Goal: Task Accomplishment & Management: Use online tool/utility

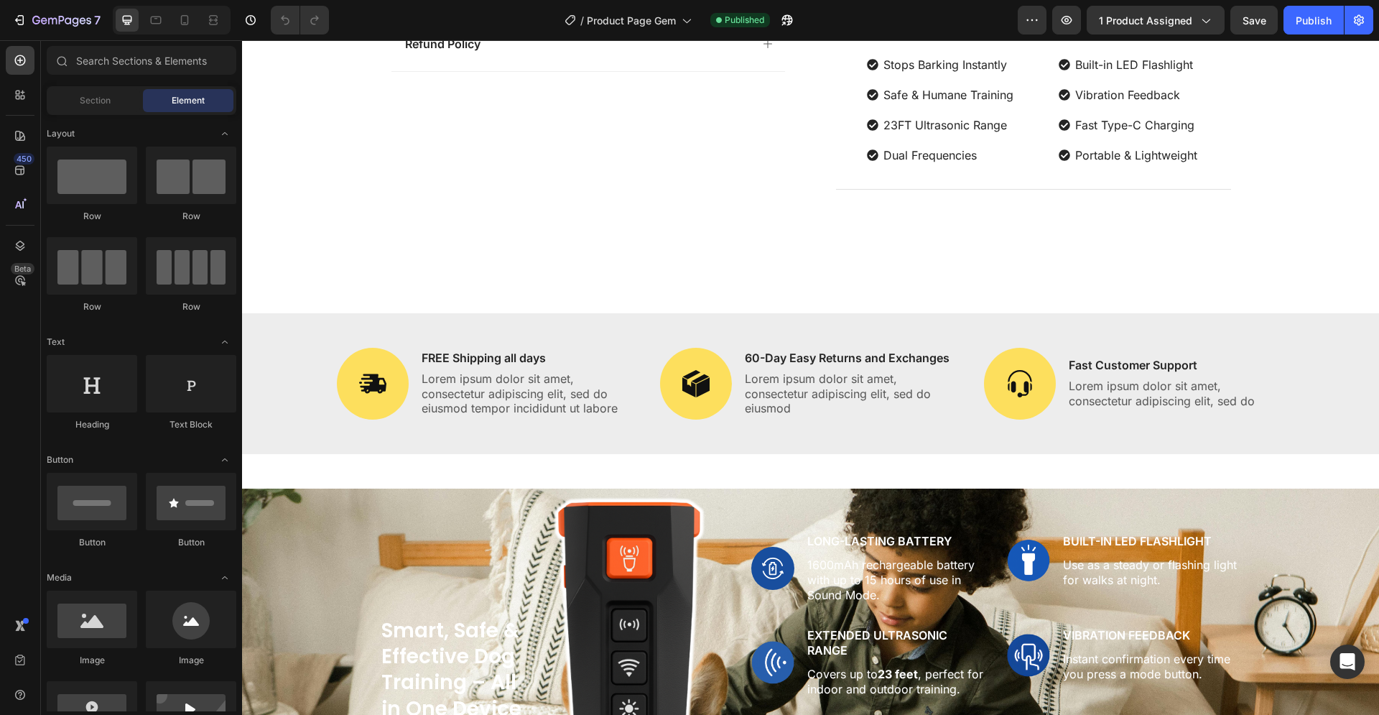
scroll to position [806, 0]
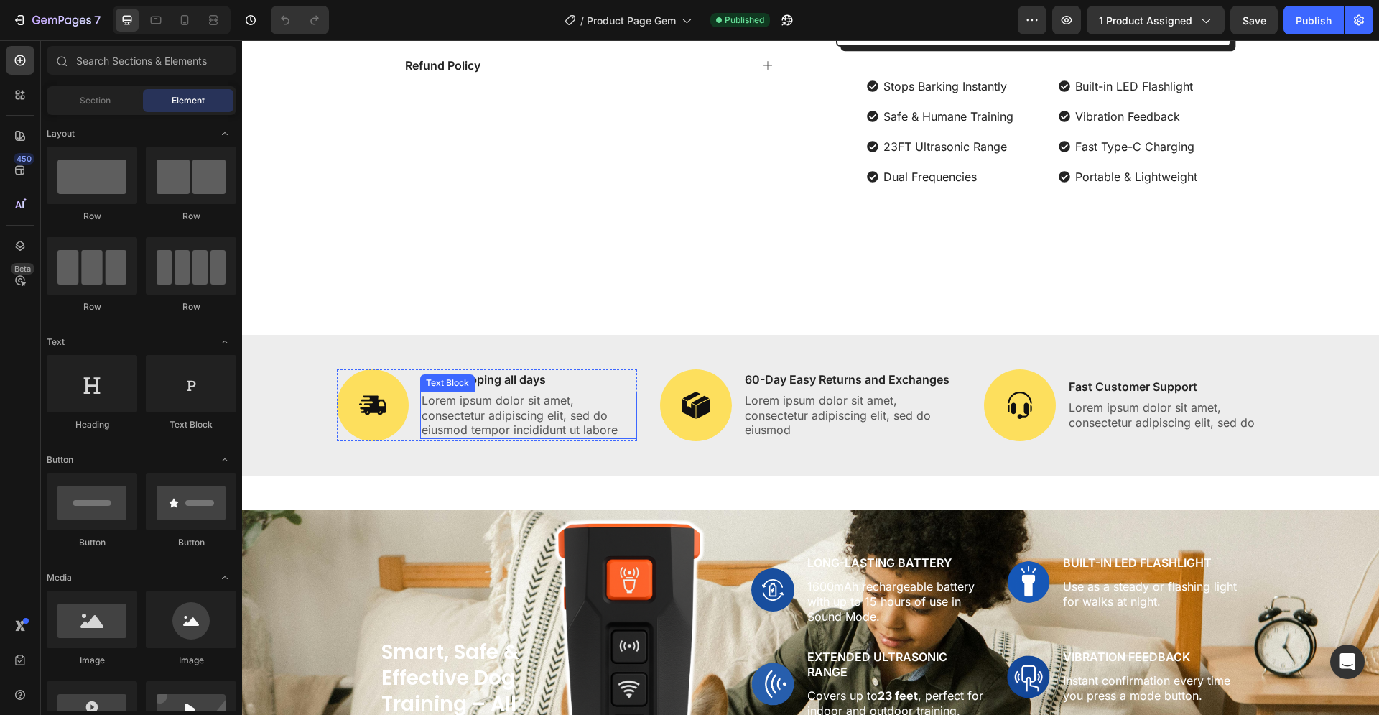
click at [504, 404] on p "Lorem ipsum dolor sit amet, consectetur adipiscing elit, sed do eiusmod tempor …" at bounding box center [529, 415] width 215 height 45
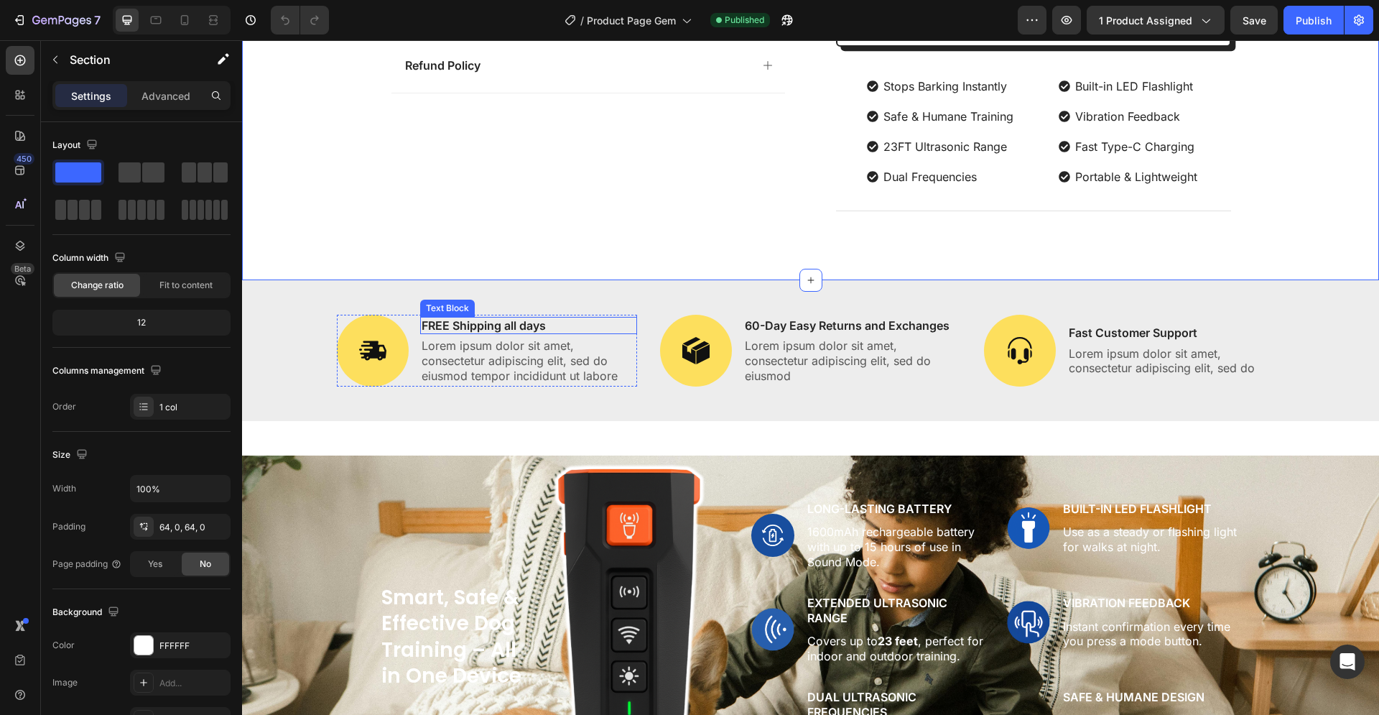
click at [517, 333] on p "FREE Shipping all days" at bounding box center [529, 325] width 215 height 15
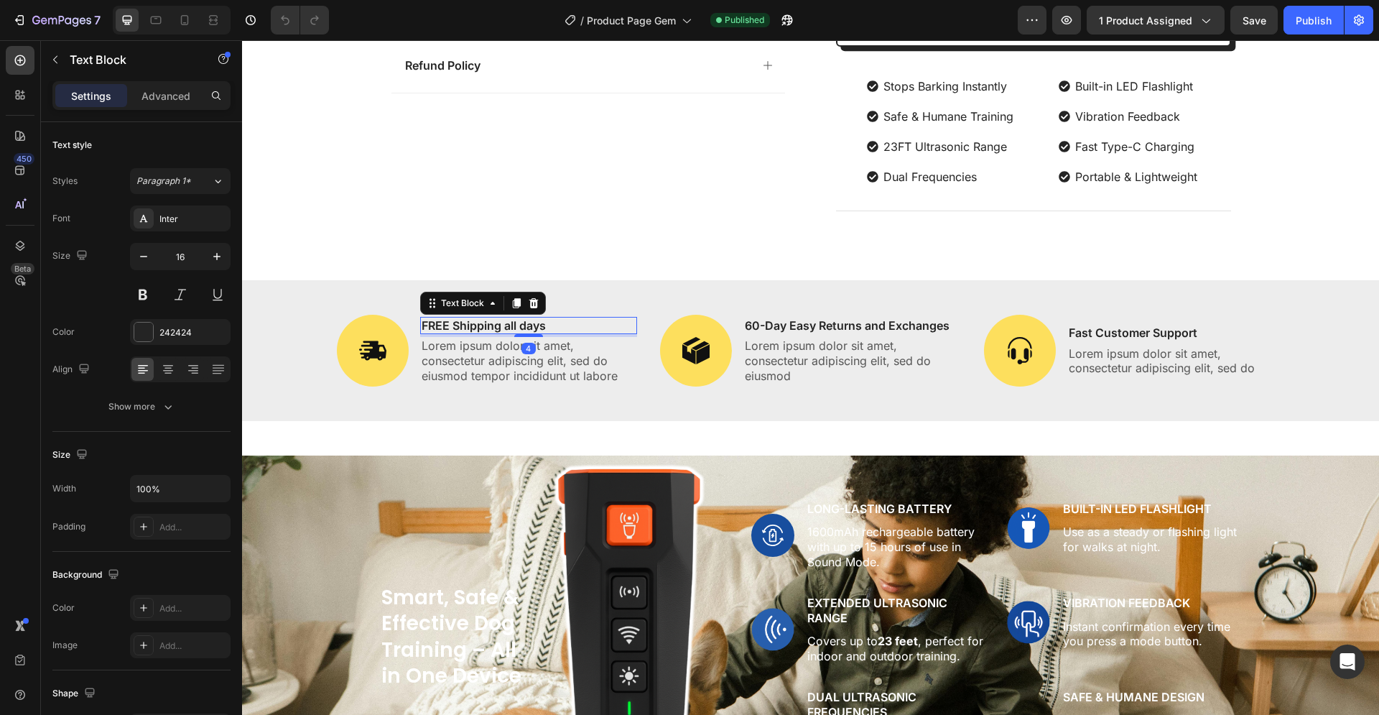
click at [539, 333] on p "FREE Shipping all days" at bounding box center [529, 325] width 215 height 15
drag, startPoint x: 543, startPoint y: 379, endPoint x: 418, endPoint y: 380, distance: 125.0
click at [422, 333] on p "FREE Shipping all days" at bounding box center [529, 325] width 215 height 15
click at [557, 333] on p "FREE Shipping Every Day" at bounding box center [529, 325] width 215 height 15
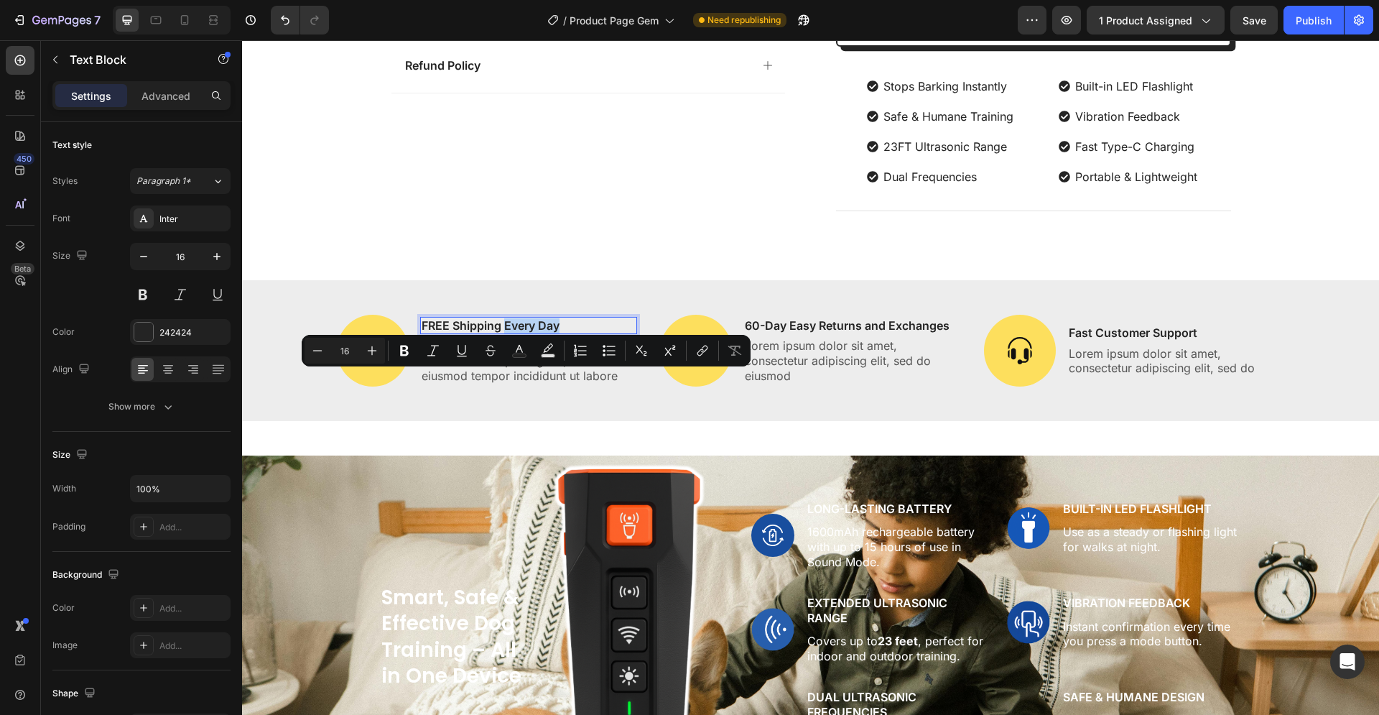
drag, startPoint x: 554, startPoint y: 378, endPoint x: 501, endPoint y: 378, distance: 53.1
click at [501, 333] on p "FREE Shipping Every Day" at bounding box center [529, 325] width 215 height 15
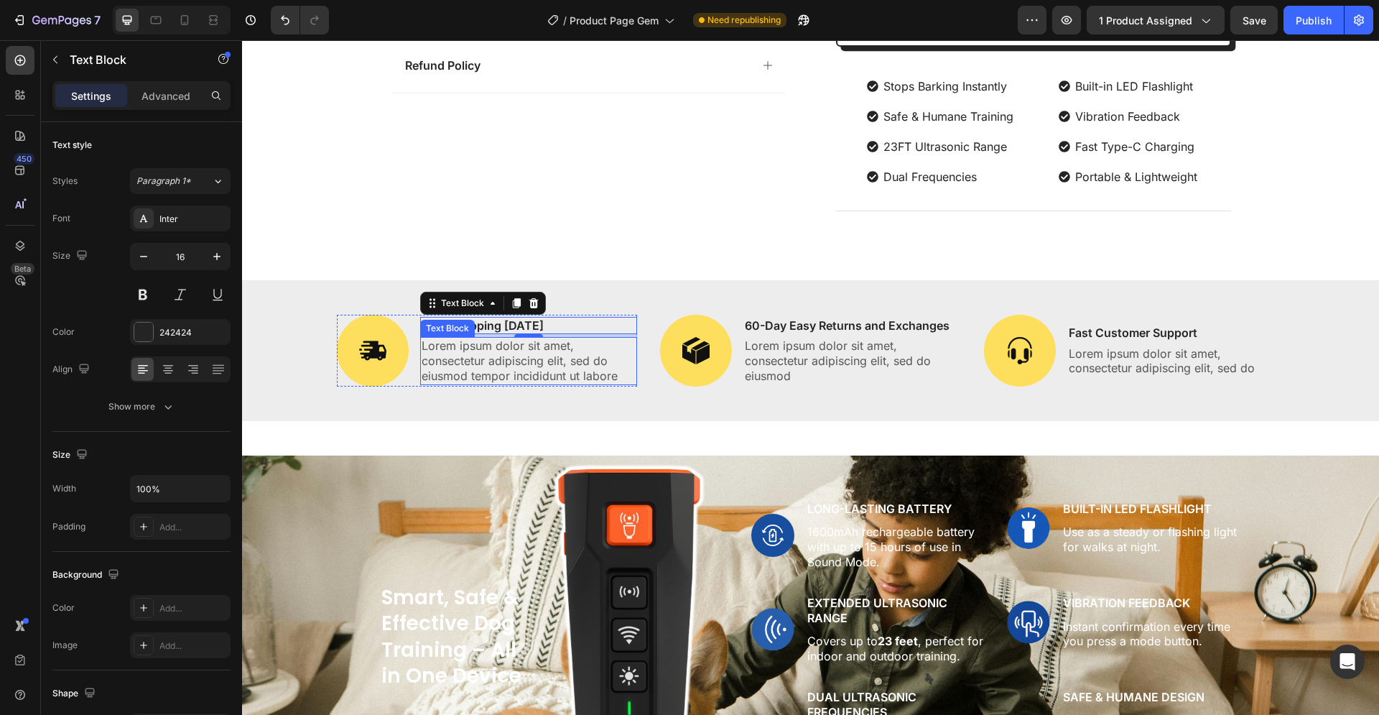
click at [543, 383] on p "Lorem ipsum dolor sit amet, consectetur adipiscing elit, sed do eiusmod tempor …" at bounding box center [529, 360] width 215 height 45
click at [525, 383] on p "Lorem ipsum dolor sit amet, consectetur adipiscing elit, sed do eiusmod tempor …" at bounding box center [529, 360] width 215 height 45
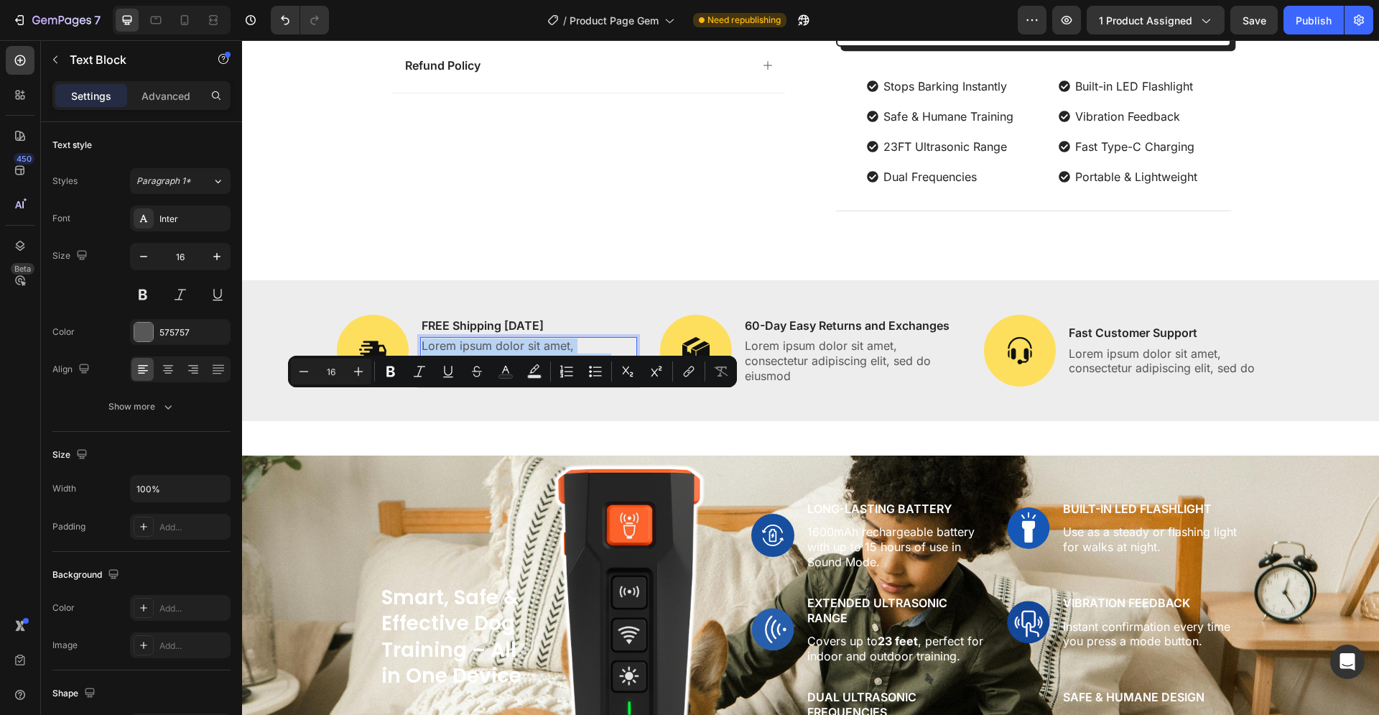
drag, startPoint x: 617, startPoint y: 430, endPoint x: 416, endPoint y: 399, distance: 203.6
click at [422, 383] on p "Lorem ipsum dolor sit amet, consectetur adipiscing elit, sed do eiusmod tempor …" at bounding box center [529, 360] width 215 height 45
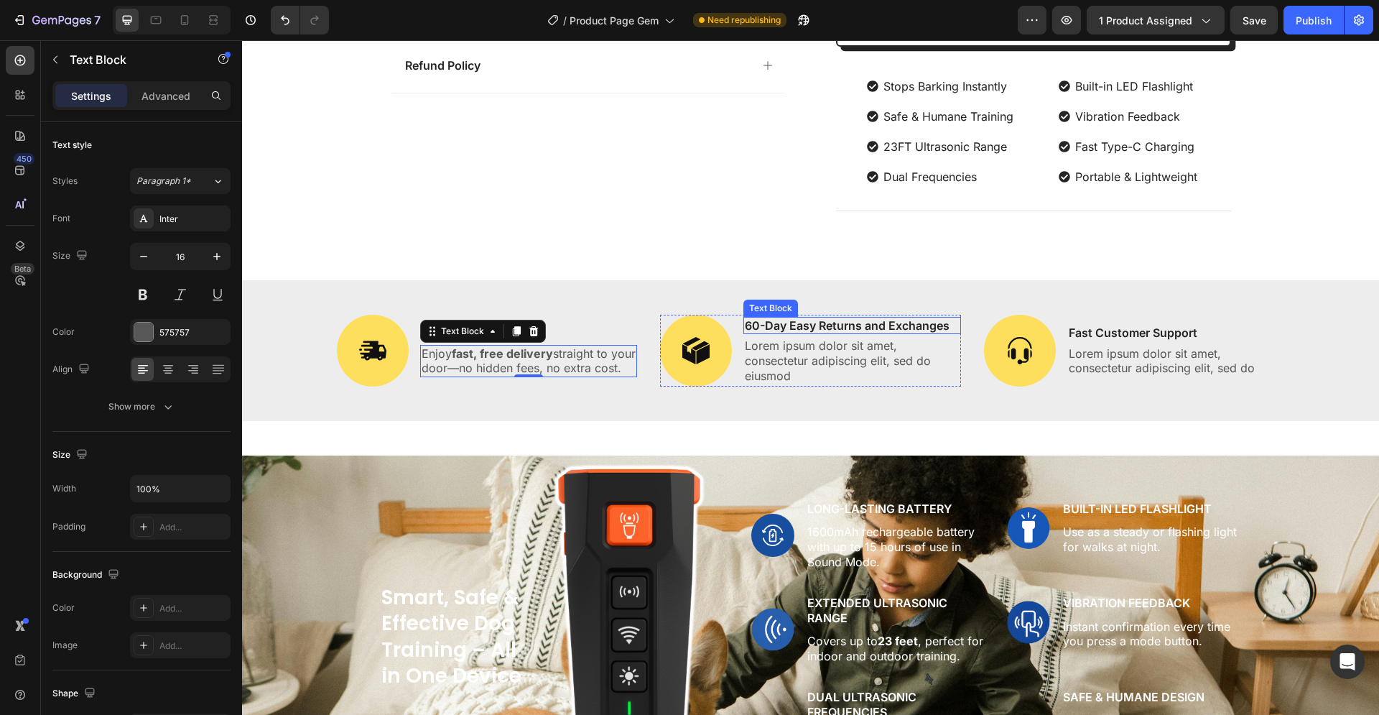
click at [797, 386] on div "60-Day Easy Returns and Exchanges Text Block Lorem ipsum dolor sit amet, consec…" at bounding box center [852, 351] width 218 height 72
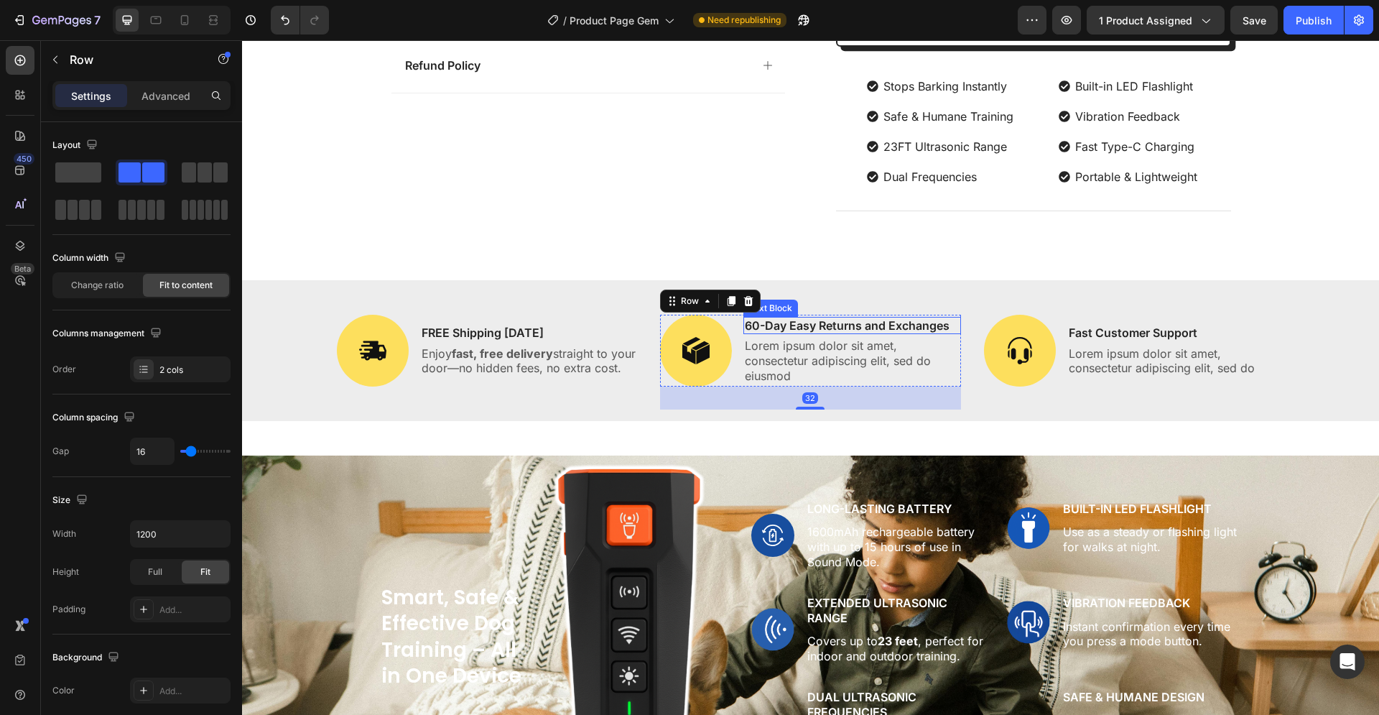
click at [797, 333] on p "60-Day Easy Returns and Exchanges" at bounding box center [852, 325] width 215 height 15
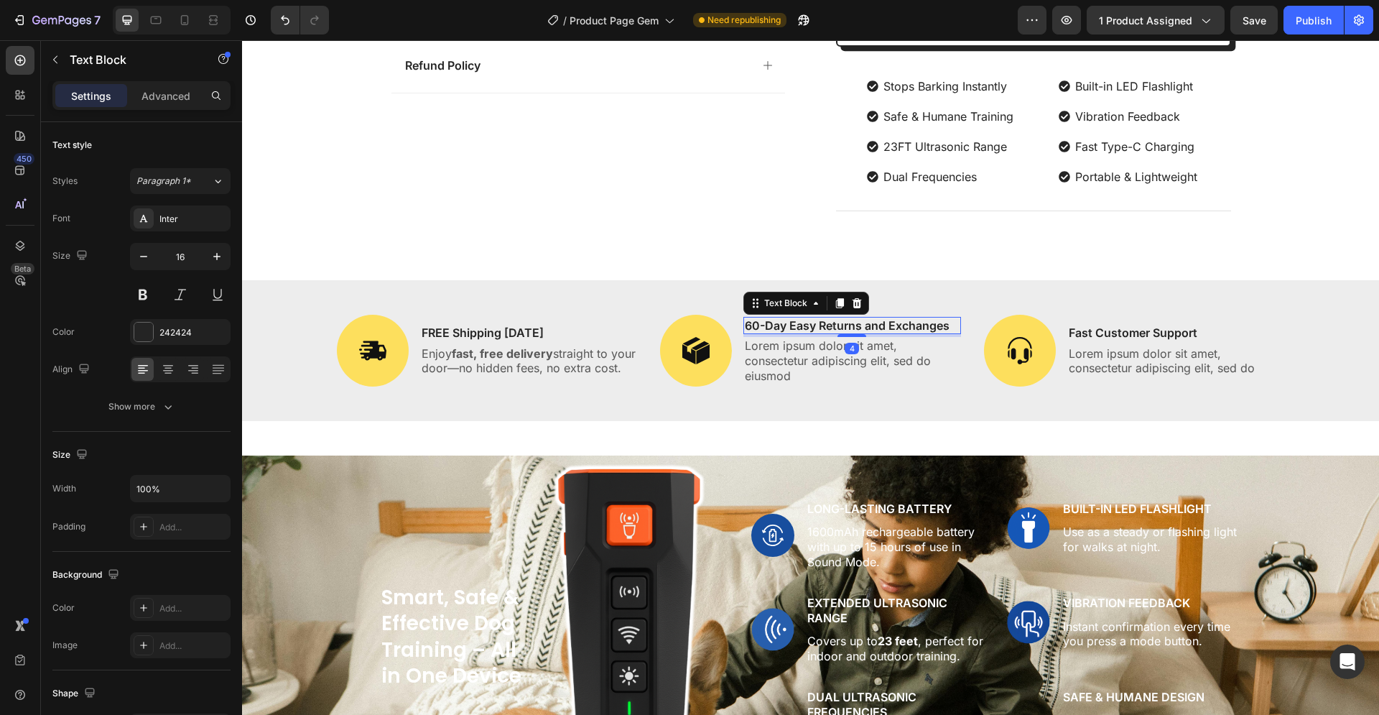
click at [911, 333] on p "60-Day Easy Returns and Exchanges" at bounding box center [852, 325] width 215 height 15
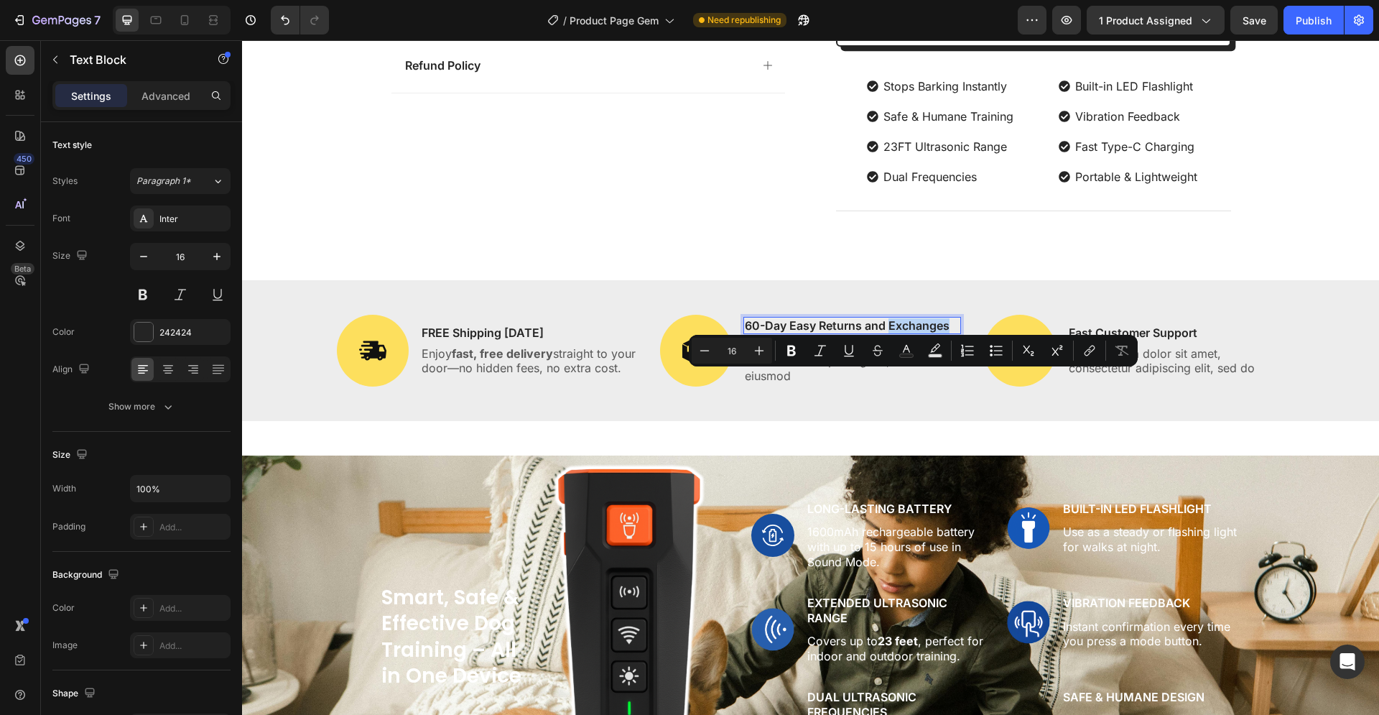
click at [941, 333] on p "60-Day Easy Returns and Exchanges" at bounding box center [852, 325] width 215 height 15
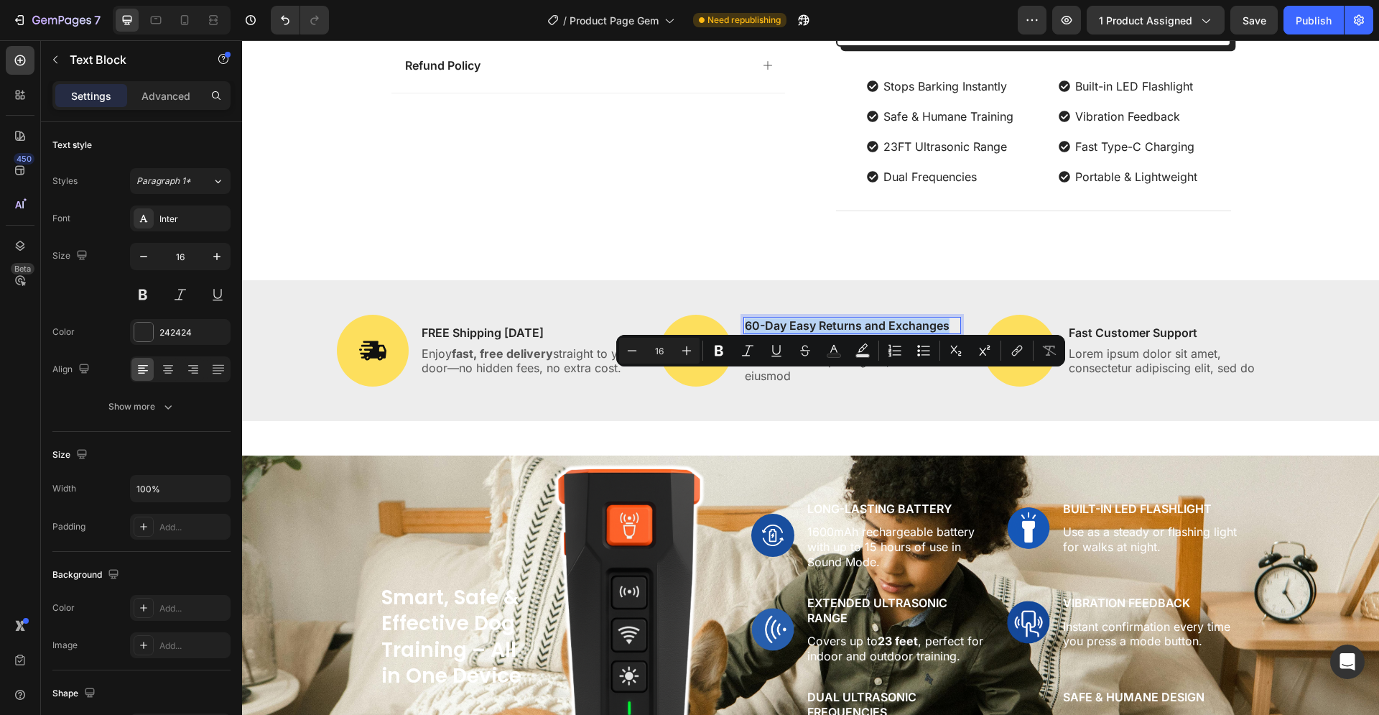
drag, startPoint x: 943, startPoint y: 380, endPoint x: 742, endPoint y: 384, distance: 201.1
click at [745, 333] on p "60-Day Easy Returns and Exchanges" at bounding box center [852, 325] width 215 height 15
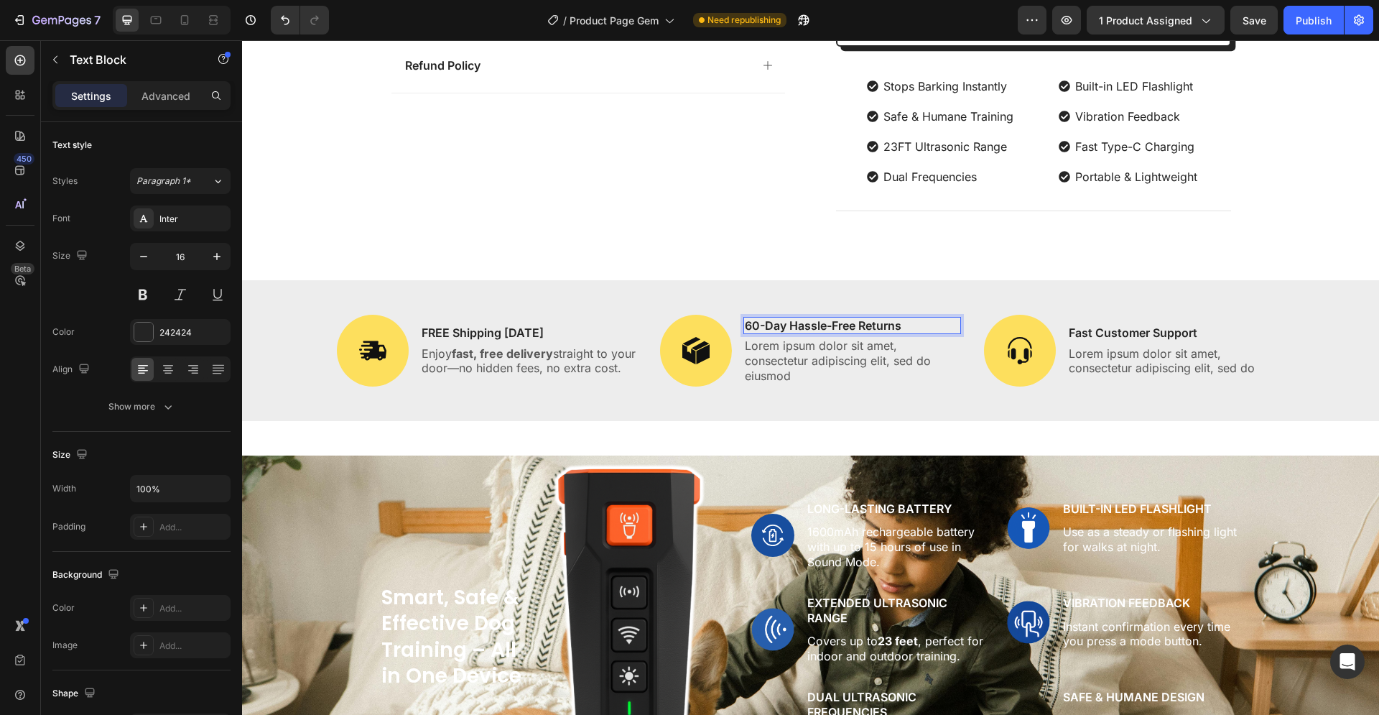
click at [750, 333] on p "60-Day Hassle-Free Returns" at bounding box center [852, 325] width 215 height 15
click at [753, 333] on p "60-Day Hassle-Free Returns" at bounding box center [852, 325] width 215 height 15
click at [753, 383] on p "Lorem ipsum dolor sit amet, consectetur adipiscing elit, sed do eiusmod" at bounding box center [852, 360] width 215 height 45
click at [784, 383] on p "Lorem ipsum dolor sit amet, consectetur adipiscing elit, sed do eiusmod" at bounding box center [852, 360] width 215 height 45
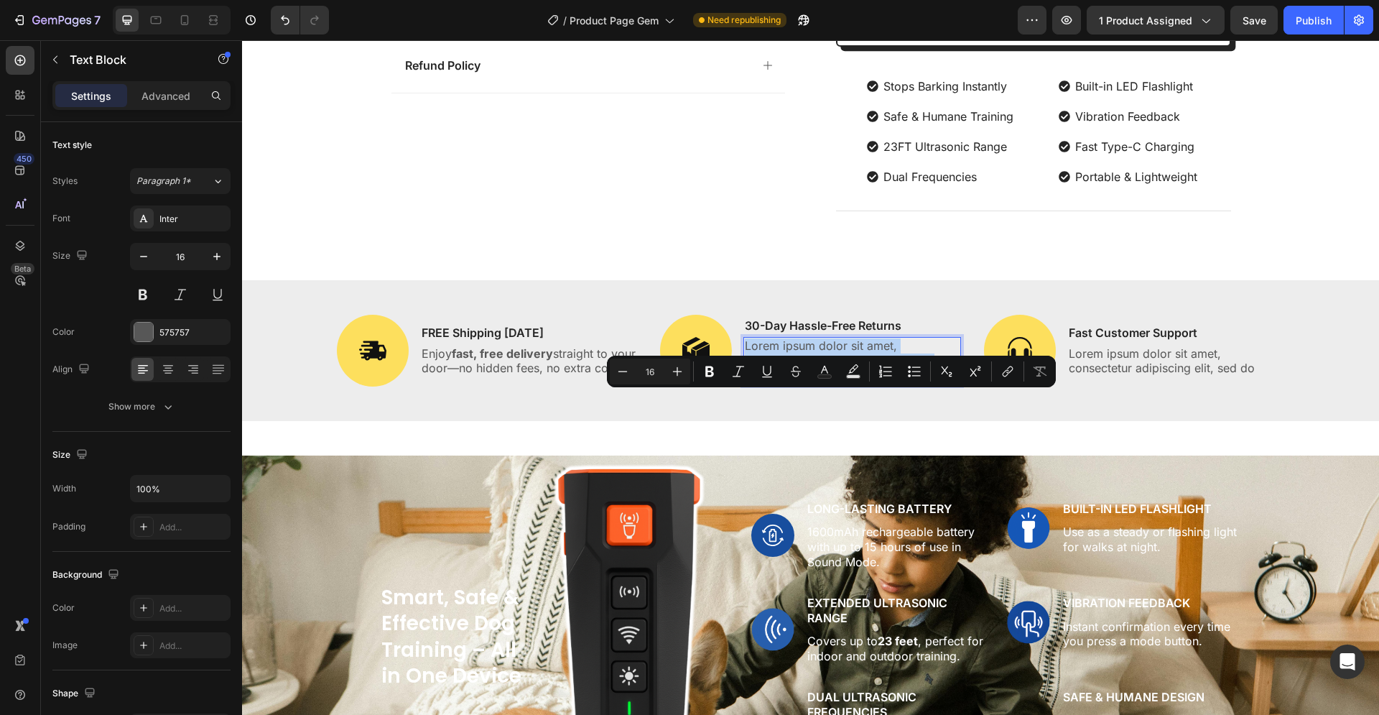
drag, startPoint x: 785, startPoint y: 431, endPoint x: 740, endPoint y: 402, distance: 53.0
click at [745, 383] on p "Lorem ipsum dolor sit amet, consectetur adipiscing elit, sed do eiusmod" at bounding box center [852, 360] width 215 height 45
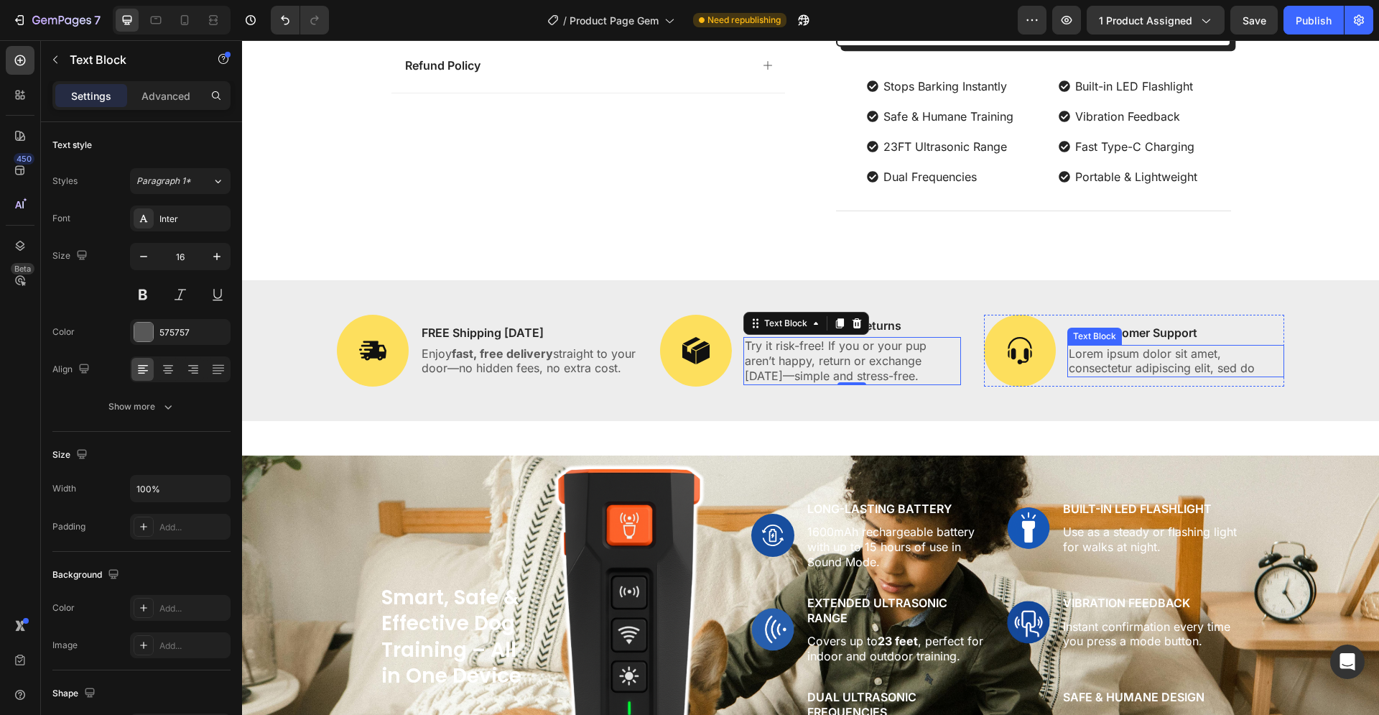
click at [1098, 376] on p "Lorem ipsum dolor sit amet, consectetur adipiscing elit, sed do" at bounding box center [1176, 361] width 215 height 30
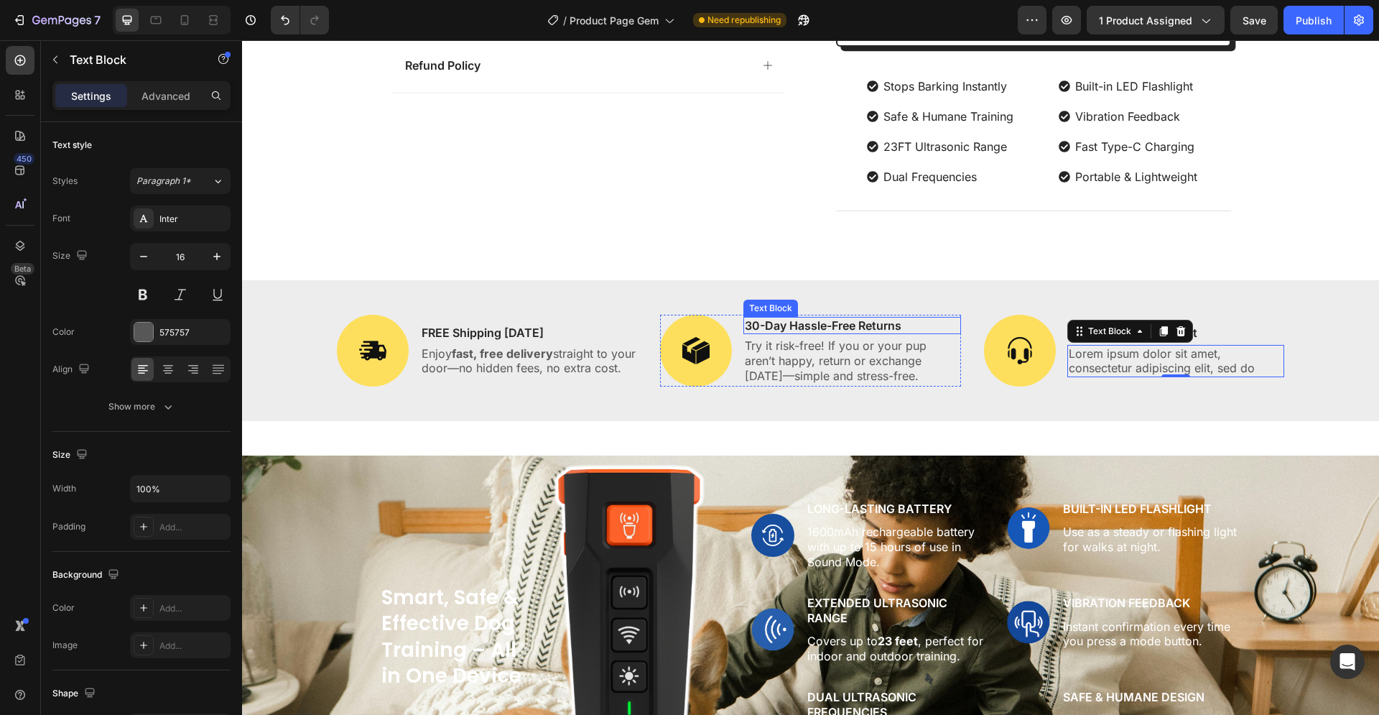
click at [795, 333] on p "30-Day Hassle-Free Returns" at bounding box center [852, 325] width 215 height 15
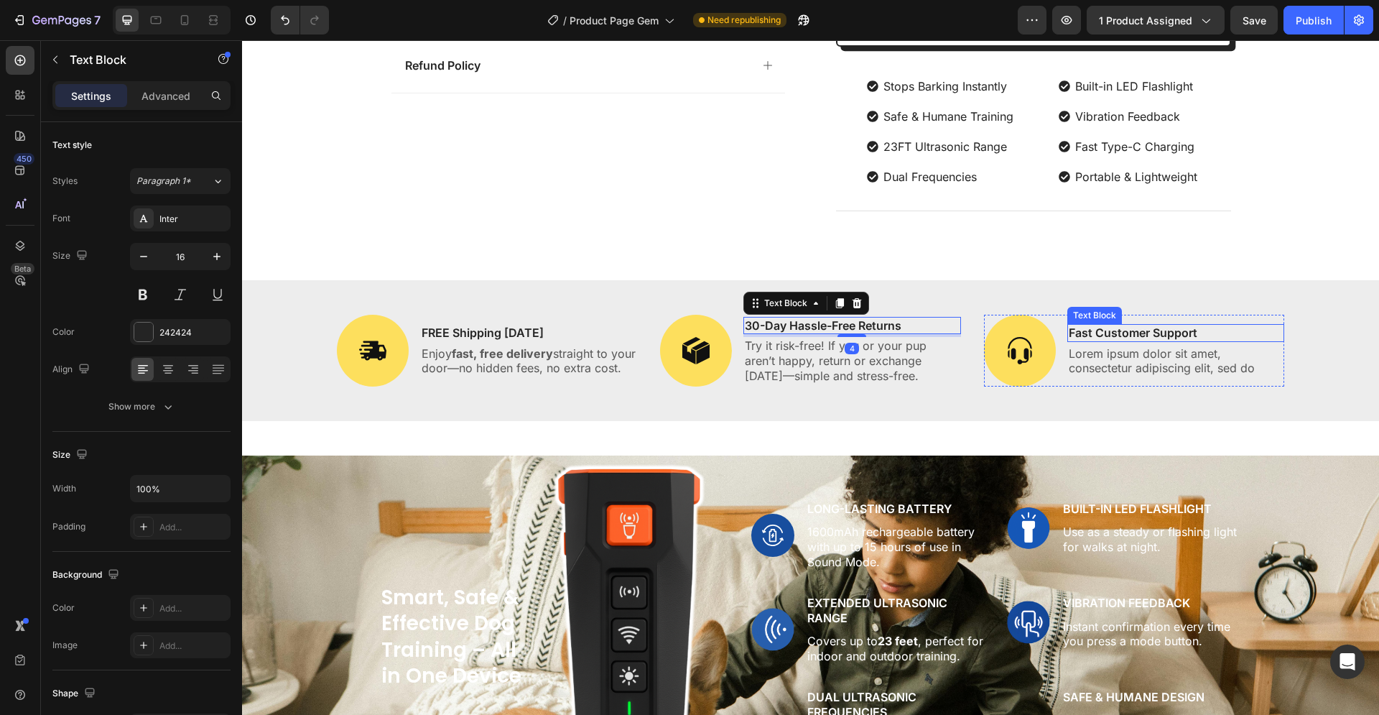
click at [1104, 340] on p "Fast Customer Support" at bounding box center [1176, 332] width 215 height 15
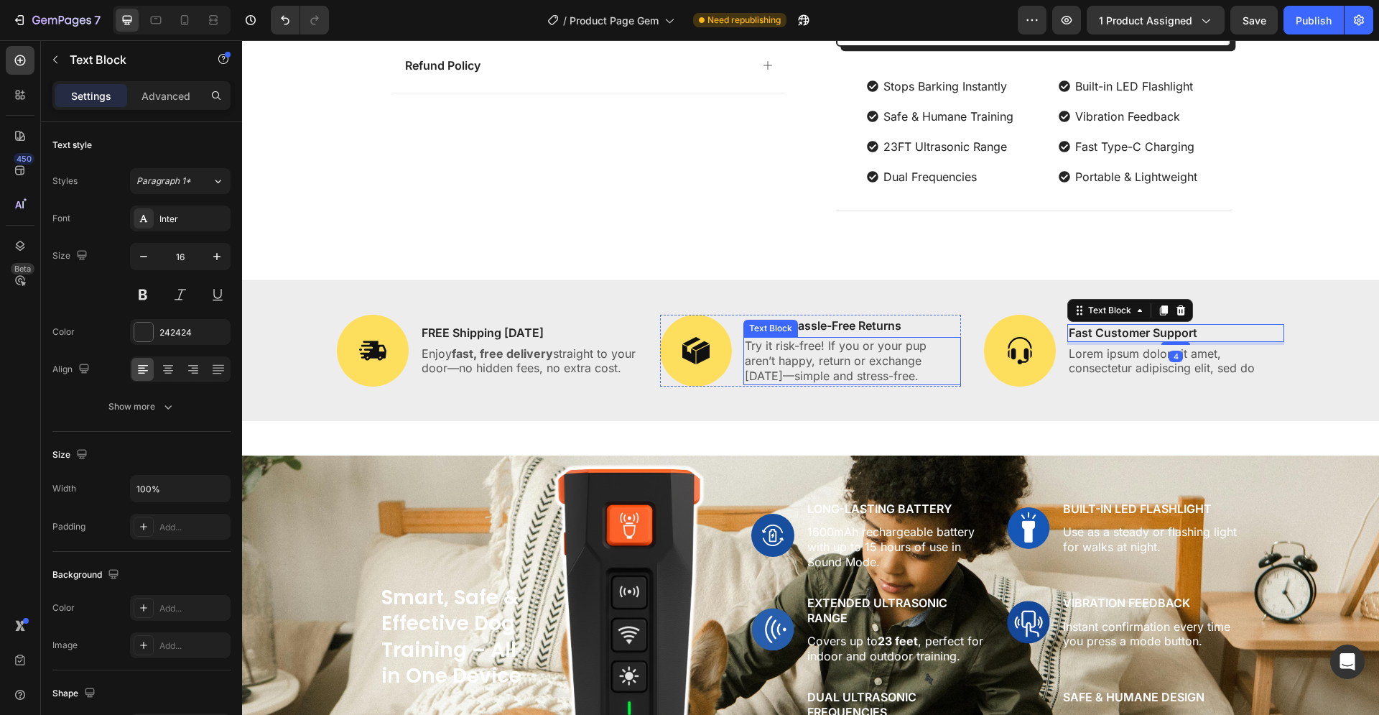
click at [767, 383] on p "Try it risk-free! If you or your pup aren’t happy, return or exchange [DATE]—si…" at bounding box center [852, 360] width 215 height 45
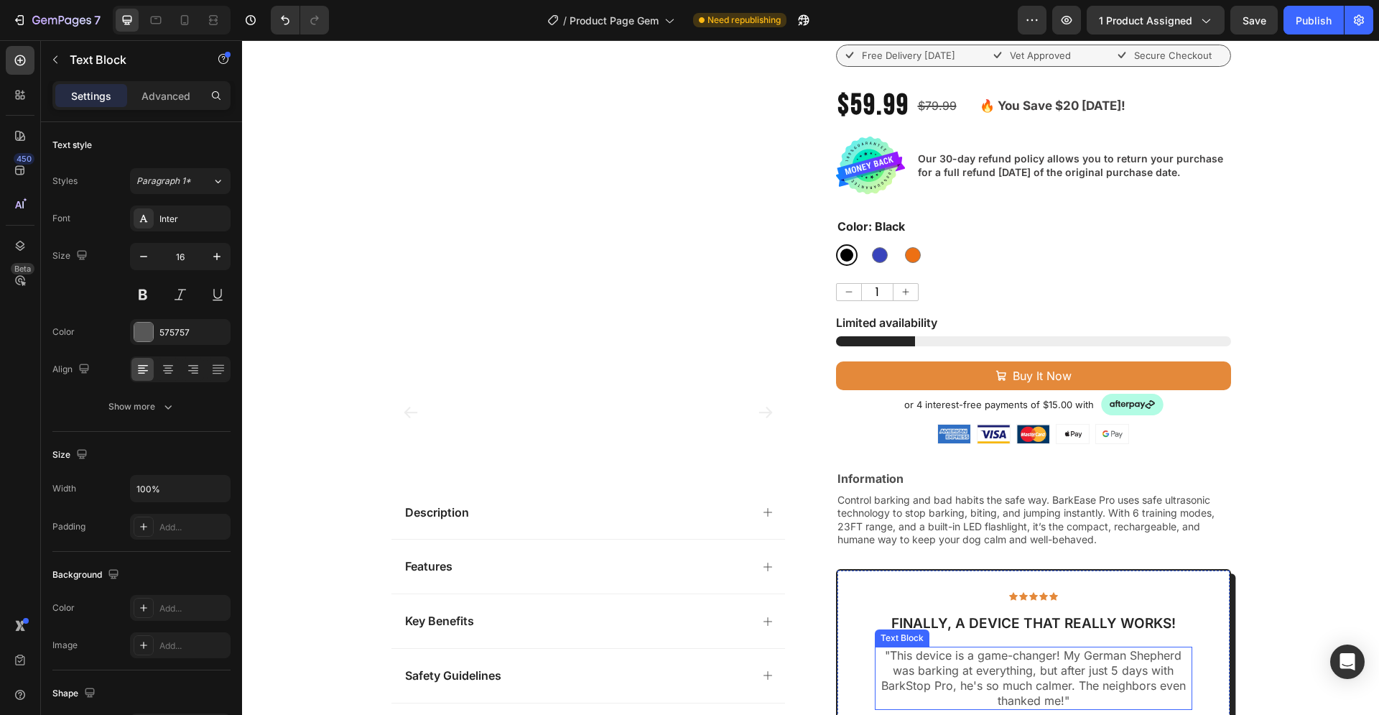
scroll to position [73, 0]
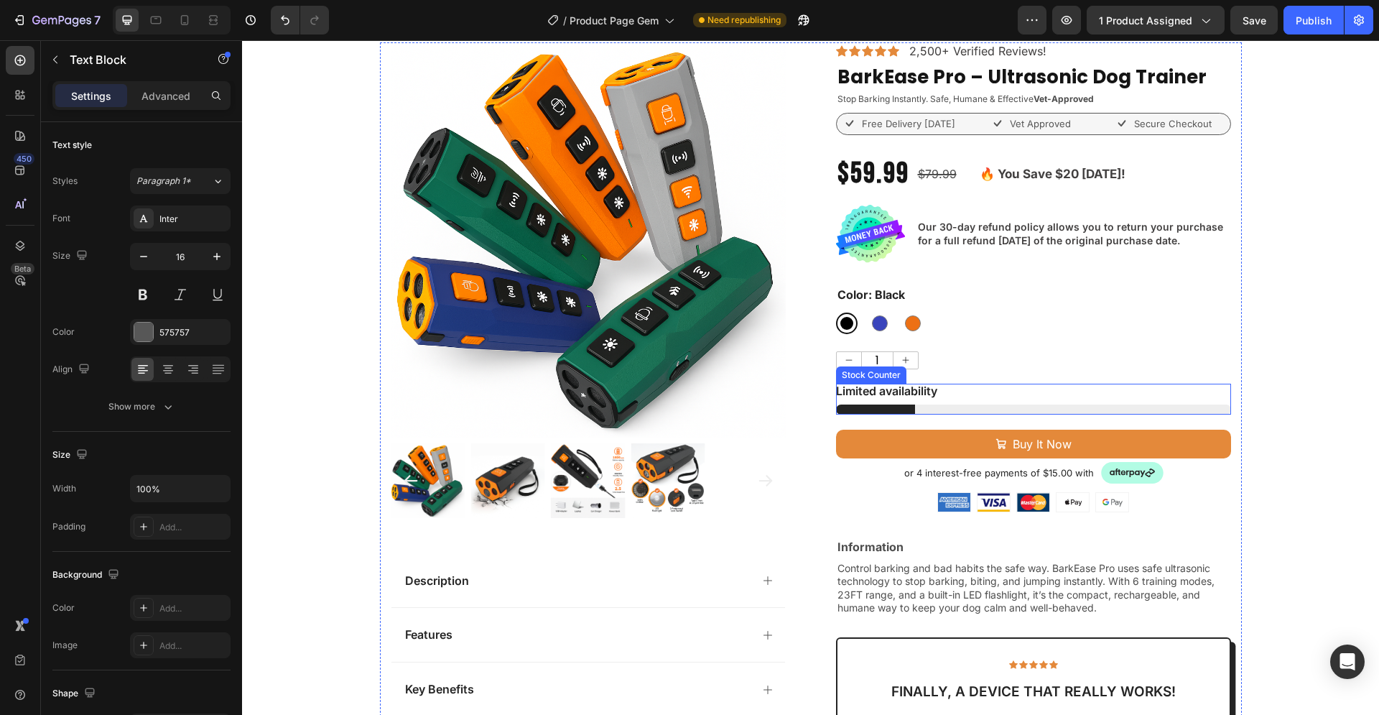
click at [981, 391] on div "Limited availability" at bounding box center [1033, 391] width 395 height 15
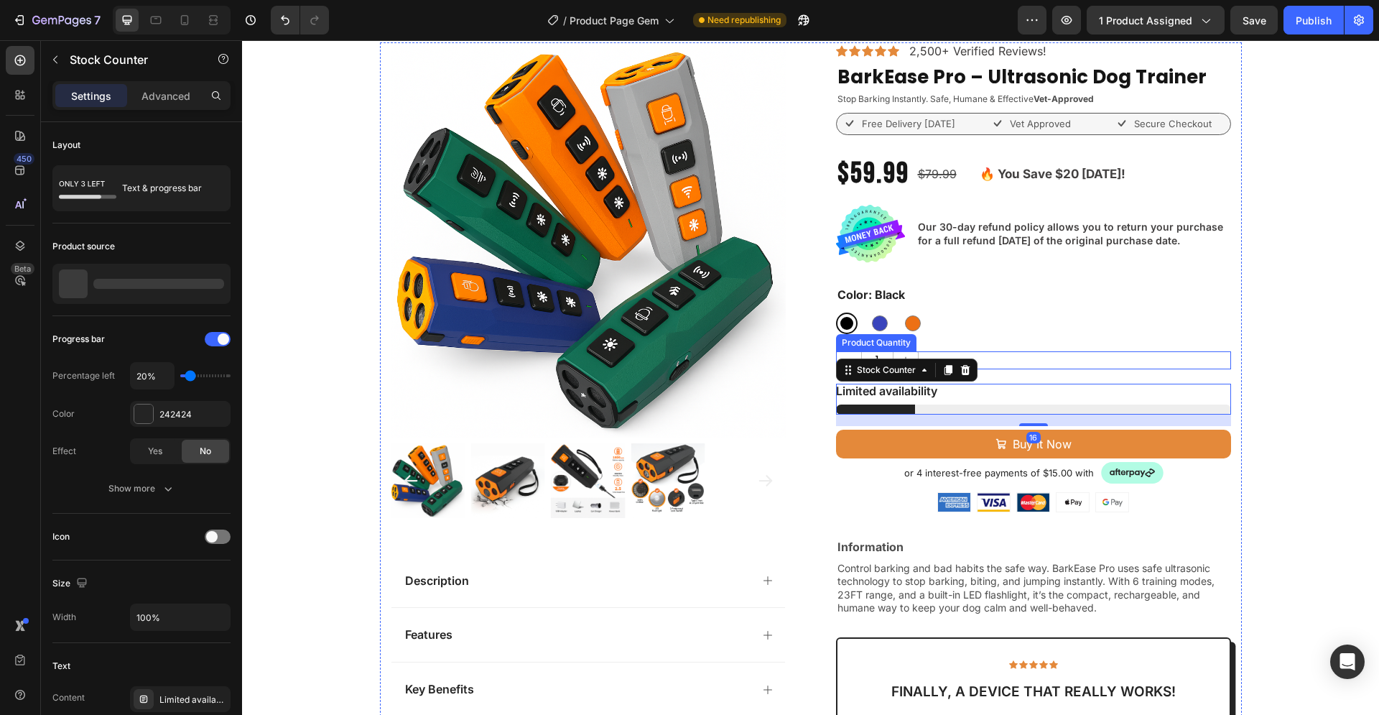
click at [1020, 351] on div "1" at bounding box center [1033, 360] width 395 height 18
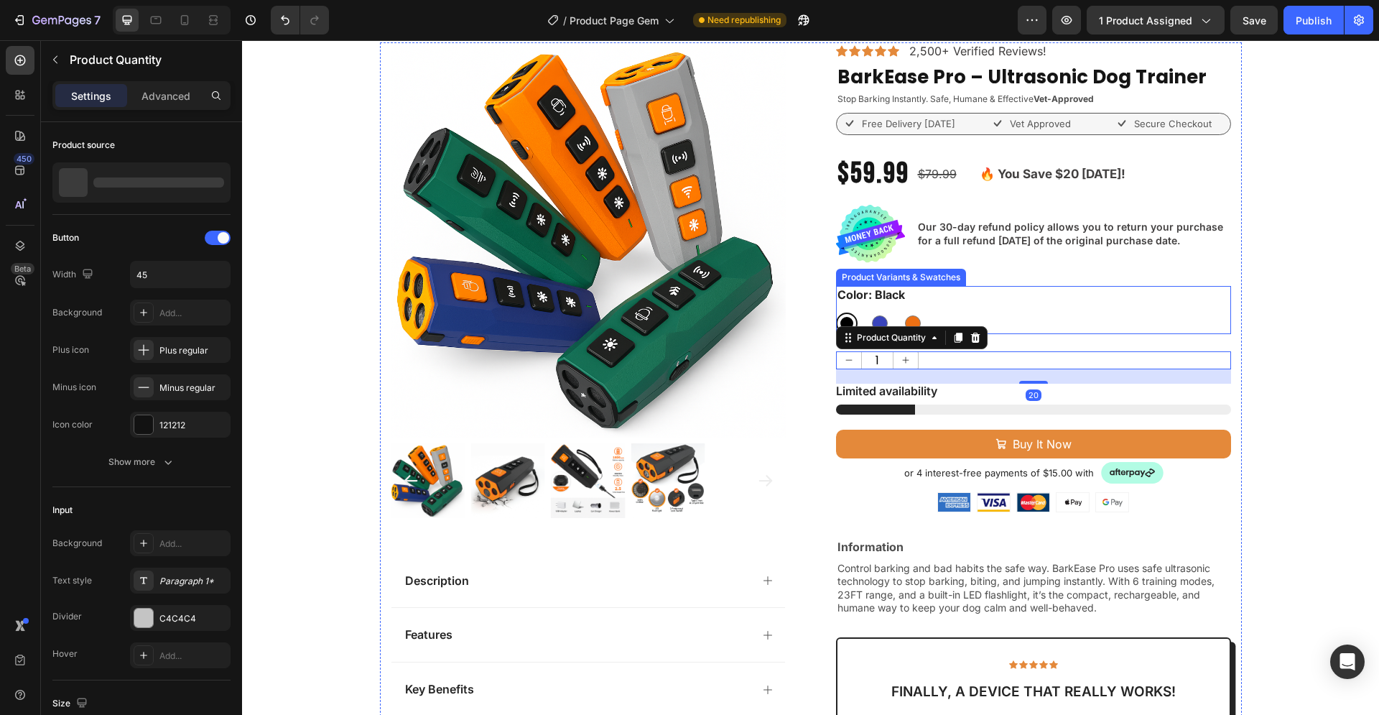
click at [1021, 320] on div "Black Black Blue Blue Orange Orange" at bounding box center [1033, 323] width 395 height 22
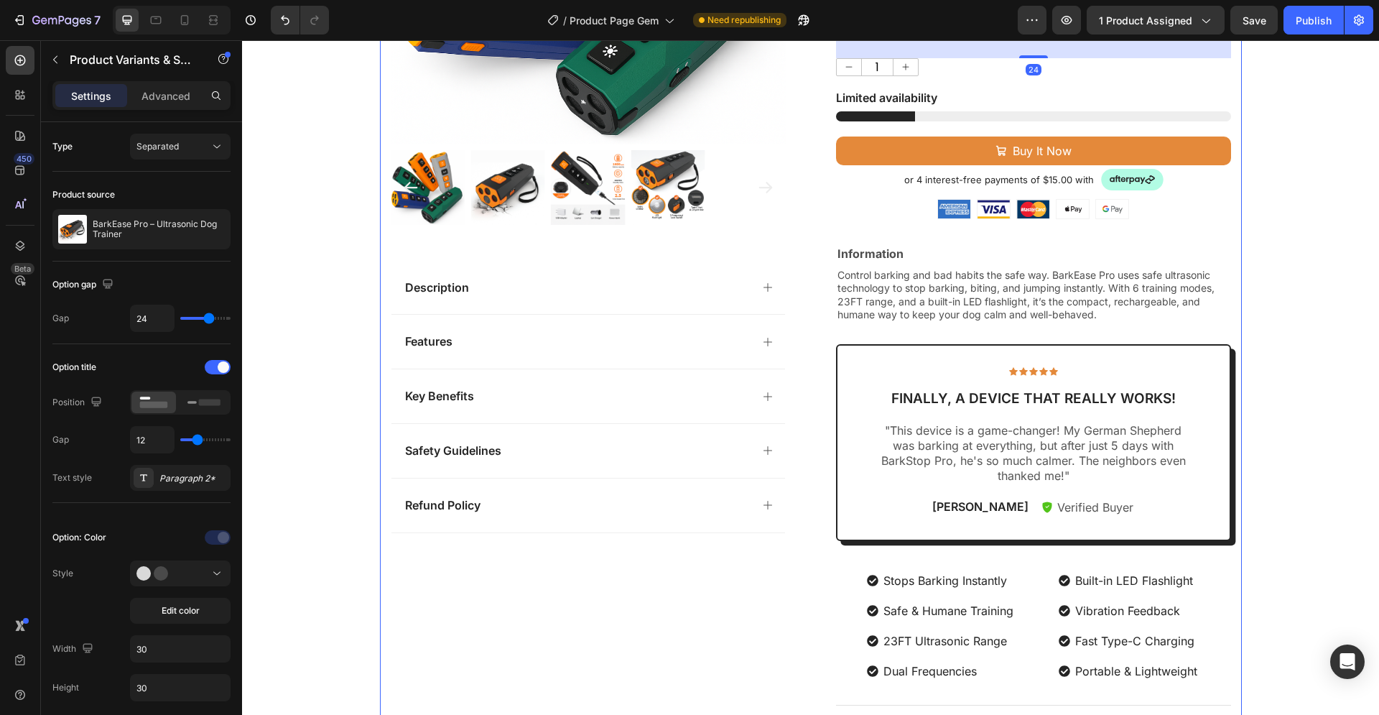
scroll to position [659, 0]
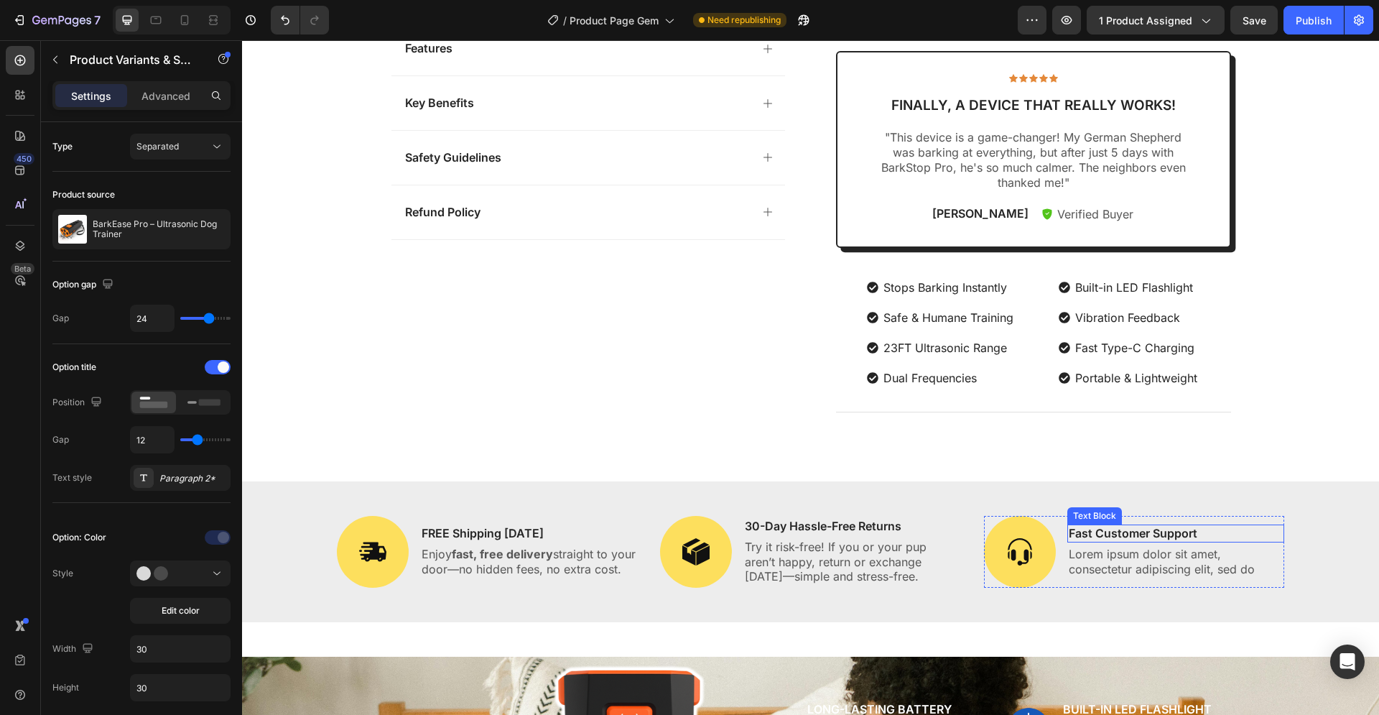
click at [1095, 535] on p "Fast Customer Support" at bounding box center [1176, 533] width 215 height 15
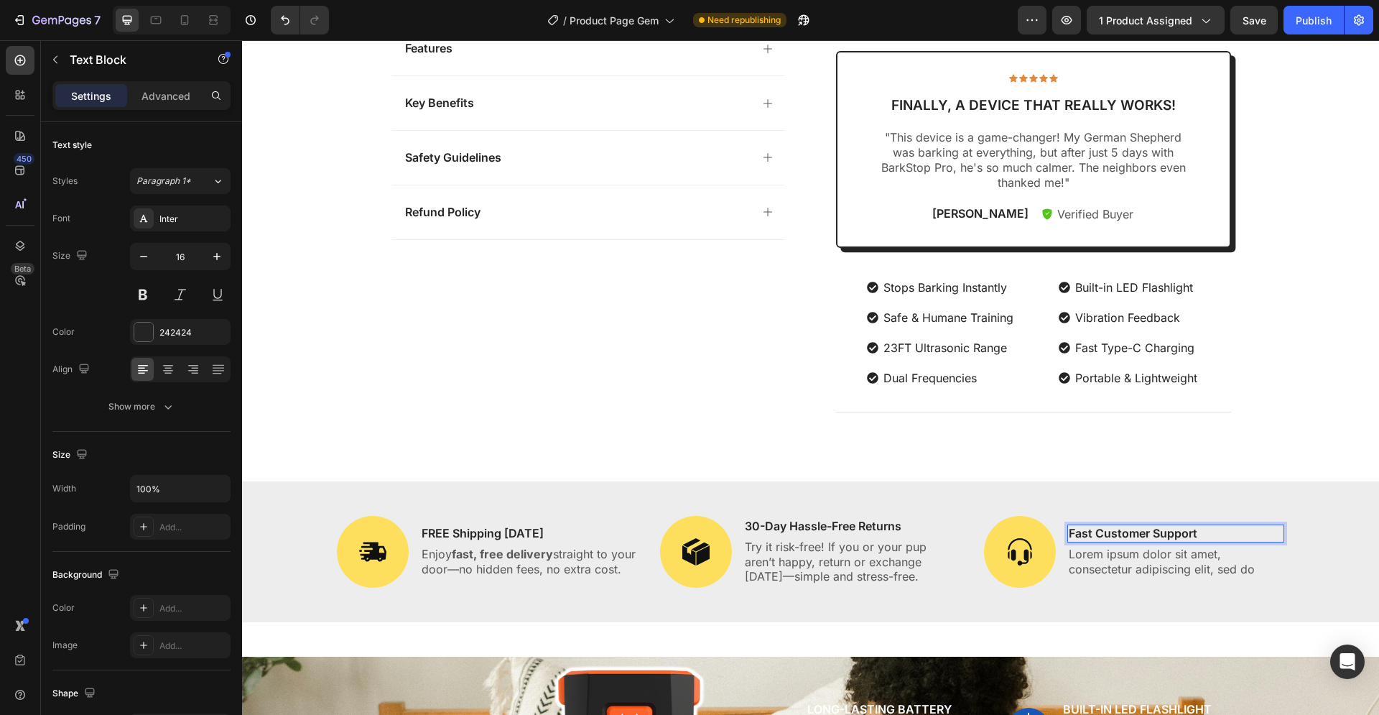
click at [1198, 528] on p "Fast Customer Support" at bounding box center [1176, 533] width 215 height 15
drag, startPoint x: 1194, startPoint y: 534, endPoint x: 1064, endPoint y: 534, distance: 130.0
click at [1069, 534] on p "Fast Customer Support" at bounding box center [1176, 533] width 215 height 15
click at [1128, 567] on p "Lorem ipsum dolor sit amet, consectetur adipiscing elit, sed do" at bounding box center [1176, 562] width 215 height 30
click at [1240, 567] on p "Lorem ipsum dolor sit amet, consectetur adipiscing elit, sed do" at bounding box center [1176, 562] width 215 height 30
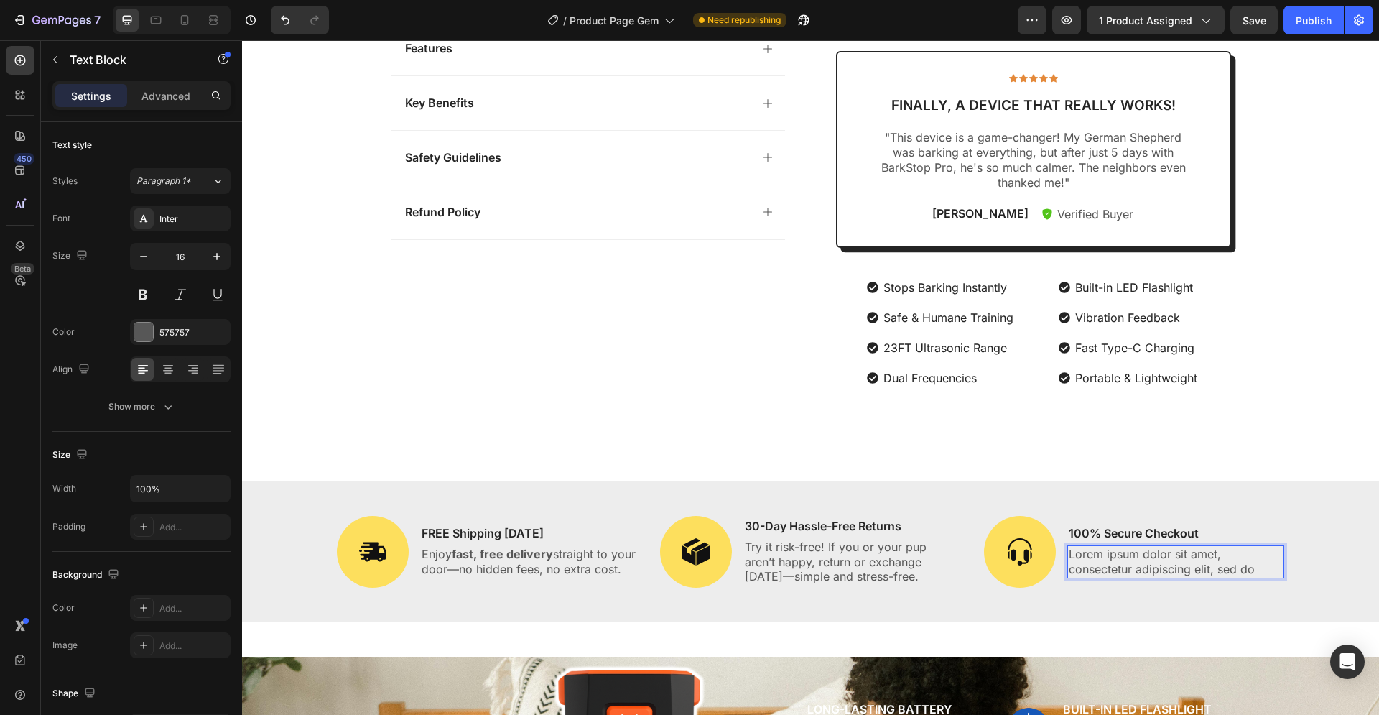
click at [1247, 569] on p "Lorem ipsum dolor sit amet, consectetur adipiscing elit, sed do" at bounding box center [1176, 562] width 215 height 30
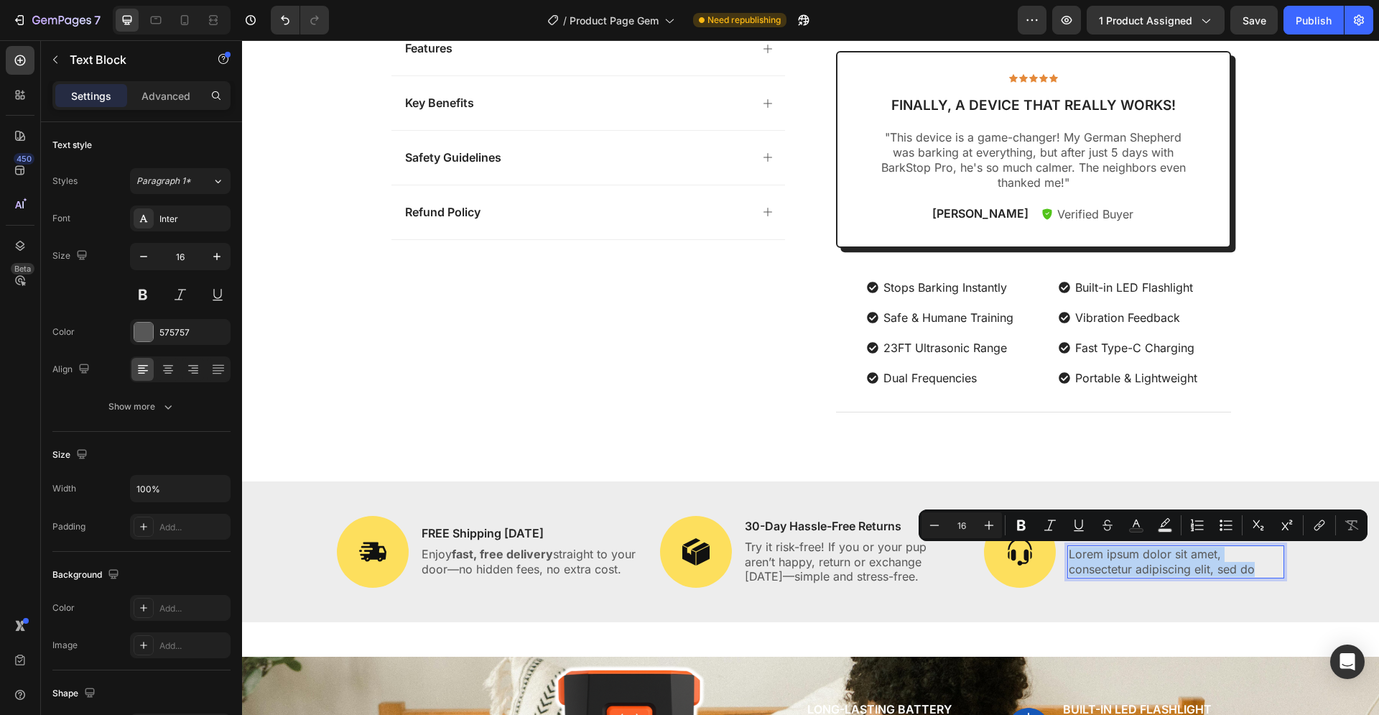
drag, startPoint x: 1248, startPoint y: 571, endPoint x: 1064, endPoint y: 557, distance: 184.4
click at [1069, 557] on p "Lorem ipsum dolor sit amet, consectetur adipiscing elit, sed do" at bounding box center [1176, 562] width 215 height 30
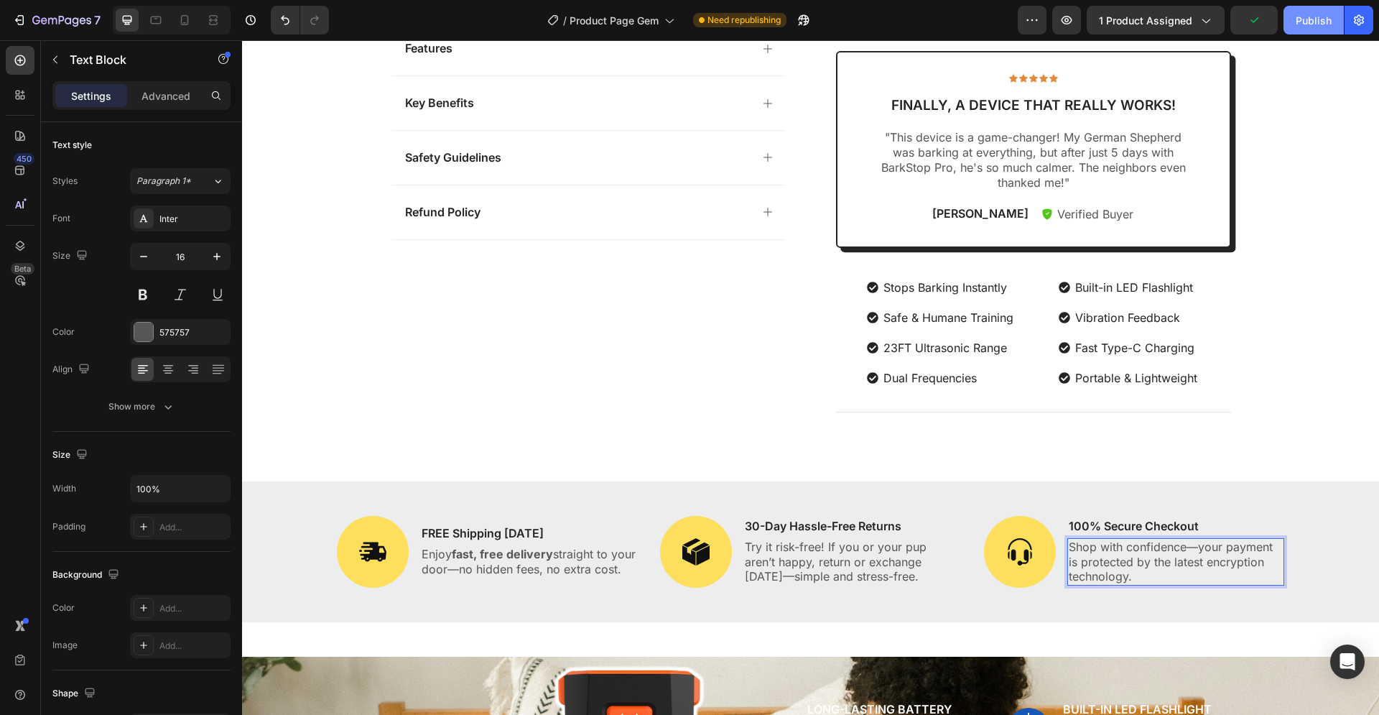
click at [1303, 27] on div "Publish" at bounding box center [1314, 20] width 36 height 15
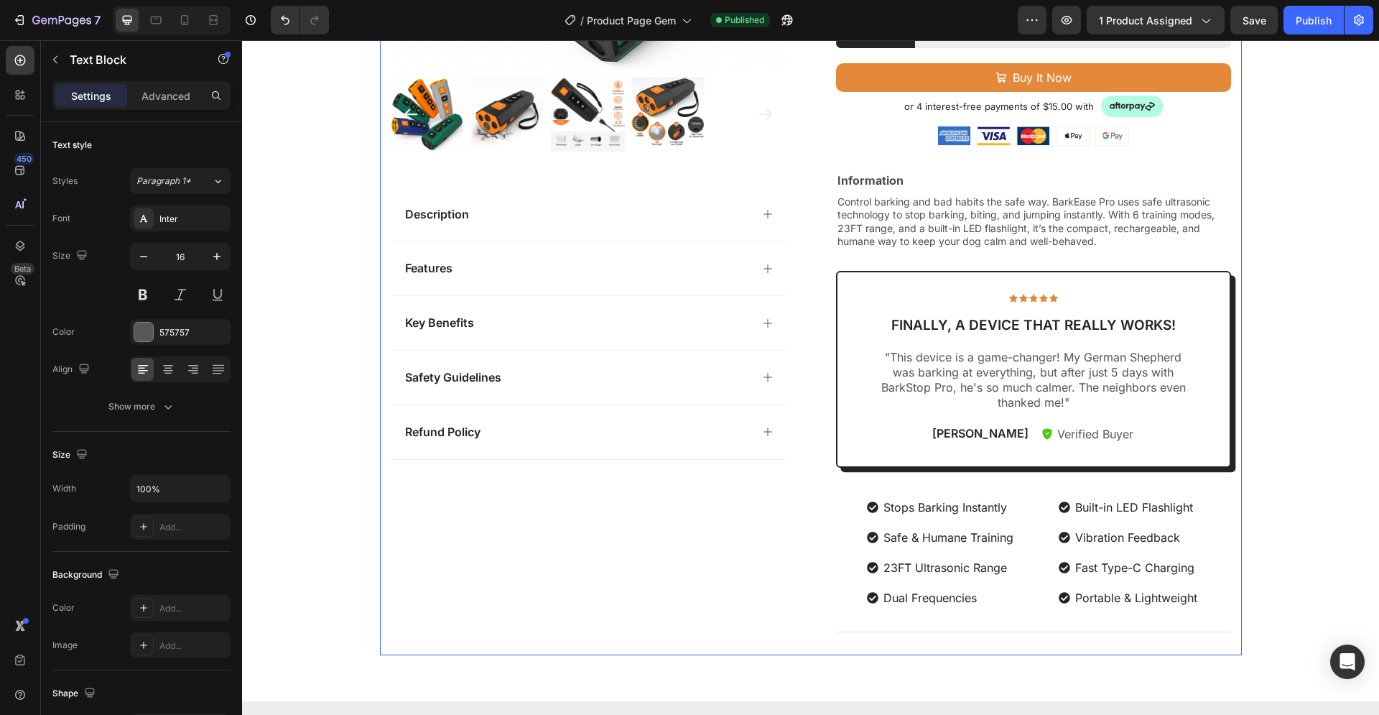
scroll to position [879, 0]
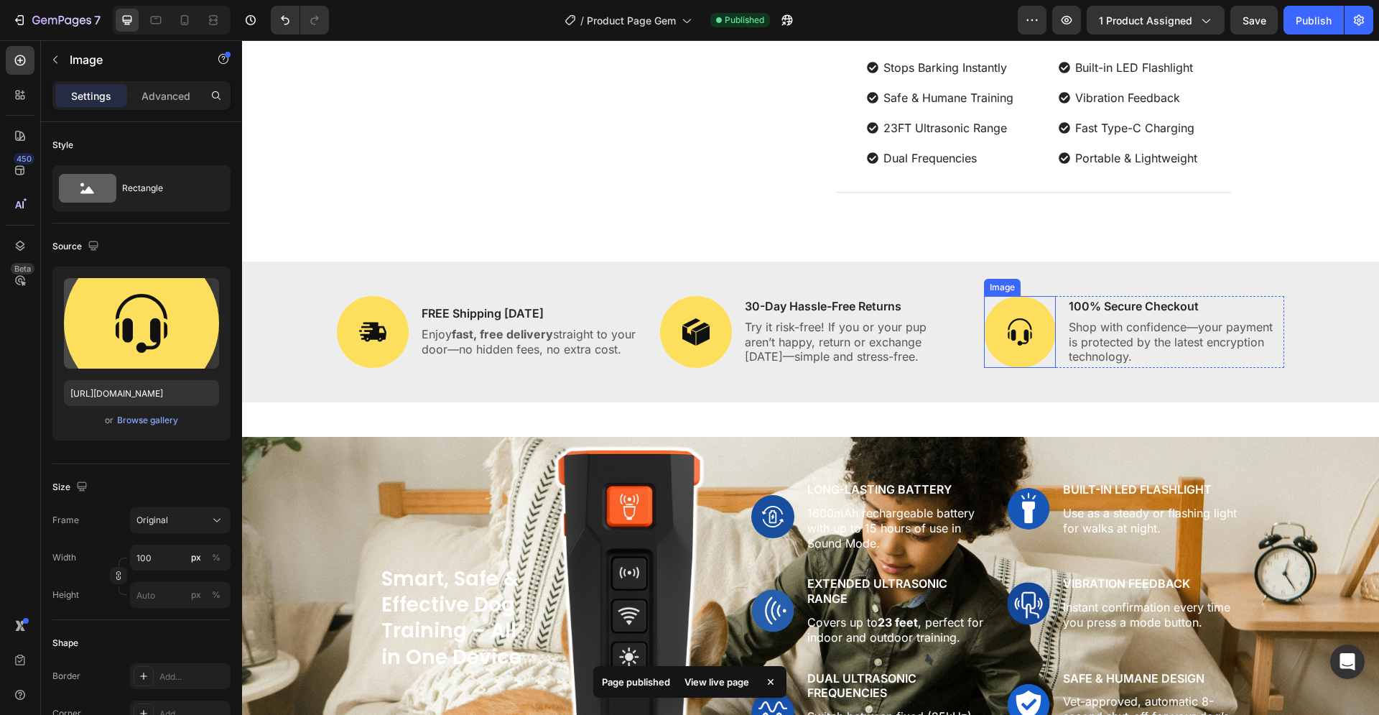
click at [1021, 335] on img at bounding box center [1020, 332] width 72 height 72
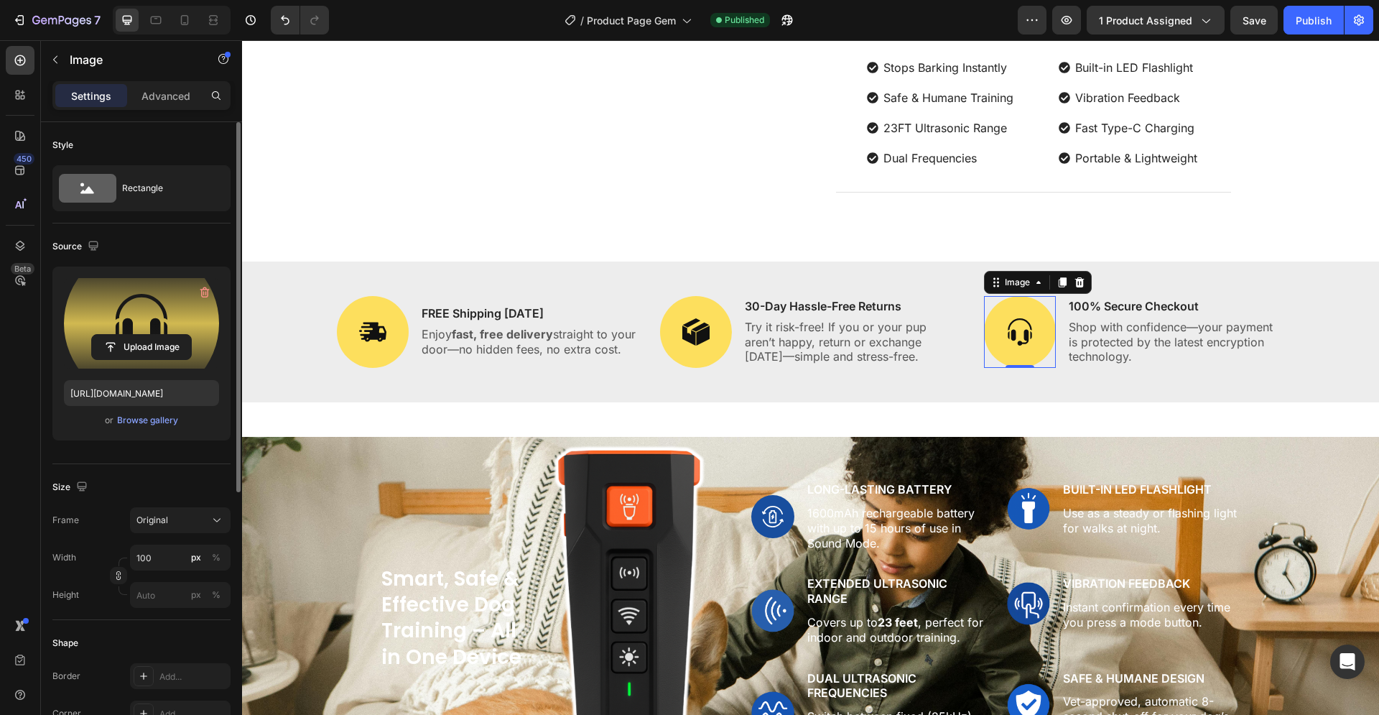
click at [118, 305] on label at bounding box center [141, 323] width 155 height 90
click at [118, 335] on input "file" at bounding box center [141, 347] width 99 height 24
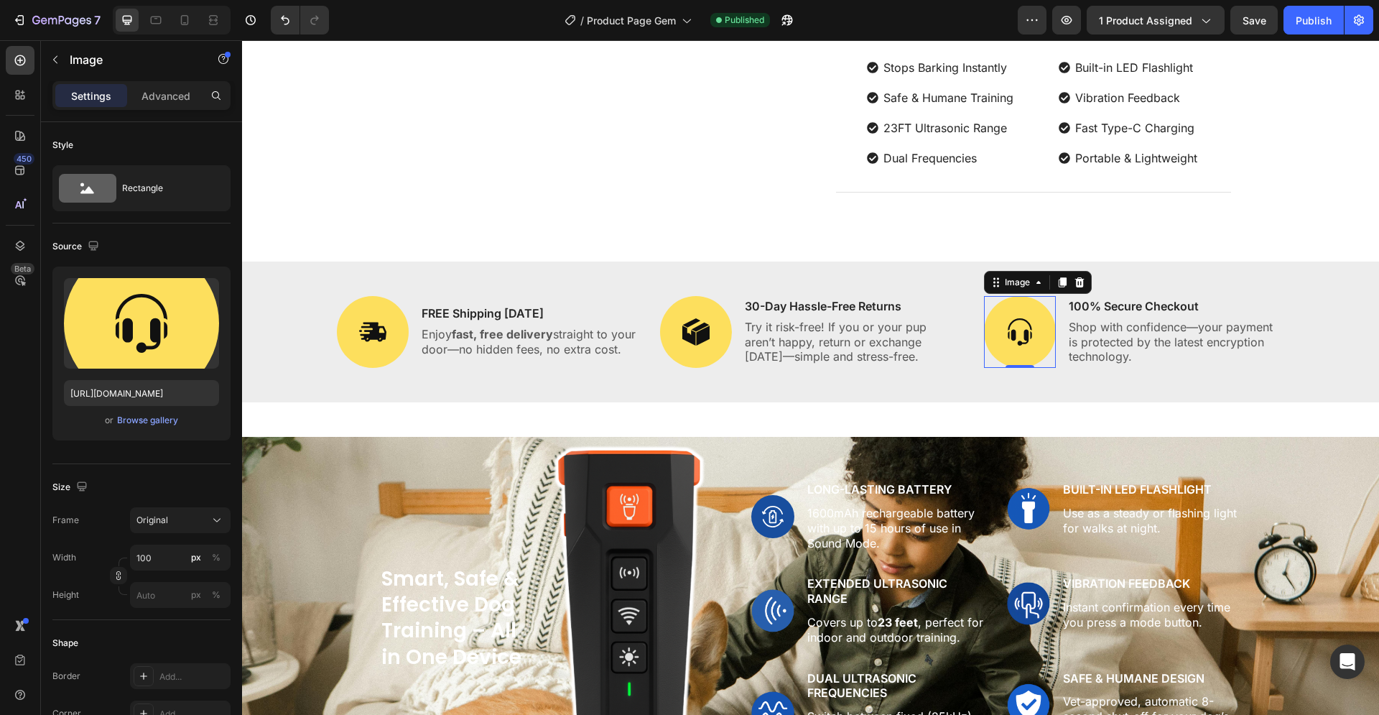
click at [1014, 335] on img at bounding box center [1020, 332] width 72 height 72
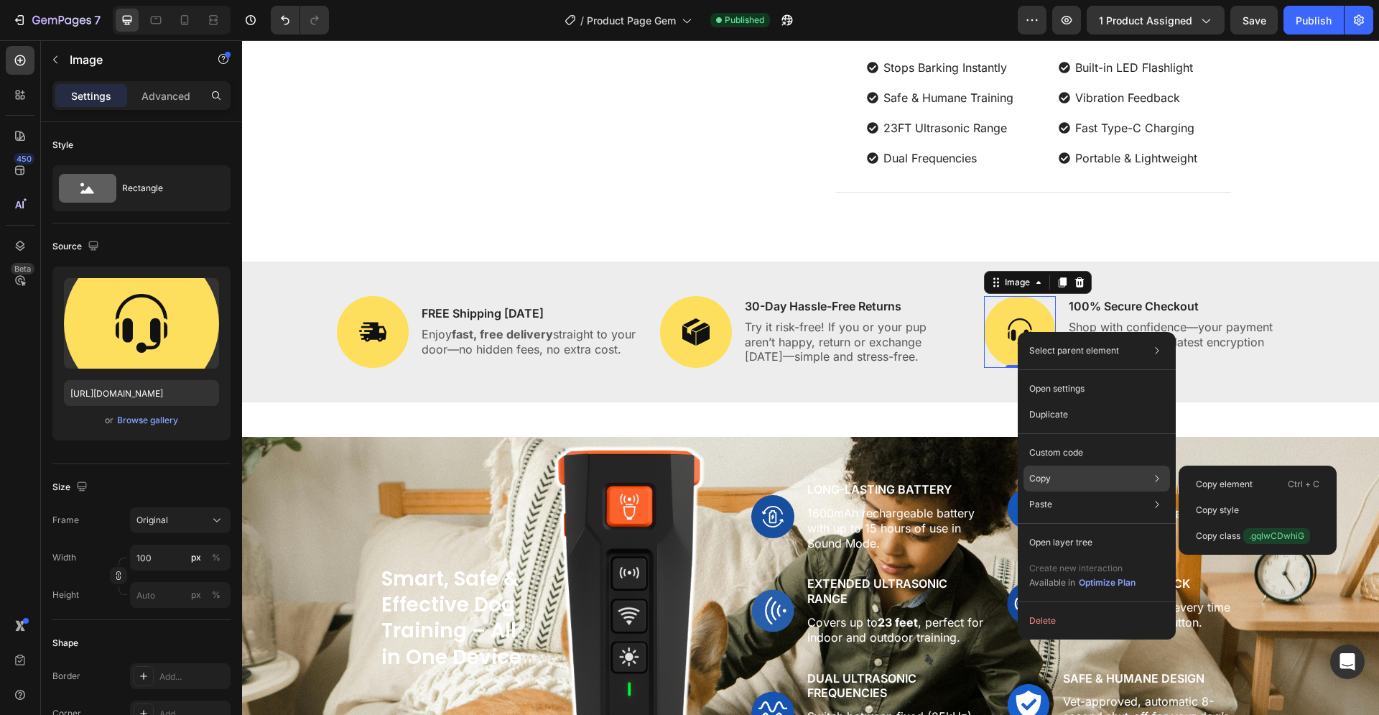
click at [1055, 478] on div "Copy Copy element Ctrl + C Copy style Copy class .gqlwCDwhiG" at bounding box center [1096, 478] width 147 height 26
click at [1238, 485] on p "Copy element" at bounding box center [1224, 484] width 57 height 13
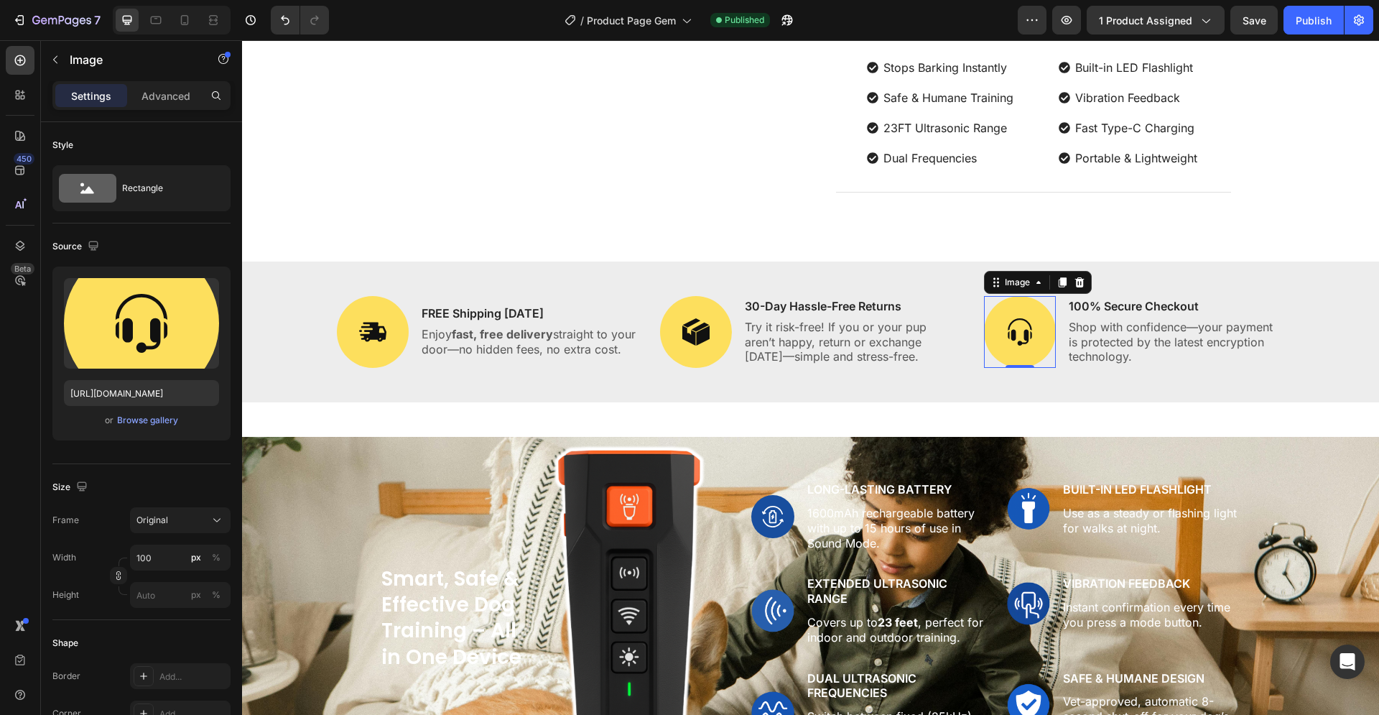
click at [1013, 336] on img at bounding box center [1020, 332] width 72 height 72
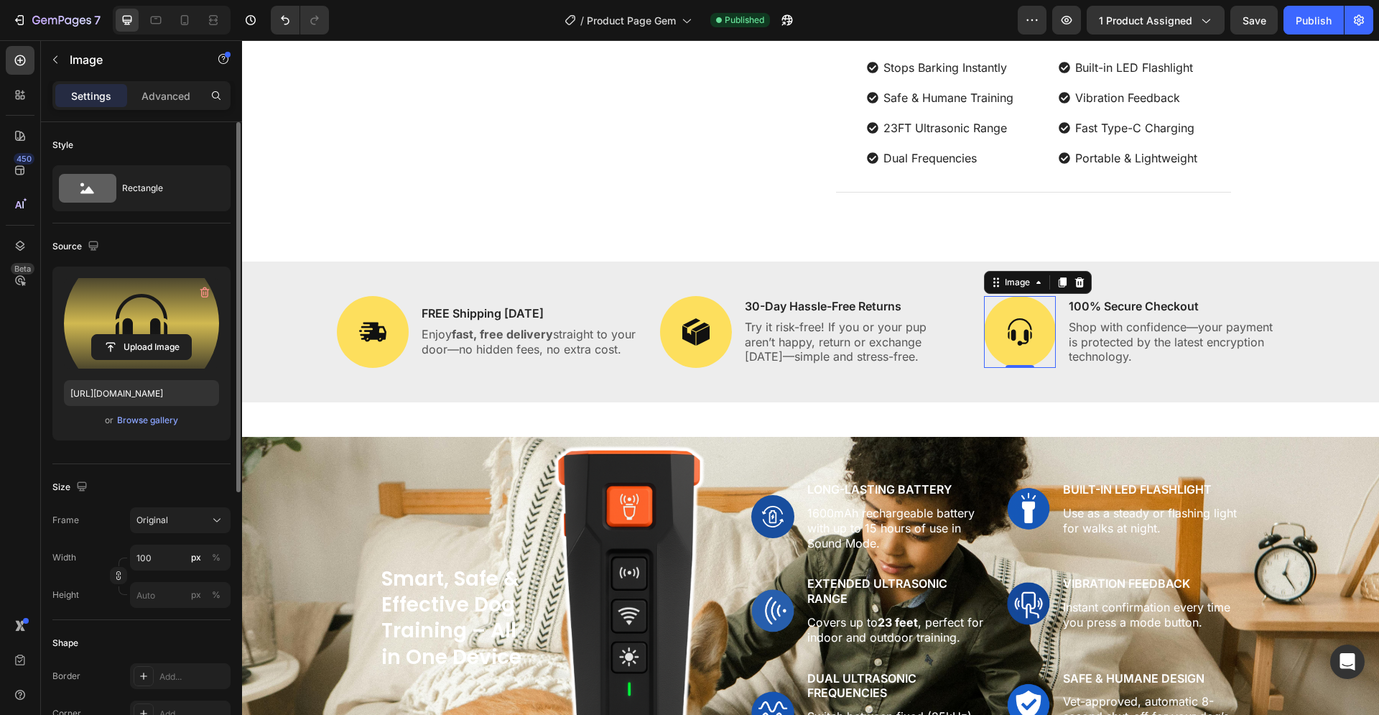
click at [205, 279] on label at bounding box center [141, 323] width 155 height 90
click at [191, 335] on input "file" at bounding box center [141, 347] width 99 height 24
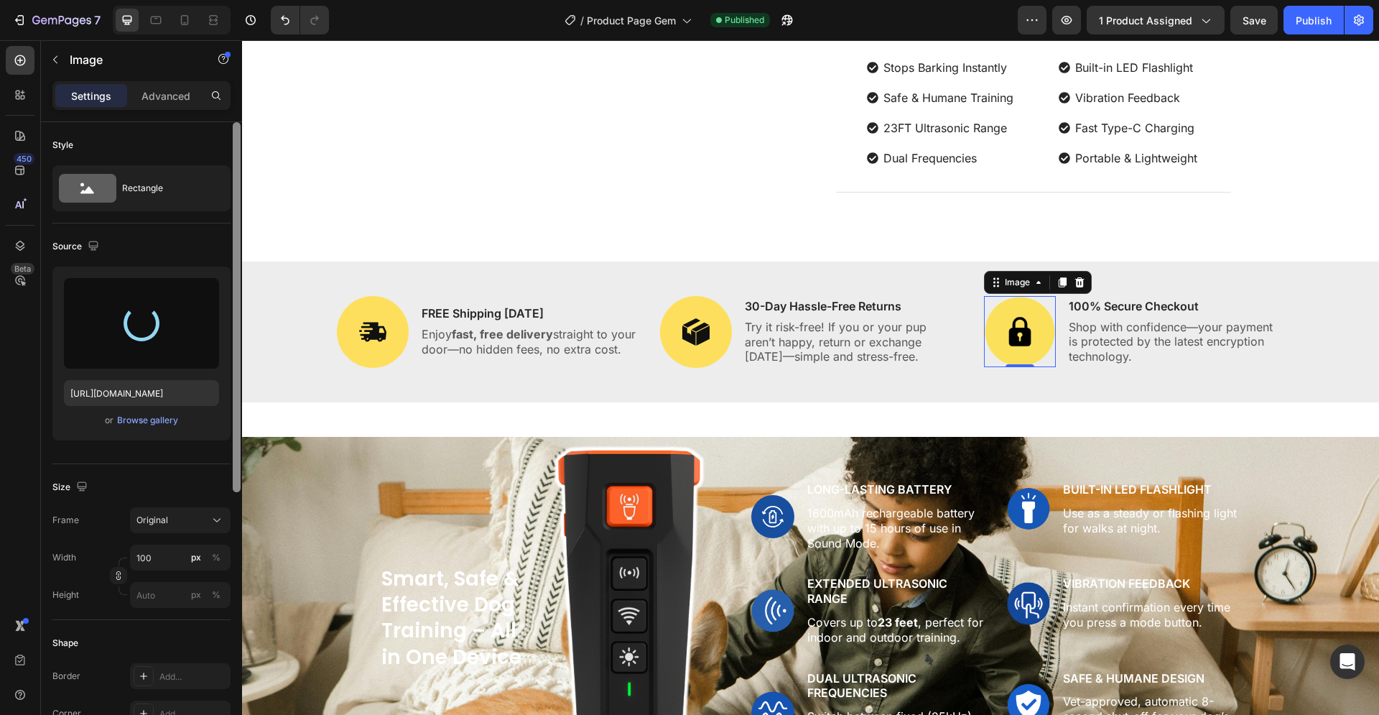
type input "[URL][DOMAIN_NAME]"
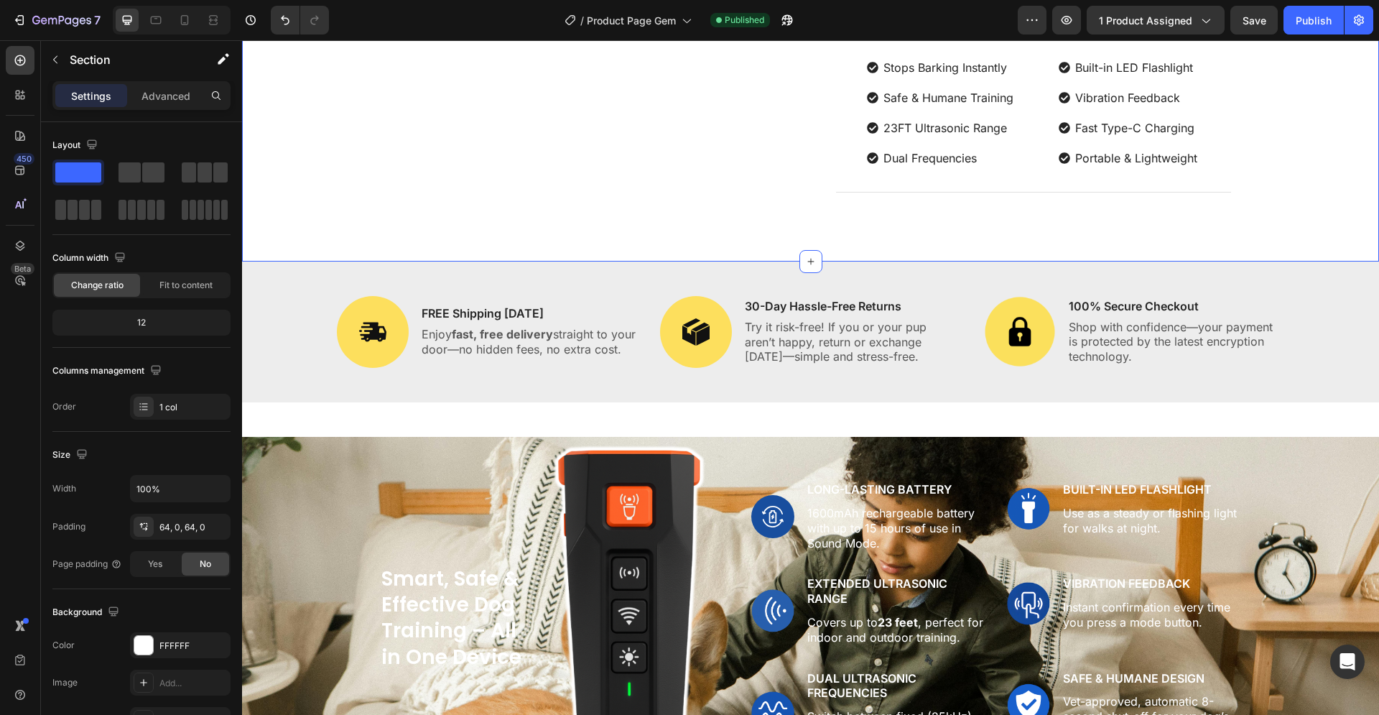
click at [1300, 27] on div "Publish" at bounding box center [1314, 20] width 36 height 15
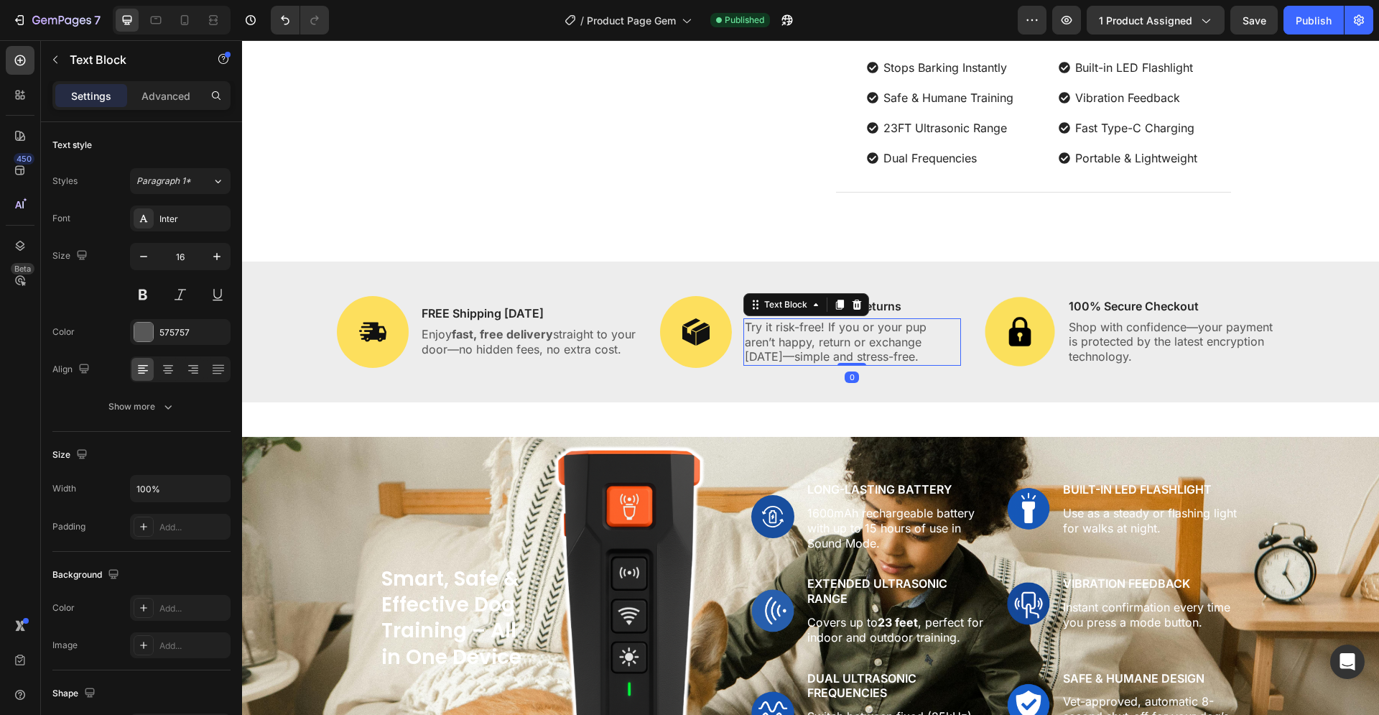
click at [882, 350] on p "Try it risk-free! If you or your pup aren’t happy, return or exchange [DATE]—si…" at bounding box center [852, 342] width 215 height 45
click at [895, 350] on p "Try it risk-free! If you or your pup aren’t happy, return or exchange [DATE]—si…" at bounding box center [852, 342] width 215 height 45
click at [902, 358] on p "Try it risk-free! If you or your pup aren’t happy, return or exchange [DATE]—si…" at bounding box center [852, 342] width 215 height 45
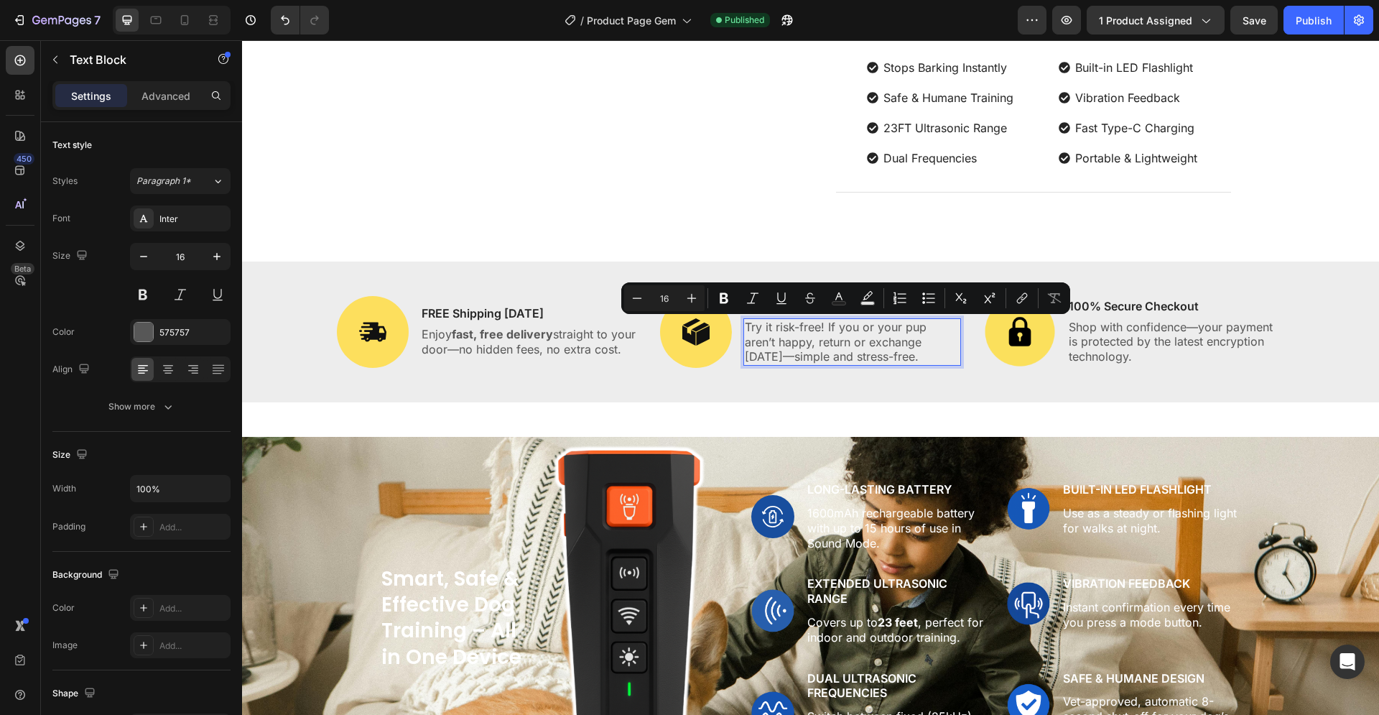
drag, startPoint x: 903, startPoint y: 355, endPoint x: 741, endPoint y: 327, distance: 164.0
click at [745, 327] on p "Try it risk-free! If you or your pup aren’t happy, return or exchange [DATE]—si…" at bounding box center [852, 342] width 215 height 45
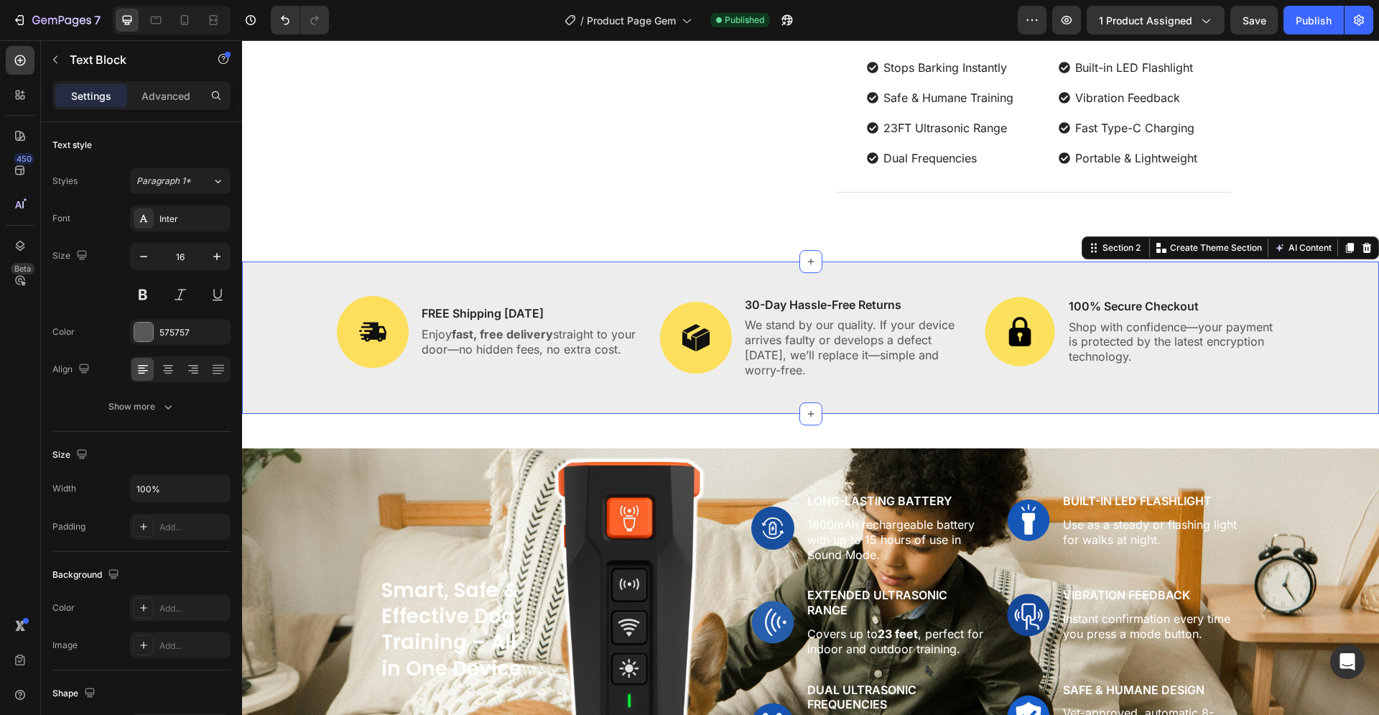
click at [932, 288] on div "Image FREE Shipping [DATE] Text Block Enjoy fast, free delivery straight to you…" at bounding box center [810, 337] width 1137 height 152
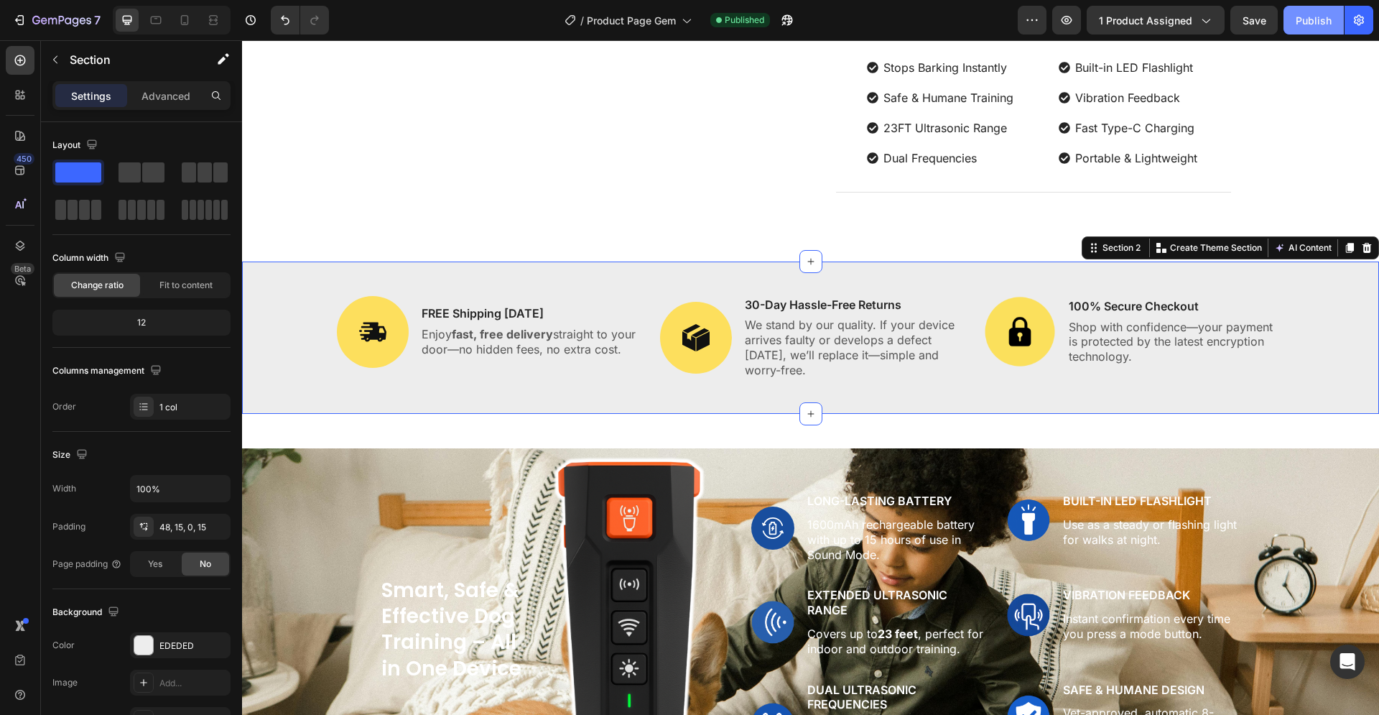
click at [1311, 26] on div "Publish" at bounding box center [1314, 20] width 36 height 15
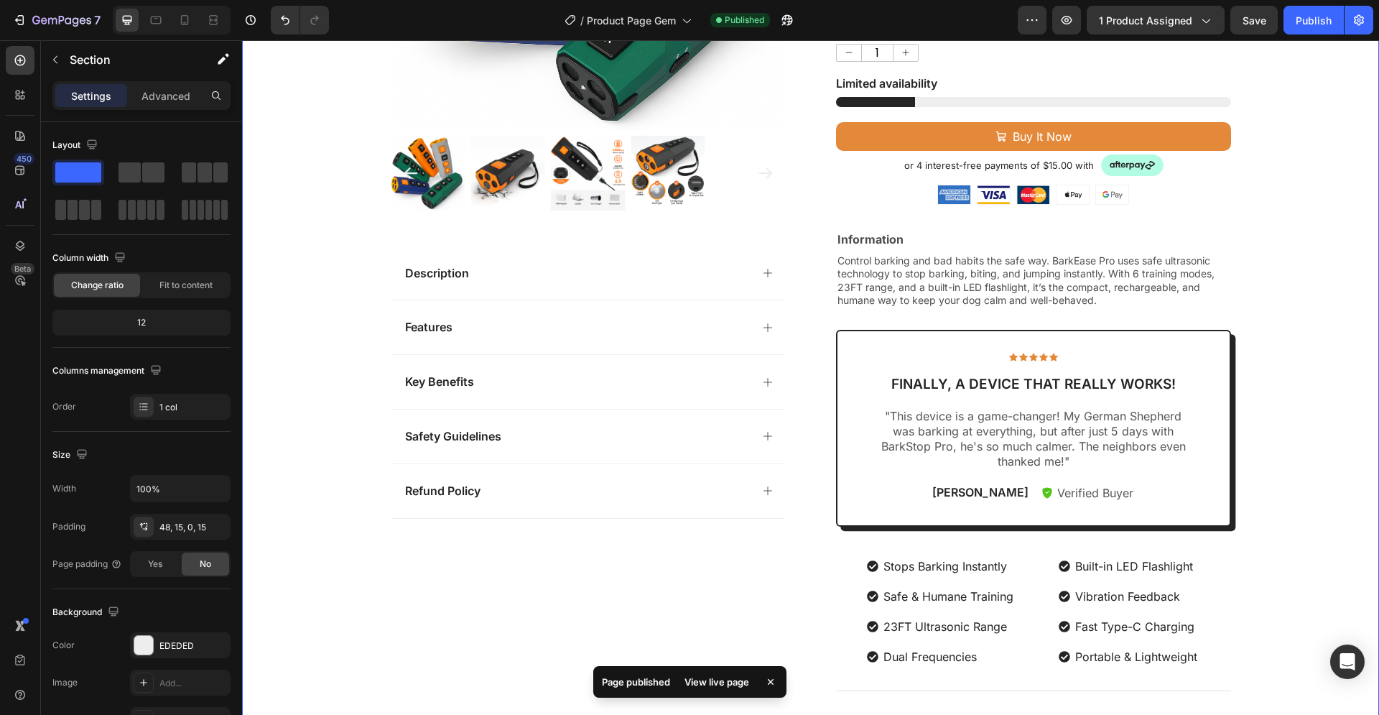
scroll to position [513, 0]
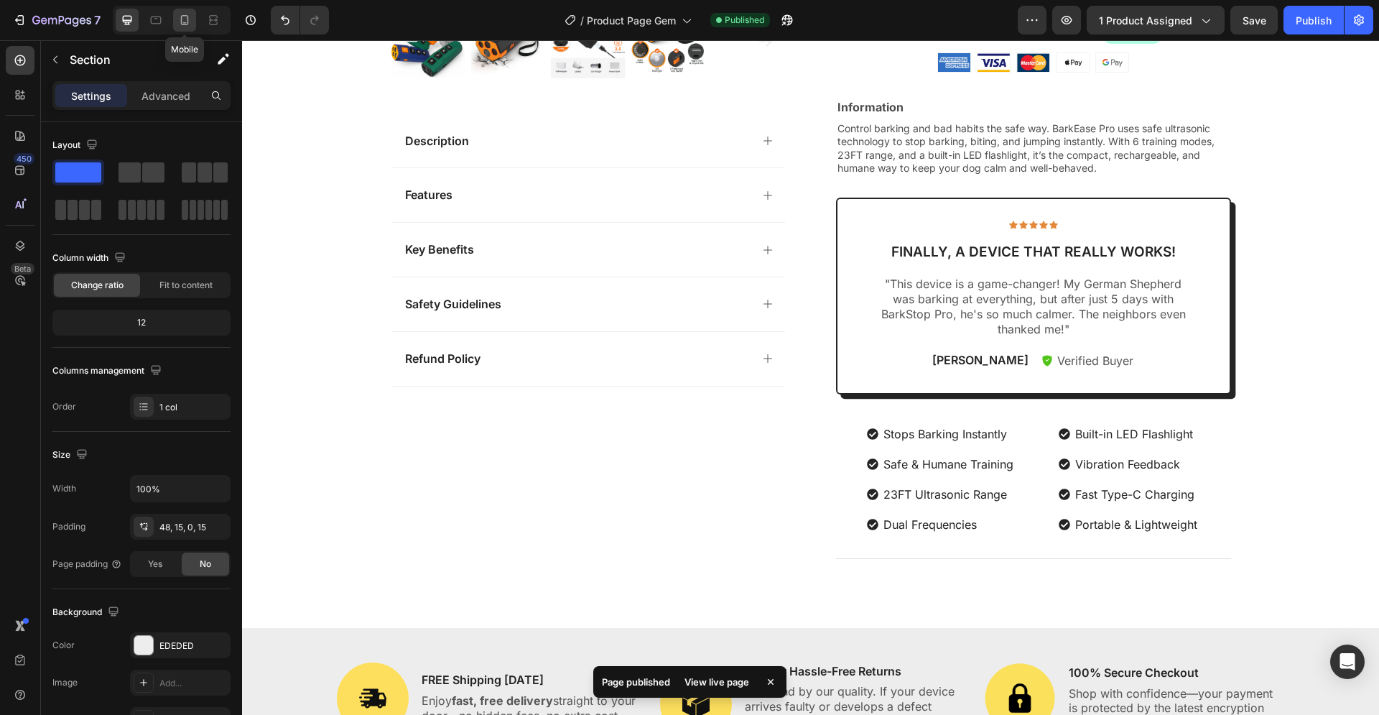
click at [182, 22] on icon at bounding box center [185, 20] width 8 height 10
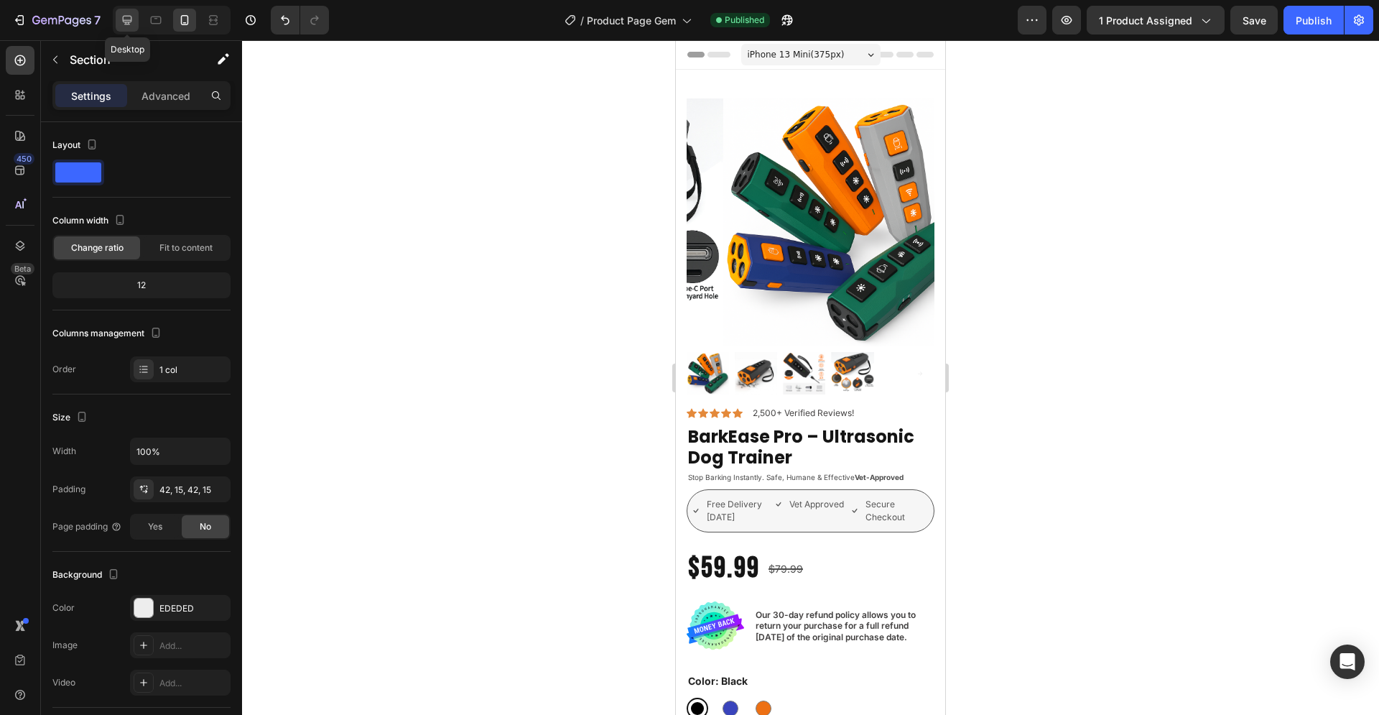
click at [129, 21] on icon at bounding box center [127, 20] width 9 height 9
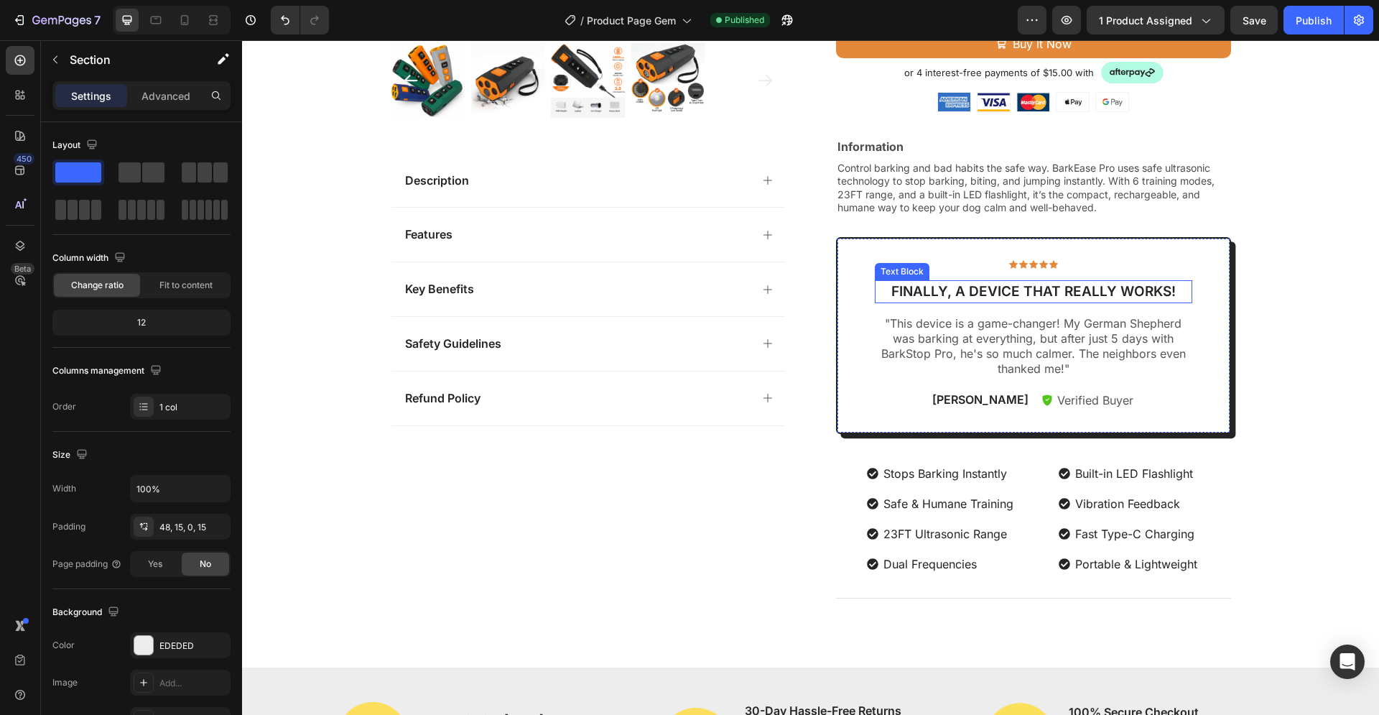
scroll to position [390, 0]
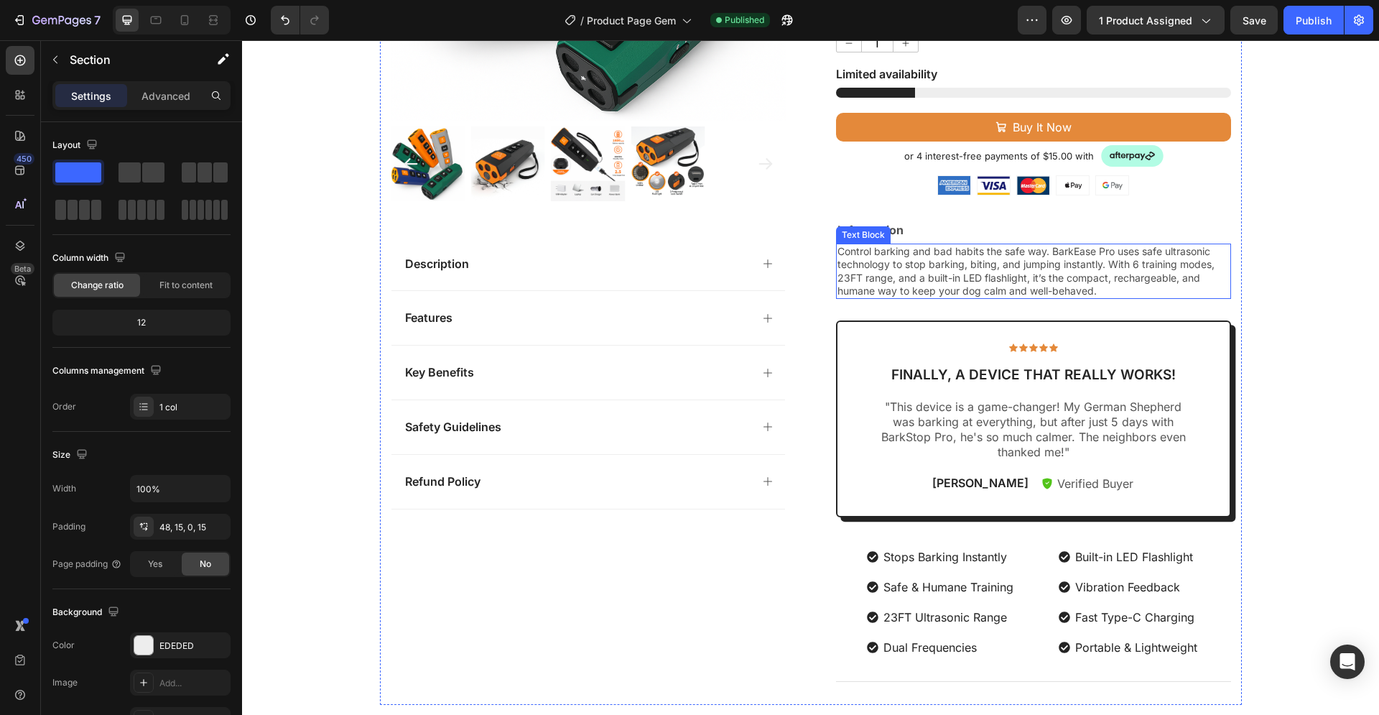
click at [974, 251] on span "Control barking and bad habits the safe way. BarkEase Pro uses safe ultrasonic …" at bounding box center [1025, 271] width 377 height 52
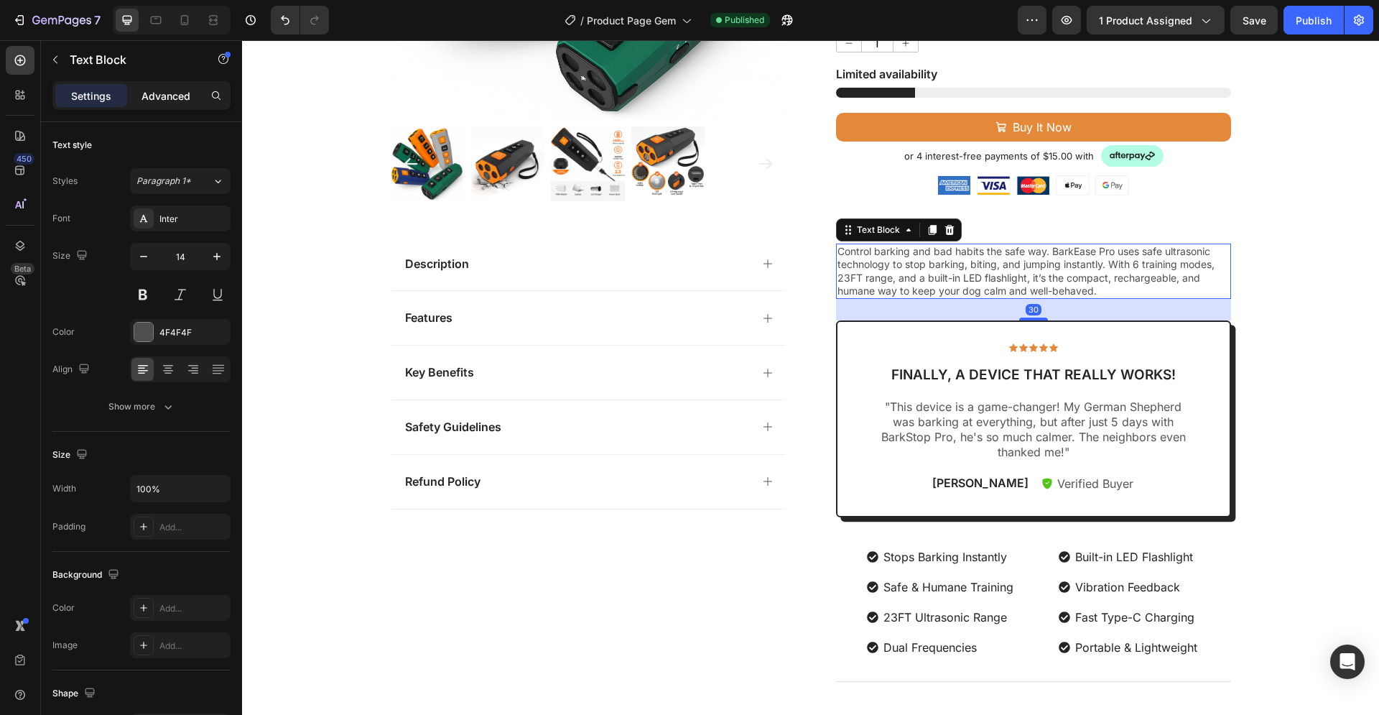
click at [167, 97] on p "Advanced" at bounding box center [165, 95] width 49 height 15
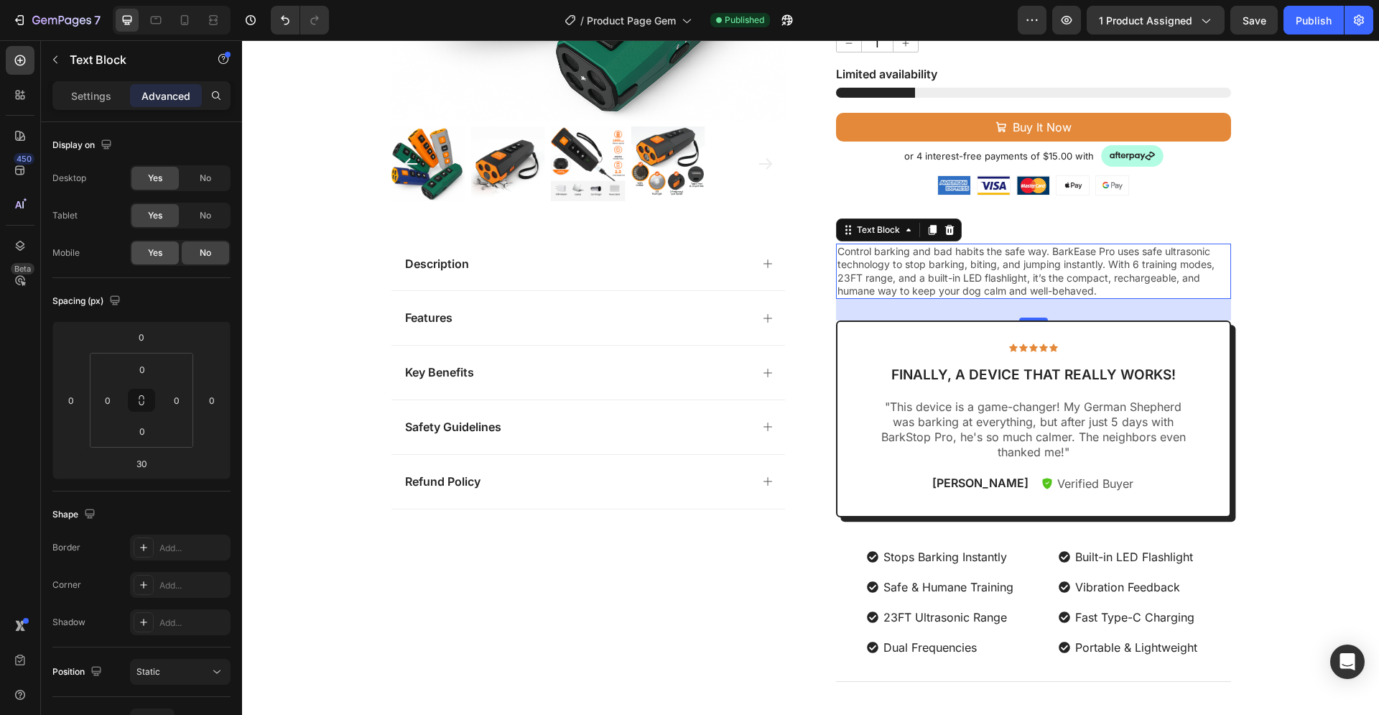
click at [156, 251] on span "Yes" at bounding box center [155, 252] width 14 height 13
click at [178, 19] on icon at bounding box center [184, 20] width 14 height 14
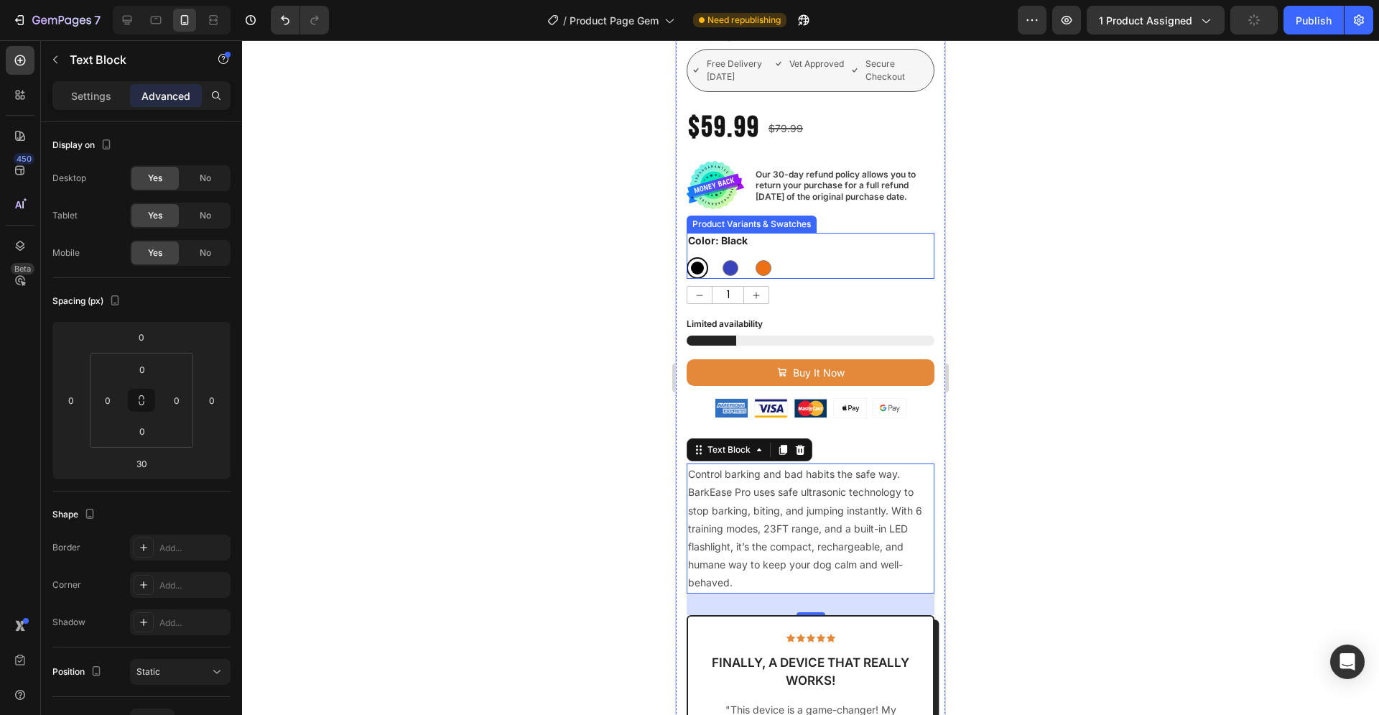
scroll to position [513, 0]
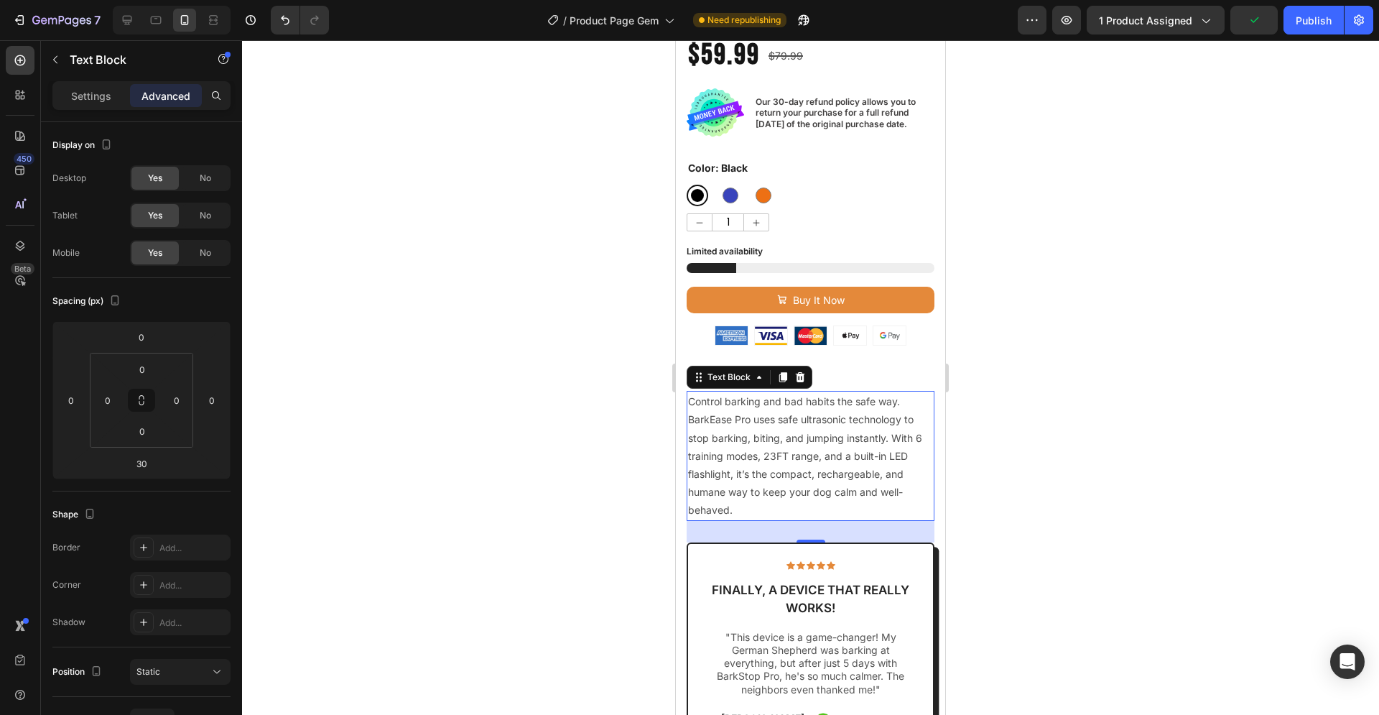
click at [1036, 371] on div at bounding box center [810, 377] width 1137 height 674
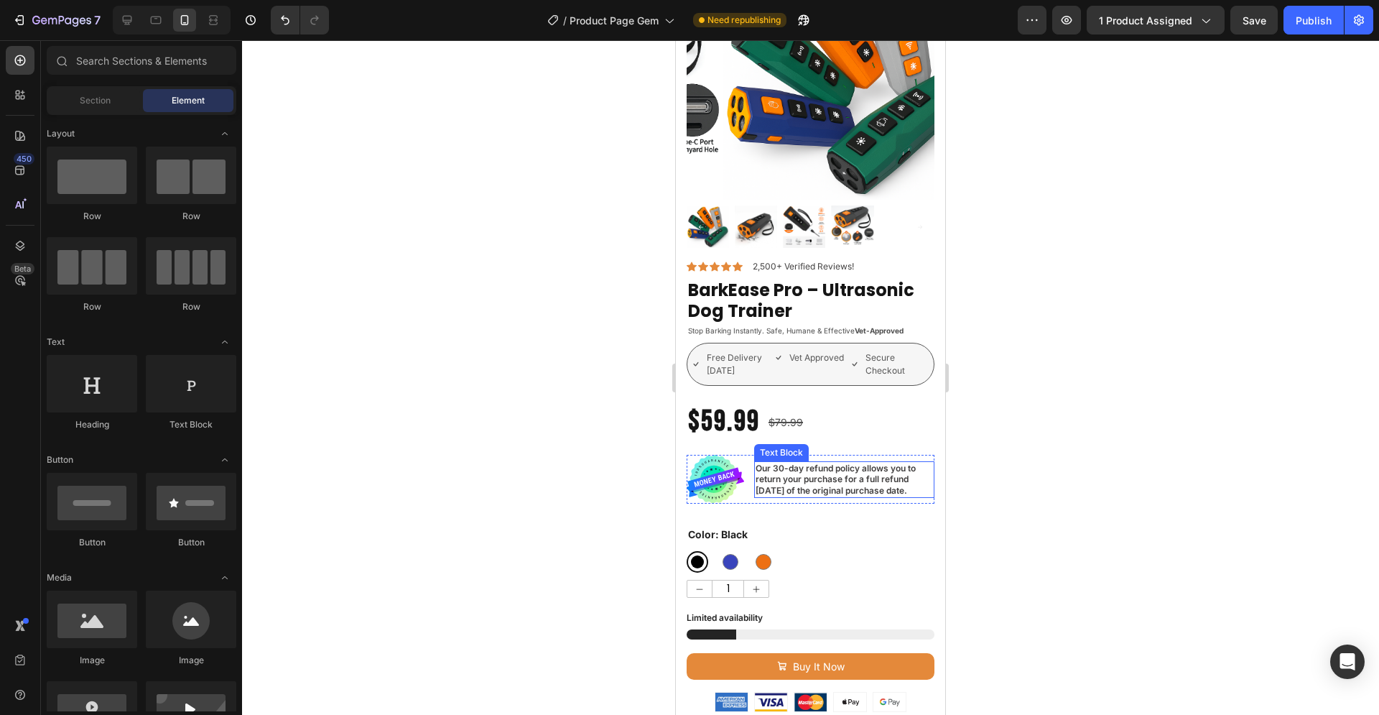
scroll to position [0, 0]
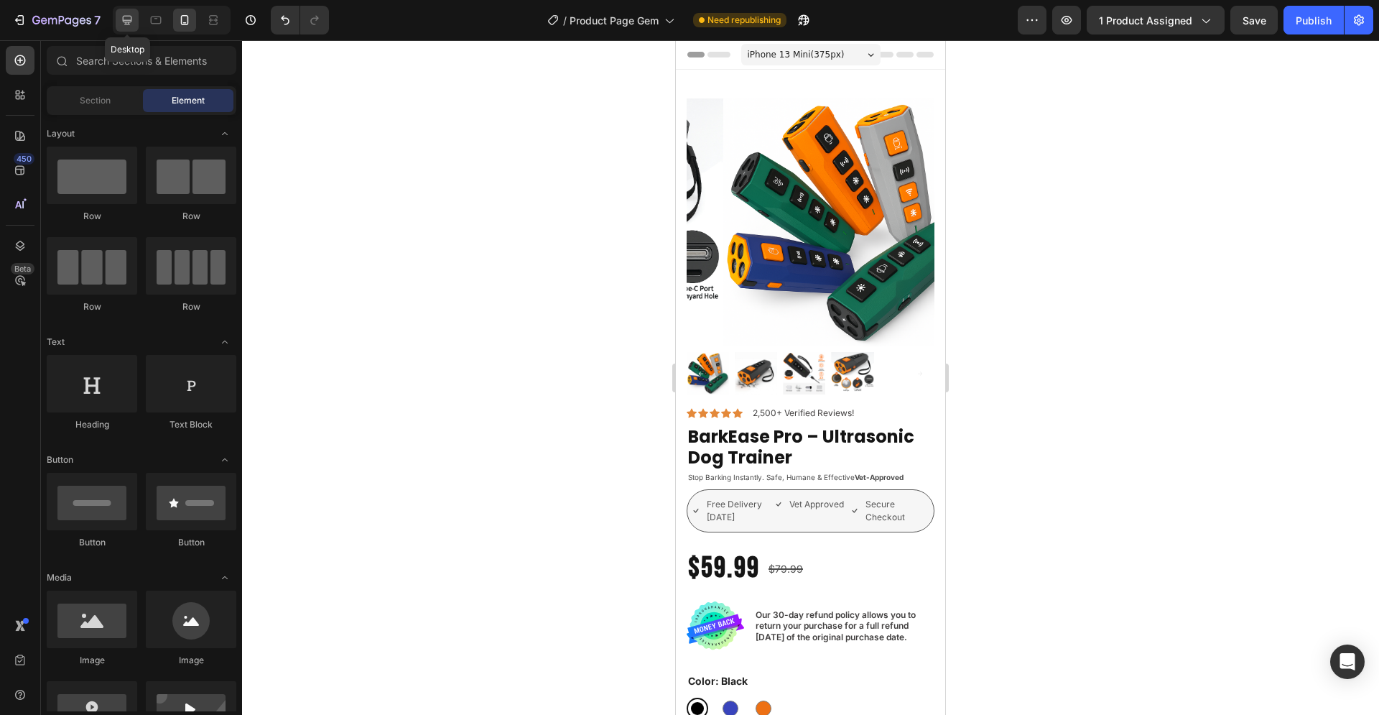
click at [128, 23] on icon at bounding box center [127, 20] width 9 height 9
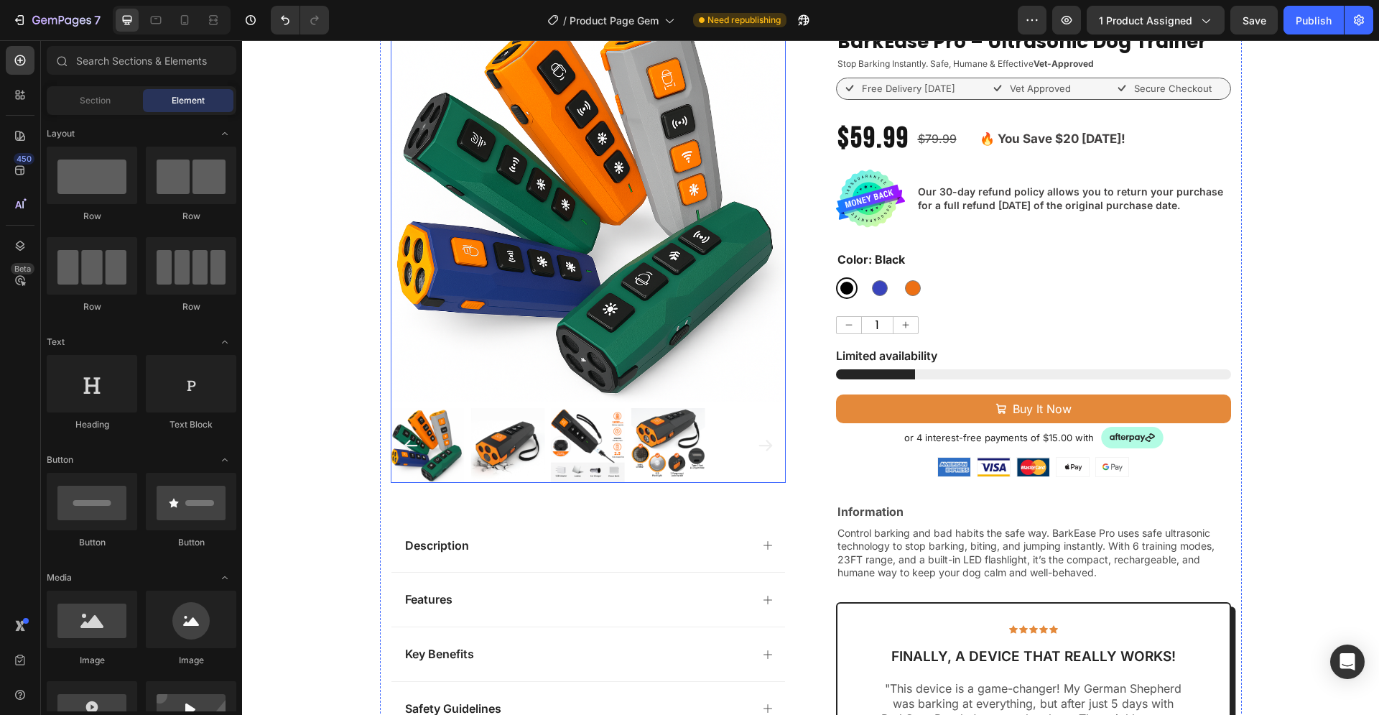
scroll to position [293, 0]
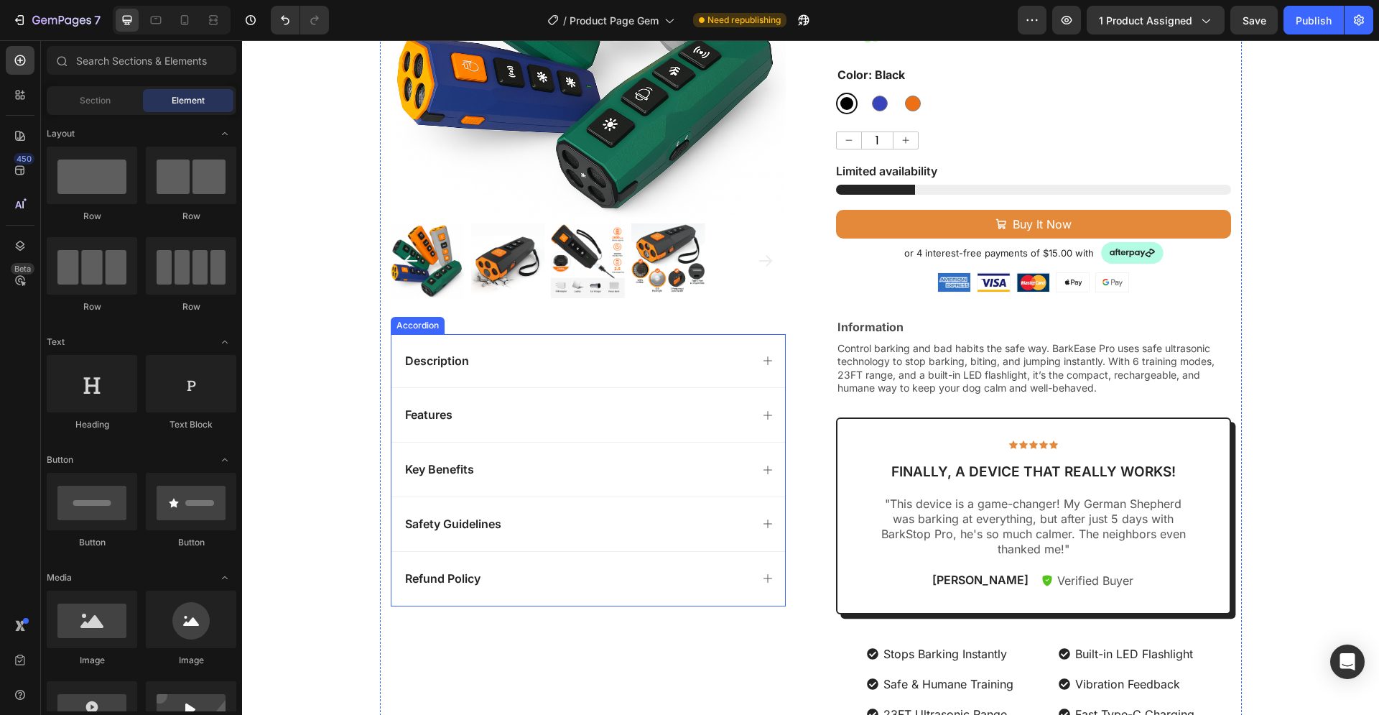
click at [514, 345] on div "Description" at bounding box center [588, 361] width 394 height 54
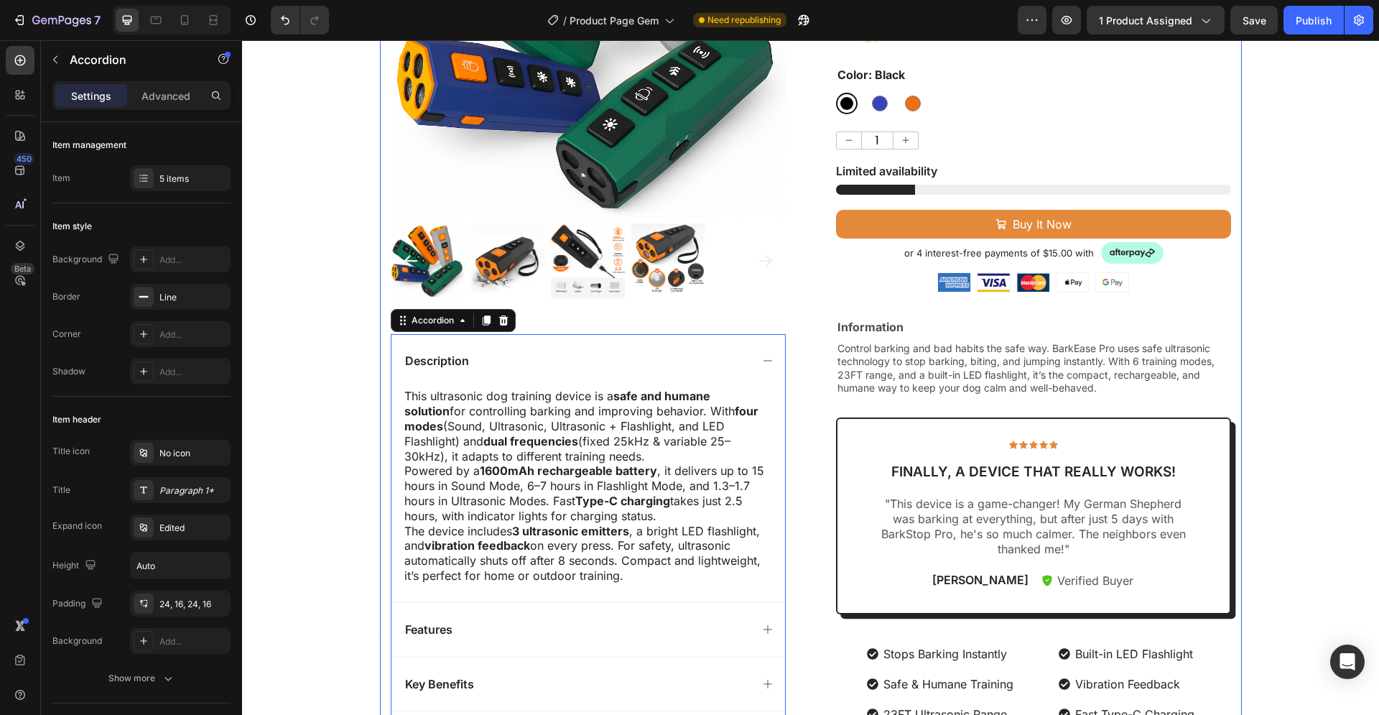
click at [535, 320] on div "Product Images Description This ultrasonic dog training device is a safe and hu…" at bounding box center [588, 322] width 395 height 998
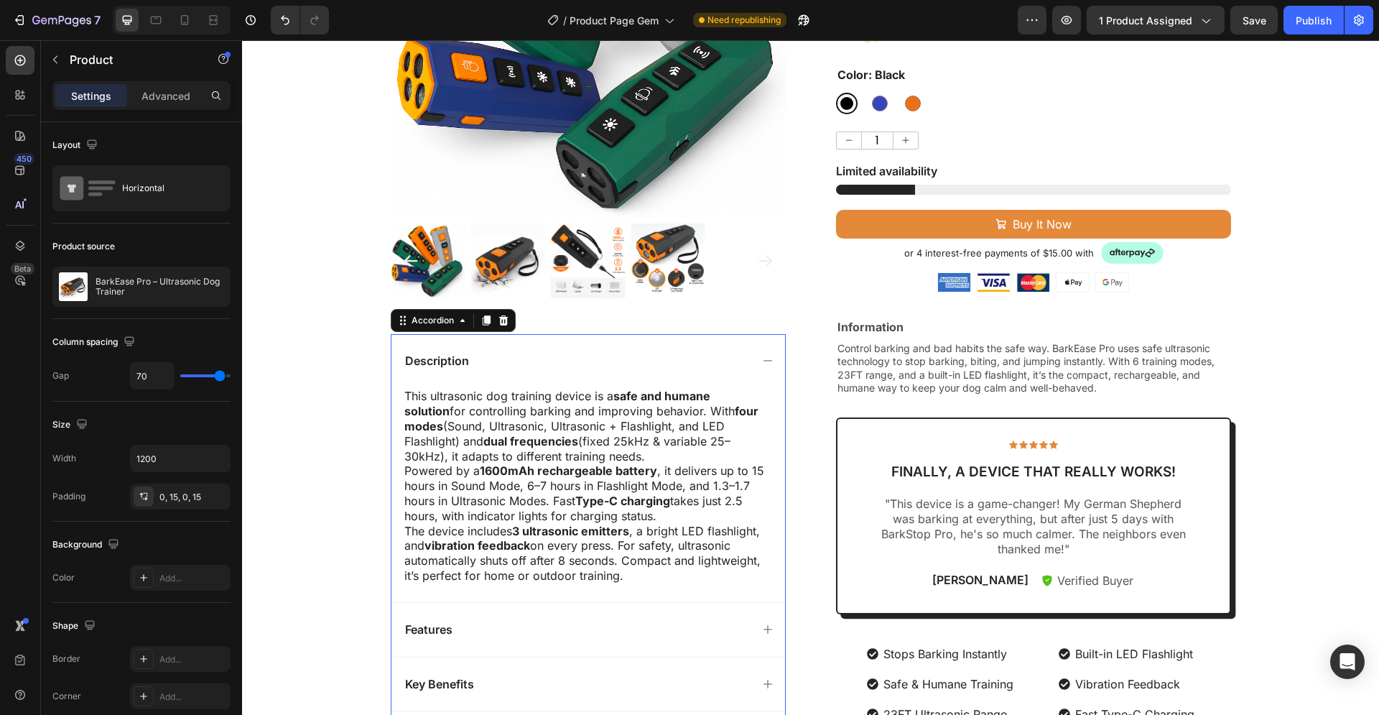
click at [524, 352] on div "Description" at bounding box center [577, 360] width 348 height 19
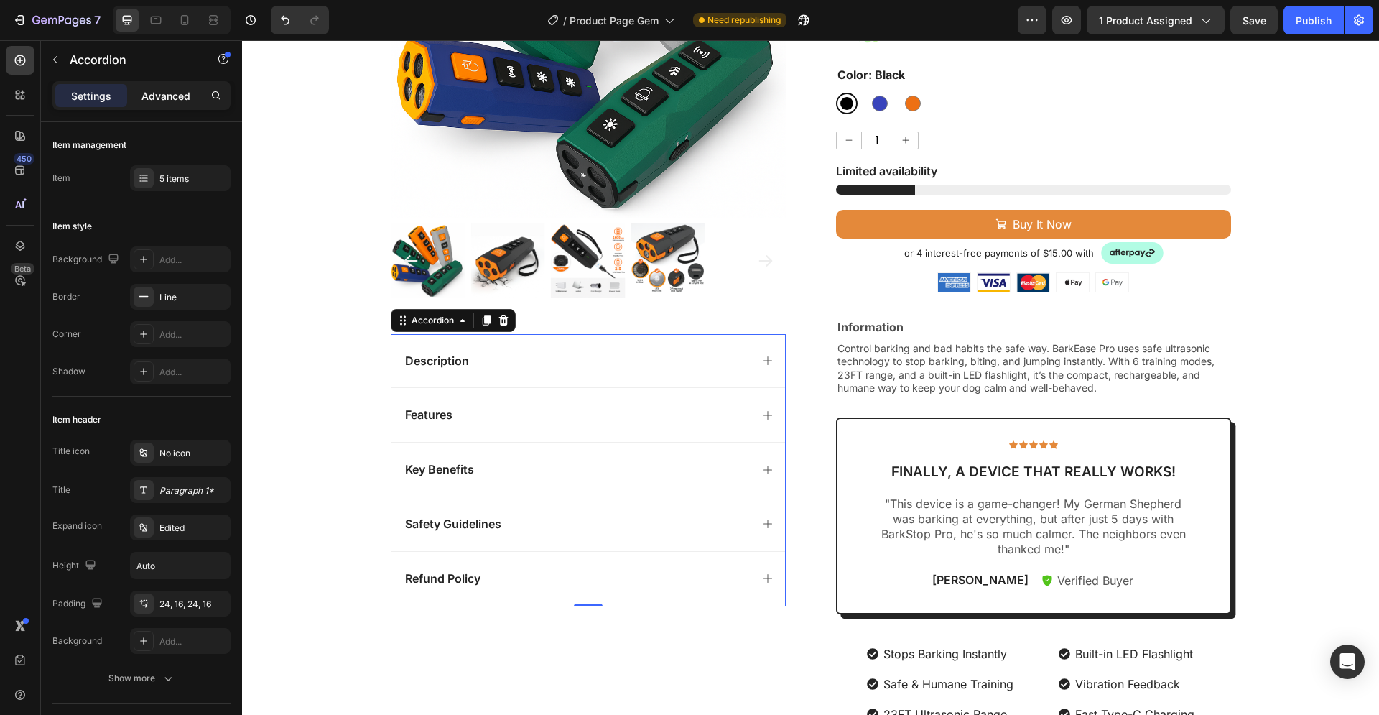
click at [158, 96] on p "Advanced" at bounding box center [165, 95] width 49 height 15
type input "100%"
type input "100"
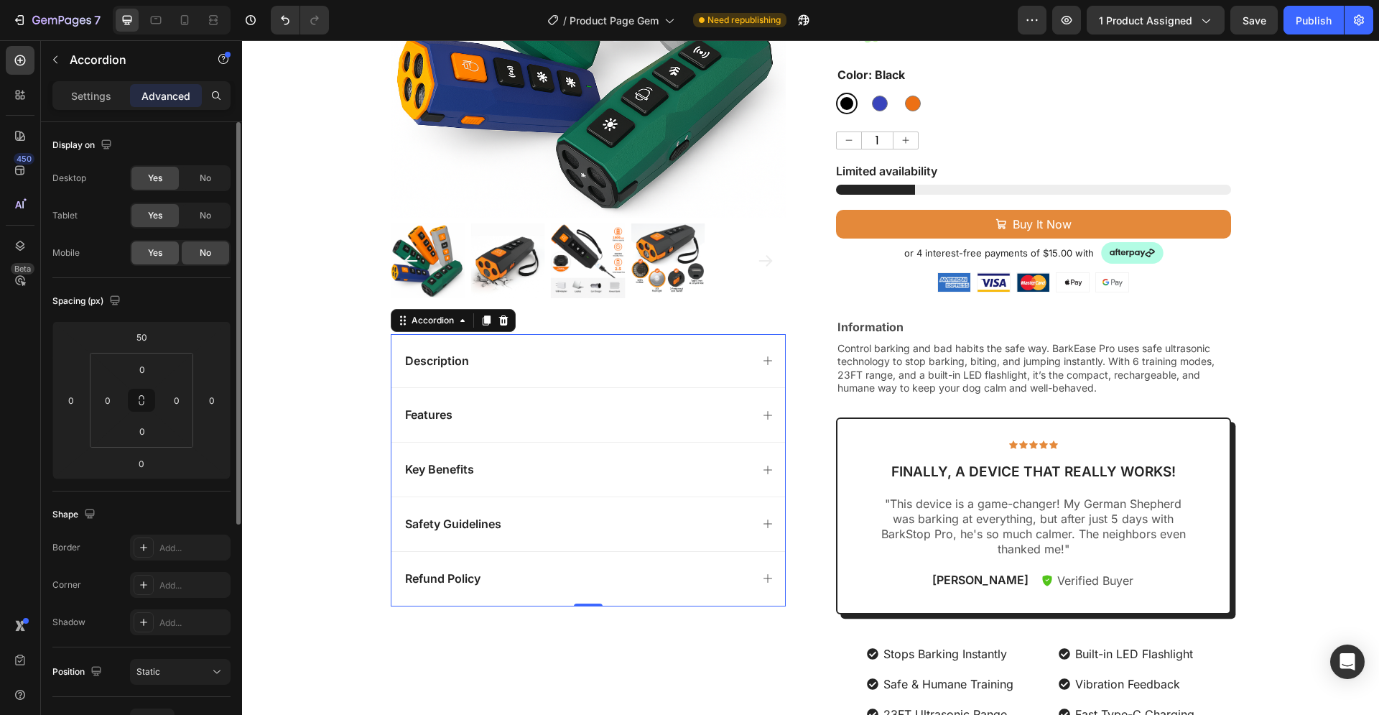
click at [149, 251] on span "Yes" at bounding box center [155, 252] width 14 height 13
click at [181, 18] on icon at bounding box center [185, 20] width 8 height 10
type input "40"
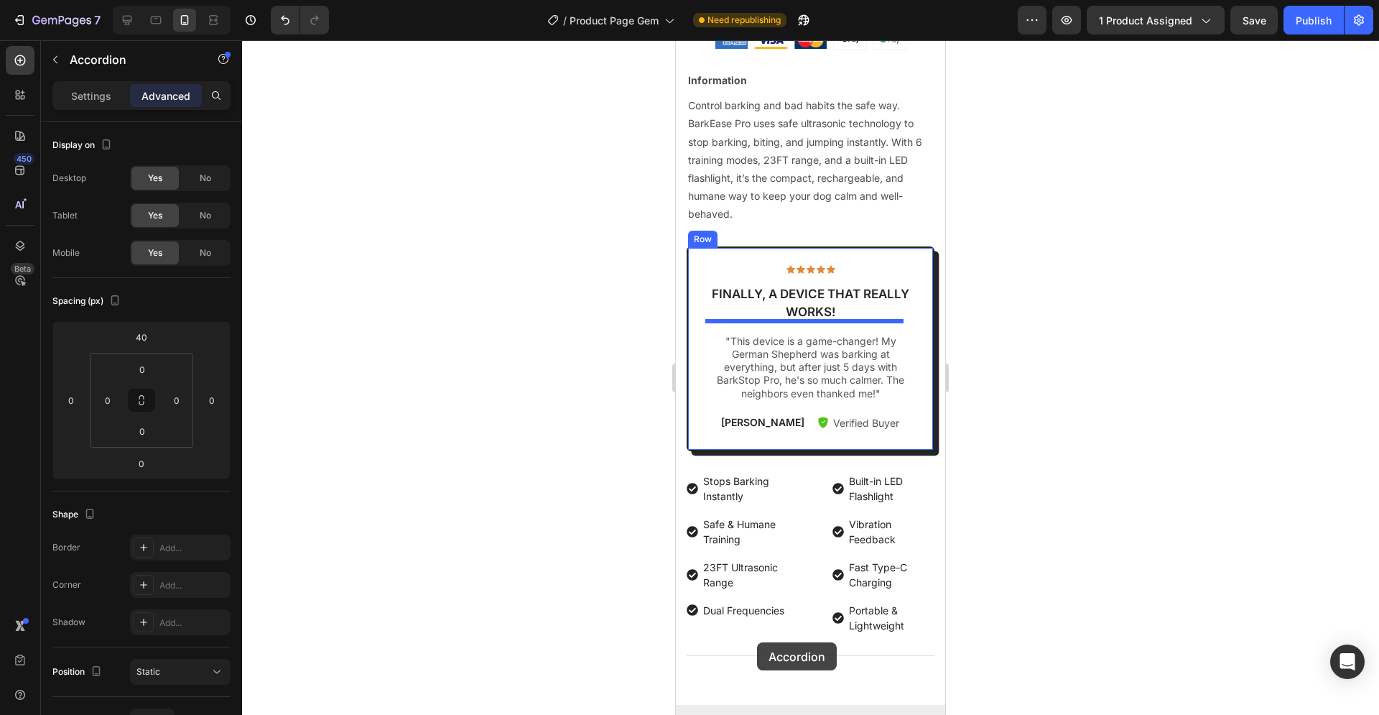
scroll to position [1199, 0]
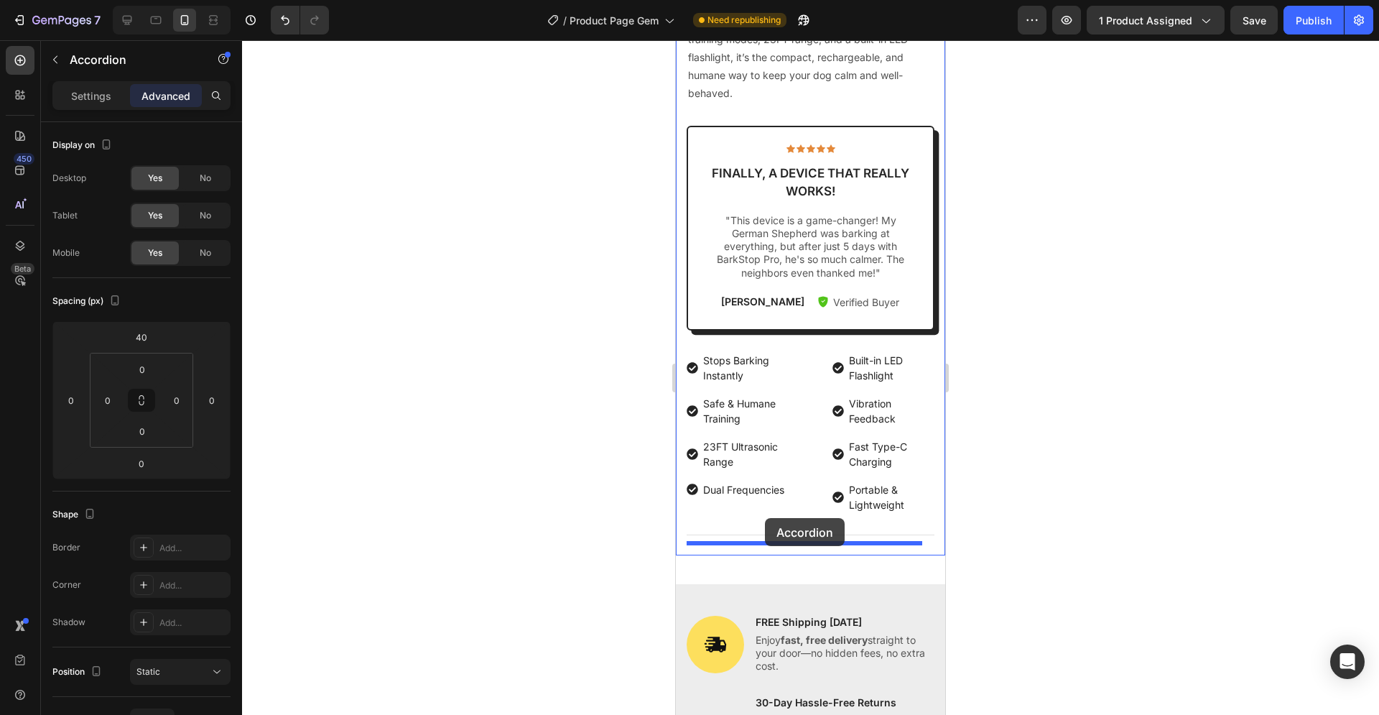
drag, startPoint x: 732, startPoint y: 180, endPoint x: 765, endPoint y: 518, distance: 339.2
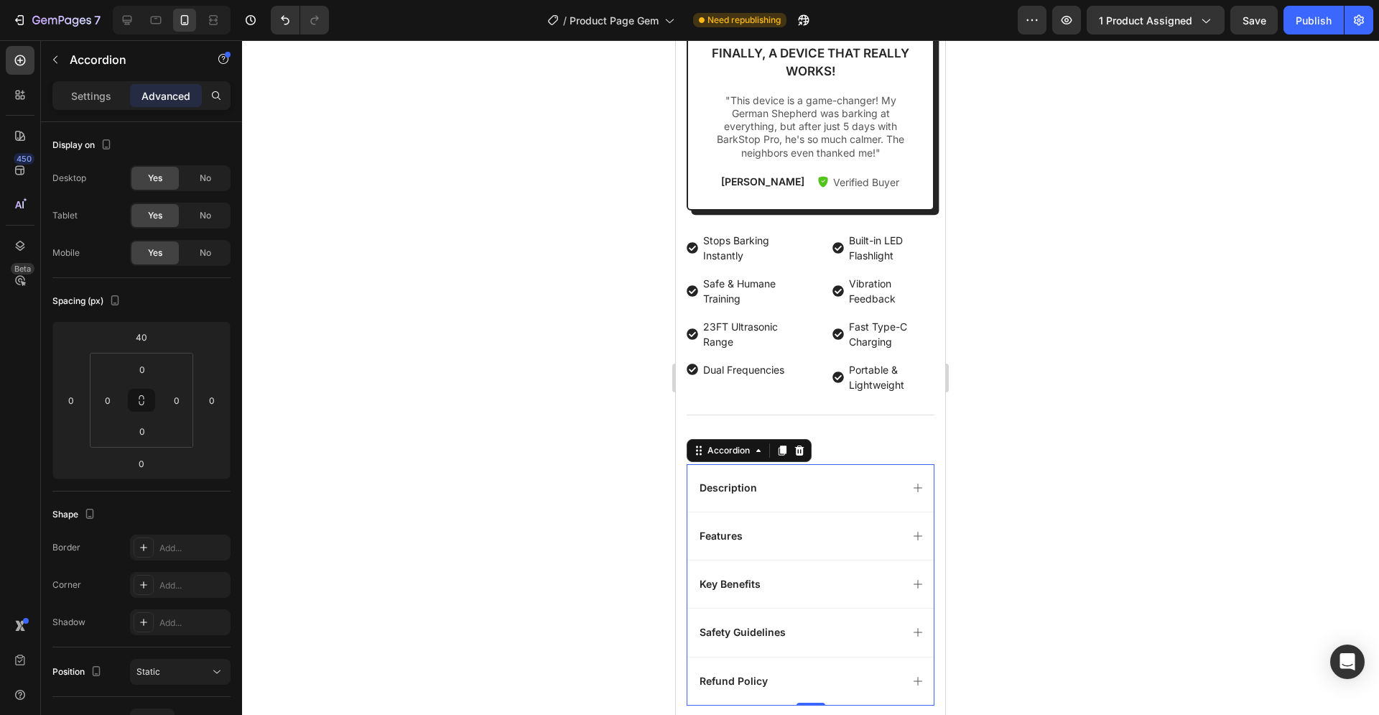
scroll to position [1003, 0]
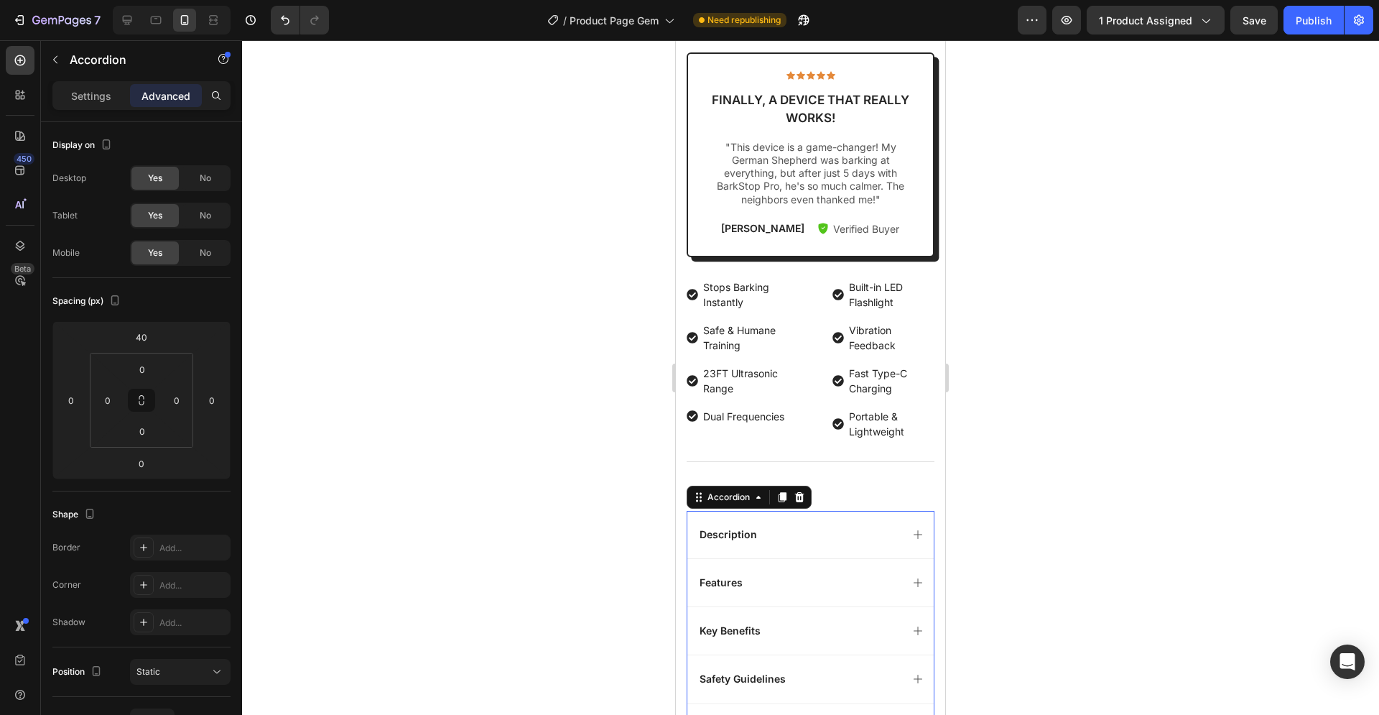
click at [1000, 420] on div at bounding box center [810, 377] width 1137 height 674
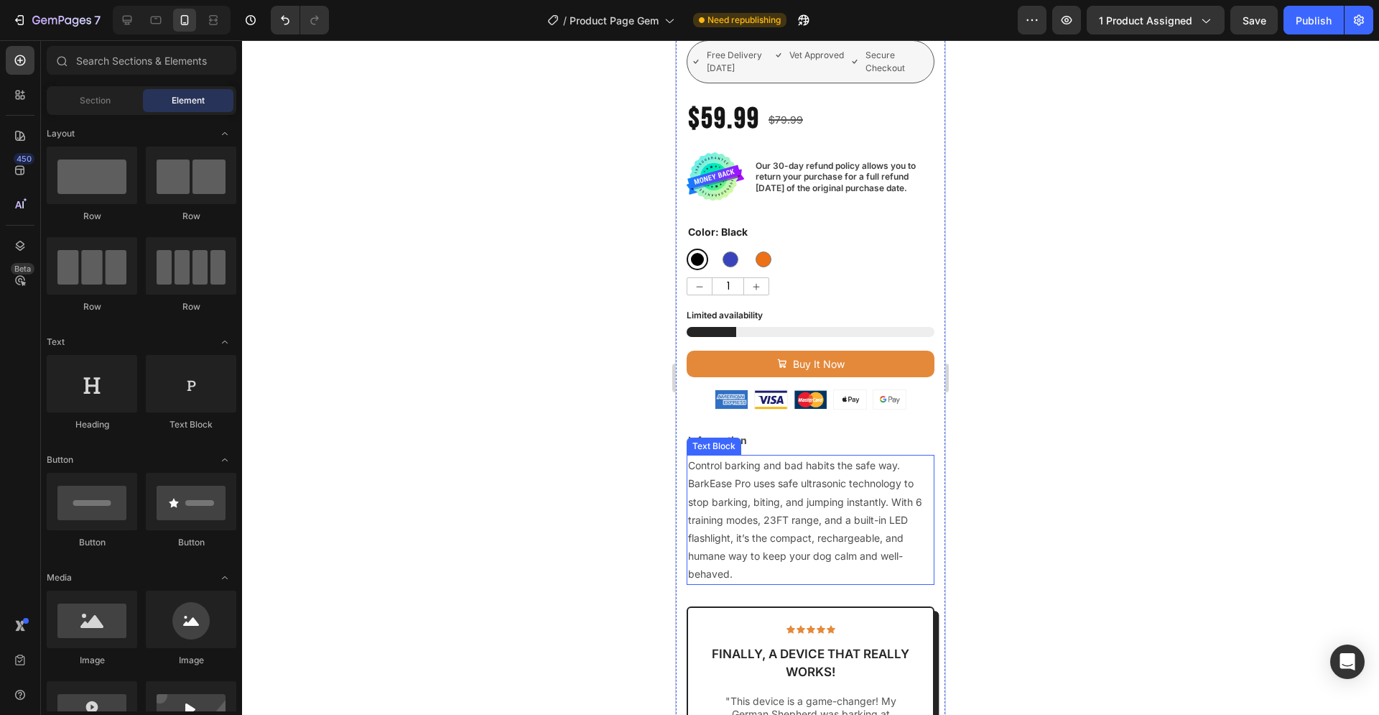
scroll to position [417, 0]
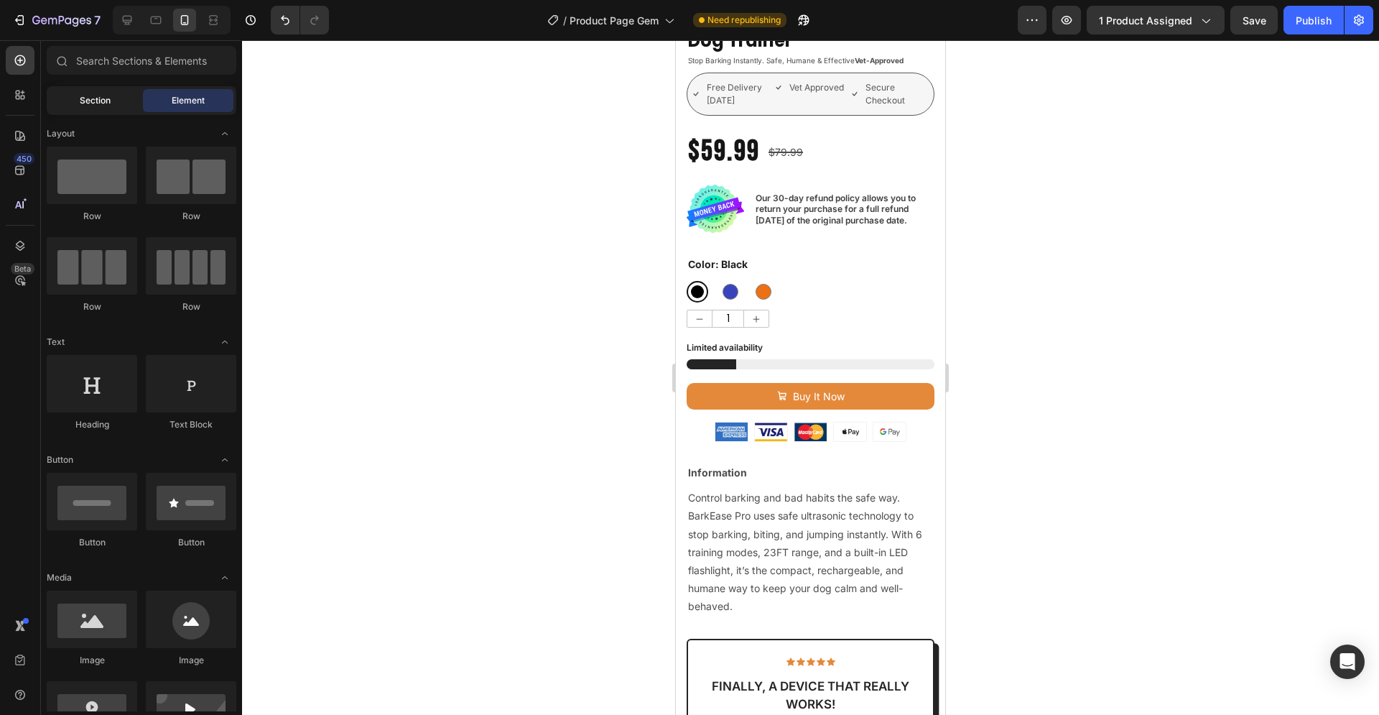
click at [93, 101] on span "Section" at bounding box center [95, 100] width 31 height 13
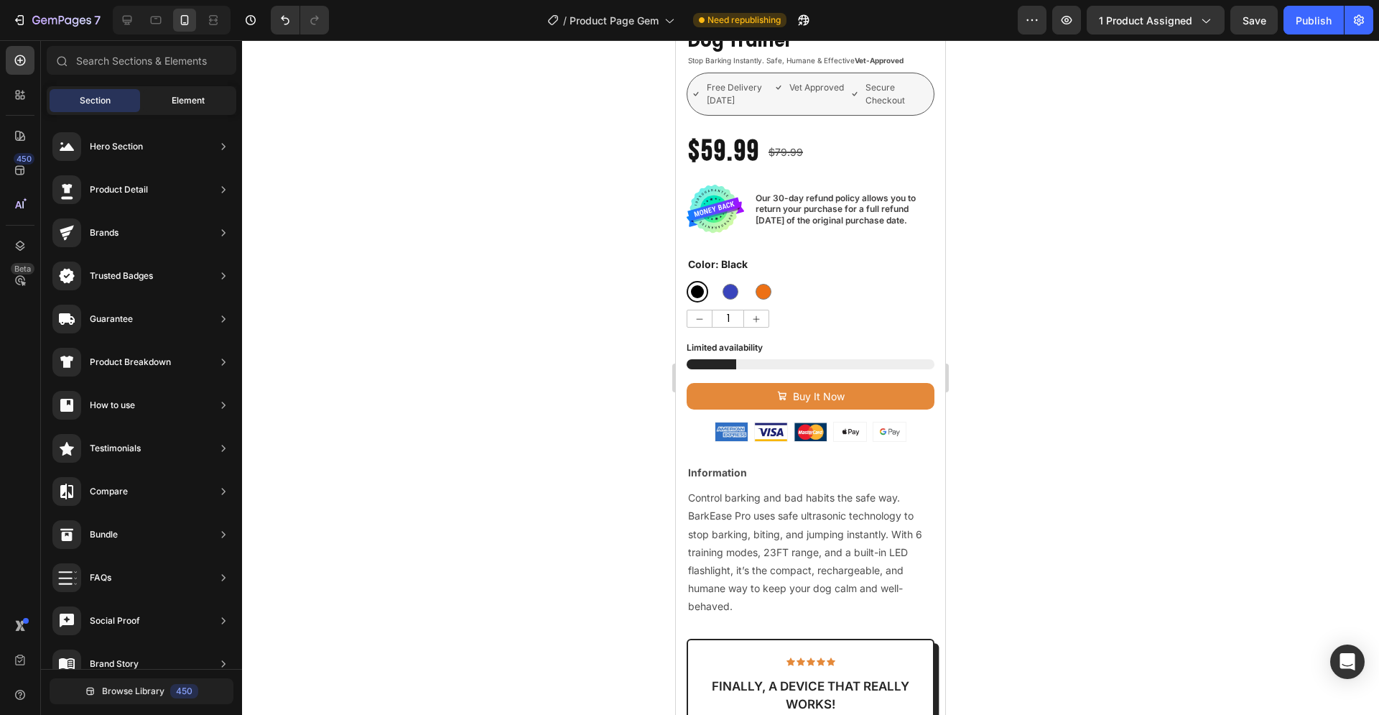
click at [194, 104] on span "Element" at bounding box center [188, 100] width 33 height 13
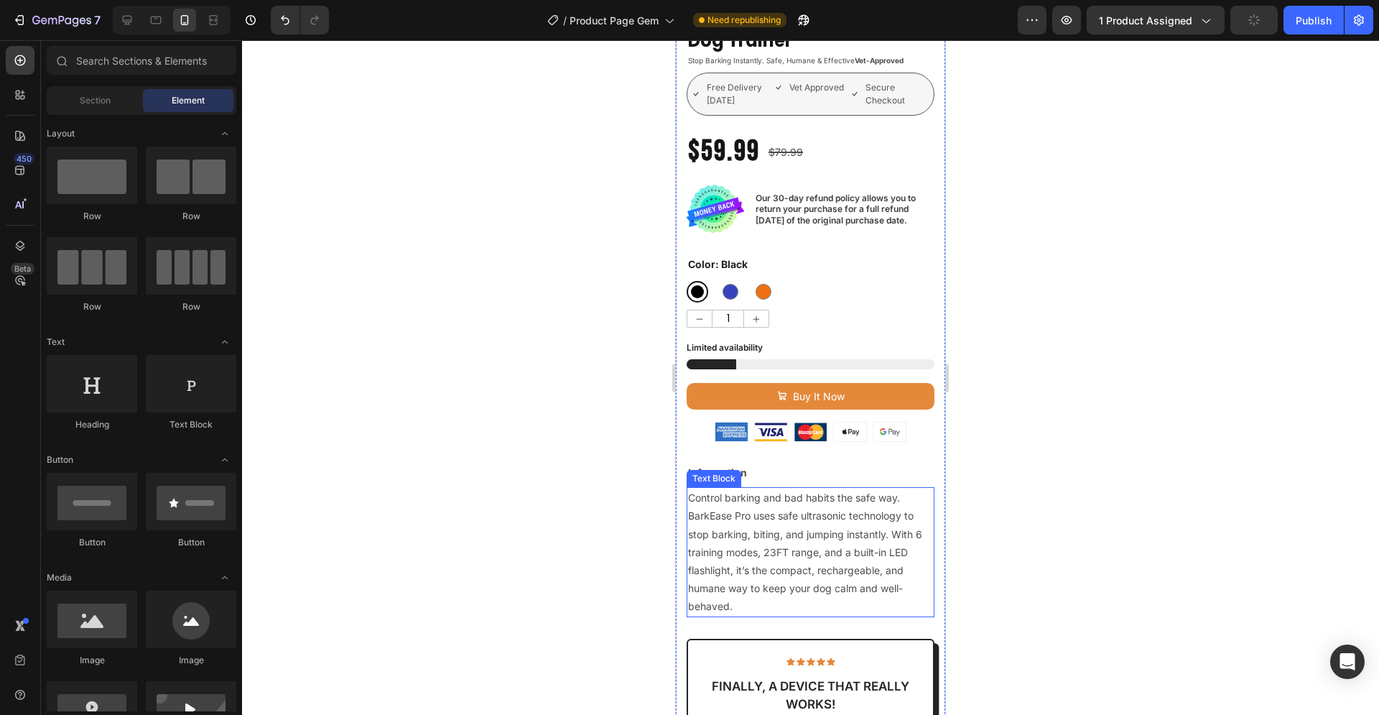
click at [745, 491] on span "Control barking and bad habits the safe way. BarkEase Pro uses safe ultrasonic …" at bounding box center [805, 551] width 234 height 121
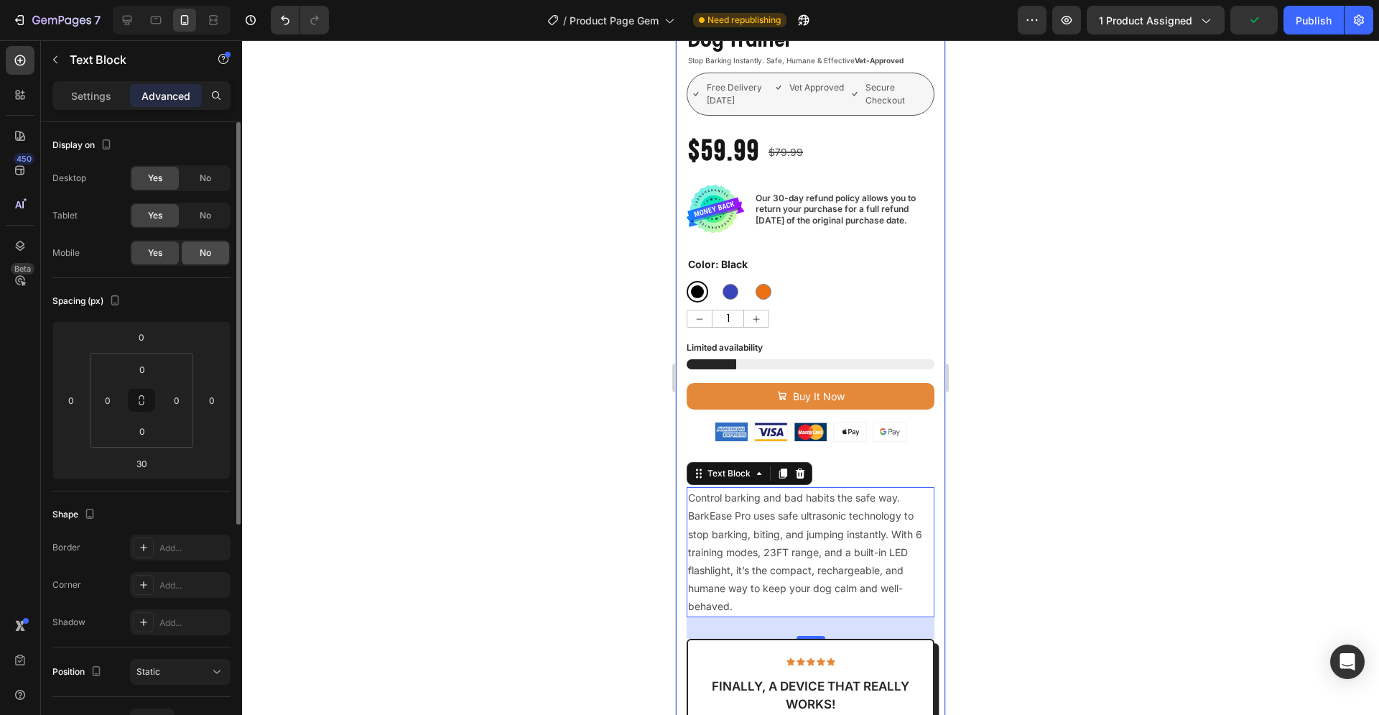
click at [203, 252] on span "No" at bounding box center [205, 252] width 11 height 13
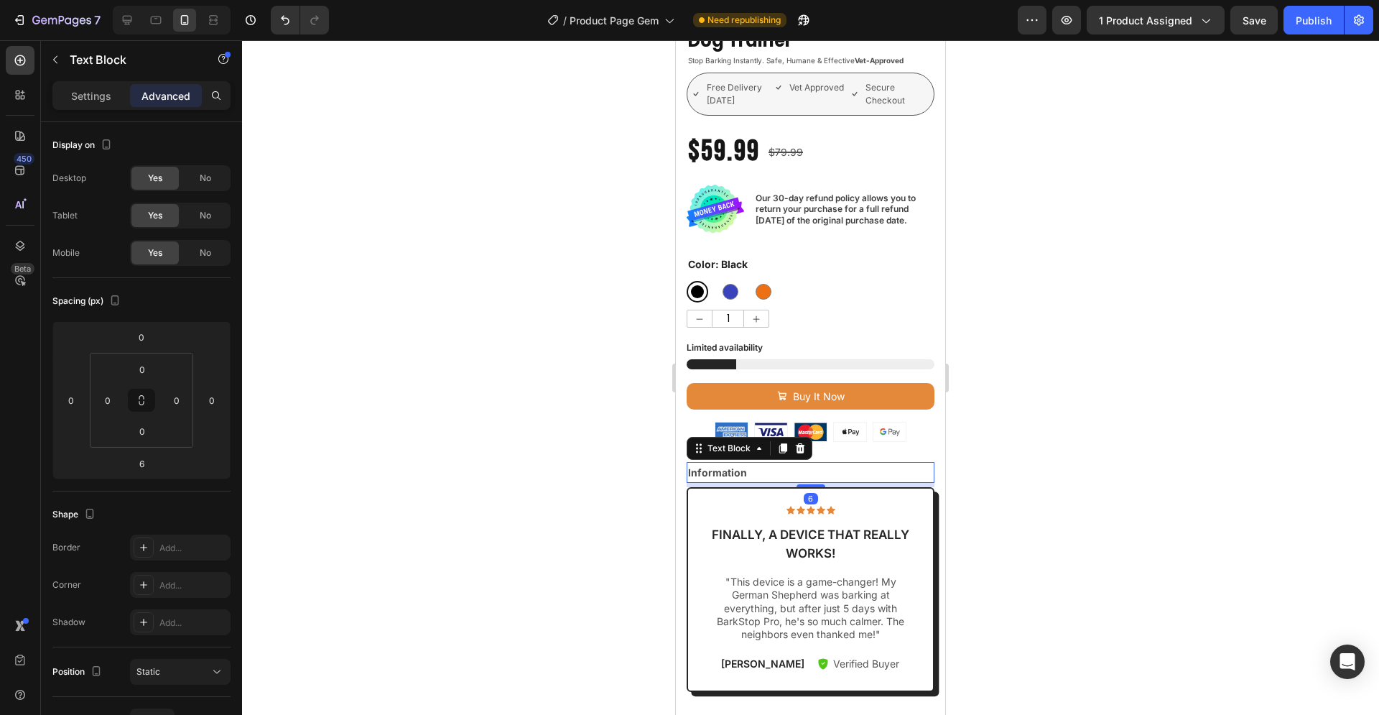
click at [714, 466] on strong "Information" at bounding box center [717, 472] width 59 height 12
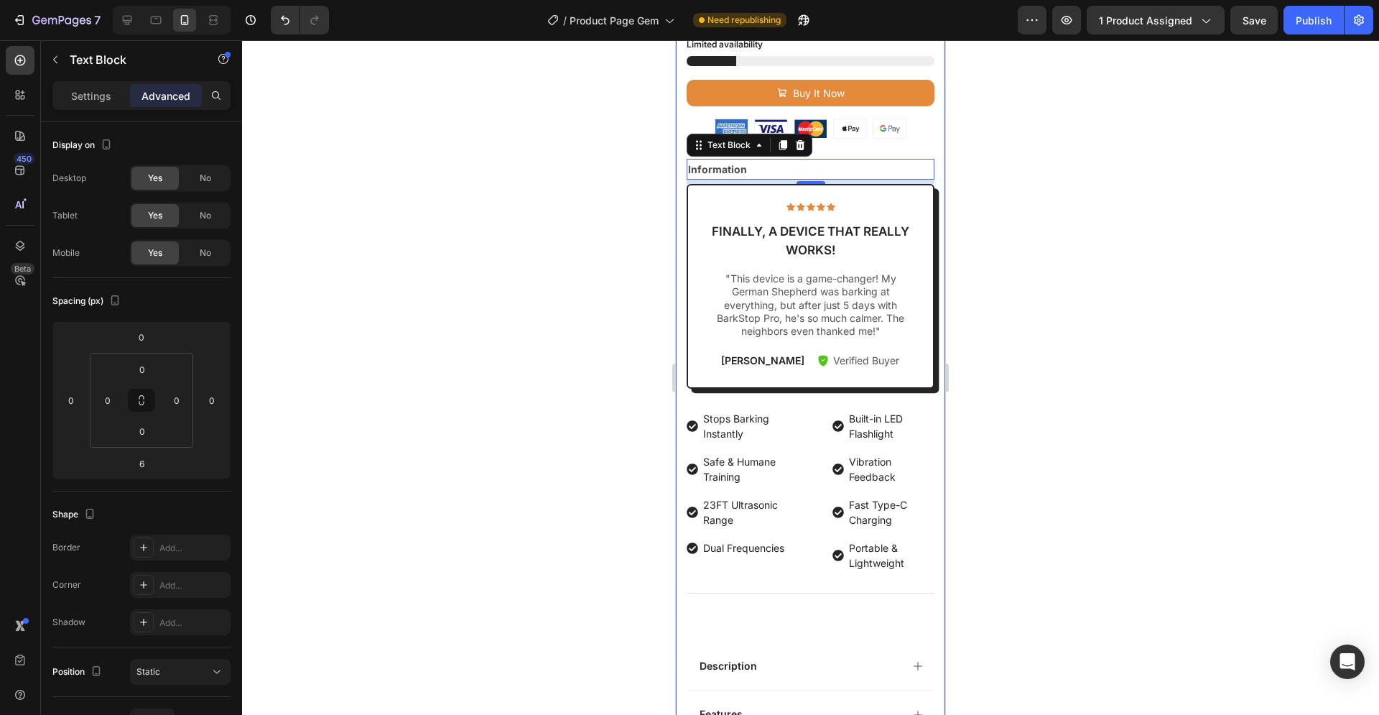
scroll to position [636, 0]
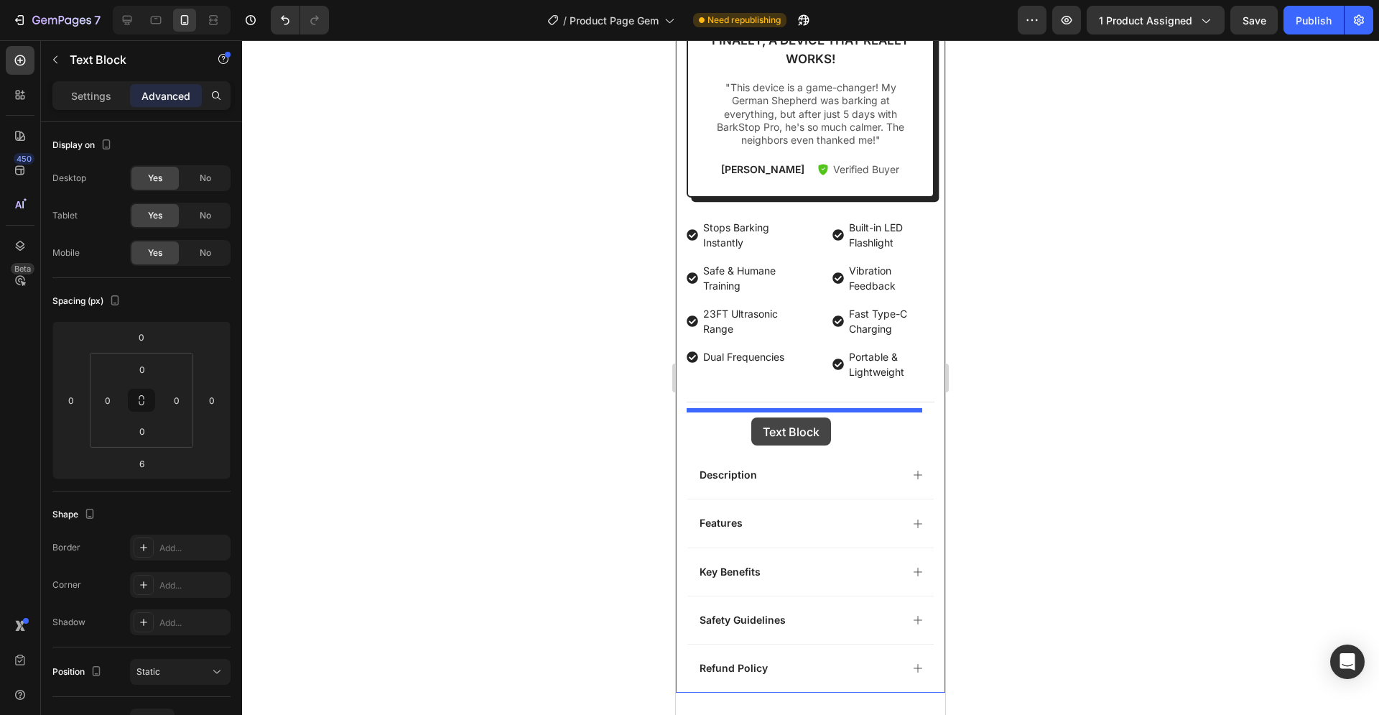
drag, startPoint x: 721, startPoint y: 215, endPoint x: 751, endPoint y: 417, distance: 204.1
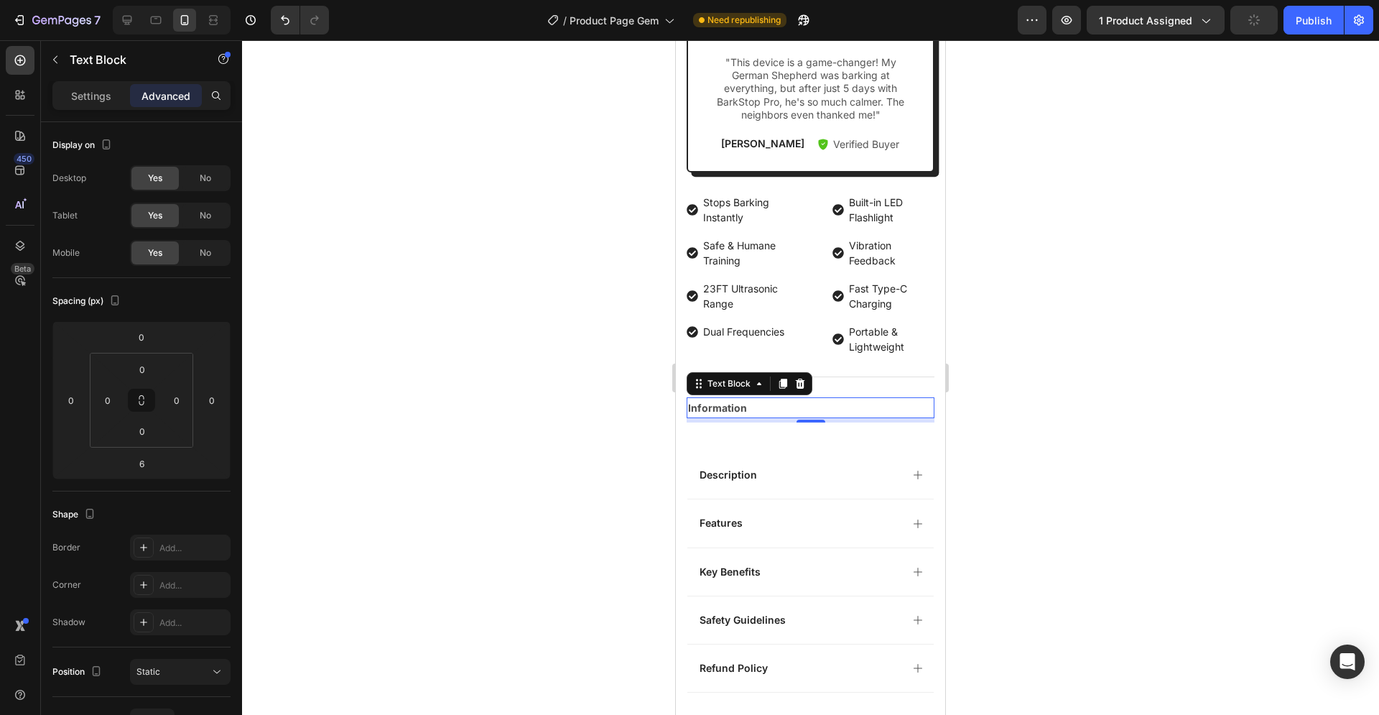
scroll to position [885, 0]
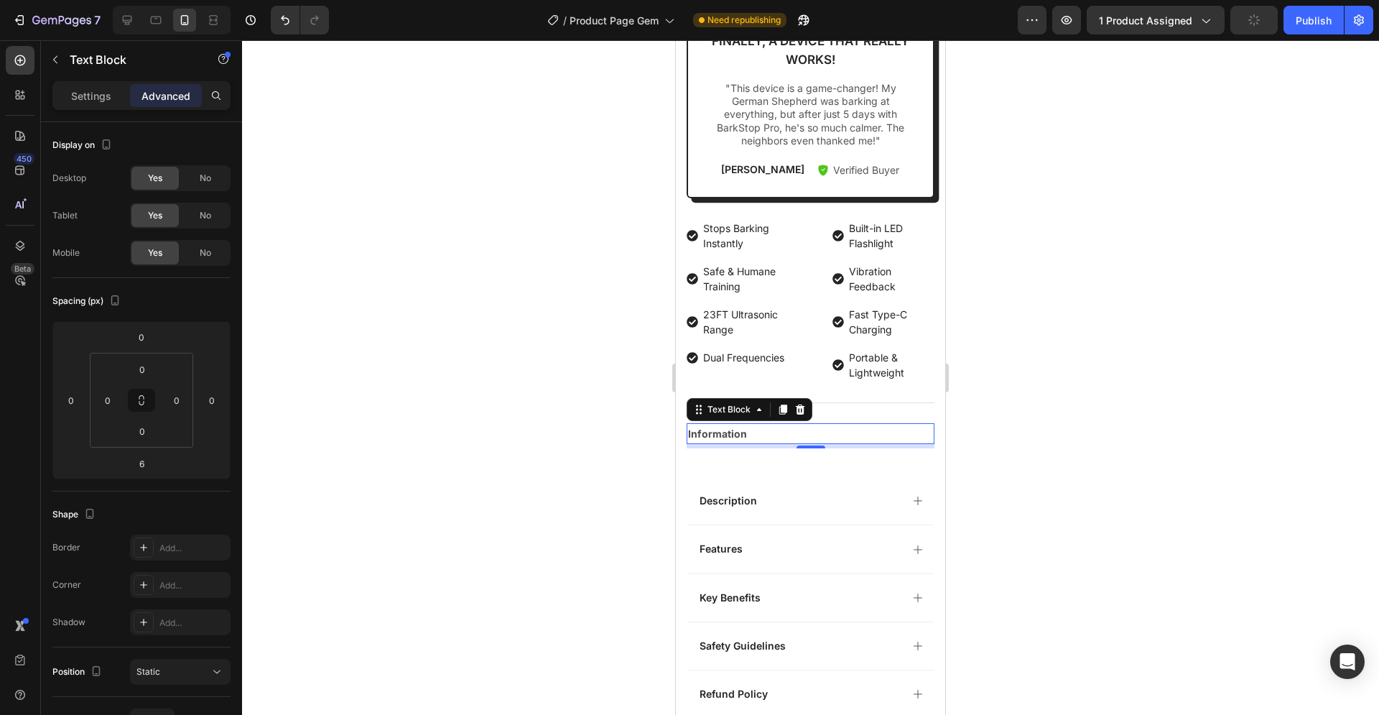
click at [991, 399] on div at bounding box center [810, 377] width 1137 height 674
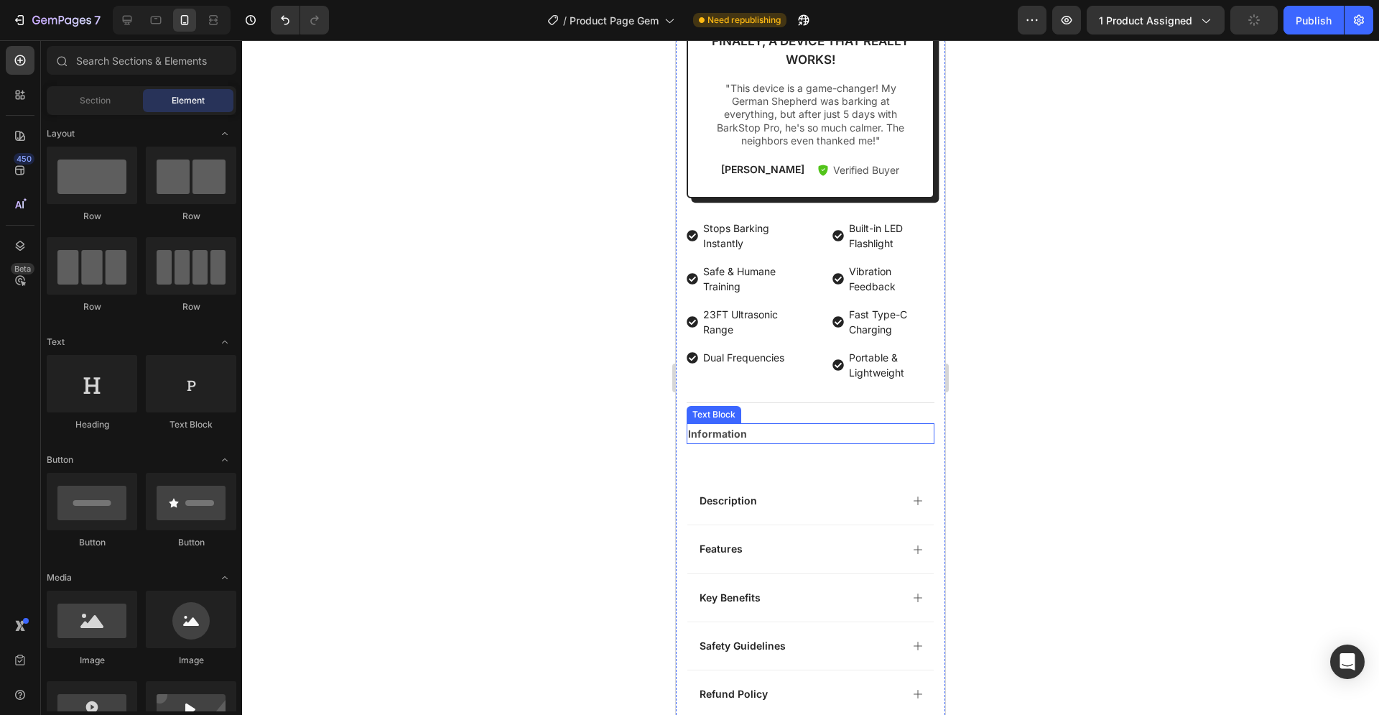
click at [725, 427] on strong "Information" at bounding box center [717, 433] width 59 height 12
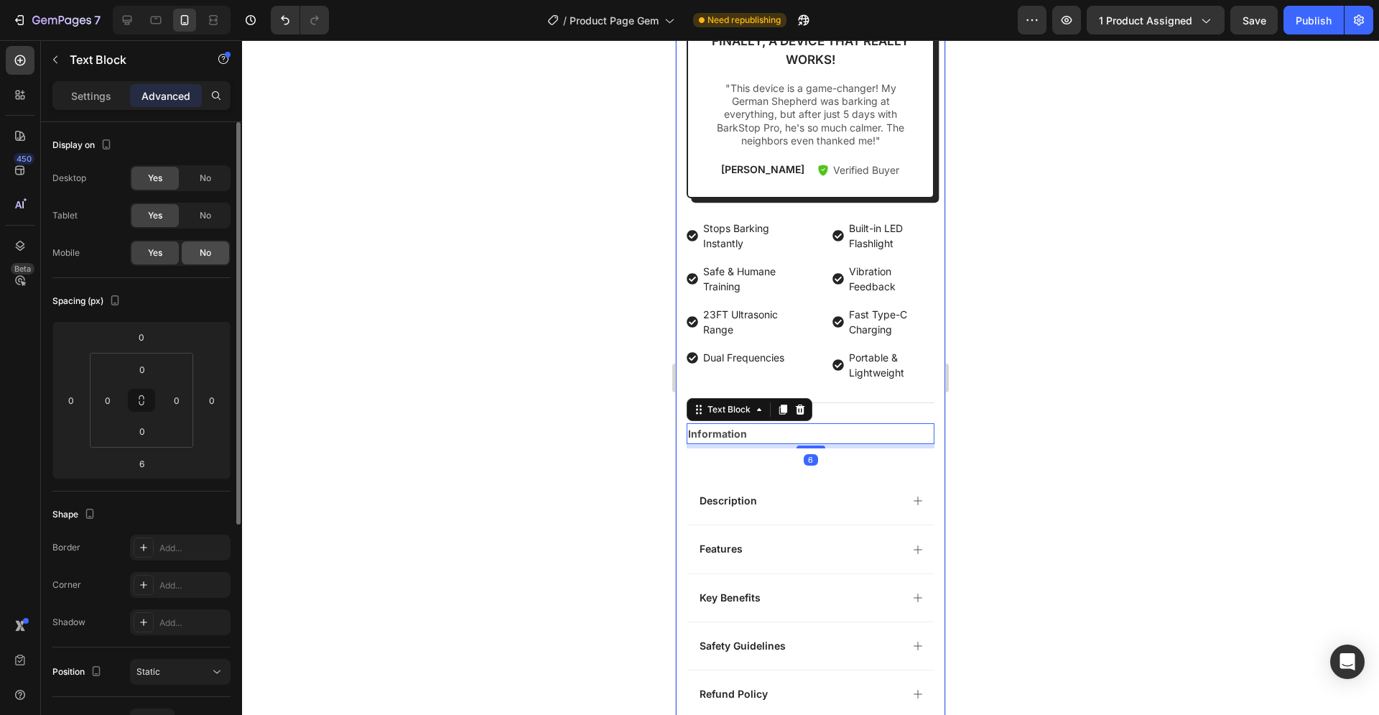
click at [205, 249] on span "No" at bounding box center [205, 252] width 11 height 13
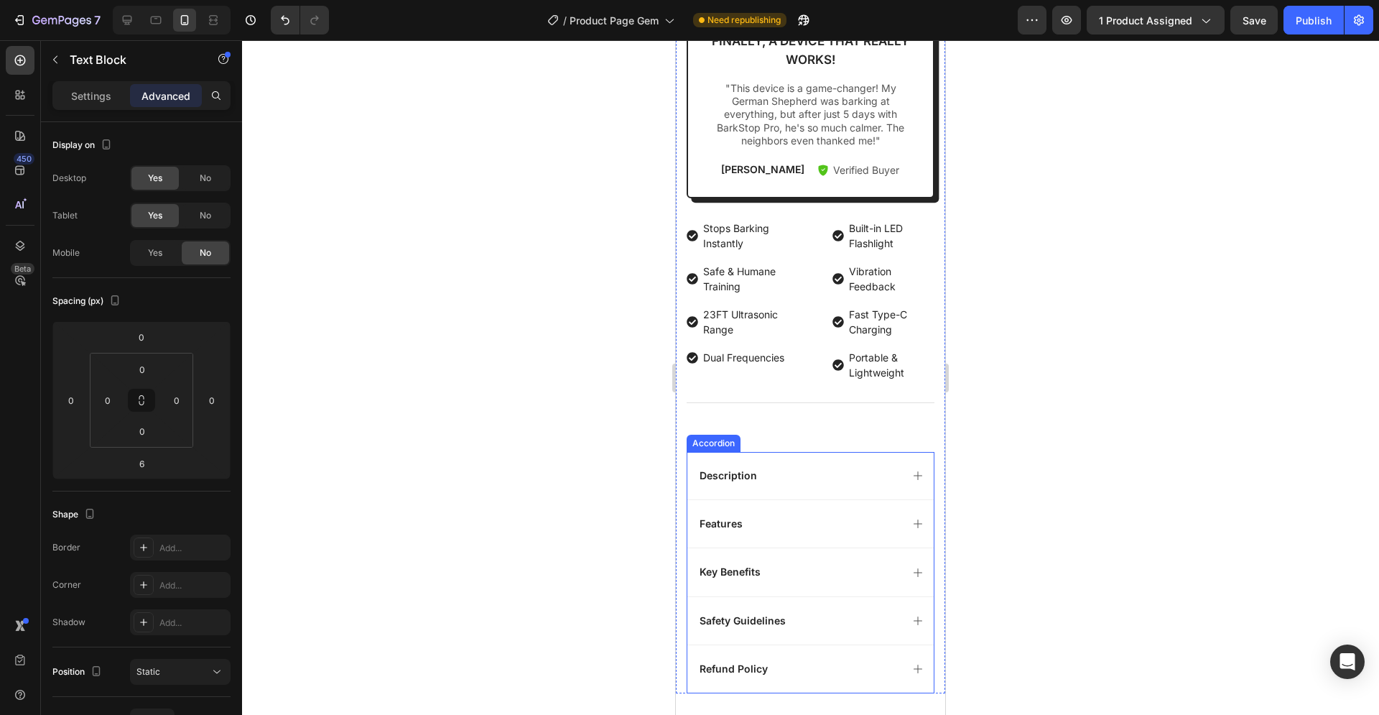
click at [796, 452] on div "Description" at bounding box center [810, 475] width 246 height 47
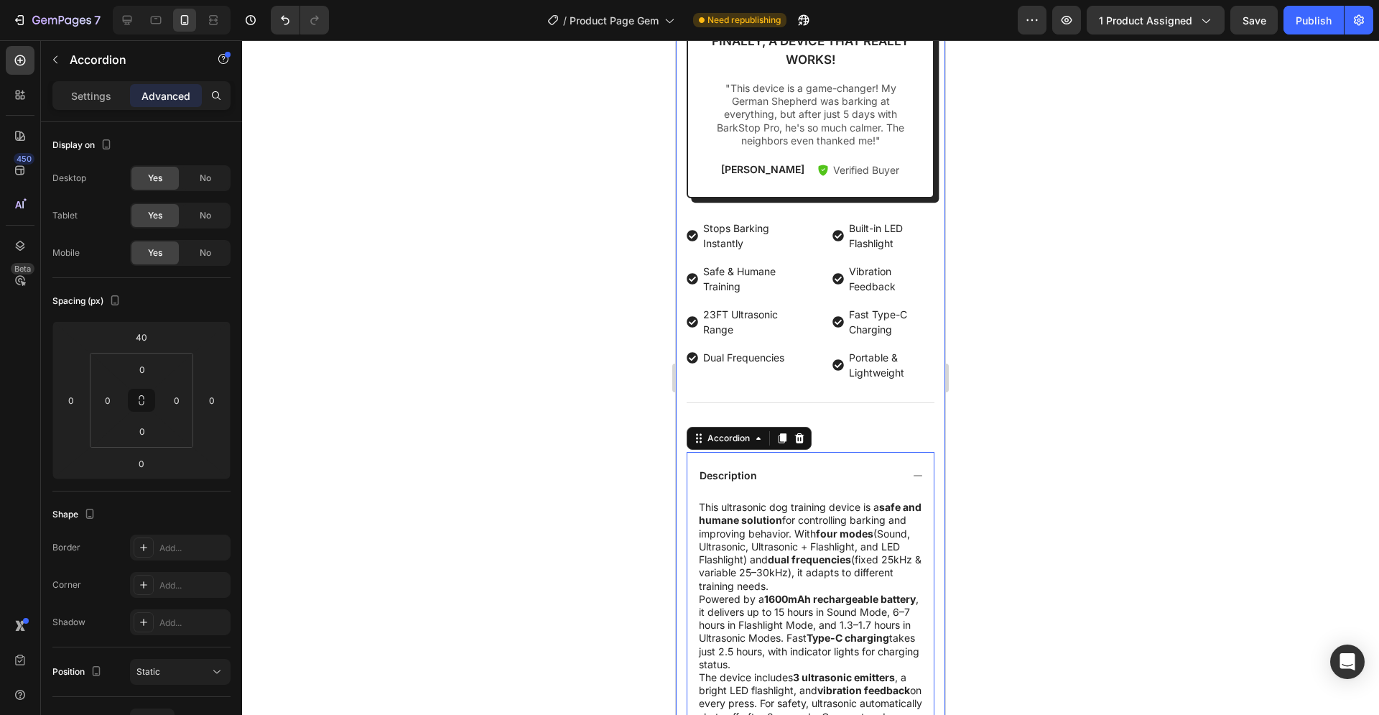
click at [791, 391] on div "Icon Icon Icon Icon Icon Icon List 2,500+ Verified Reviews! Text Block Row Bark…" at bounding box center [811, 240] width 248 height 1439
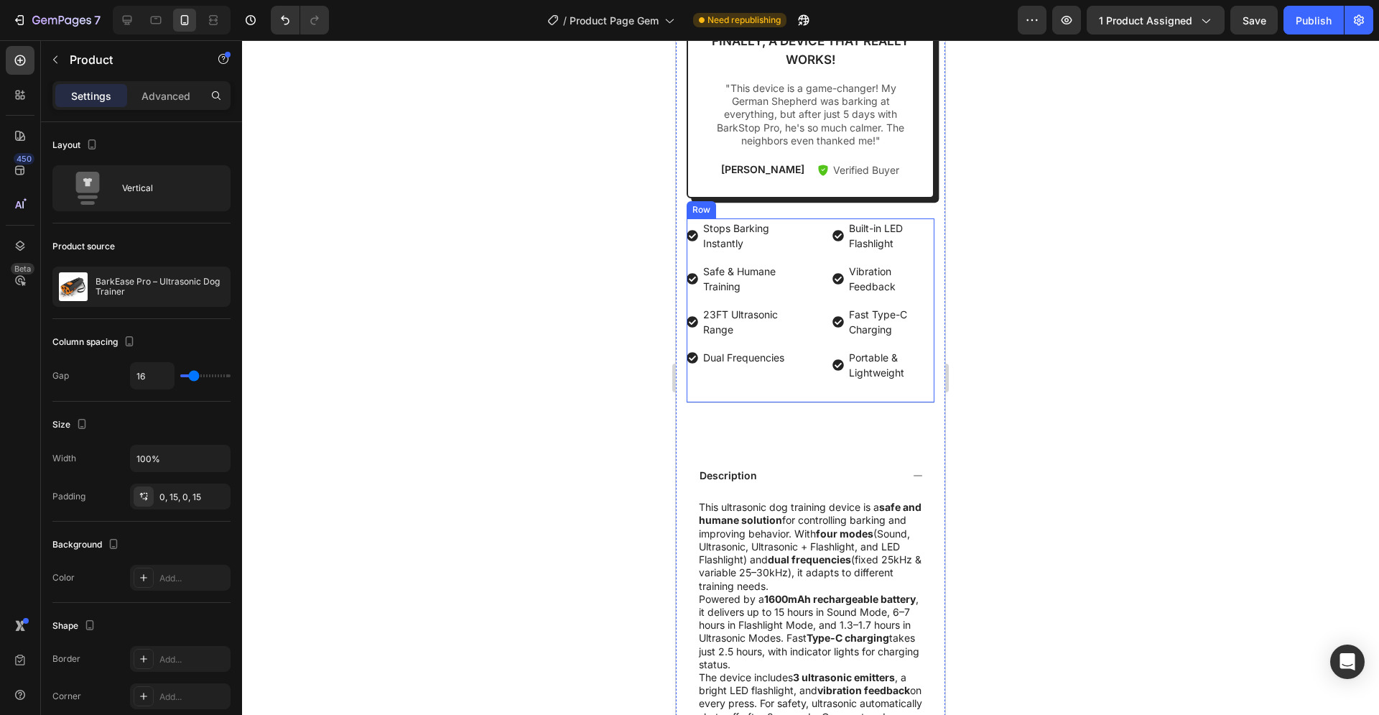
click at [803, 365] on div "Stops Barking Instantly Safe & Humane Training 23FT Ultrasonic Range Dual Frequ…" at bounding box center [811, 310] width 248 height 185
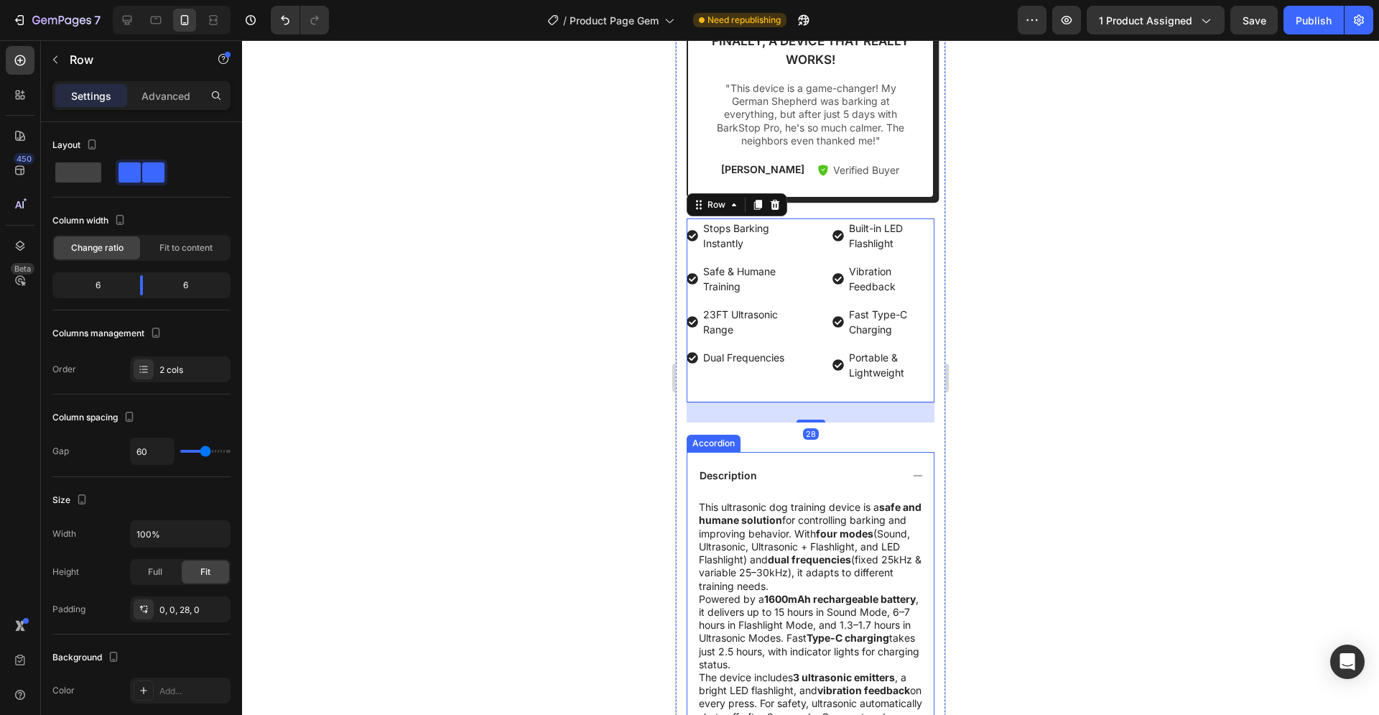
click at [786, 452] on div "Description" at bounding box center [810, 475] width 246 height 47
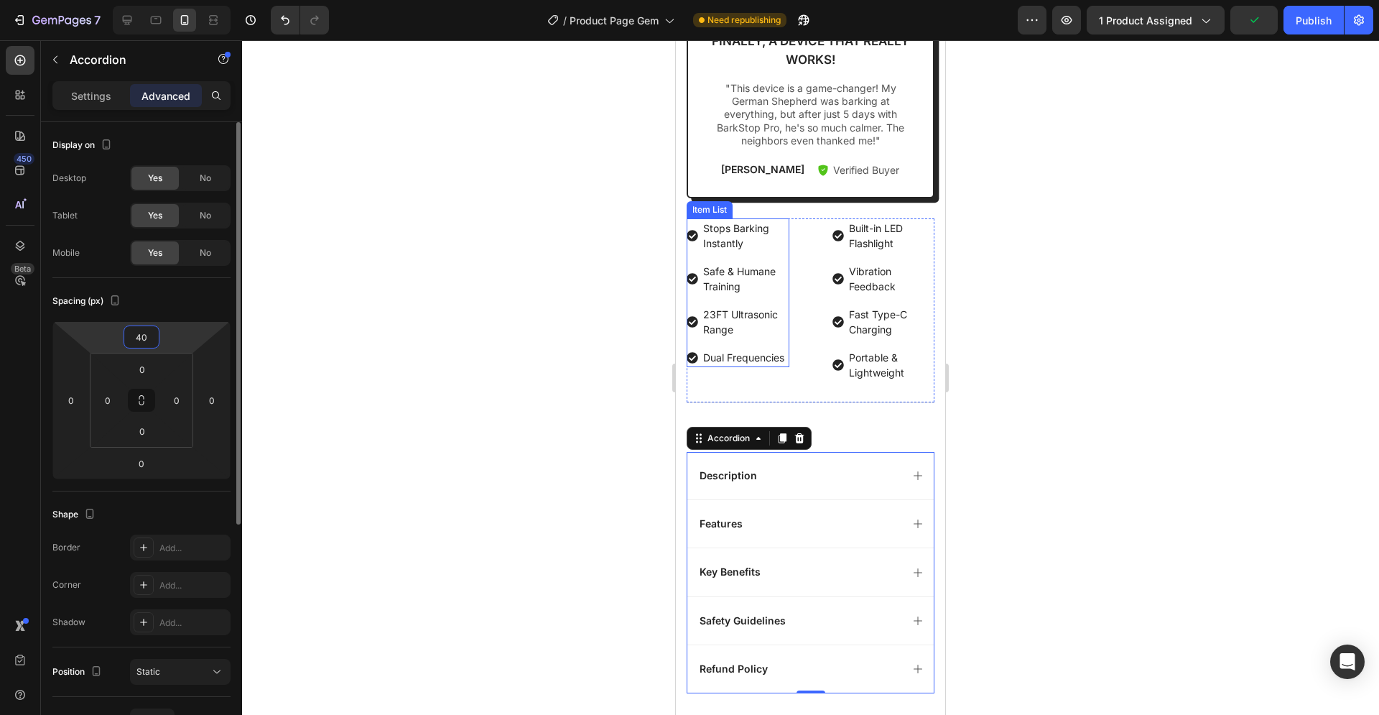
click at [141, 337] on input "40" at bounding box center [141, 337] width 29 height 22
drag, startPoint x: 148, startPoint y: 340, endPoint x: 138, endPoint y: 340, distance: 10.1
click at [138, 340] on input "40" at bounding box center [141, 337] width 29 height 22
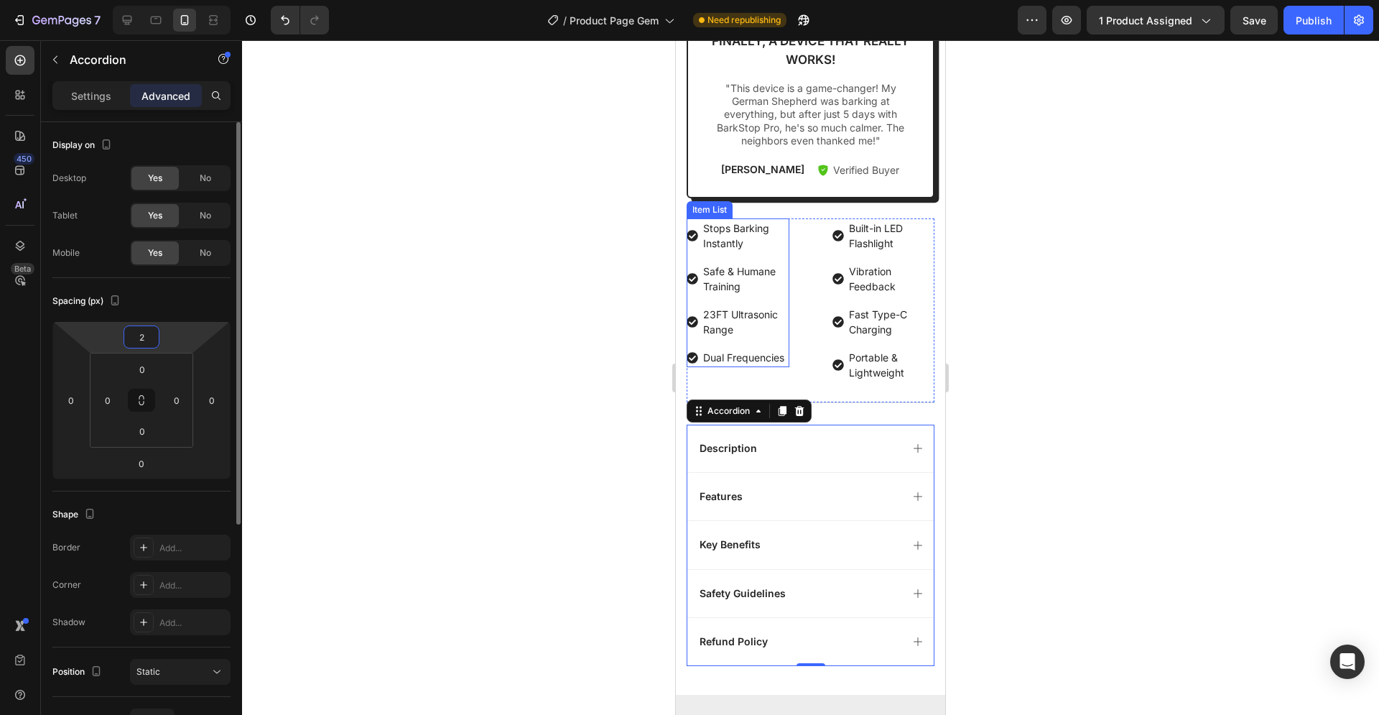
type input "20"
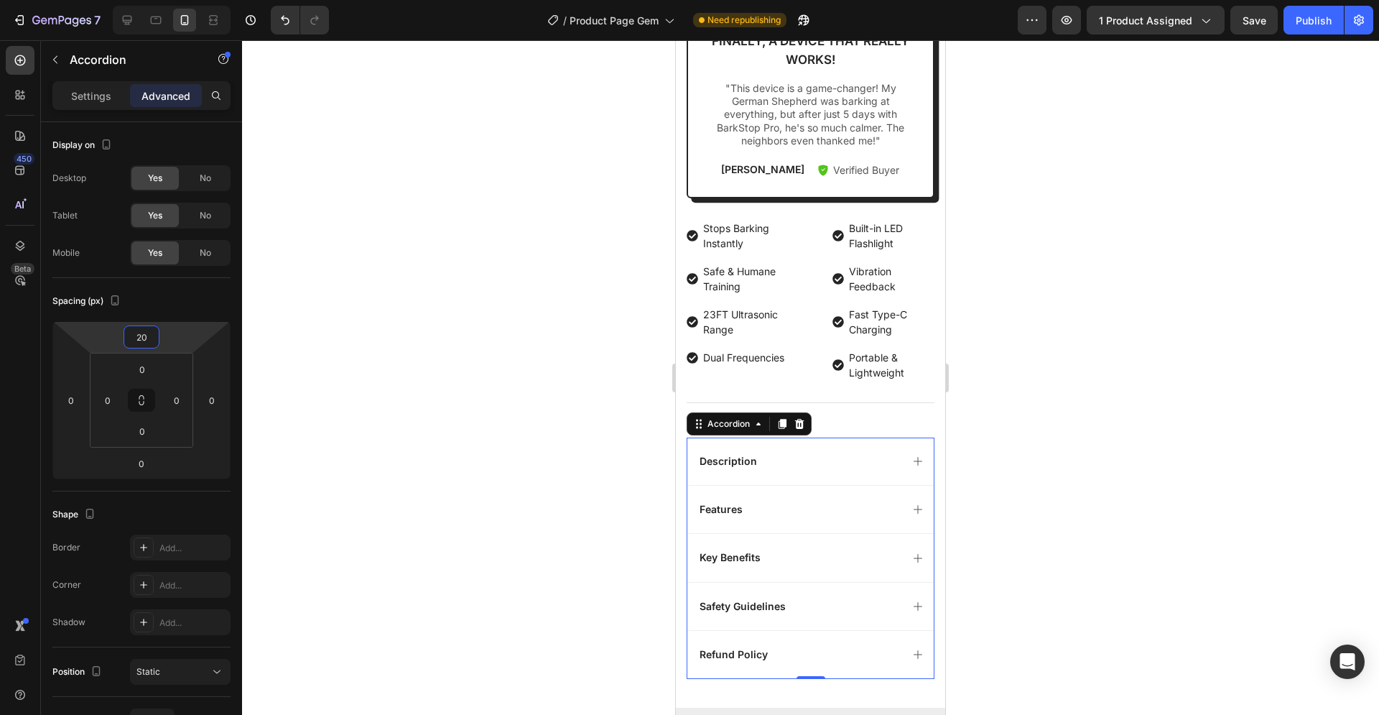
click at [1059, 348] on div at bounding box center [810, 377] width 1137 height 674
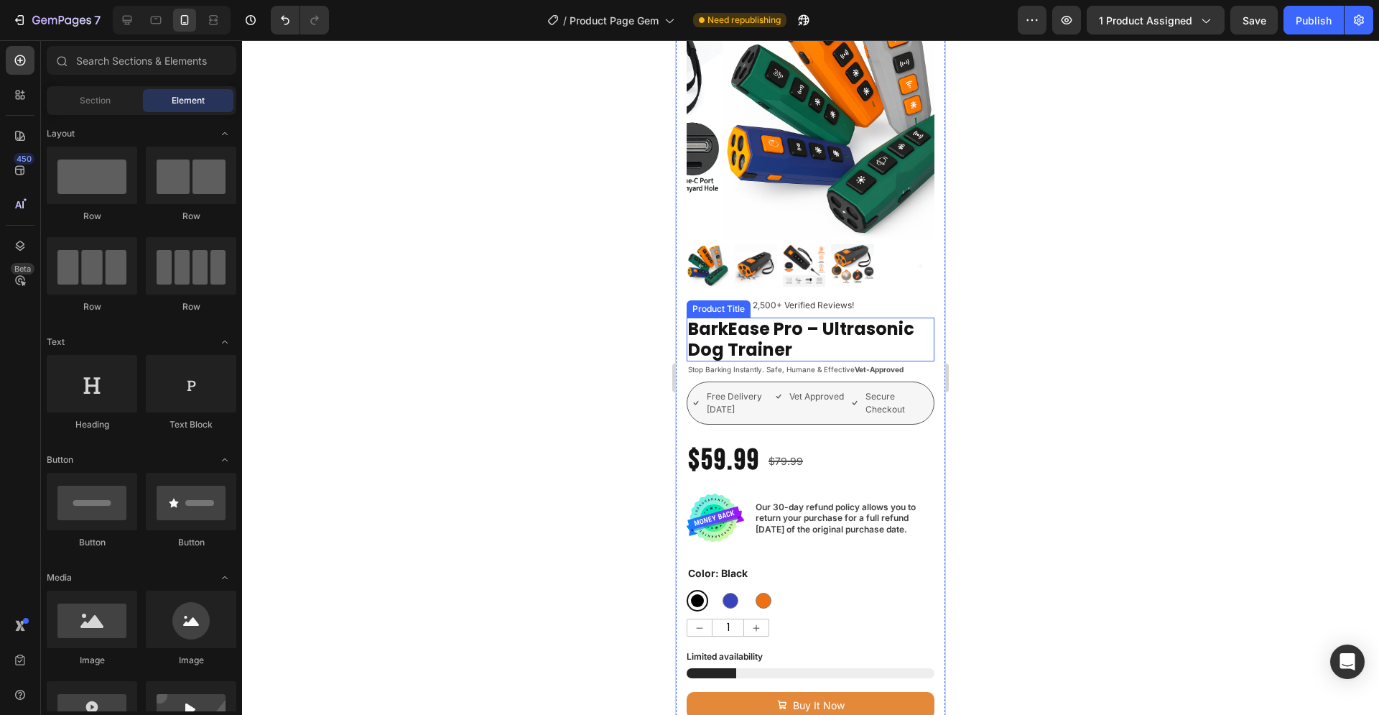
scroll to position [0, 0]
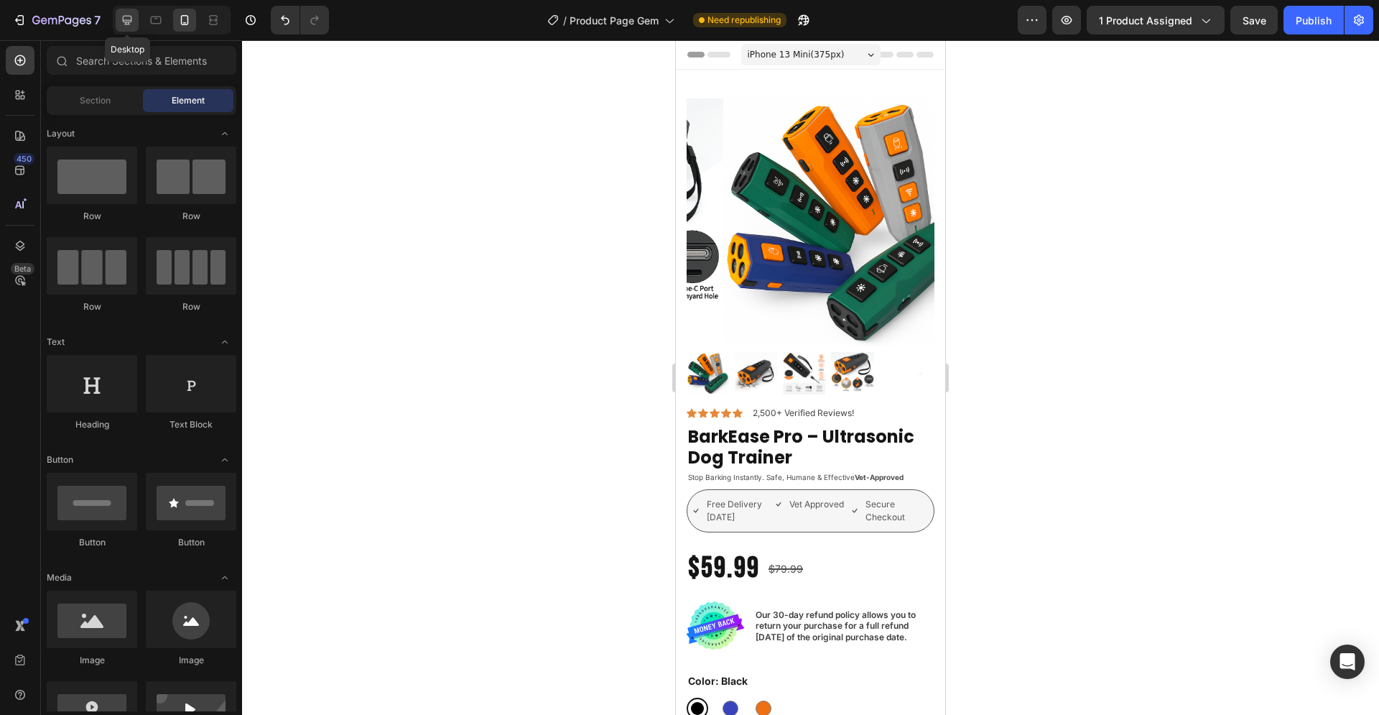
click at [129, 19] on icon at bounding box center [127, 20] width 14 height 14
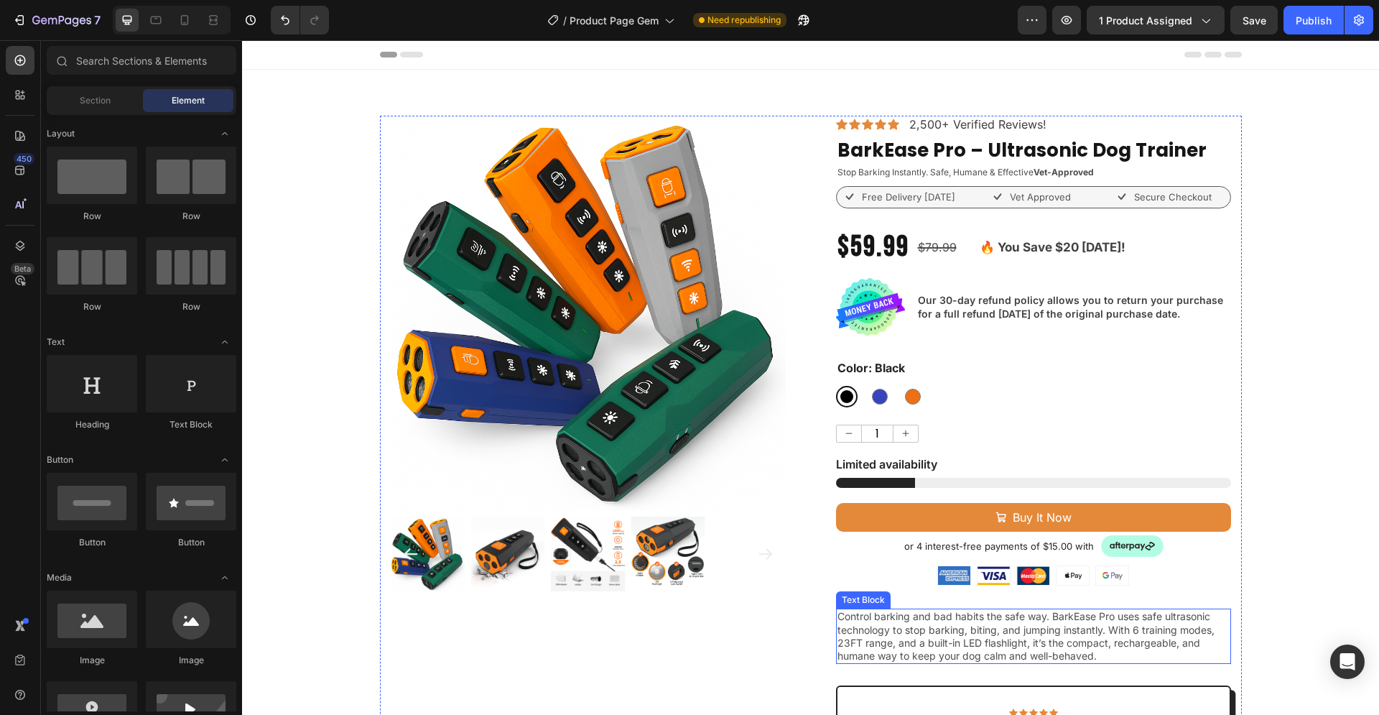
click at [888, 616] on span "Control barking and bad habits the safe way. BarkEase Pro uses safe ultrasonic …" at bounding box center [1025, 636] width 377 height 52
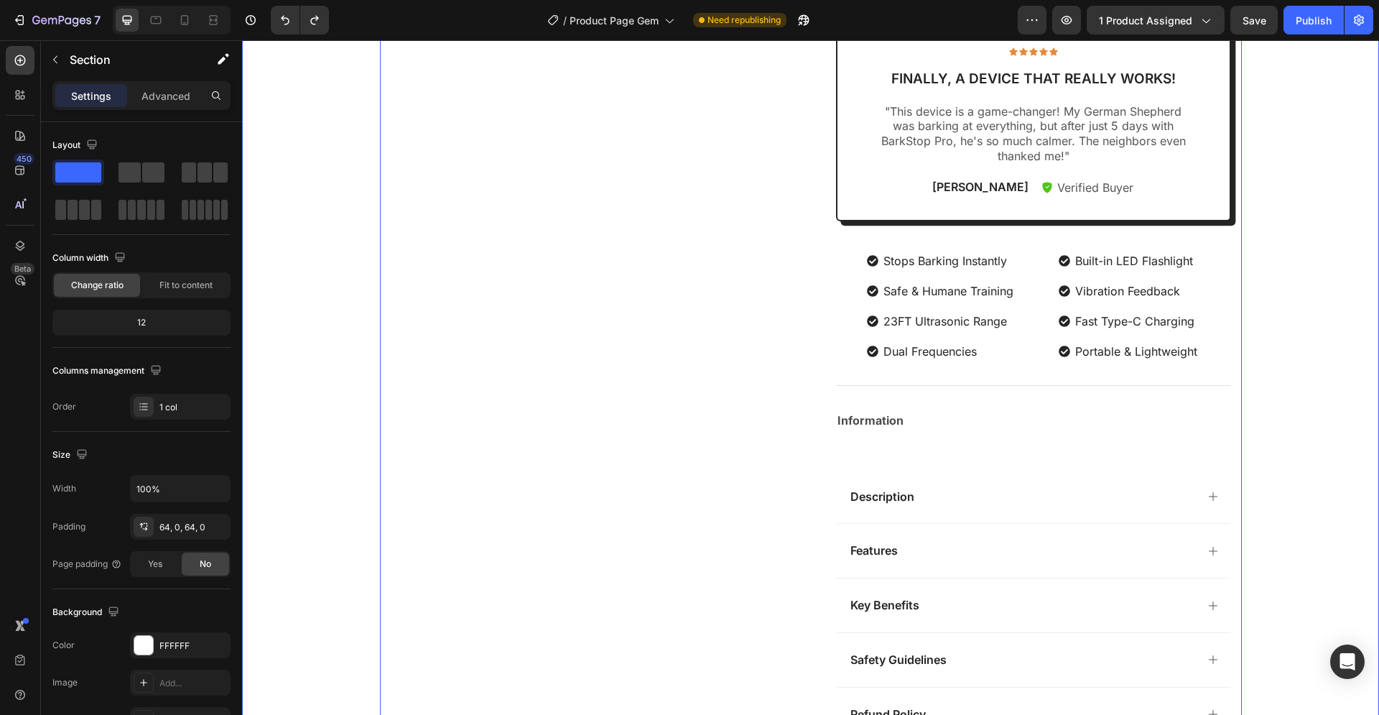
scroll to position [659, 0]
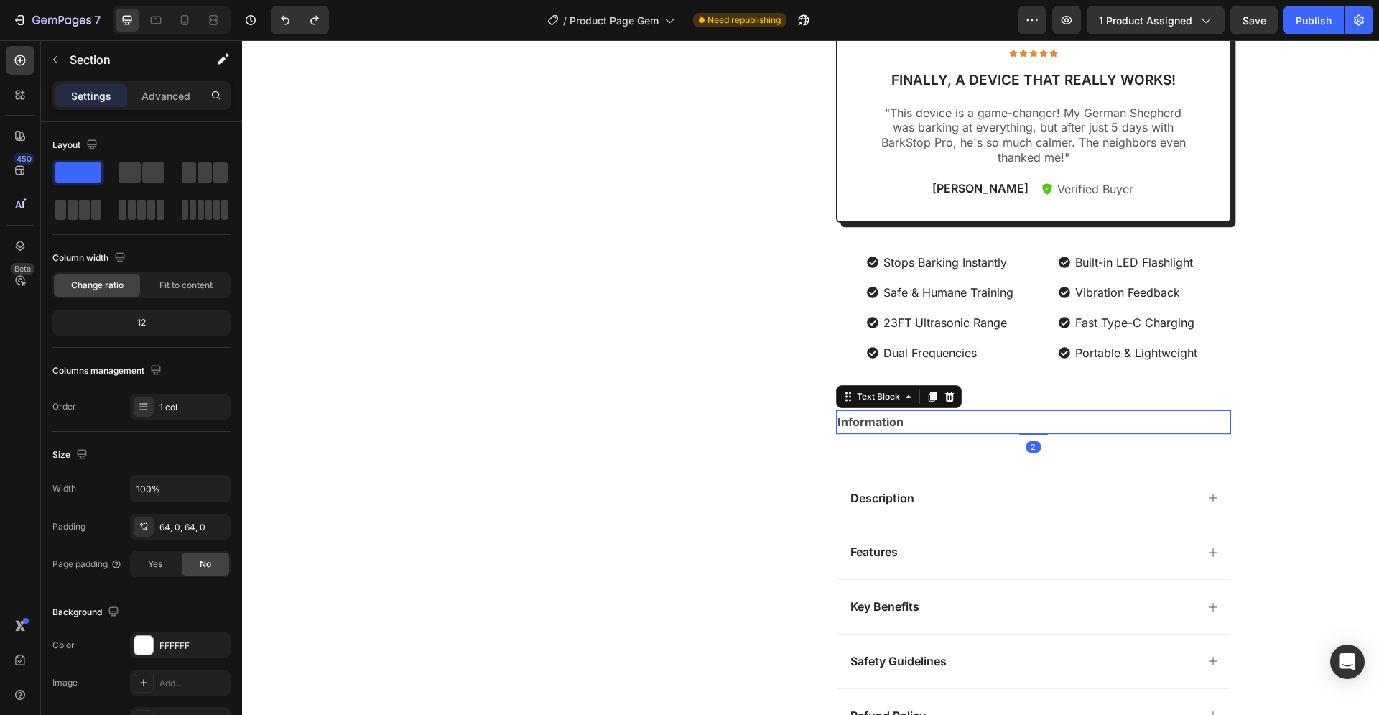
click at [875, 427] on strong "Information" at bounding box center [870, 421] width 66 height 14
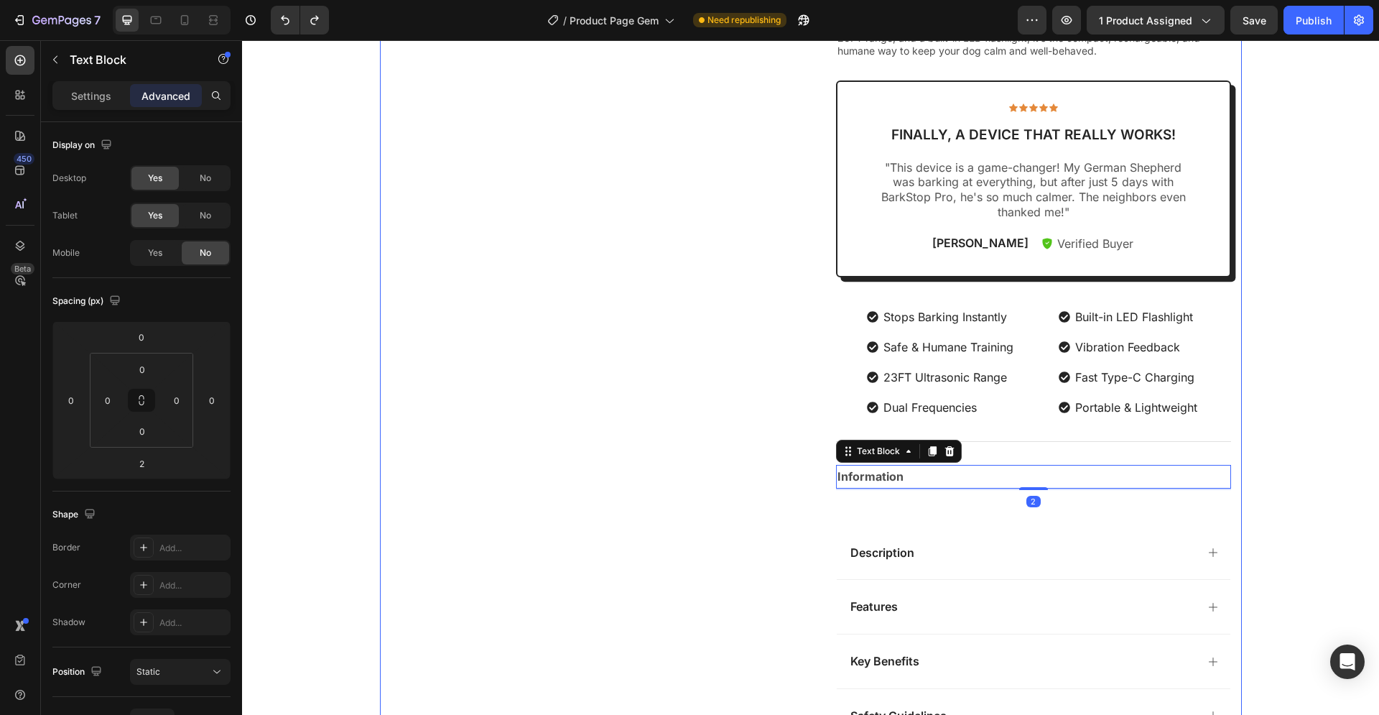
scroll to position [440, 0]
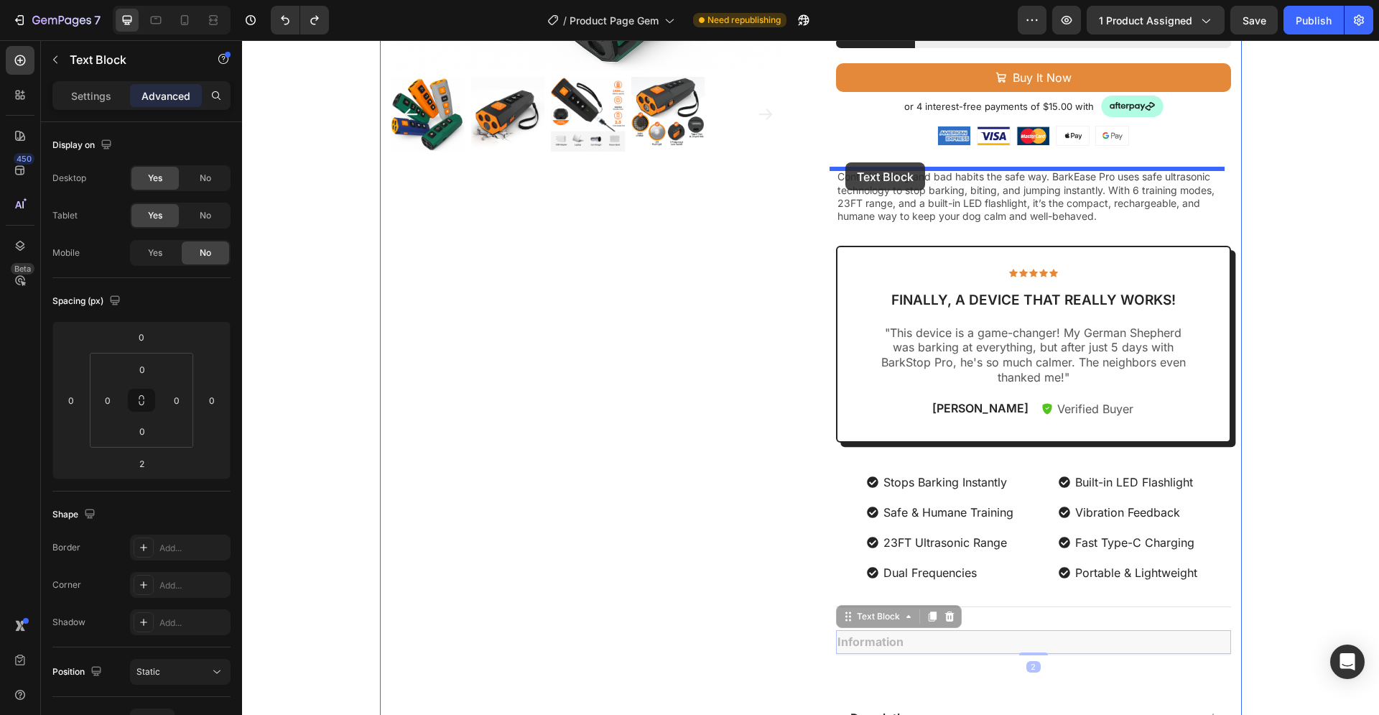
drag, startPoint x: 864, startPoint y: 645, endPoint x: 845, endPoint y: 162, distance: 483.0
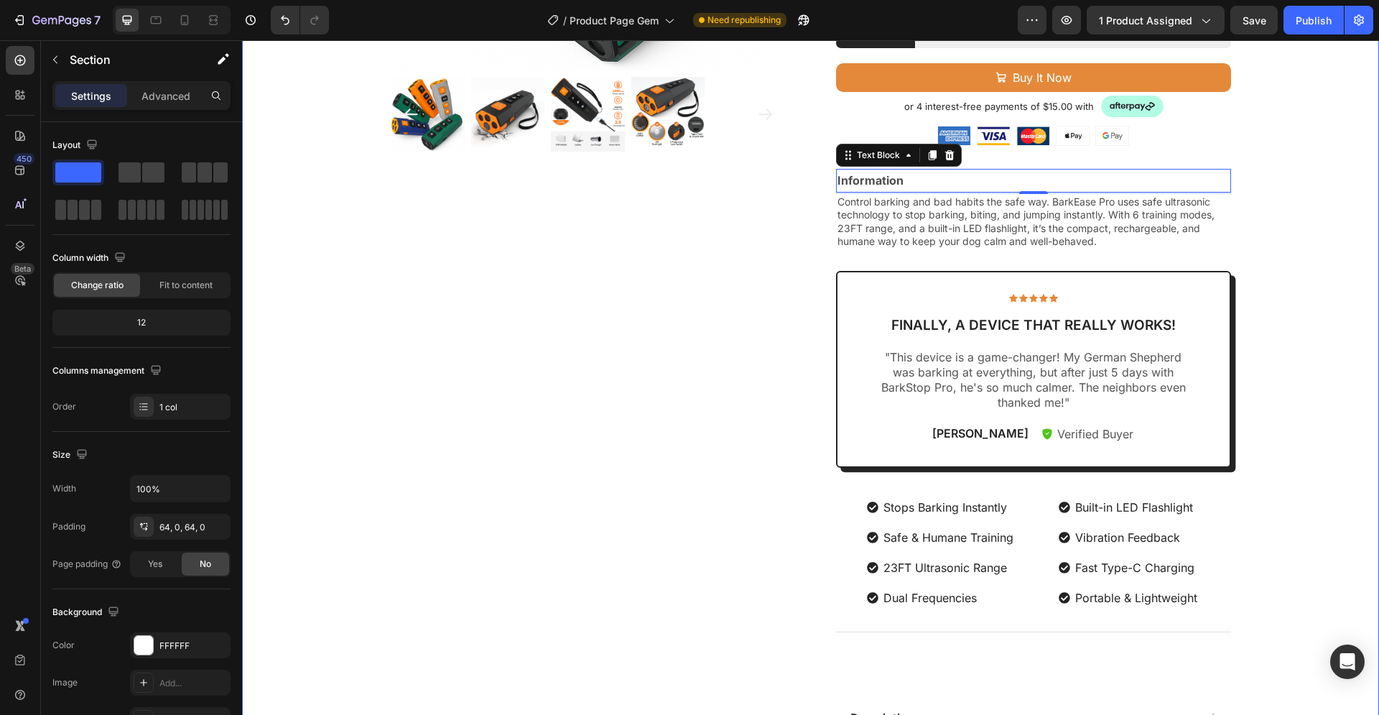
click at [1334, 257] on div "Product Images Icon Icon Icon Icon Icon Icon List 2,500+ Verified Reviews! Text…" at bounding box center [810, 319] width 1137 height 1287
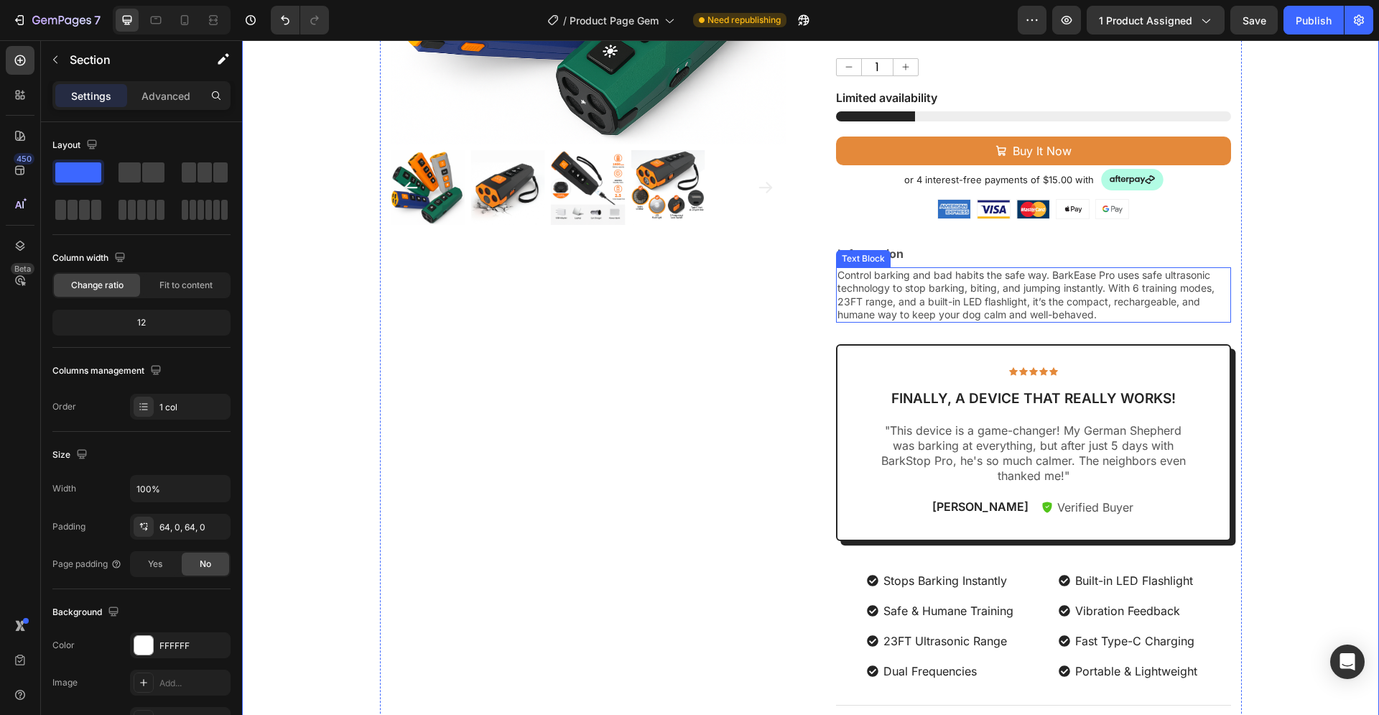
scroll to position [0, 0]
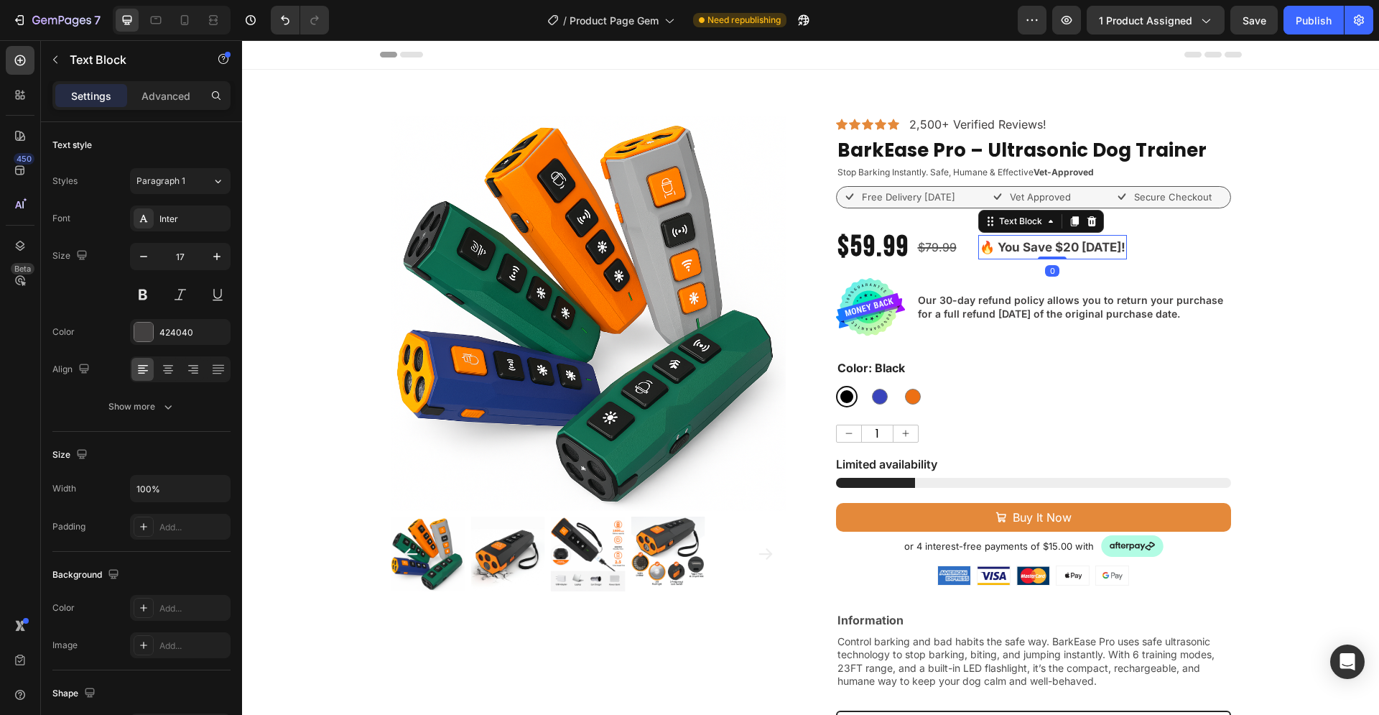
click at [1065, 249] on strong "🔥 You Save $20 [DATE]!" at bounding box center [1053, 247] width 146 height 14
click at [157, 101] on p "Advanced" at bounding box center [165, 95] width 49 height 15
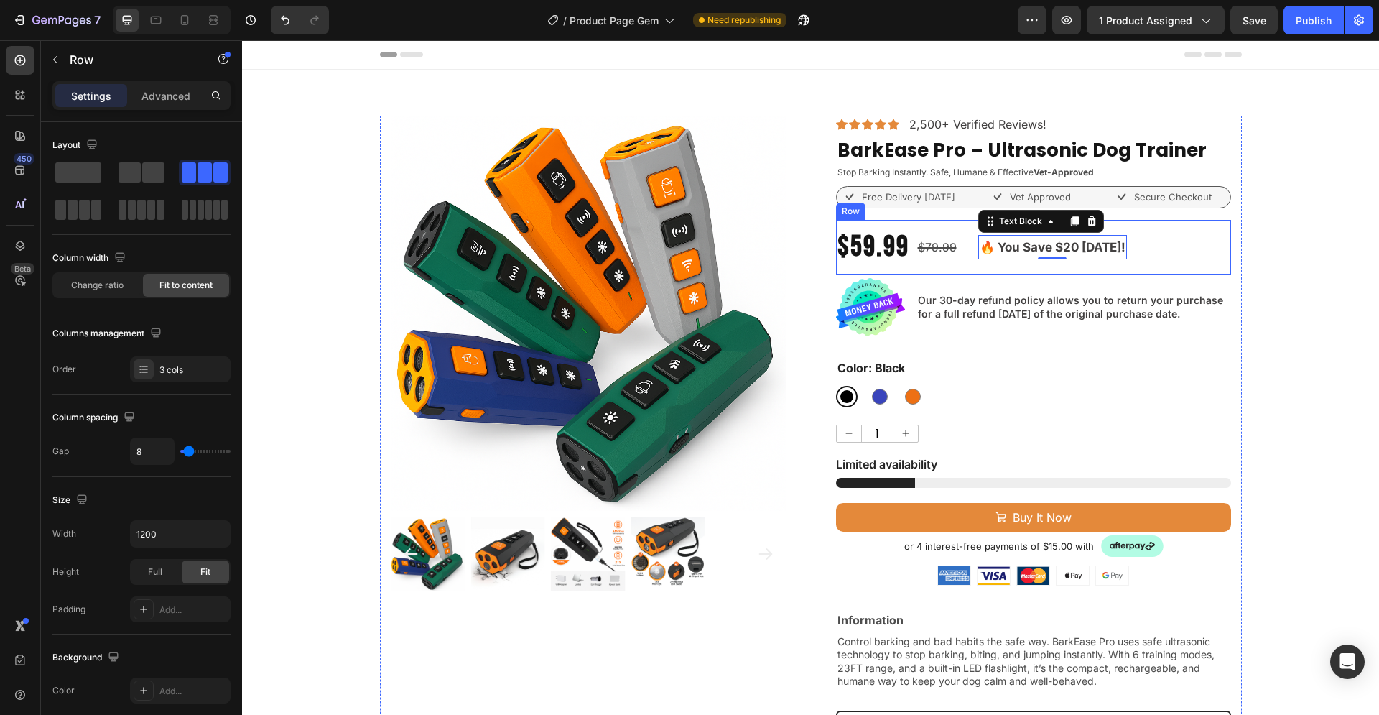
click at [1023, 271] on div "🔥 You Save $20 [DATE]! Text Block 0" at bounding box center [1052, 247] width 149 height 55
click at [176, 98] on p "Advanced" at bounding box center [165, 95] width 49 height 15
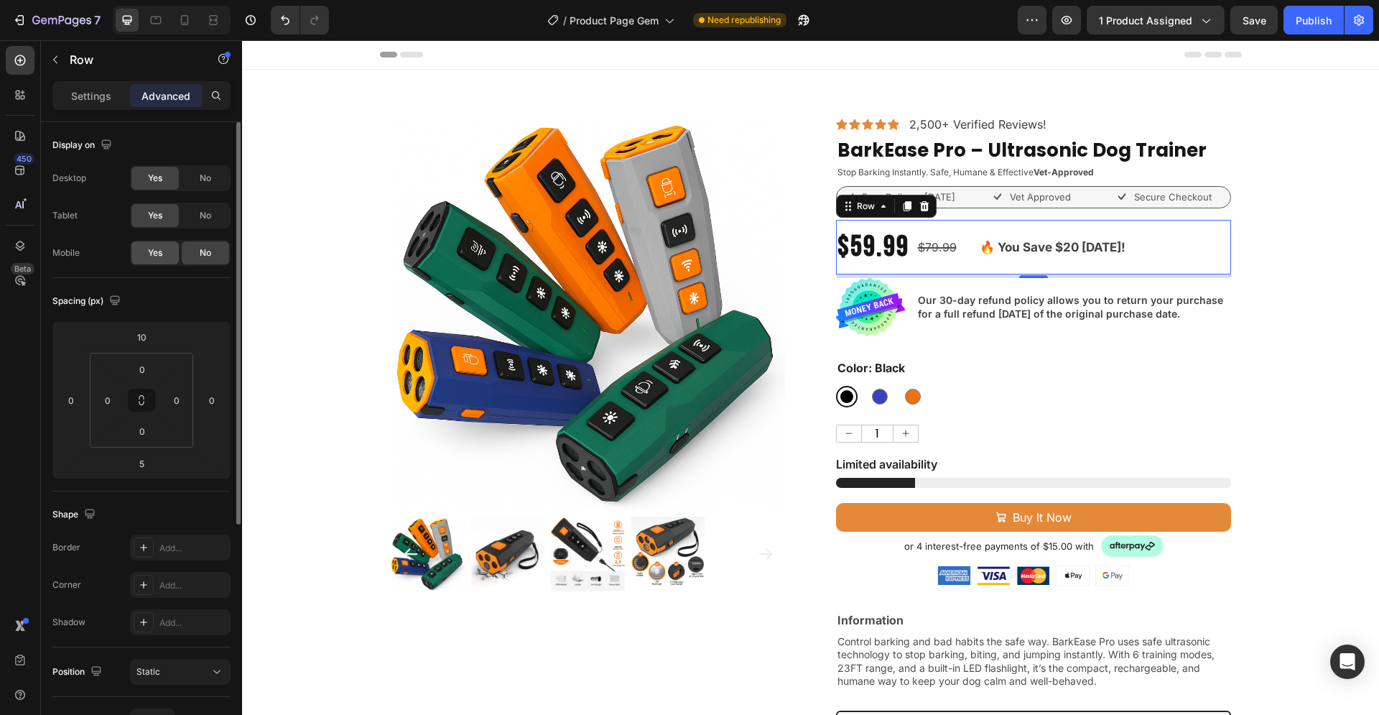
click at [164, 247] on div "Yes" at bounding box center [154, 252] width 47 height 23
click at [182, 22] on icon at bounding box center [184, 20] width 14 height 14
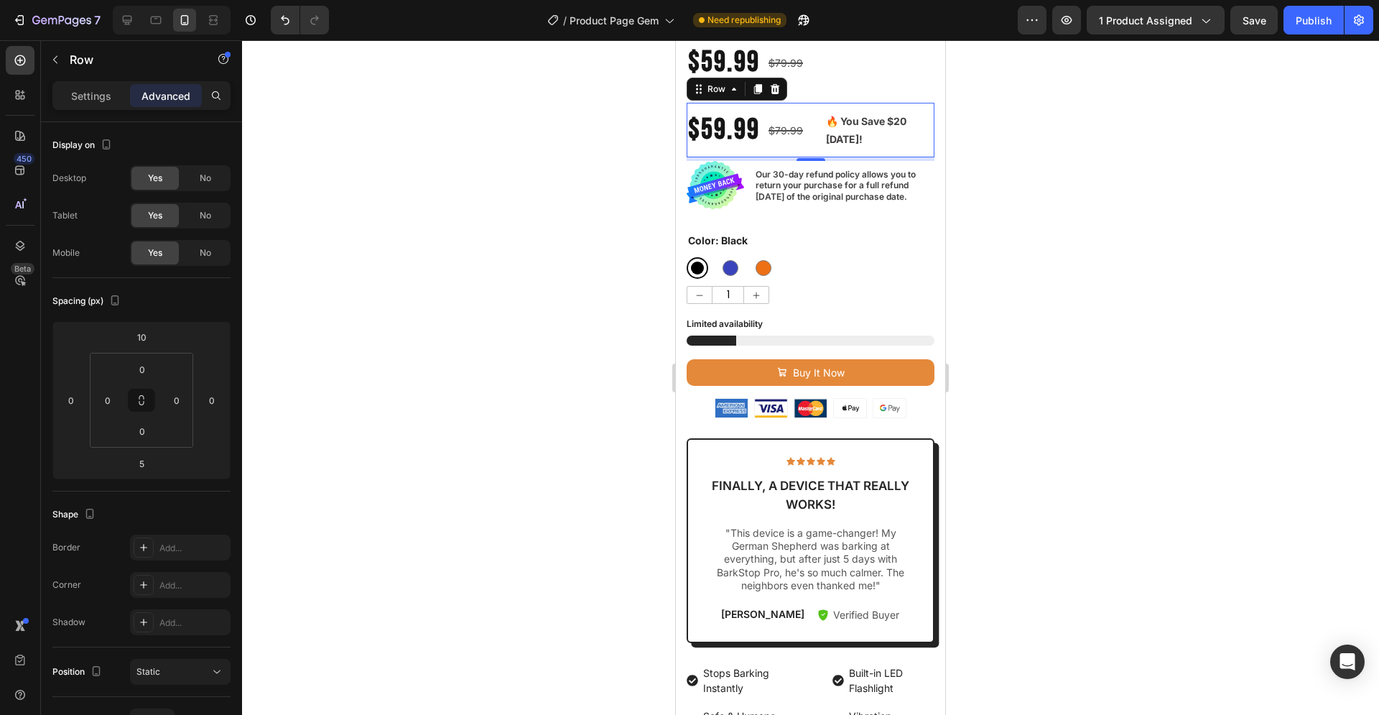
scroll to position [213, 0]
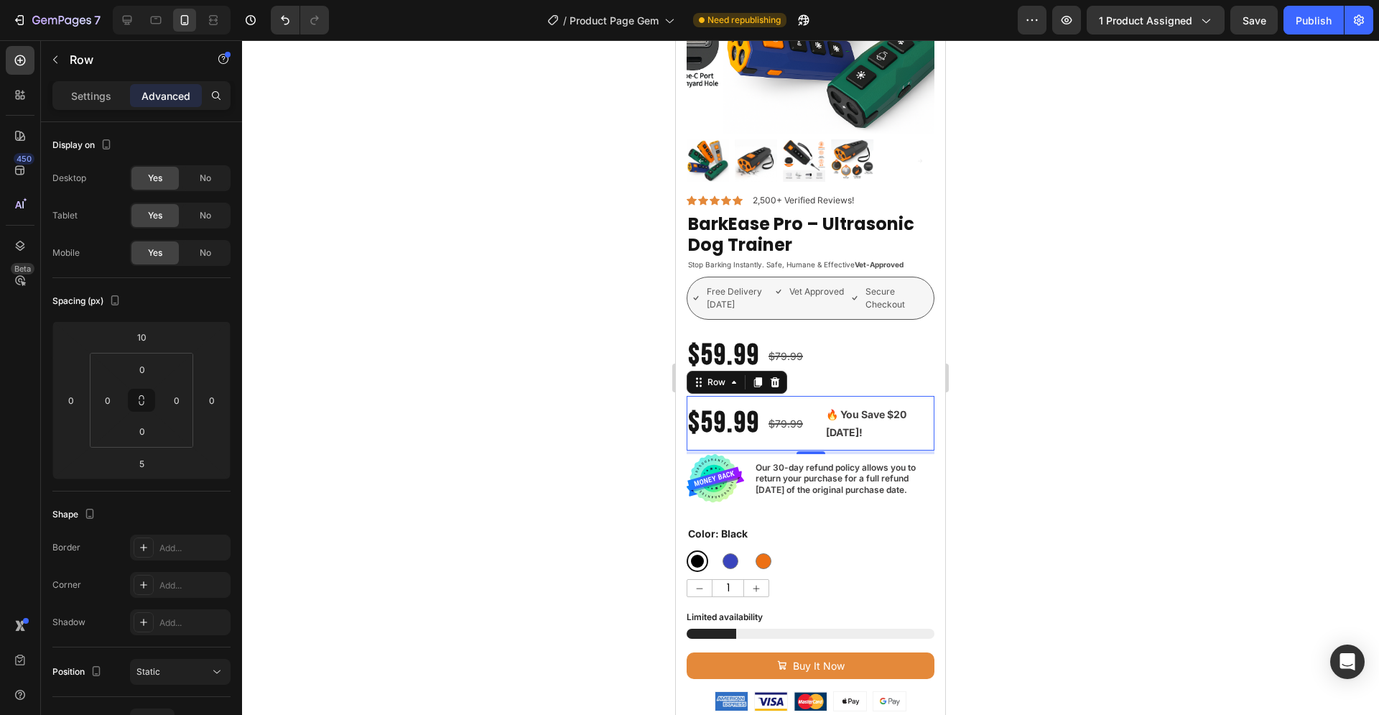
click at [1016, 287] on div at bounding box center [810, 377] width 1137 height 674
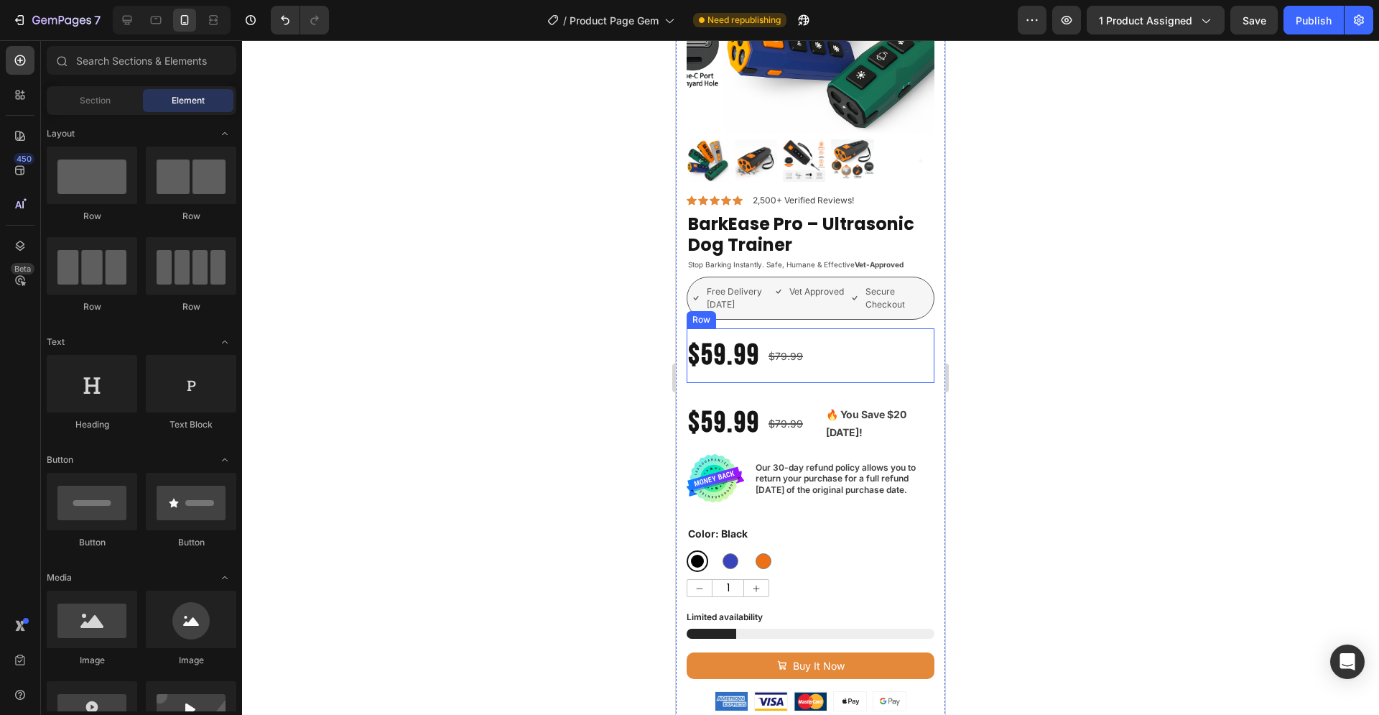
click at [822, 346] on div "$59.99 Product Price Product Price $79.99 Product Price Product Price Row" at bounding box center [811, 355] width 248 height 55
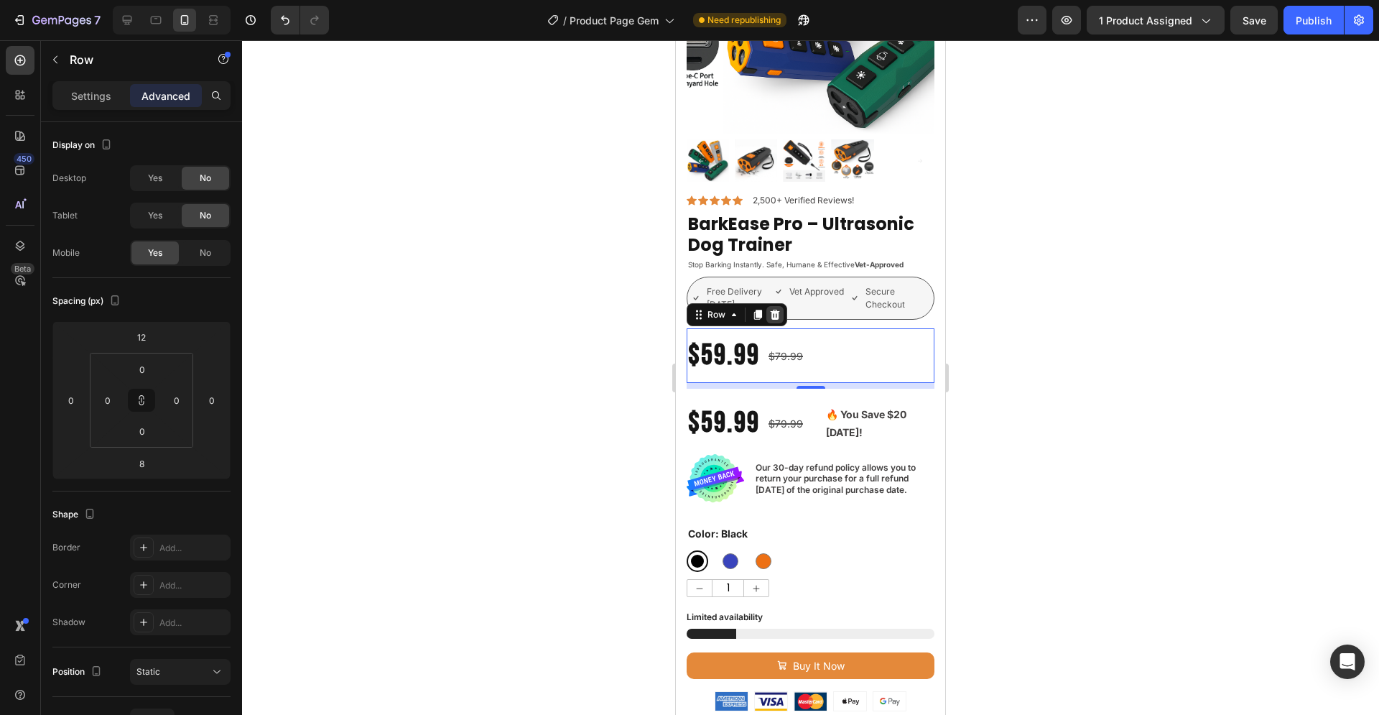
click at [776, 309] on icon at bounding box center [774, 314] width 11 height 11
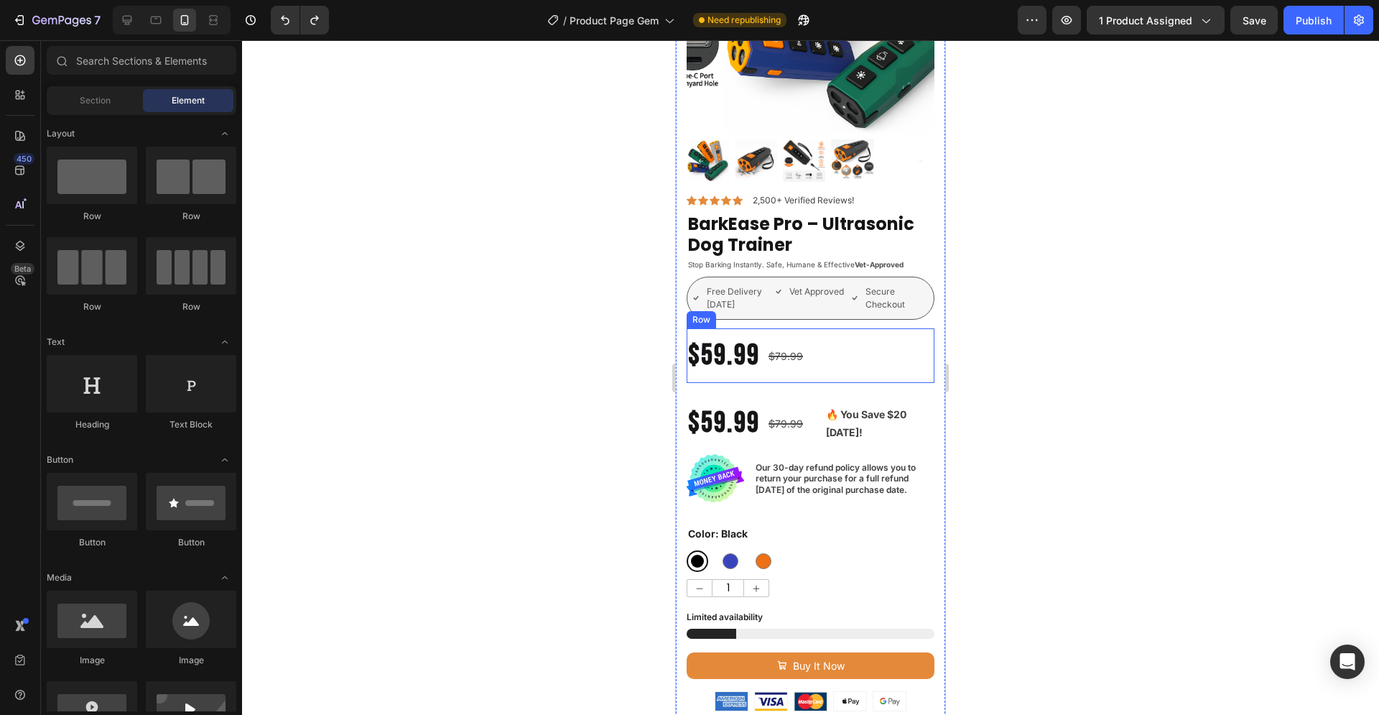
click at [840, 354] on div "$59.99 Product Price Product Price $79.99 Product Price Product Price Row" at bounding box center [811, 355] width 248 height 55
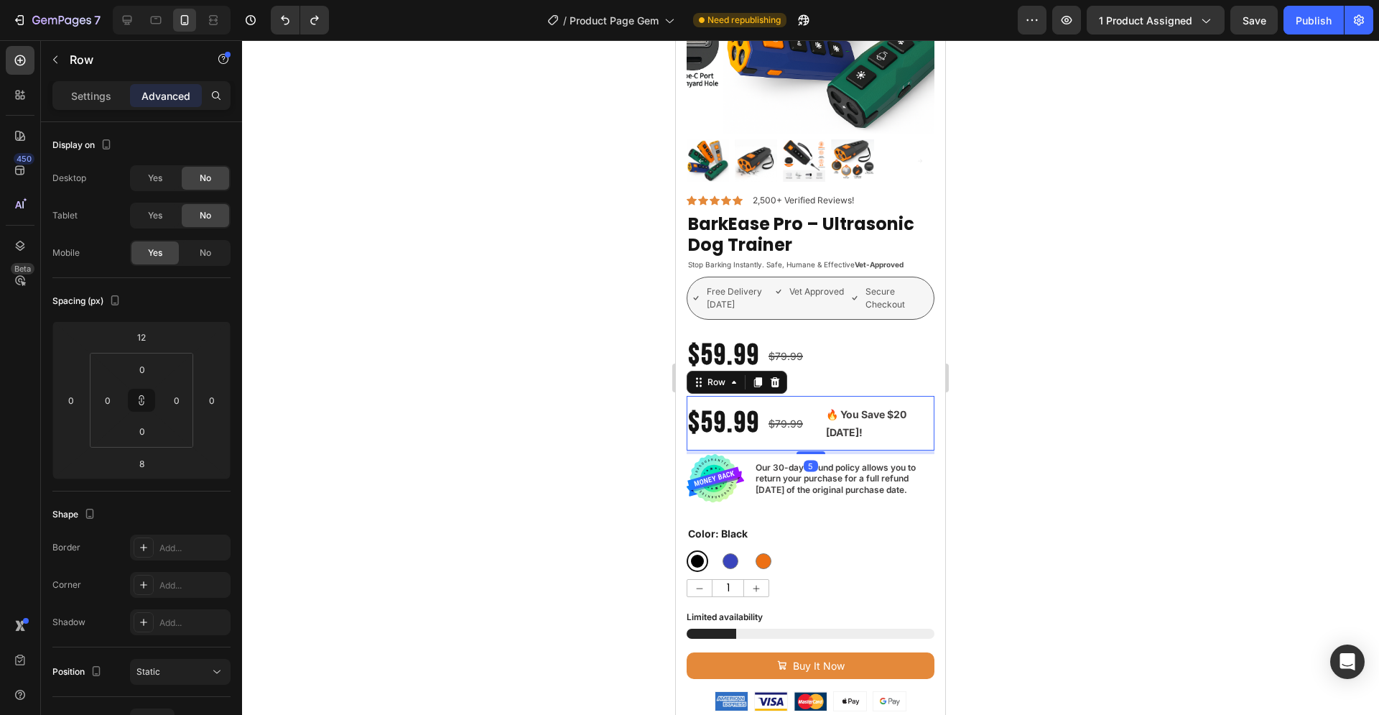
click at [777, 396] on div "$79.99 Product Price Product Price" at bounding box center [793, 423] width 52 height 55
click at [1152, 352] on div at bounding box center [810, 377] width 1137 height 674
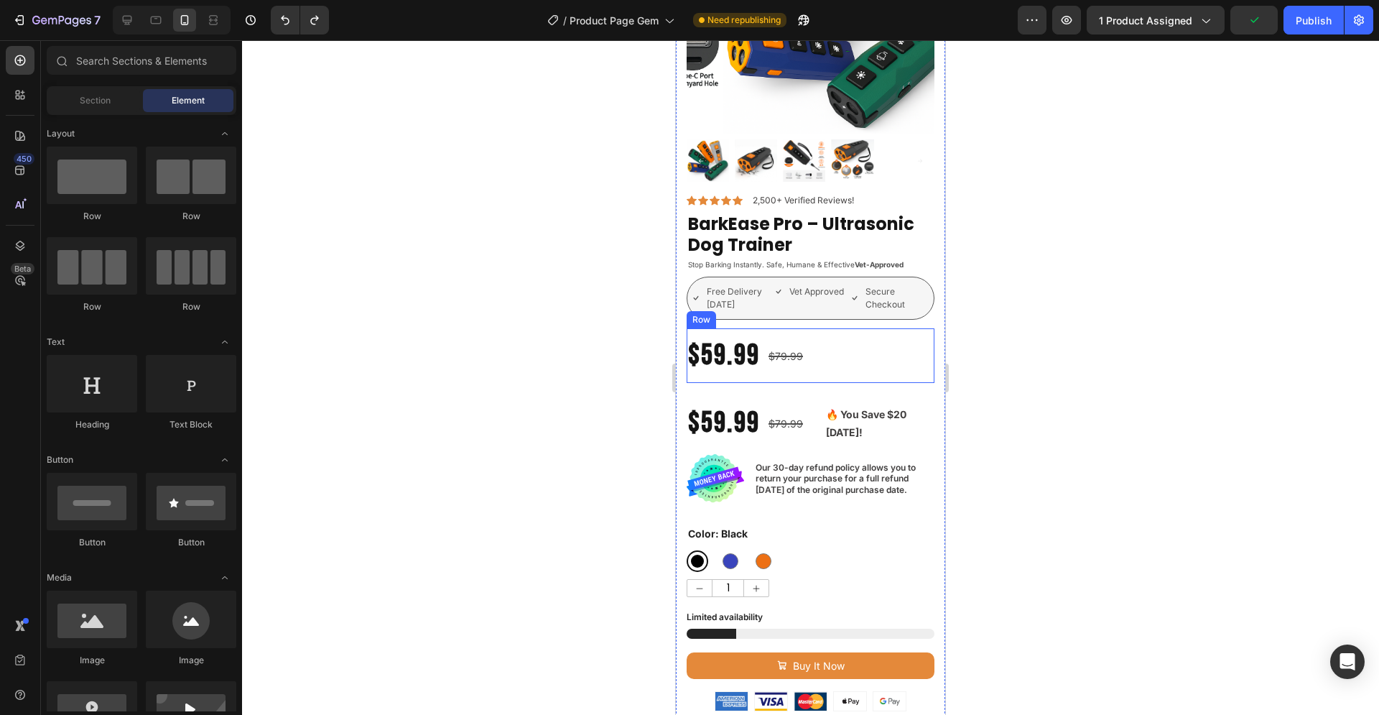
click at [861, 340] on div "$59.99 Product Price Product Price $79.99 Product Price Product Price Row" at bounding box center [811, 355] width 248 height 55
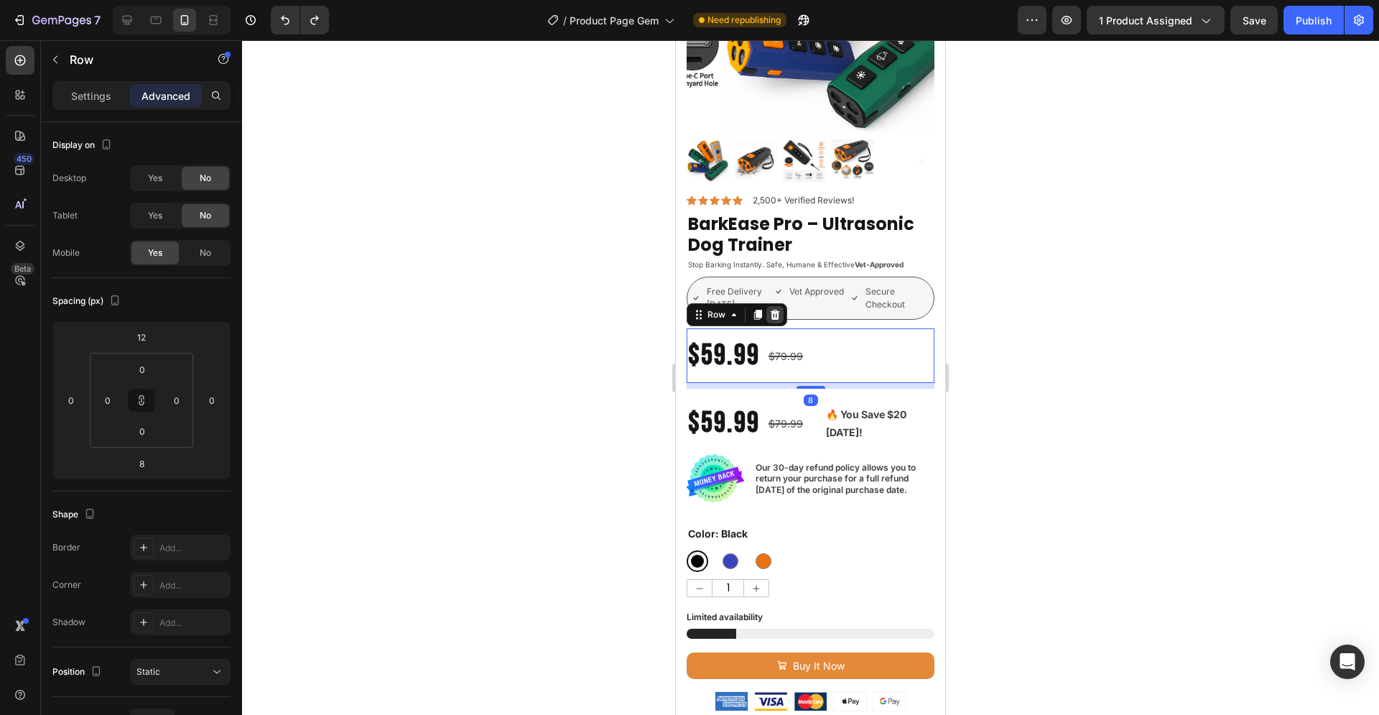
click at [778, 310] on icon at bounding box center [775, 315] width 9 height 10
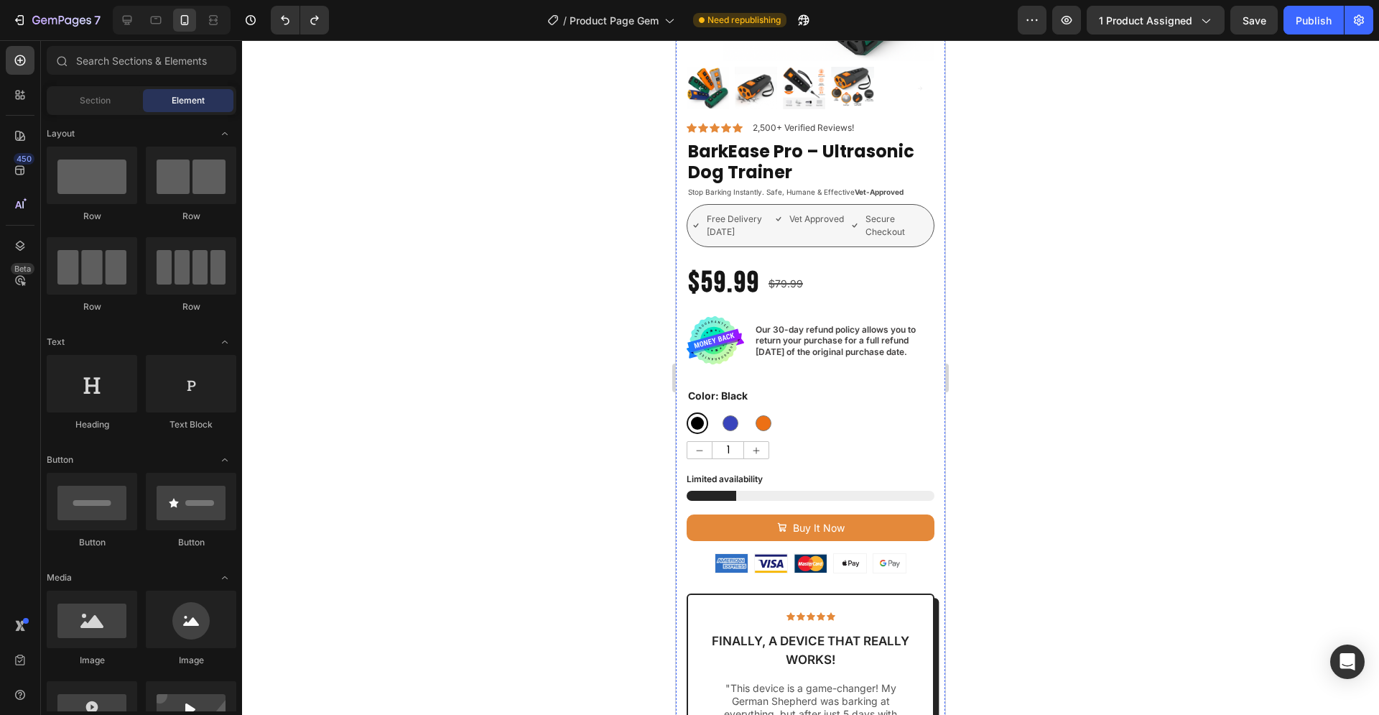
scroll to position [220, 0]
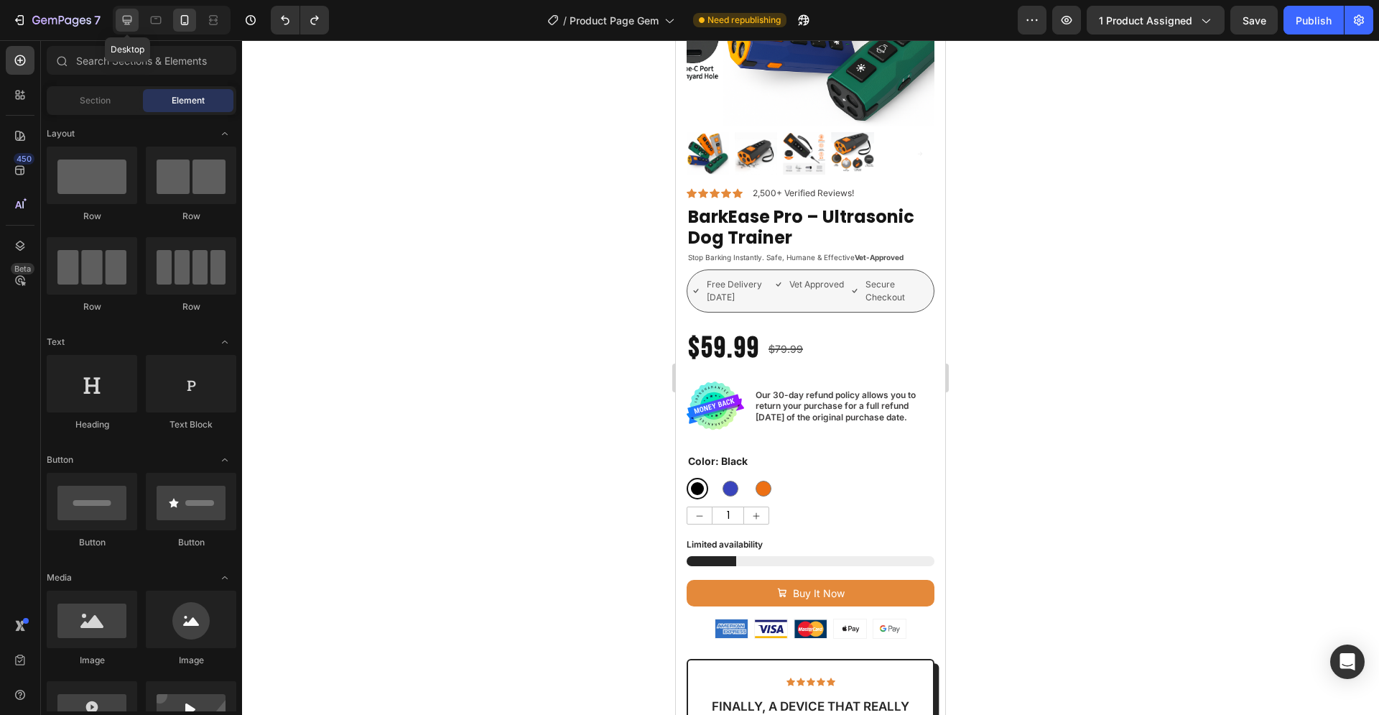
click at [132, 23] on icon at bounding box center [127, 20] width 14 height 14
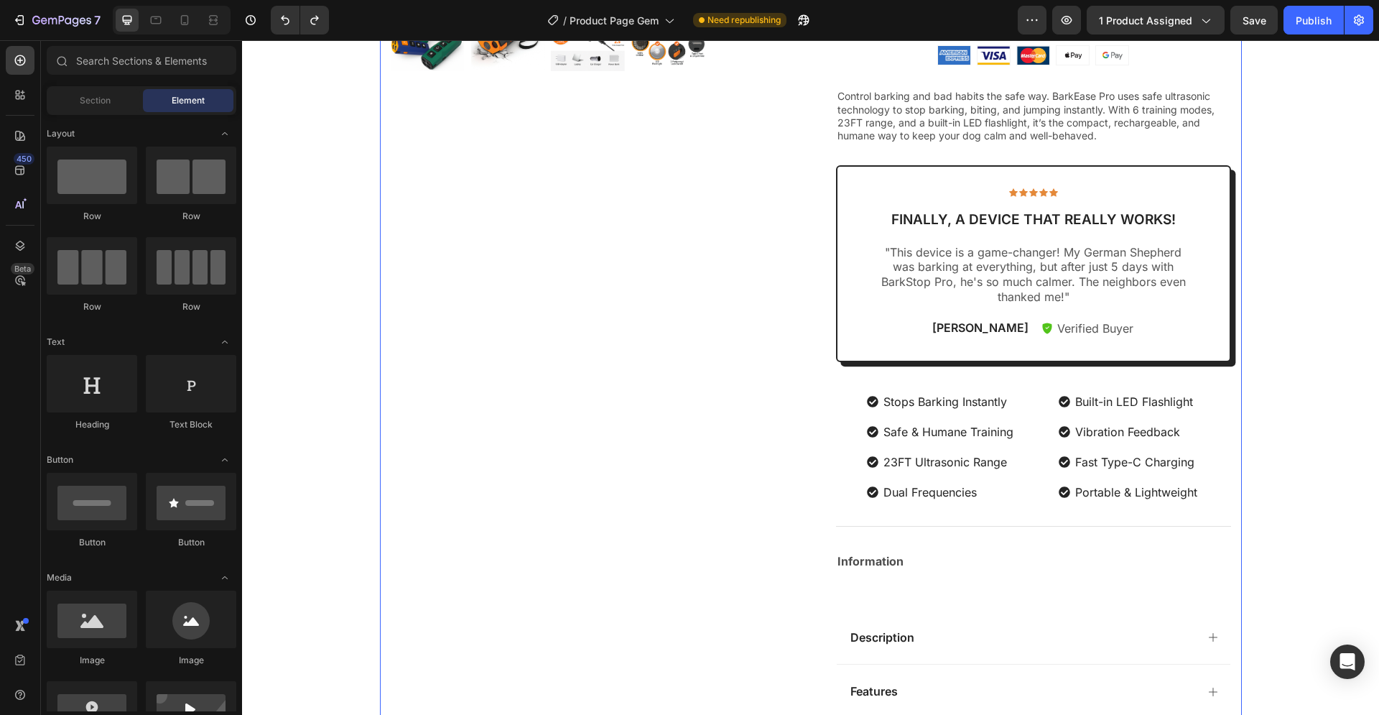
scroll to position [586, 0]
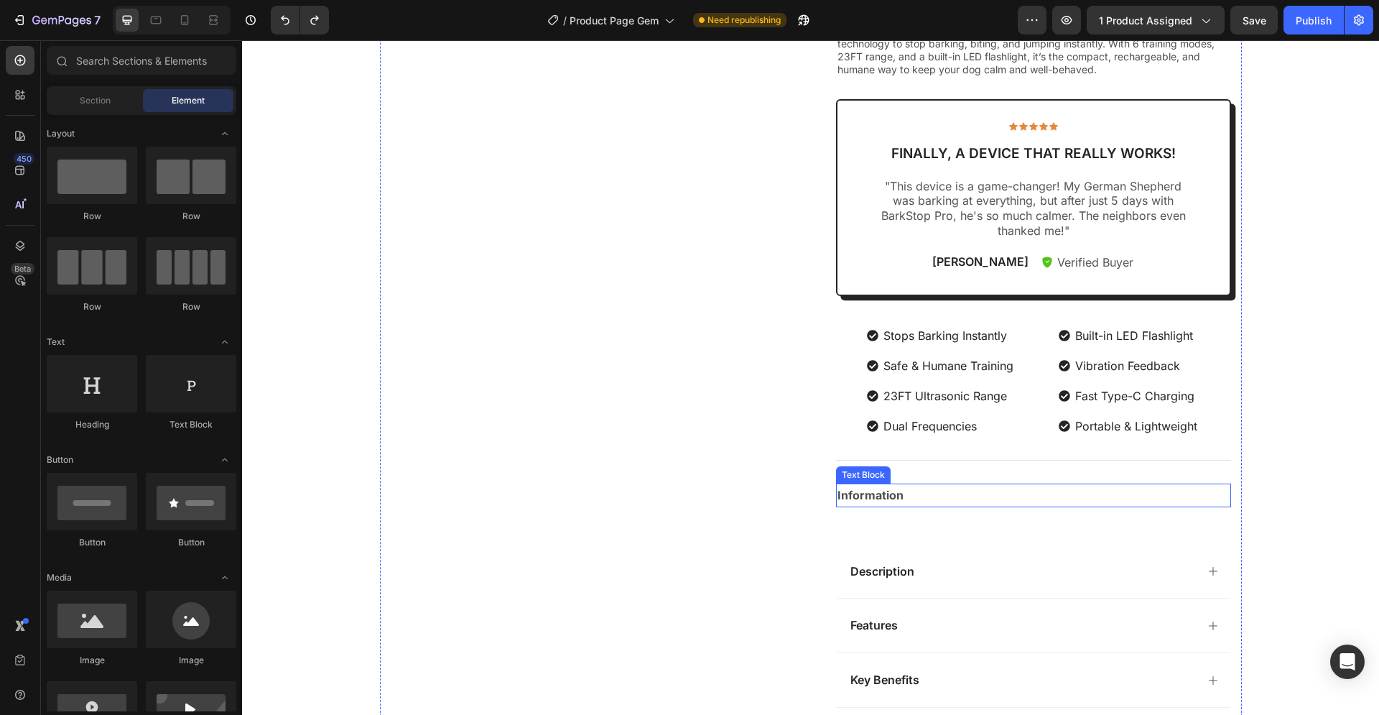
click at [876, 496] on strong "Information" at bounding box center [870, 495] width 66 height 14
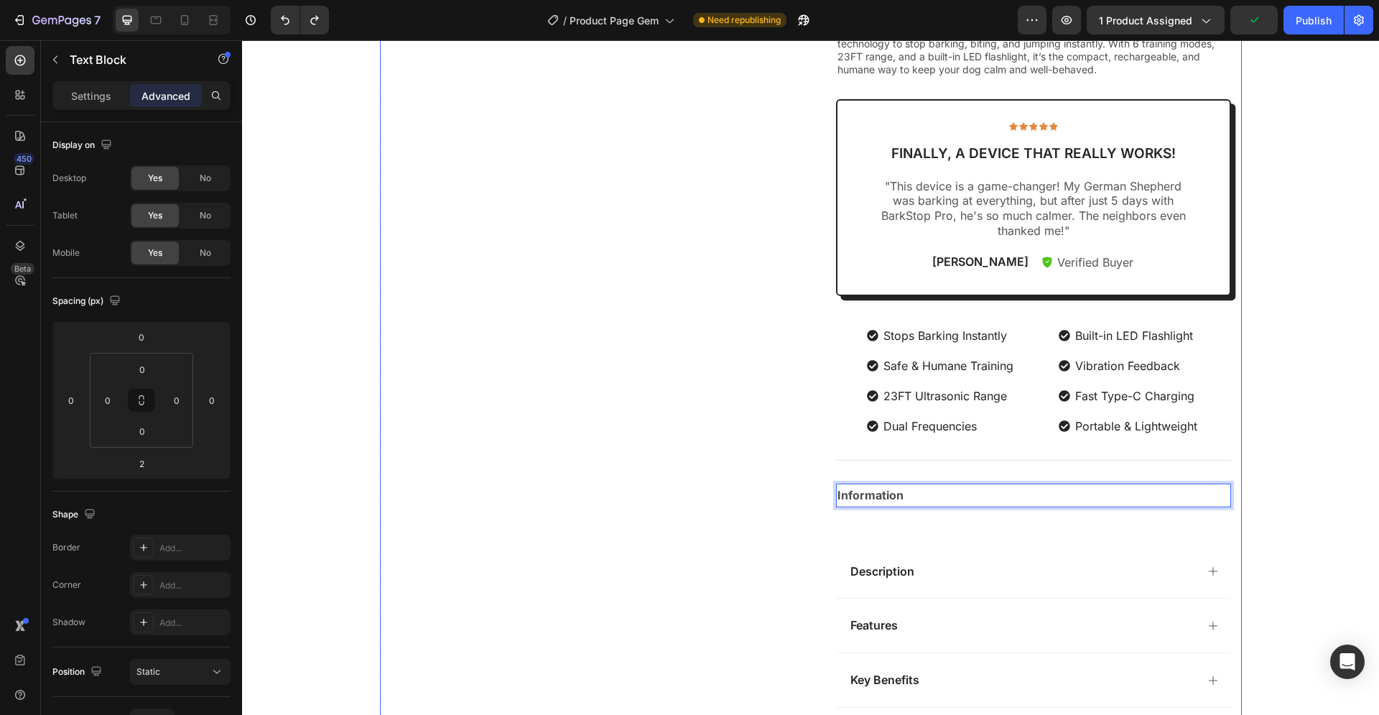
drag, startPoint x: 860, startPoint y: 494, endPoint x: 817, endPoint y: 417, distance: 88.5
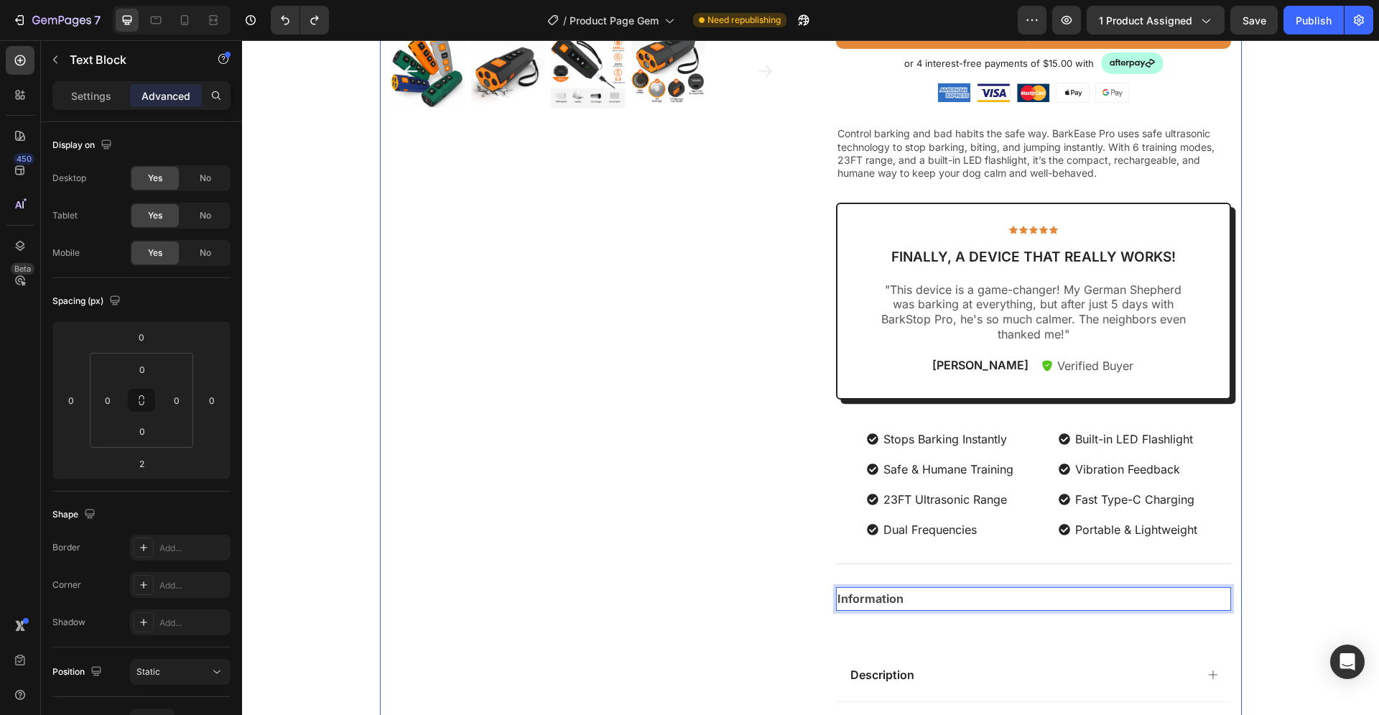
scroll to position [513, 0]
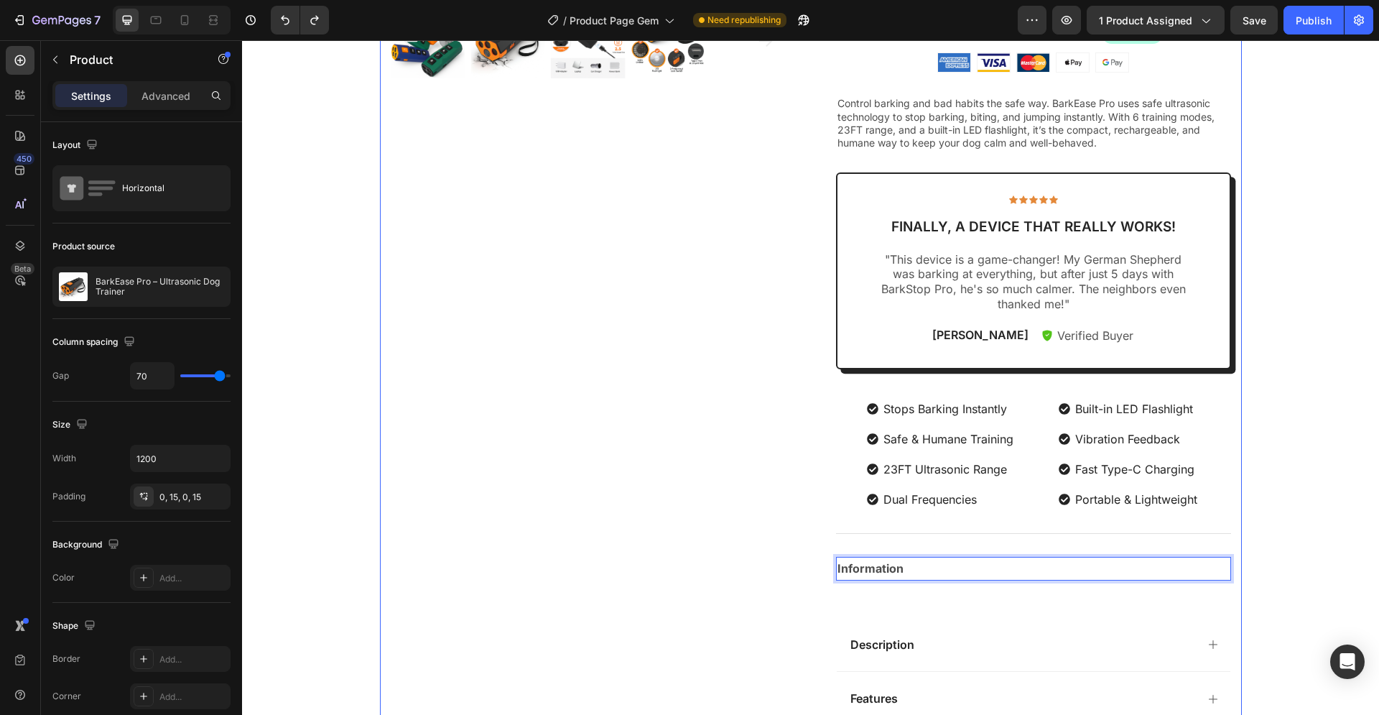
click at [791, 558] on div "Product Images Icon Icon Icon Icon Icon Icon List 2,500+ Verified Reviews! Text…" at bounding box center [811, 246] width 862 height 1287
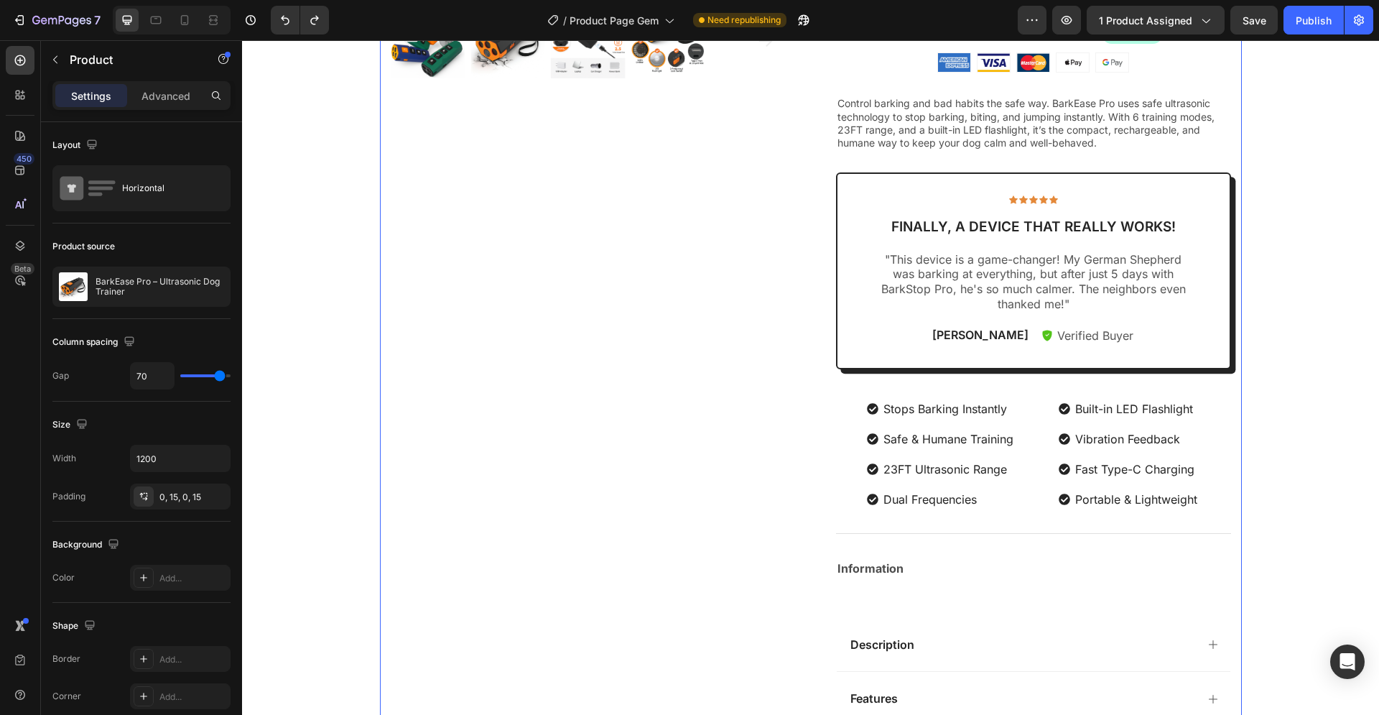
click at [846, 567] on strong "Information" at bounding box center [870, 568] width 66 height 14
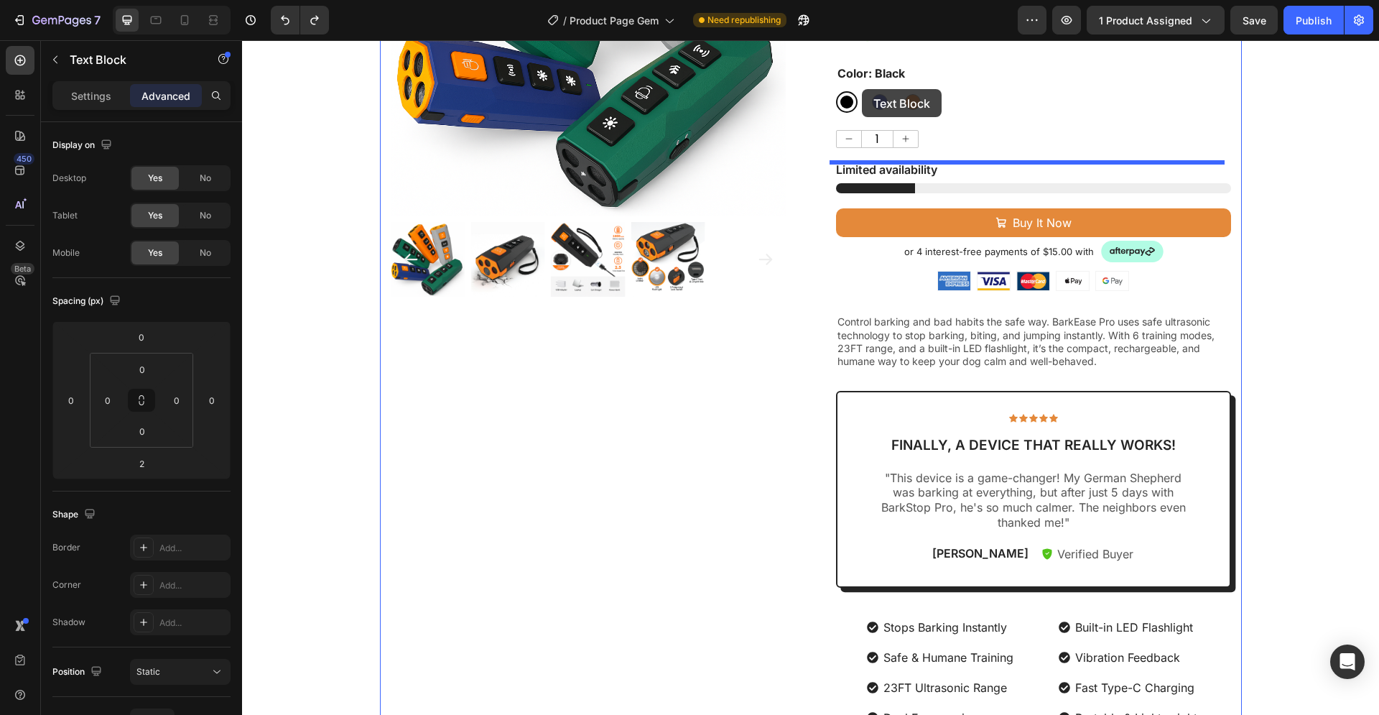
scroll to position [238, 0]
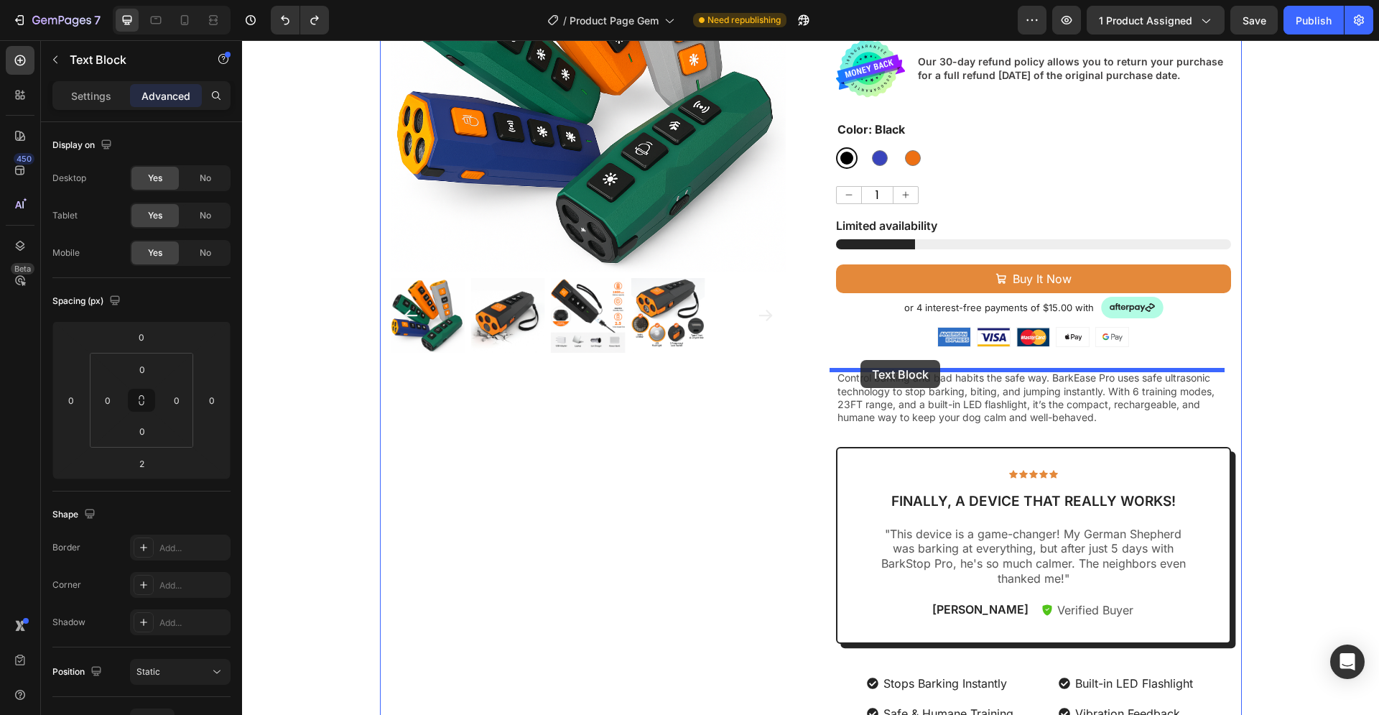
drag, startPoint x: 869, startPoint y: 546, endPoint x: 860, endPoint y: 360, distance: 186.2
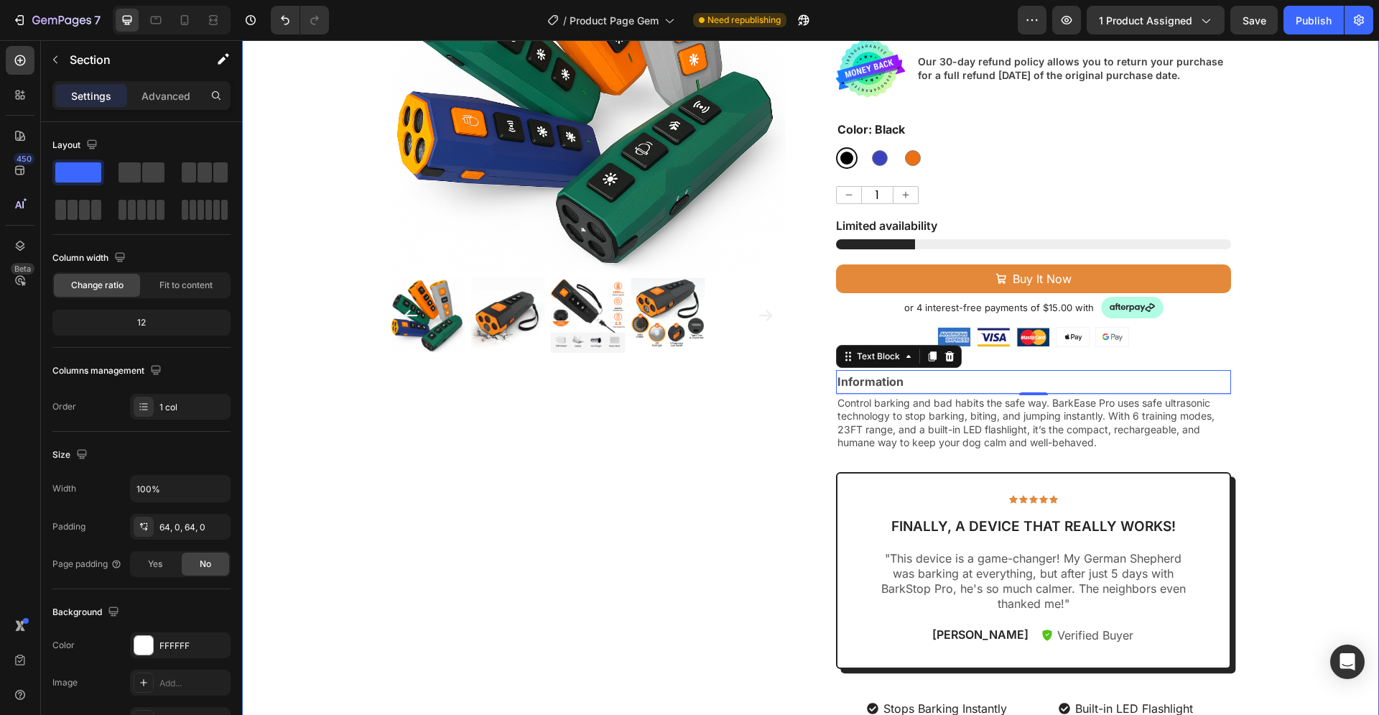
click at [1280, 408] on div "Product Images Icon Icon Icon Icon Icon Icon List 2,500+ Verified Reviews! Text…" at bounding box center [810, 520] width 1137 height 1287
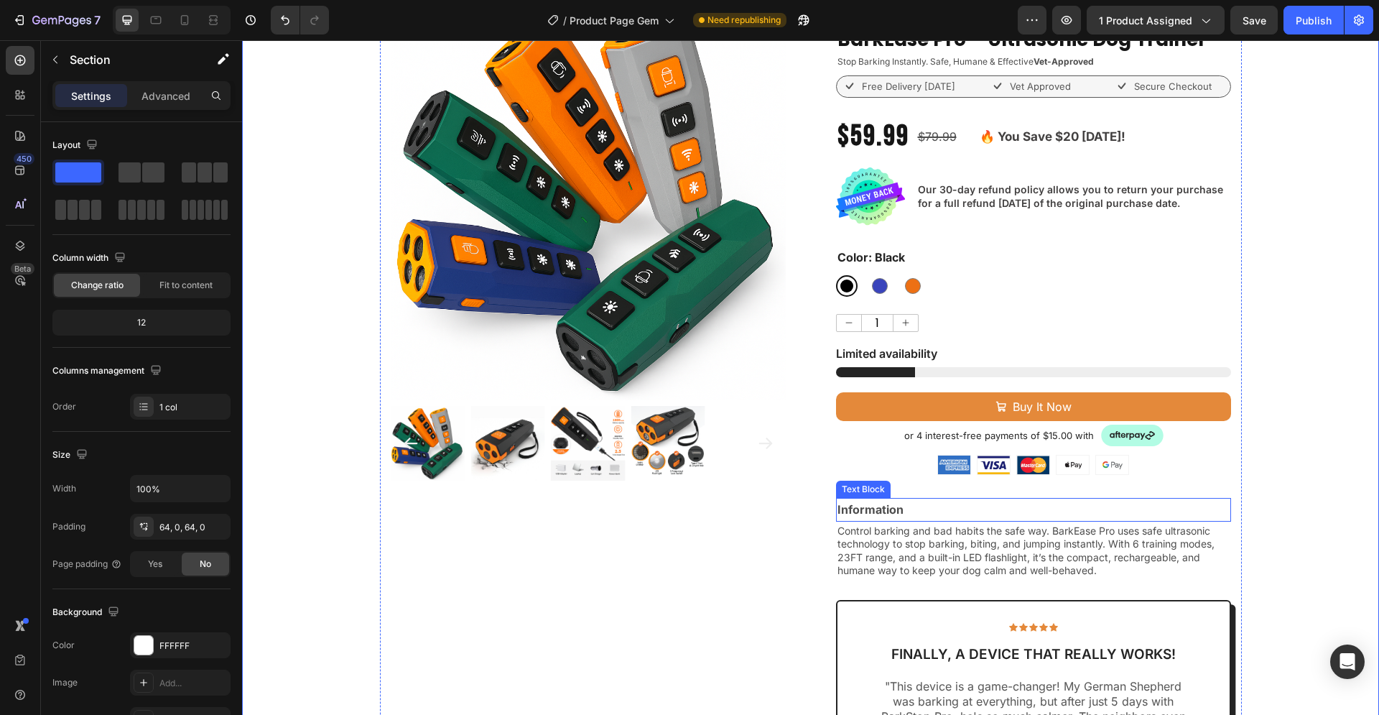
scroll to position [0, 0]
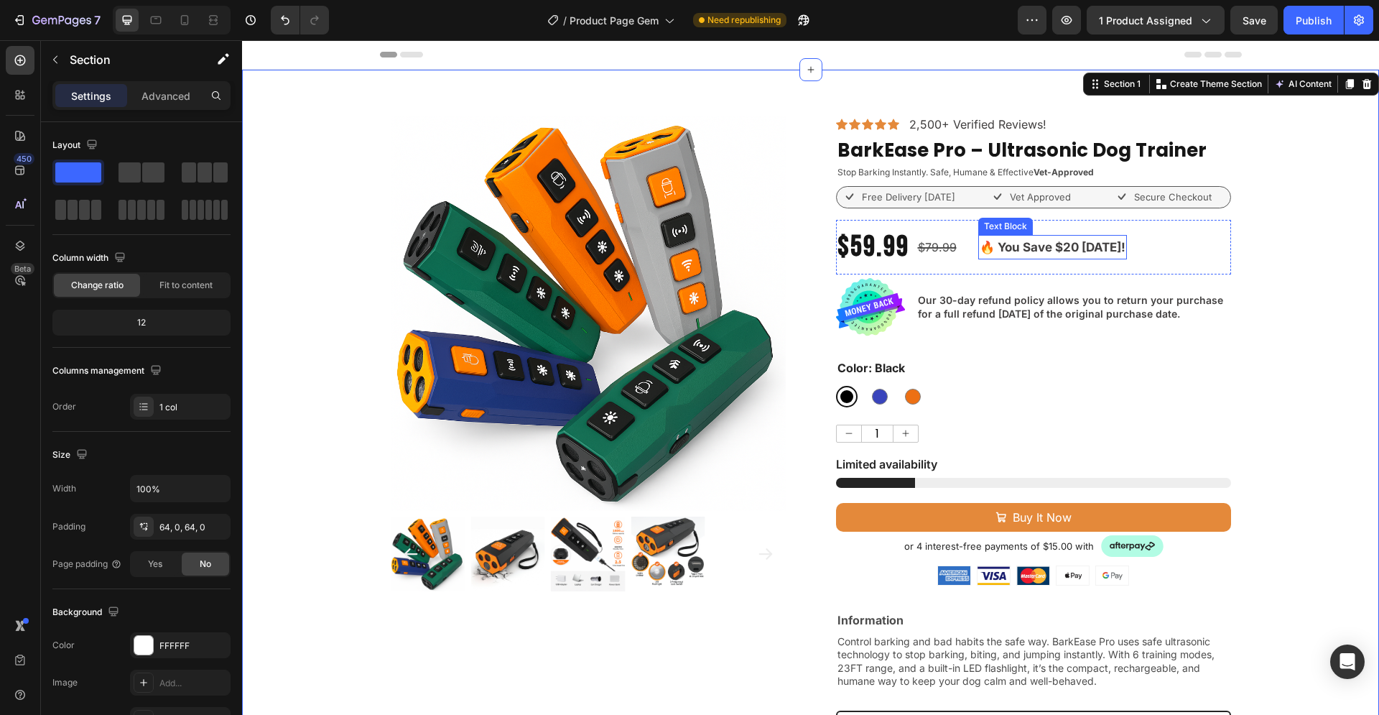
click at [1015, 250] on strong "🔥 You Save $20 [DATE]!" at bounding box center [1053, 247] width 146 height 14
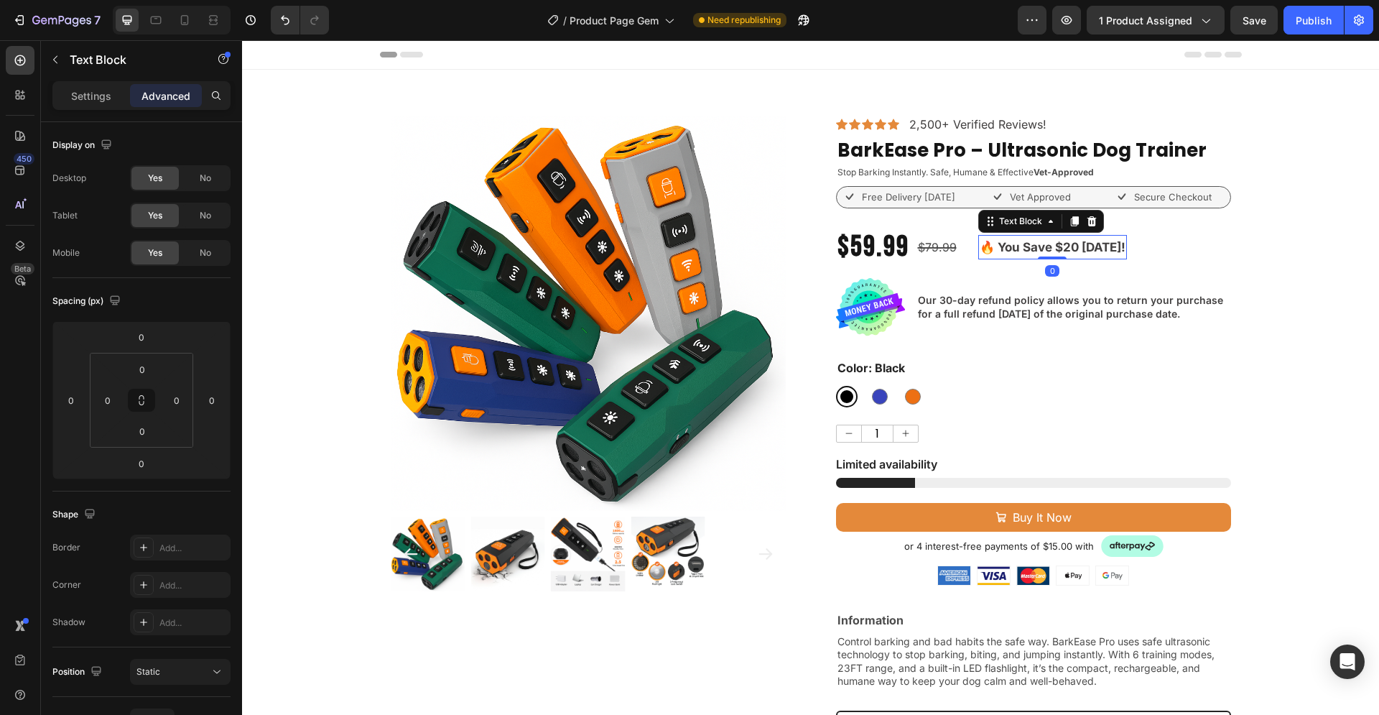
click at [1010, 246] on strong "🔥 You Save $20 [DATE]!" at bounding box center [1053, 247] width 146 height 14
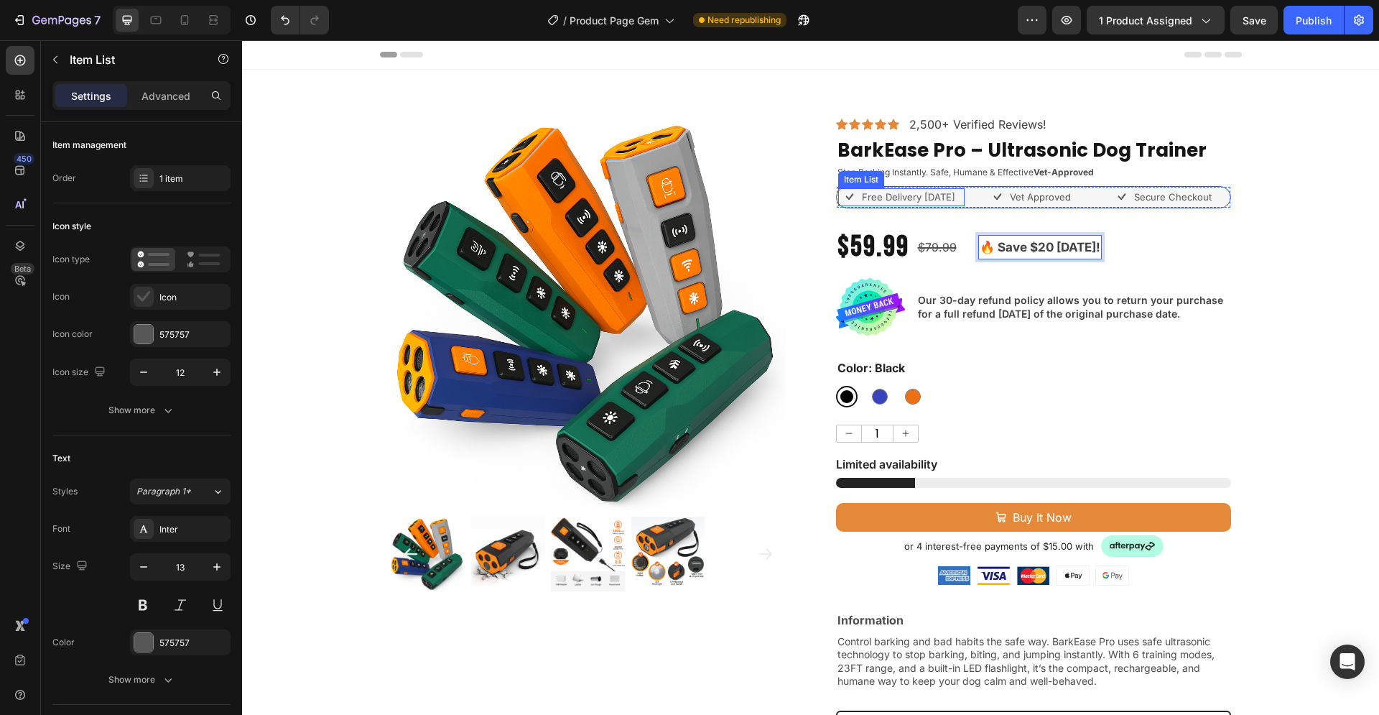
click at [933, 200] on p "Free Delivery [DATE]" at bounding box center [908, 197] width 93 height 14
click at [950, 198] on p "Free Delivery [DATE]" at bounding box center [908, 197] width 93 height 14
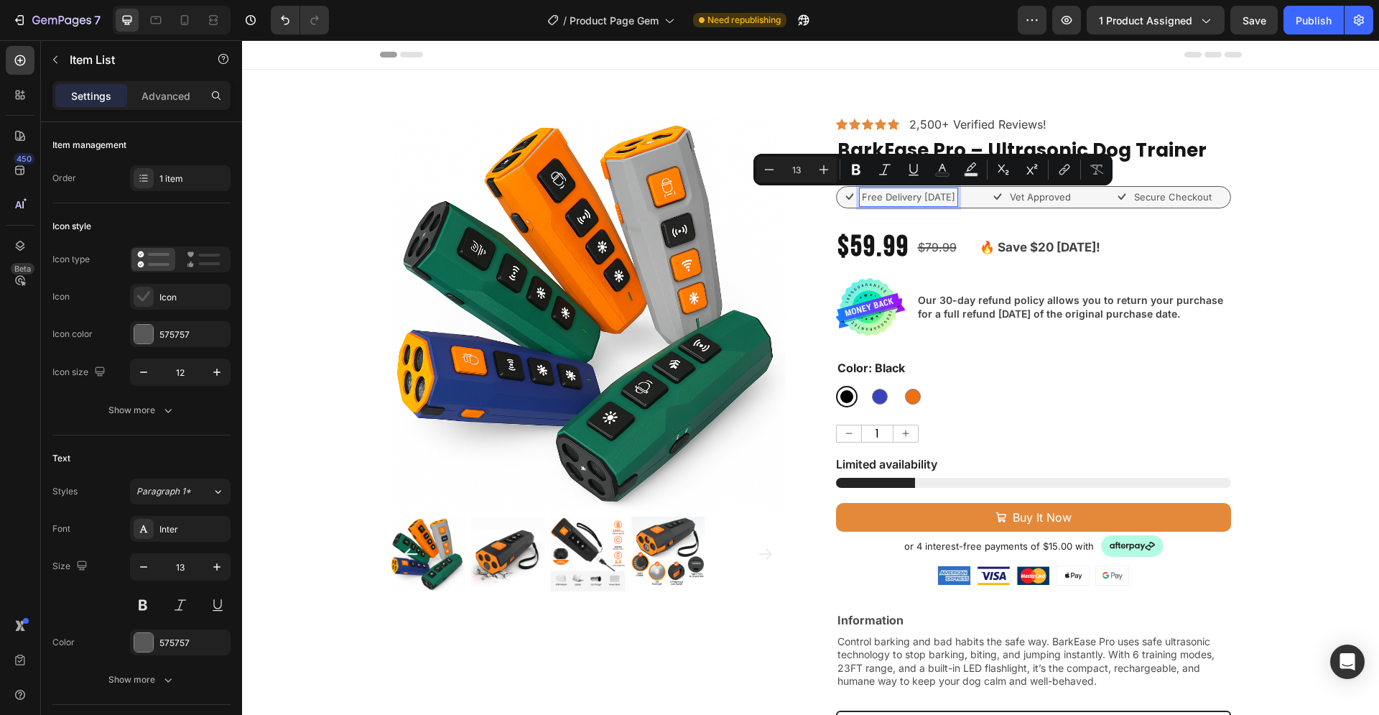
drag, startPoint x: 952, startPoint y: 197, endPoint x: 914, endPoint y: 203, distance: 37.8
click at [914, 203] on p "Free Delivery [DATE]" at bounding box center [908, 197] width 93 height 14
click at [908, 199] on p "Free Delivery [DATE]" at bounding box center [908, 197] width 93 height 14
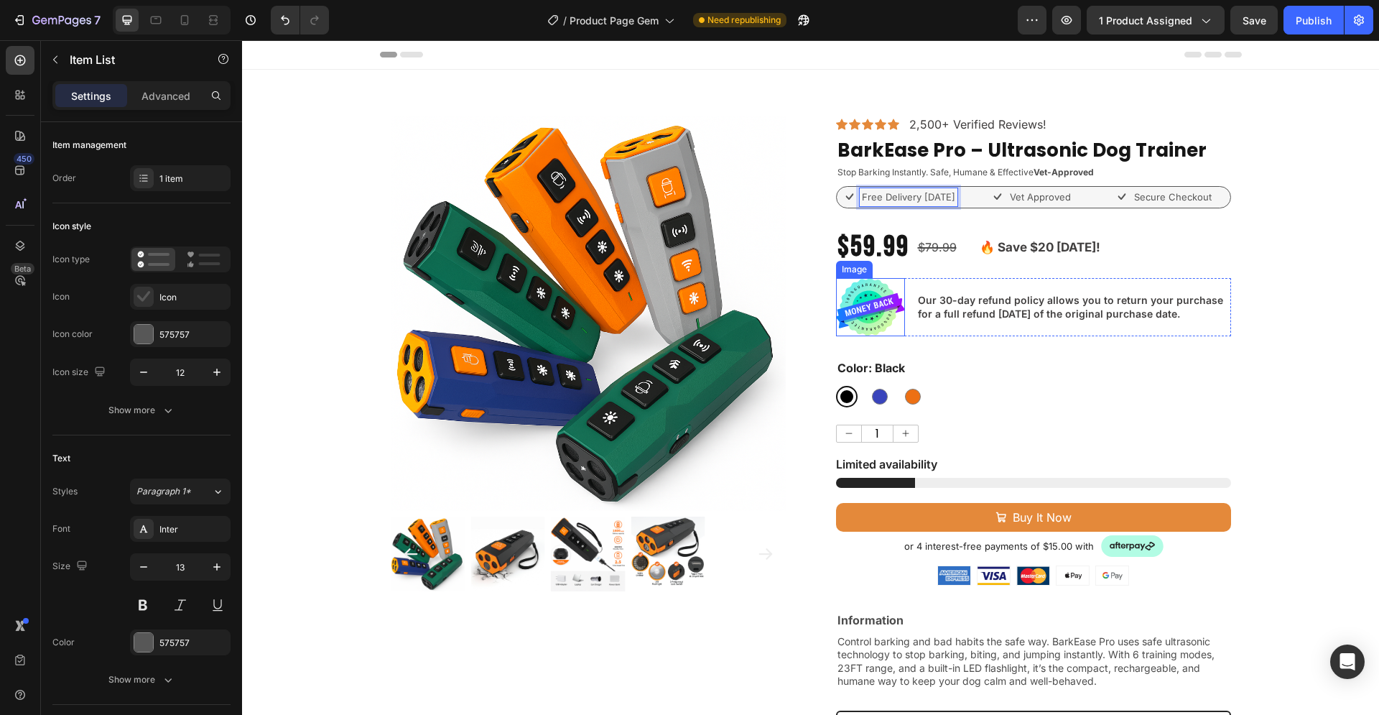
click at [858, 308] on img at bounding box center [870, 307] width 69 height 58
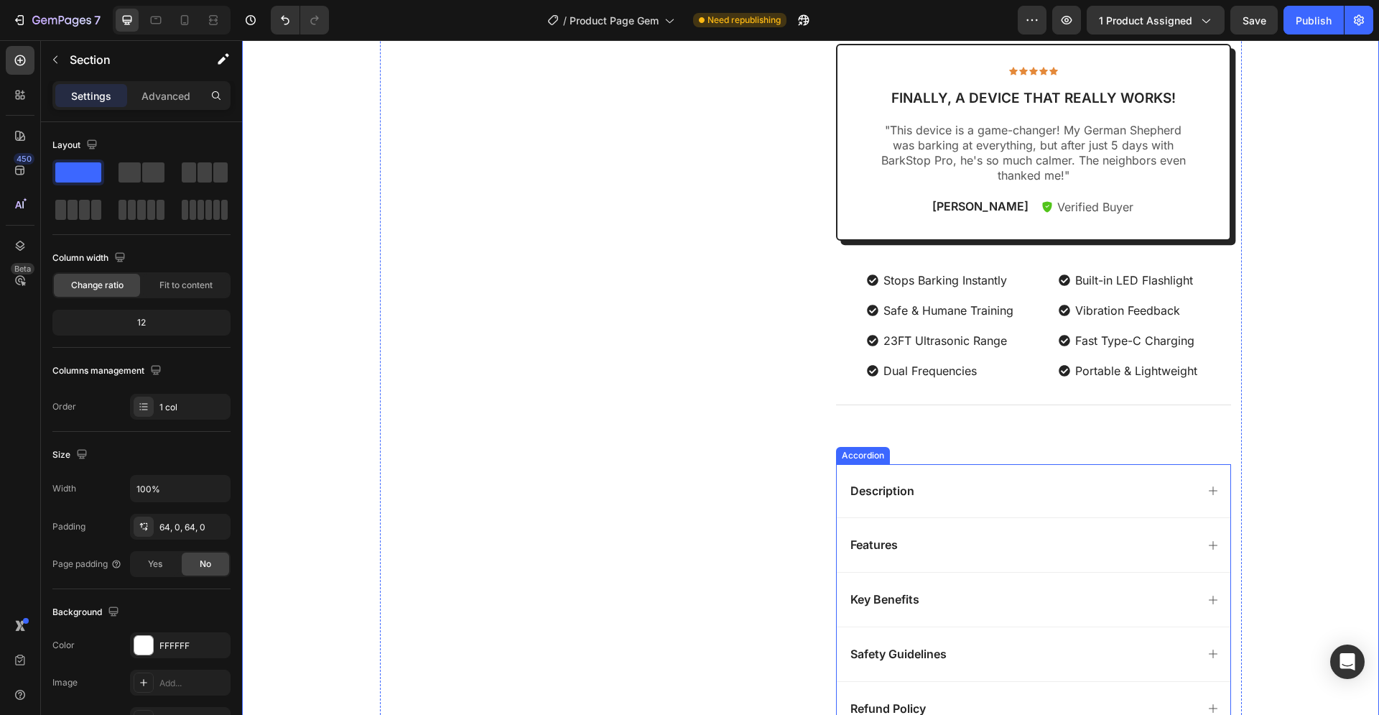
scroll to position [806, 0]
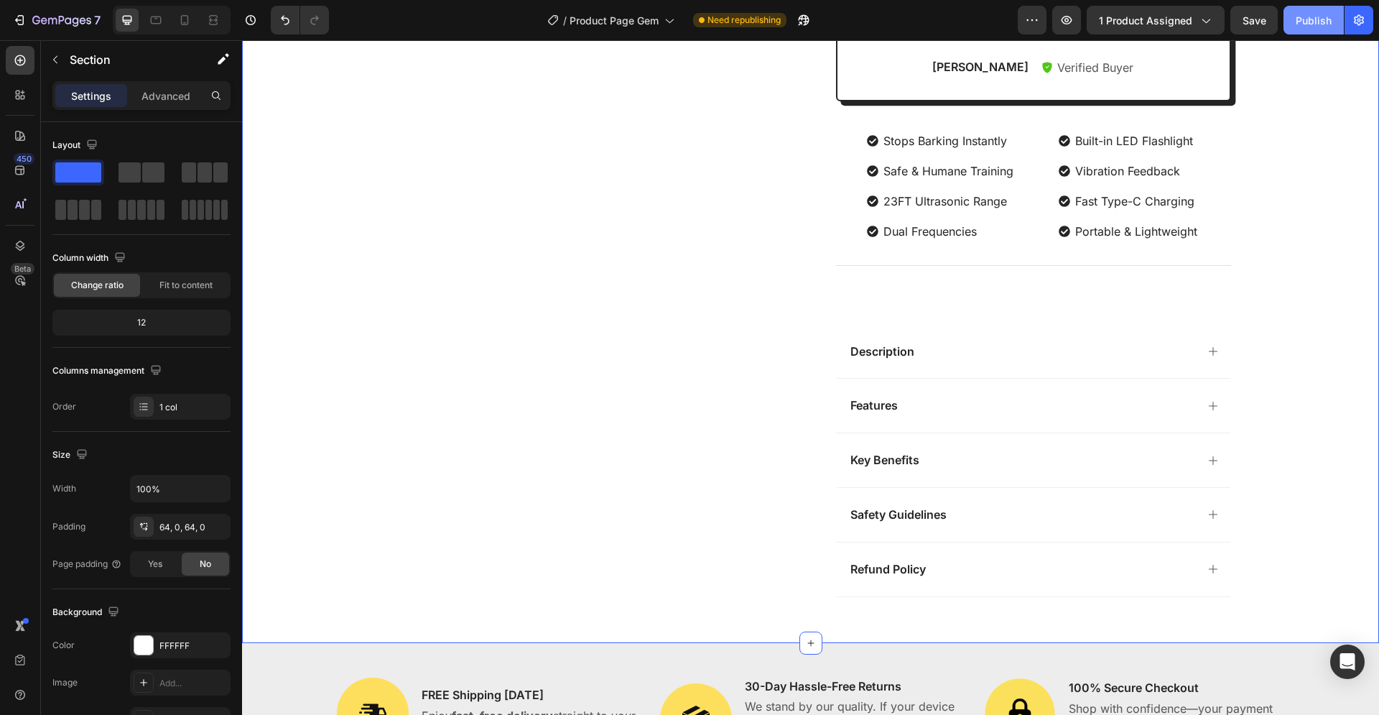
click at [1314, 25] on div "Publish" at bounding box center [1314, 20] width 36 height 15
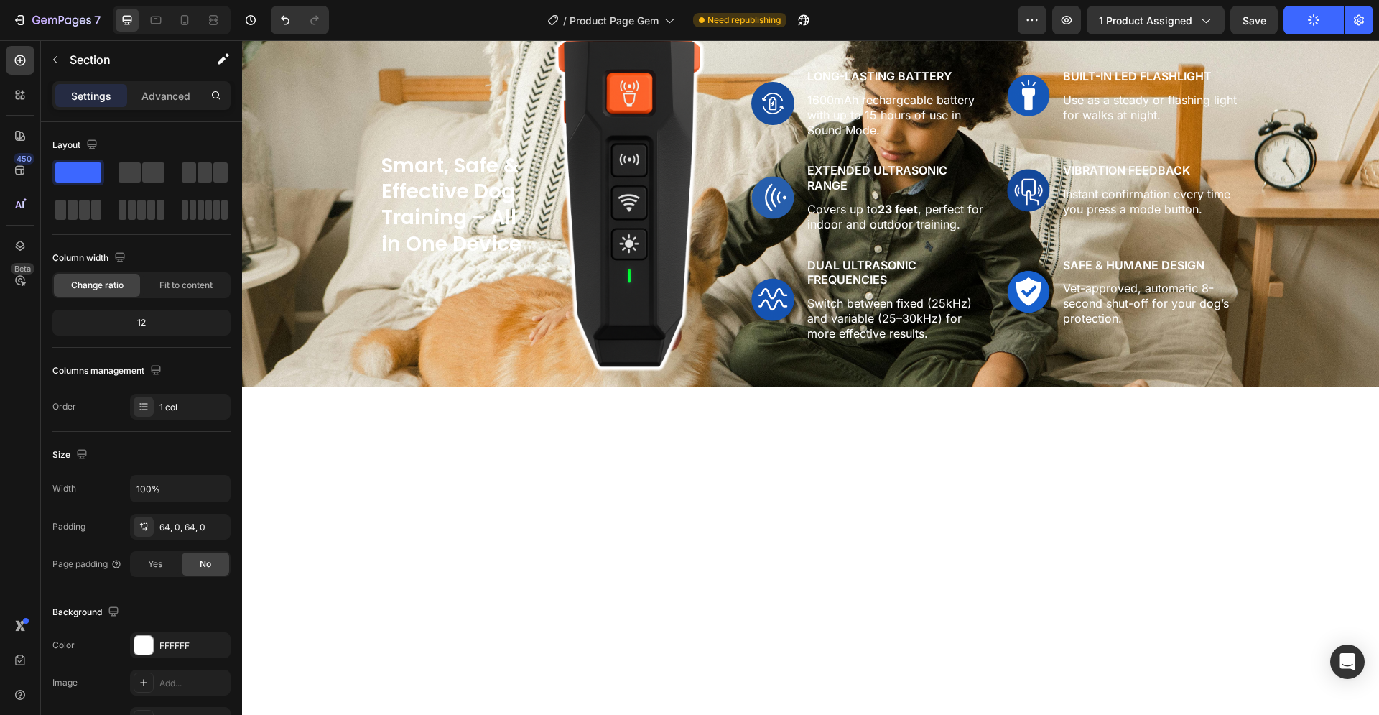
scroll to position [0, 0]
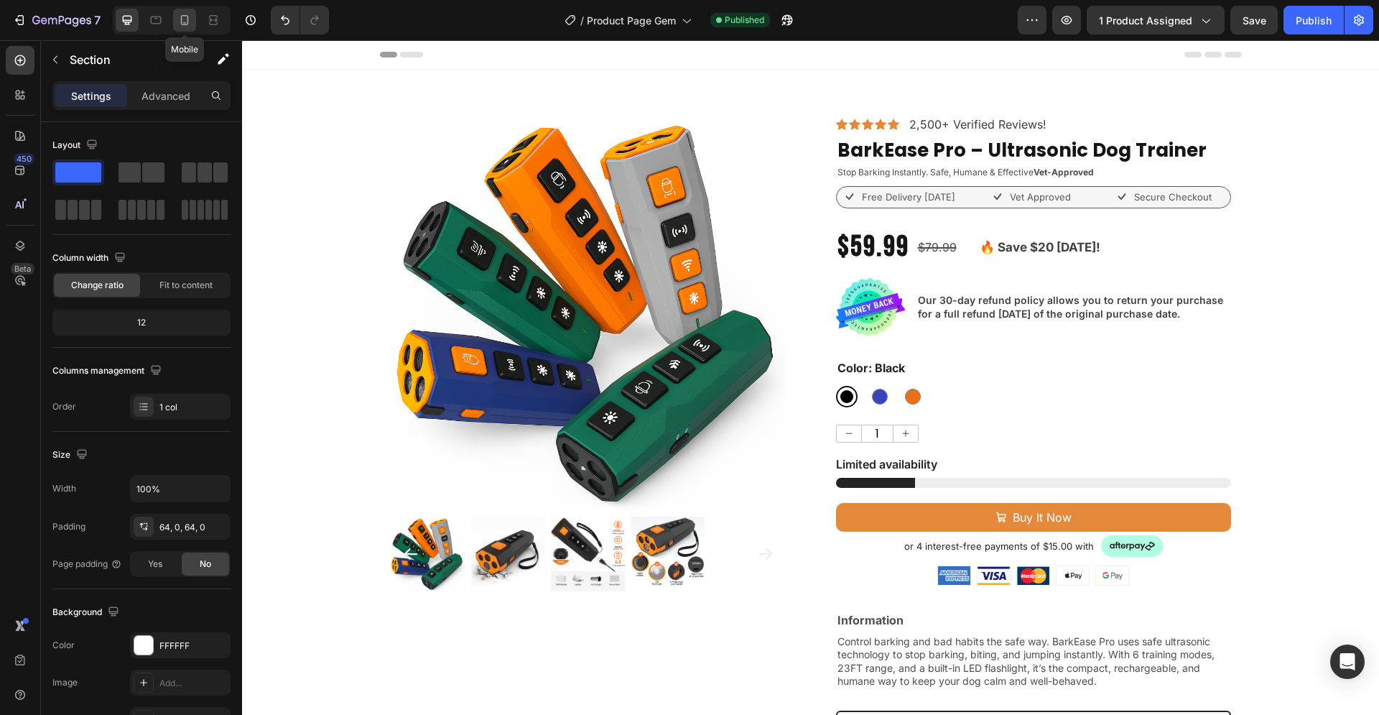
click at [181, 23] on icon at bounding box center [185, 20] width 8 height 10
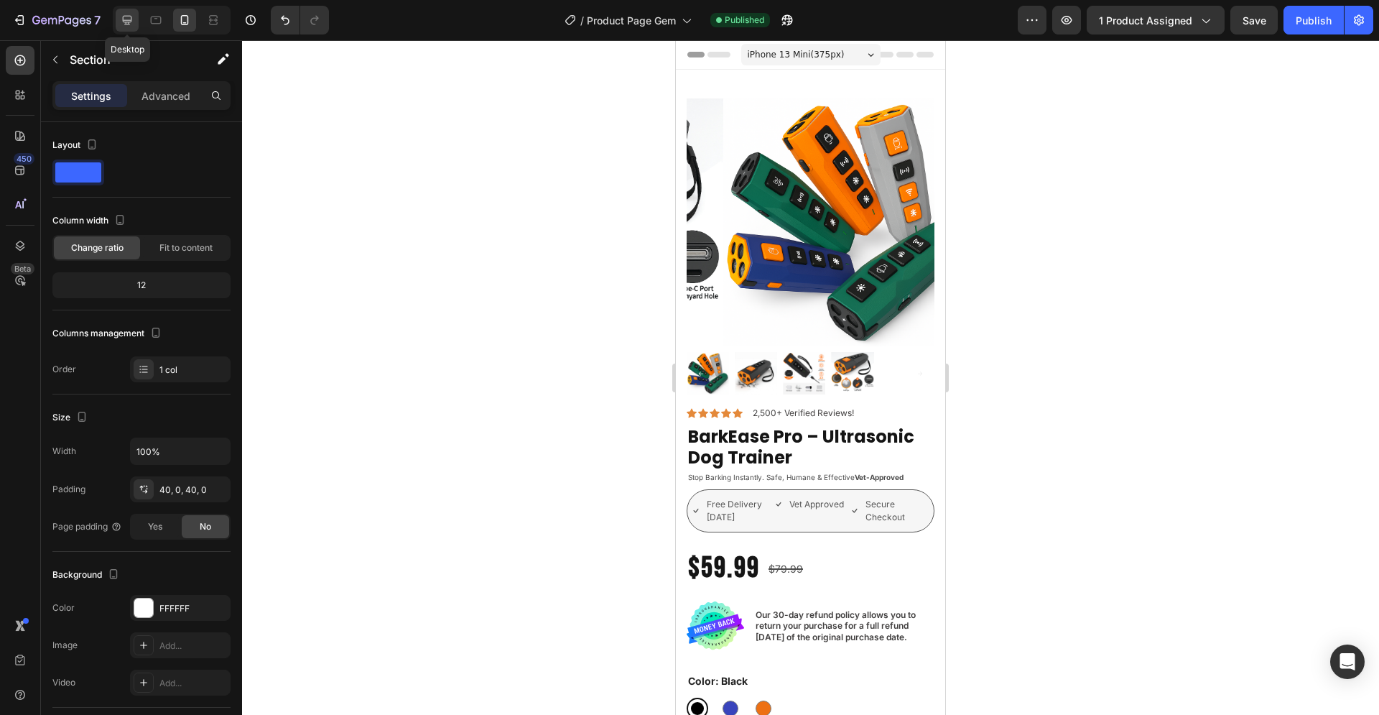
click at [128, 23] on icon at bounding box center [127, 20] width 9 height 9
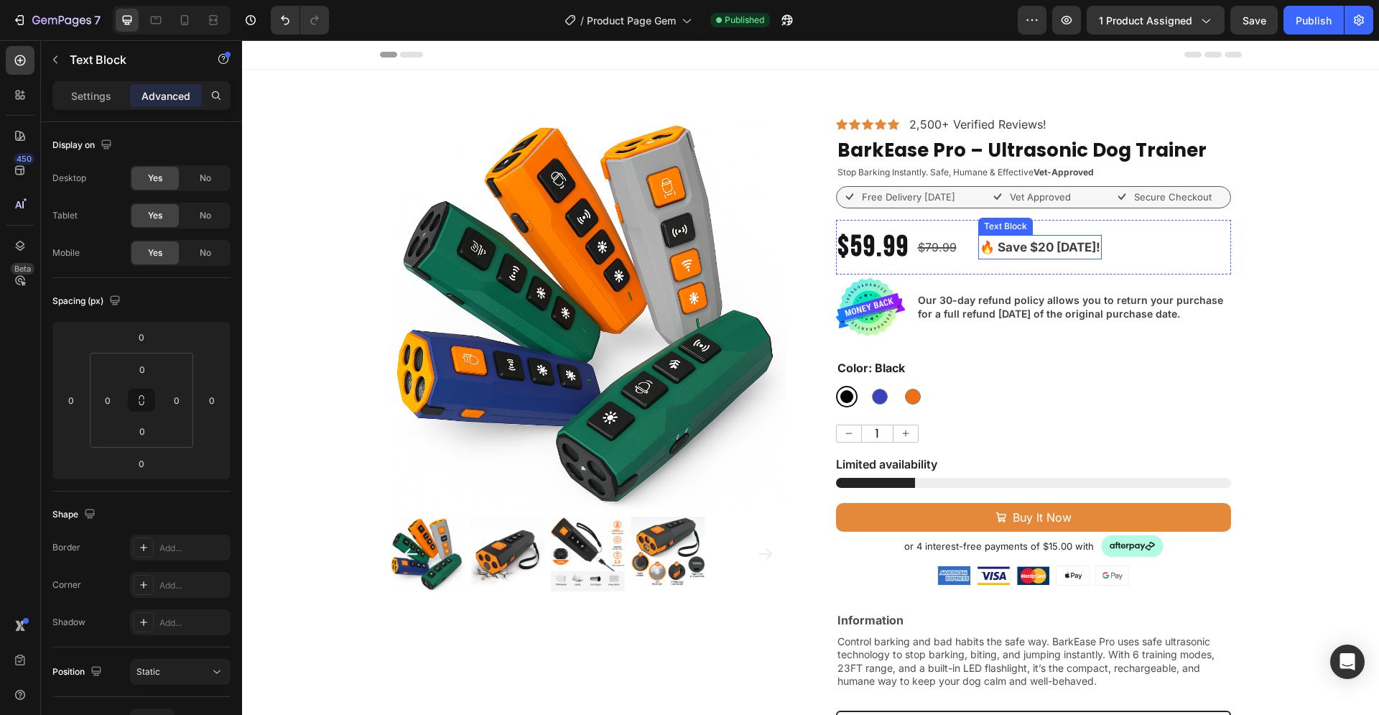
click at [1052, 246] on strong "🔥 Save $20 [DATE]!" at bounding box center [1040, 247] width 121 height 14
click at [967, 251] on div "$79.99 Product Price Product Price" at bounding box center [944, 248] width 56 height 24
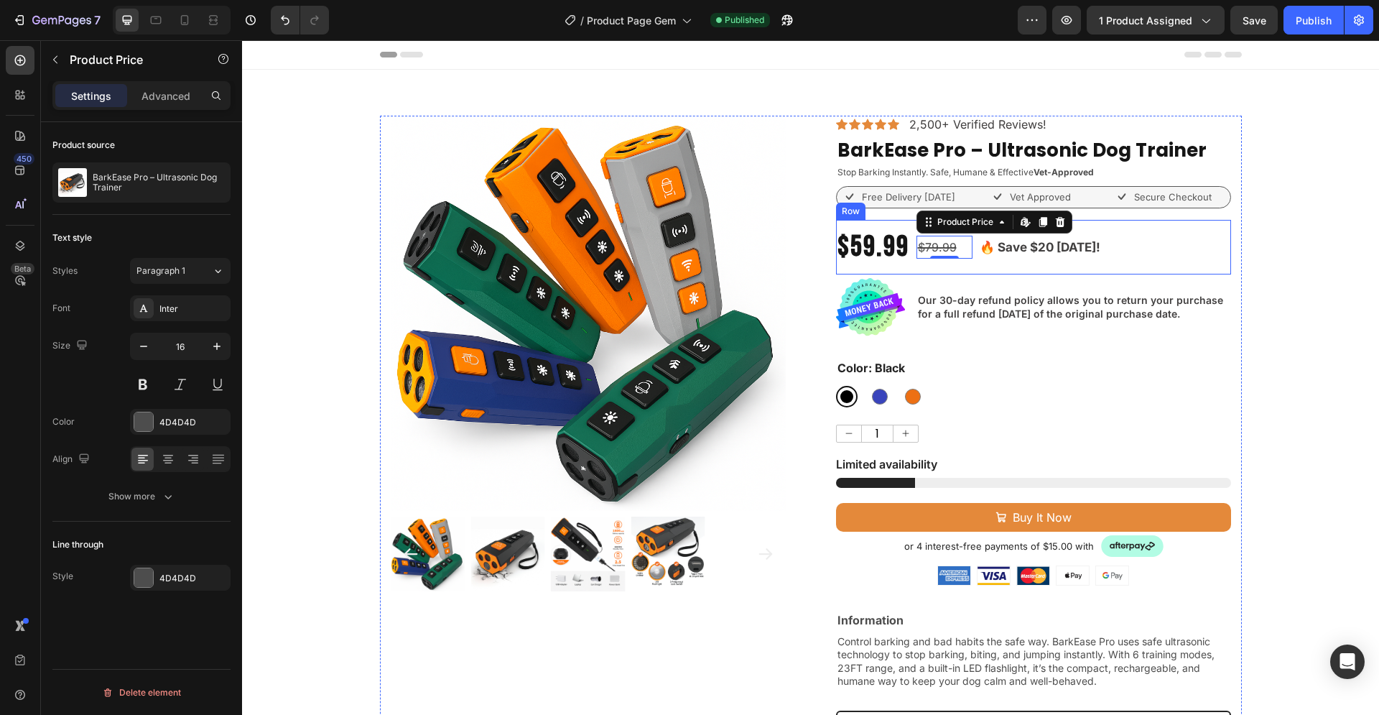
click at [1116, 250] on div "$59.99 Product Price Product Price $79.99 Product Price Edit content in Shopify…" at bounding box center [1033, 247] width 395 height 55
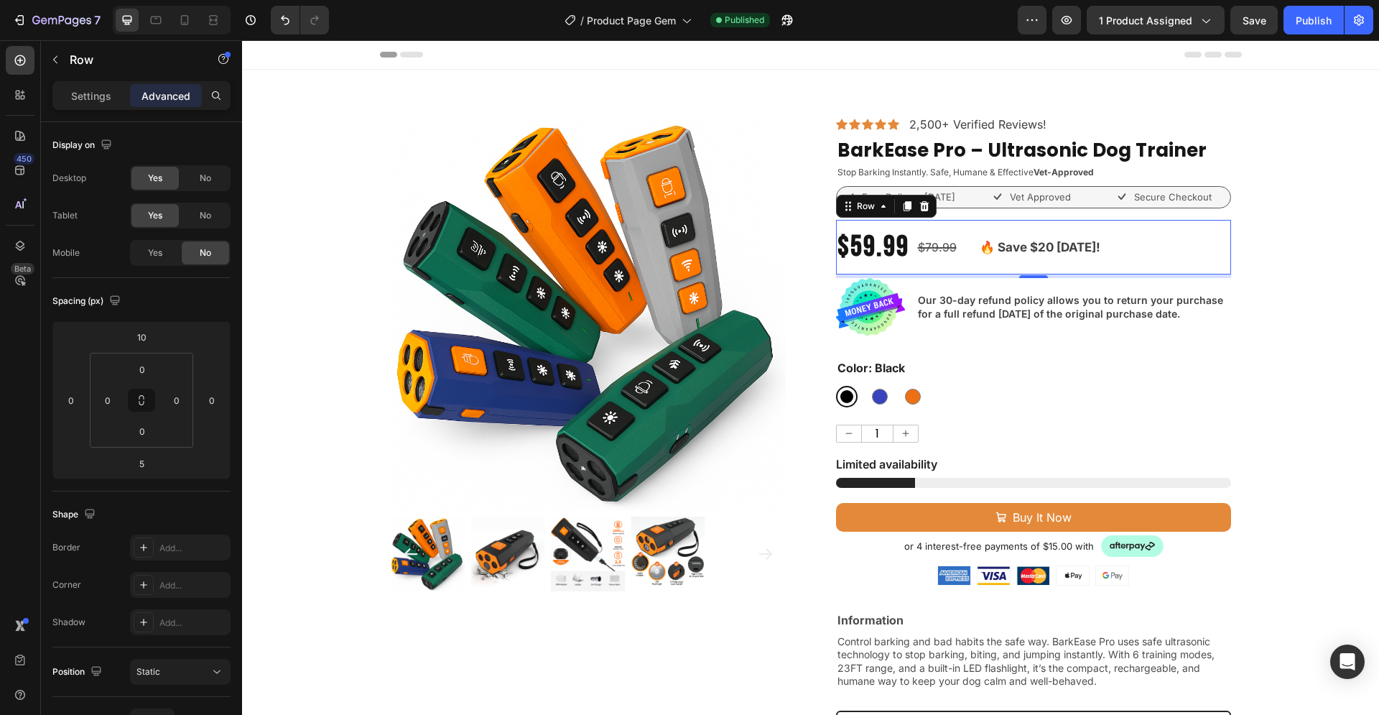
click at [916, 264] on div "$79.99 Product Price Product Price" at bounding box center [944, 247] width 56 height 55
click at [893, 254] on div "$59.99" at bounding box center [873, 247] width 75 height 55
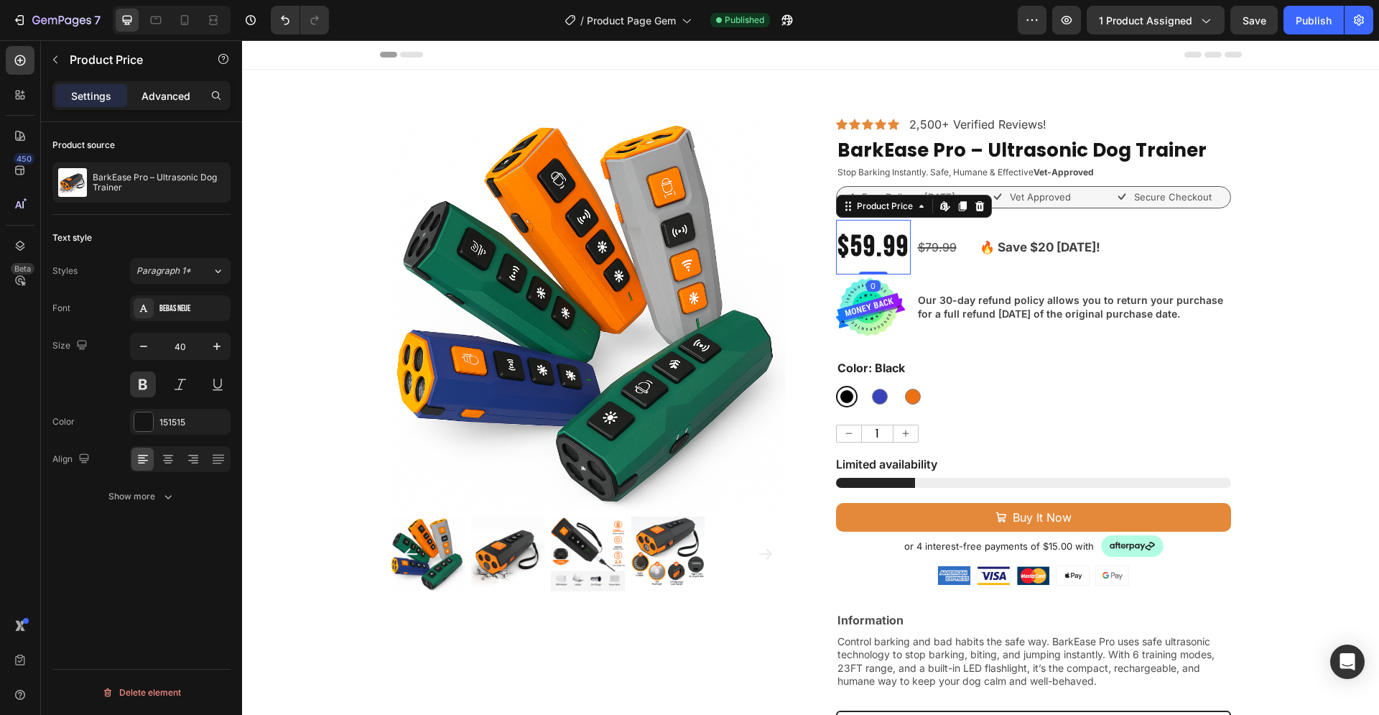
click at [149, 102] on p "Advanced" at bounding box center [165, 95] width 49 height 15
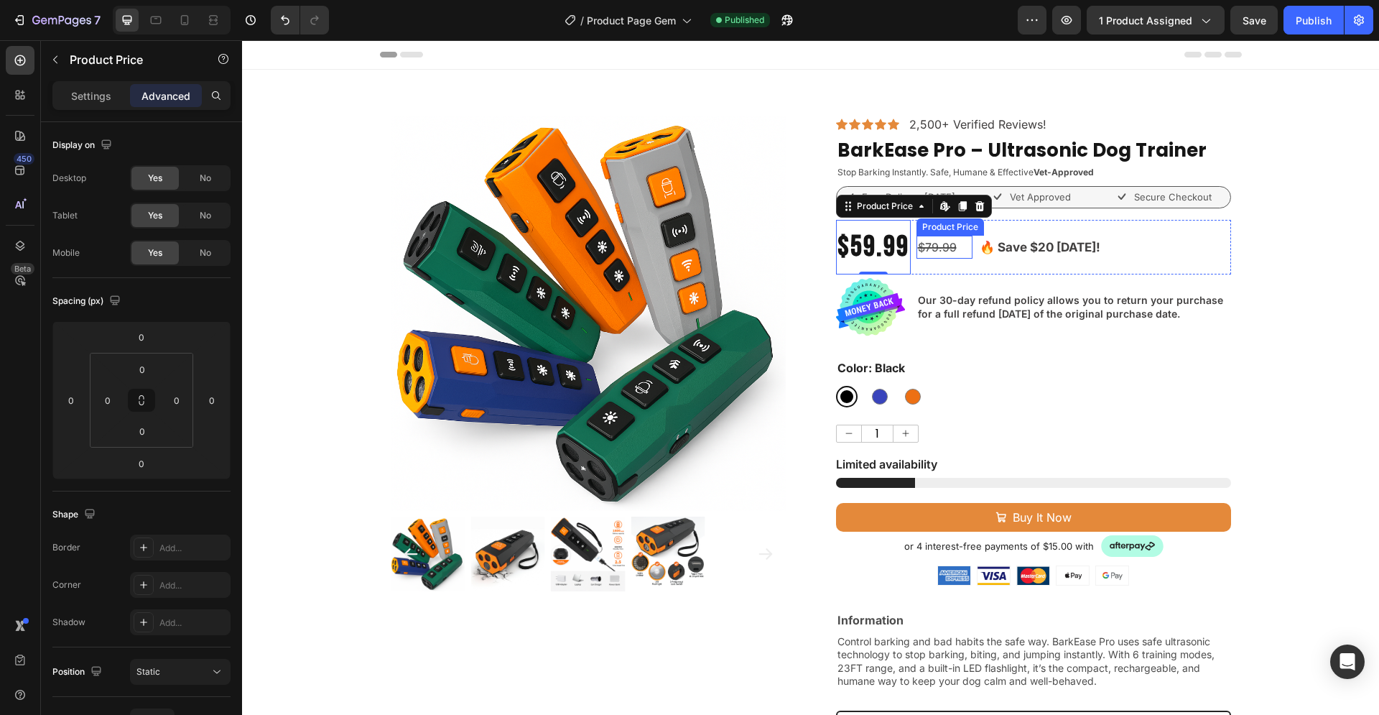
click at [944, 243] on div "$79.99" at bounding box center [937, 248] width 42 height 24
click at [172, 99] on p "Advanced" at bounding box center [165, 95] width 49 height 15
click at [1125, 244] on div "$59.99 Product Price Product Price $79.99 Product Price Edit content in Shopify…" at bounding box center [1033, 247] width 395 height 55
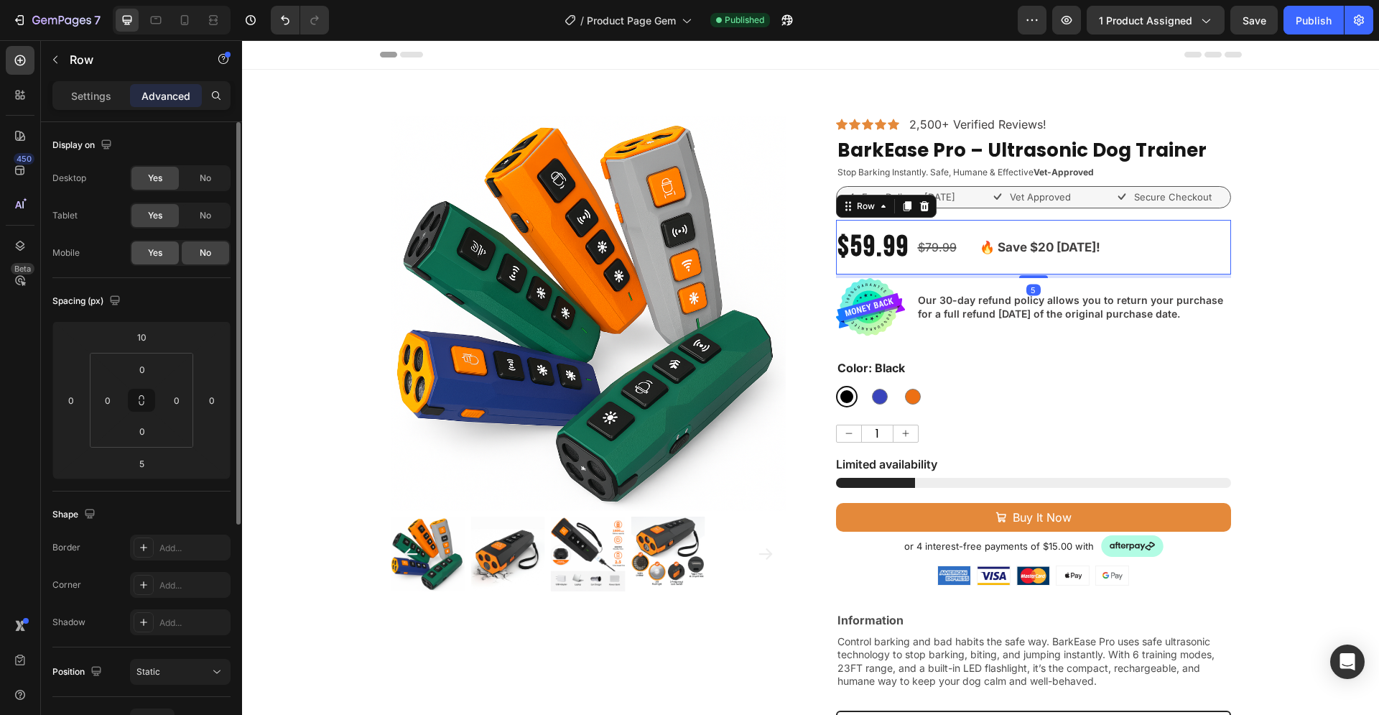
click at [154, 254] on span "Yes" at bounding box center [155, 252] width 14 height 13
click at [187, 18] on icon at bounding box center [185, 20] width 8 height 10
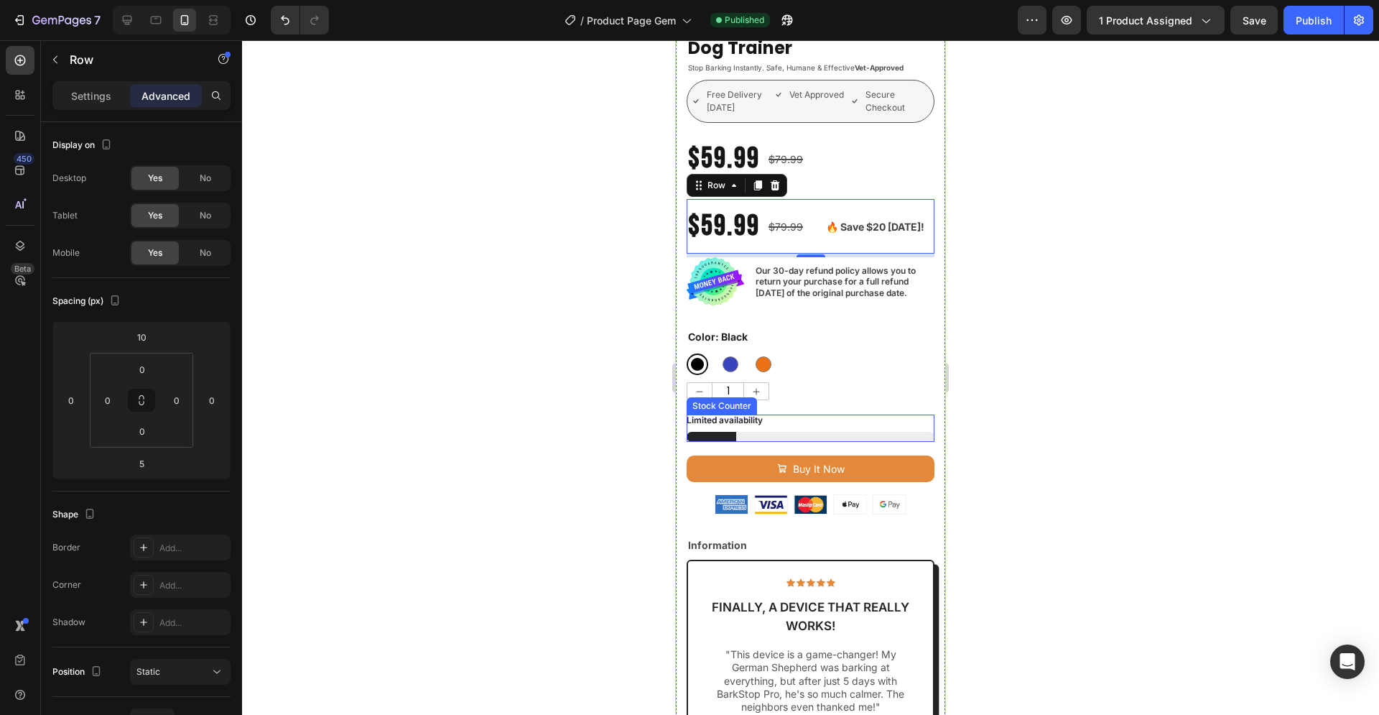
scroll to position [373, 0]
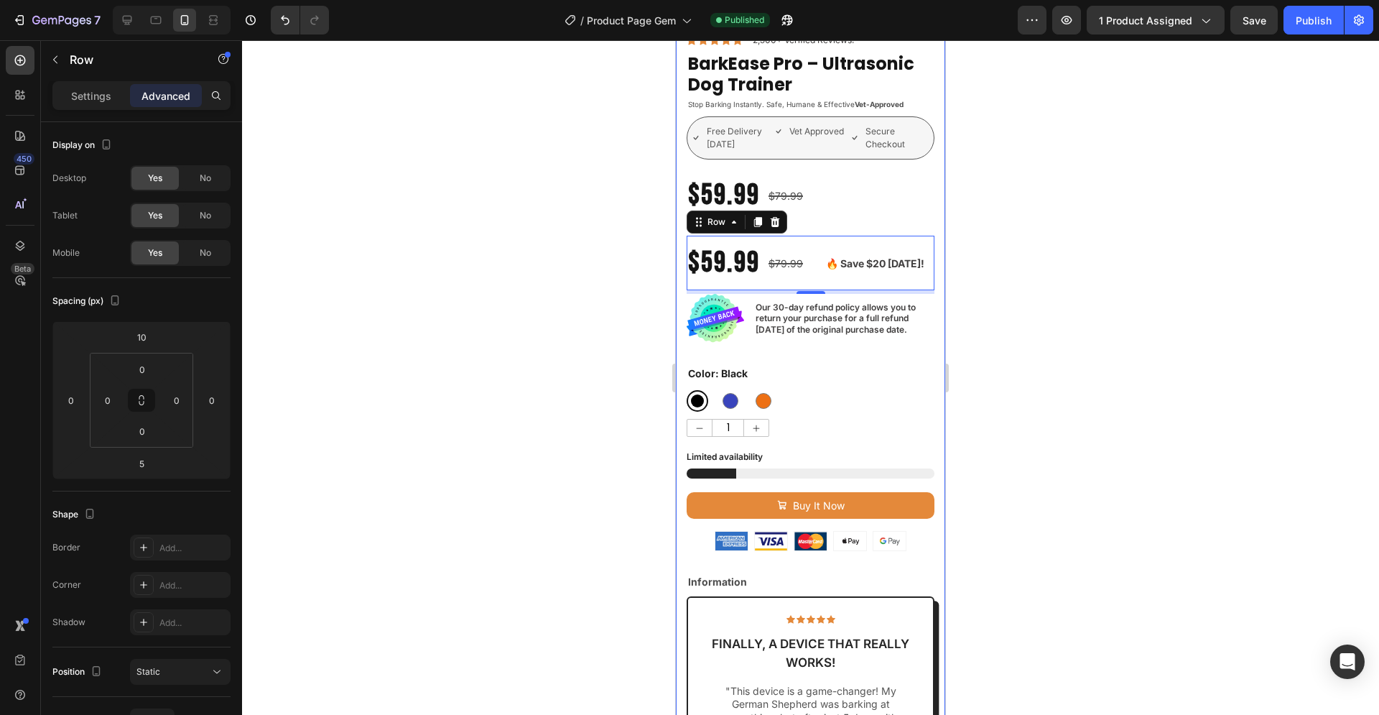
click at [824, 200] on div "$59.99 Product Price Product Price $79.99 Product Price Product Price Row" at bounding box center [811, 195] width 248 height 55
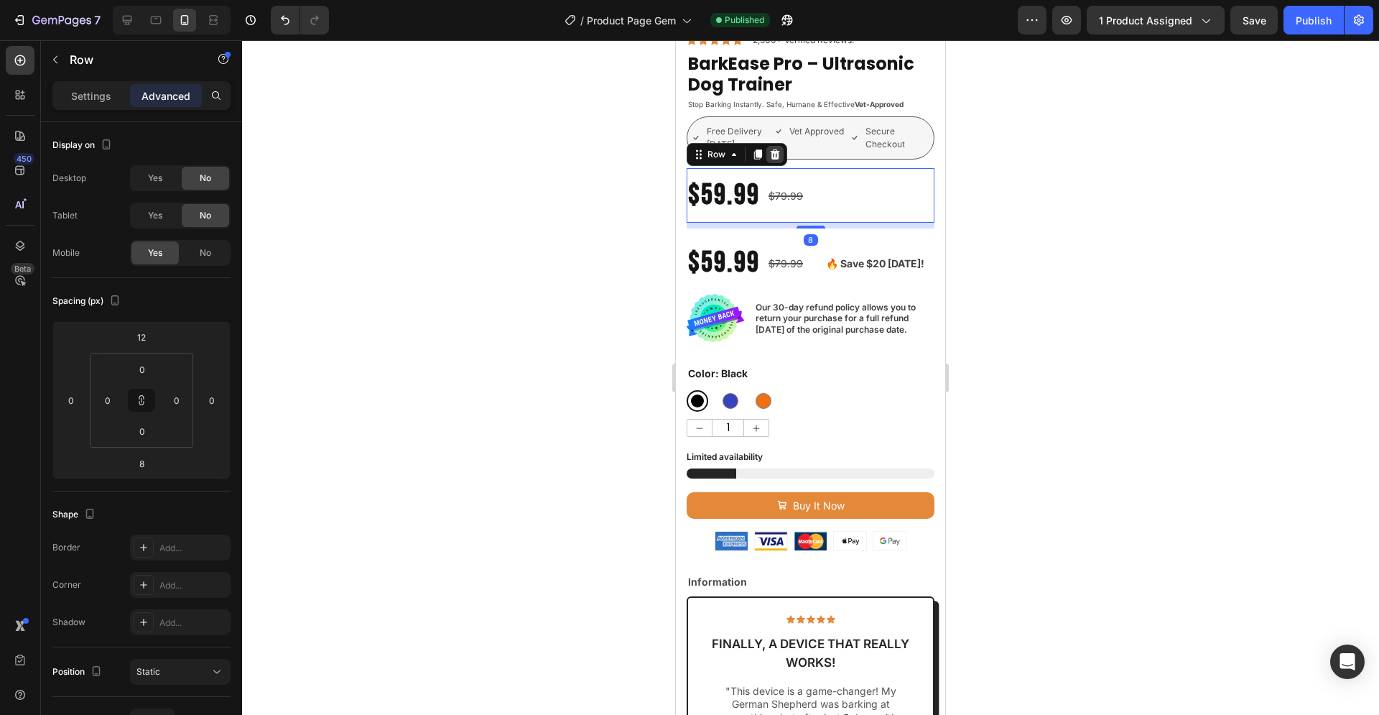
click at [769, 149] on icon at bounding box center [774, 154] width 11 height 11
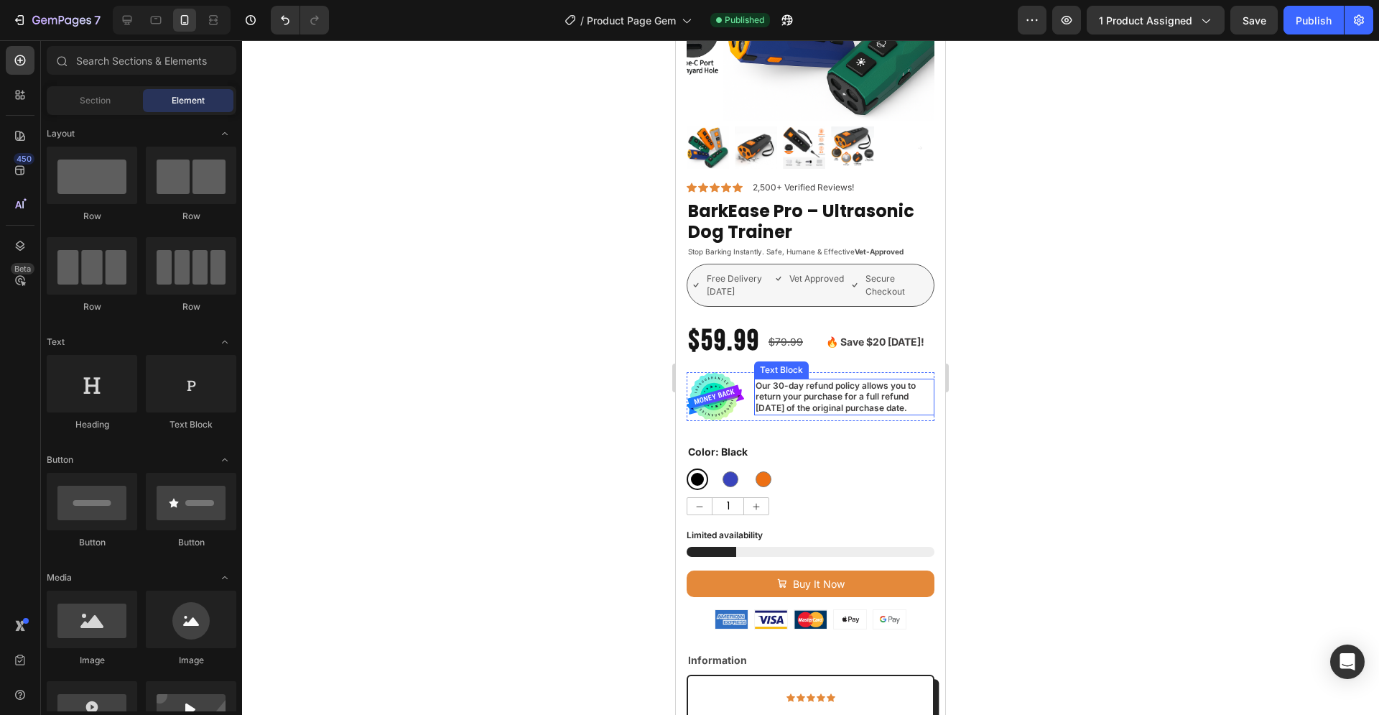
scroll to position [153, 0]
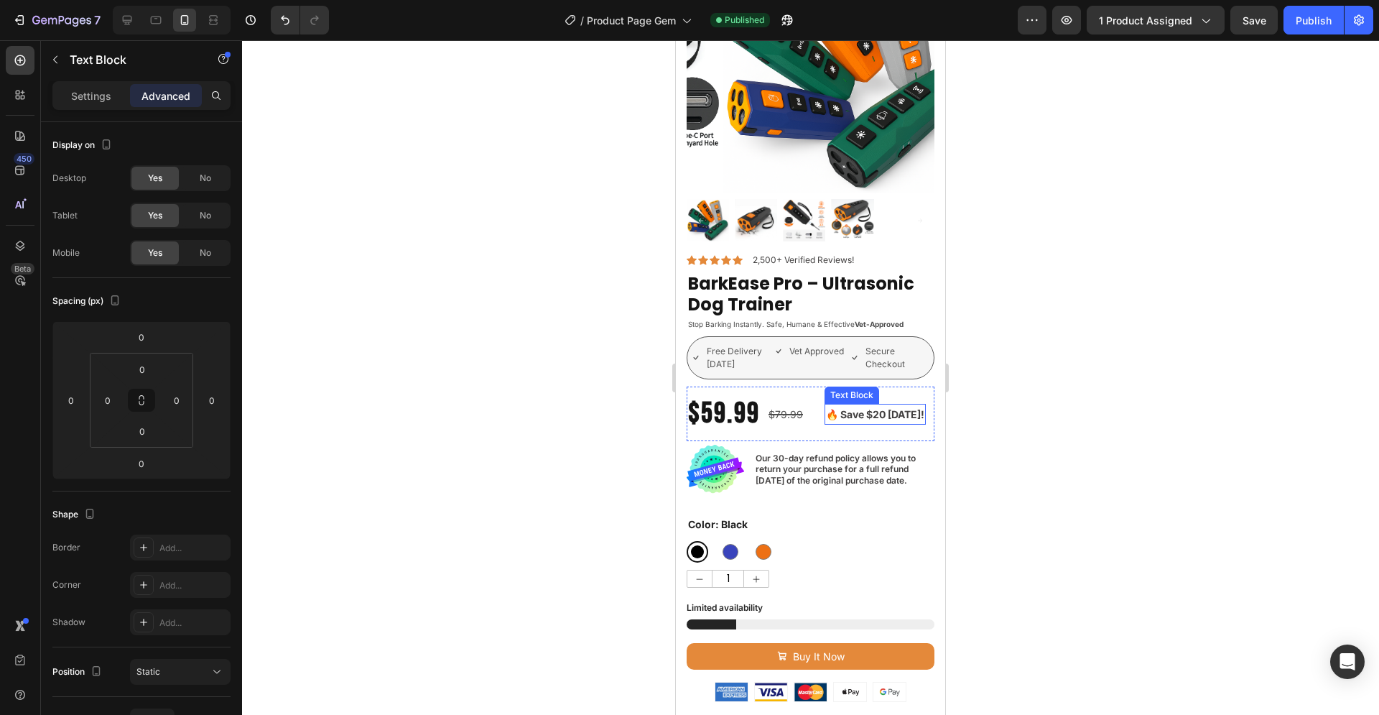
click at [847, 405] on p "🔥 Save $20 [DATE]!" at bounding box center [875, 414] width 98 height 18
click at [88, 92] on p "Settings" at bounding box center [91, 95] width 40 height 15
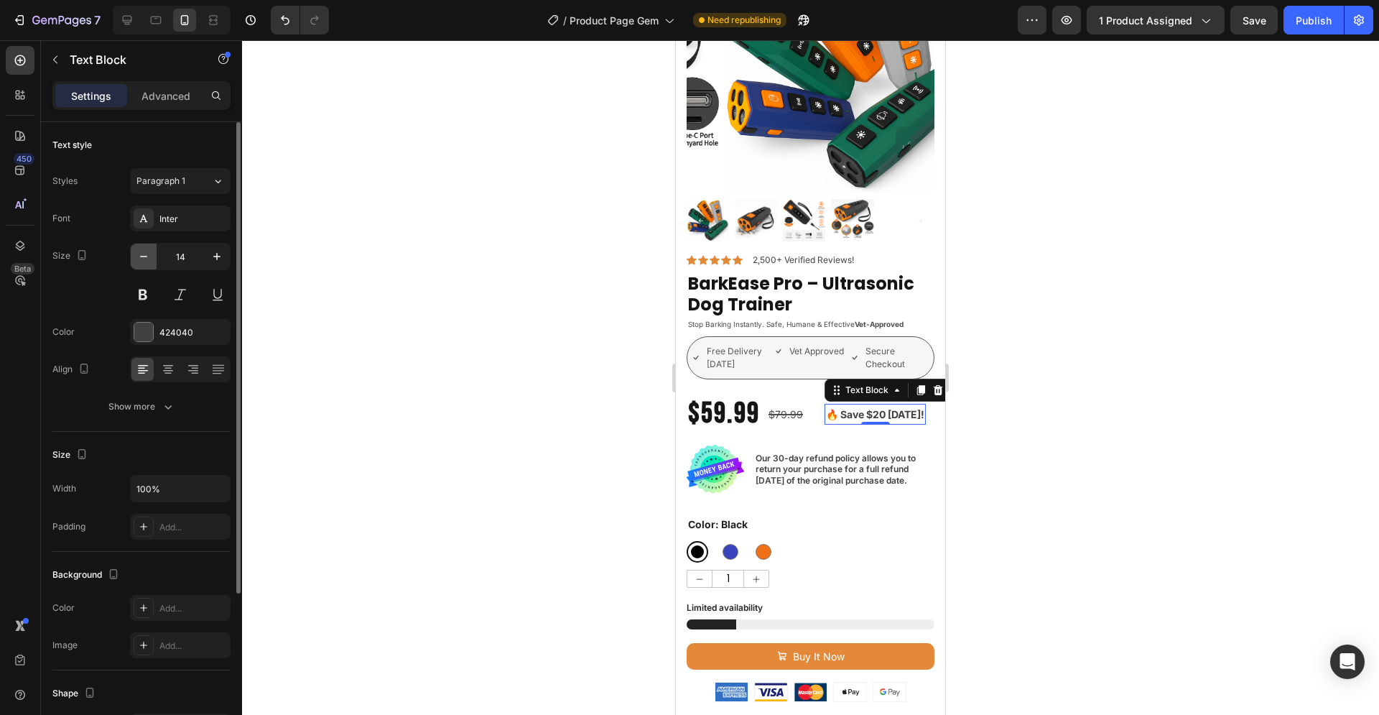
click at [145, 254] on icon "button" at bounding box center [143, 256] width 14 height 14
click at [213, 257] on icon "button" at bounding box center [217, 256] width 14 height 14
type input "13"
click at [1067, 325] on div at bounding box center [810, 377] width 1137 height 674
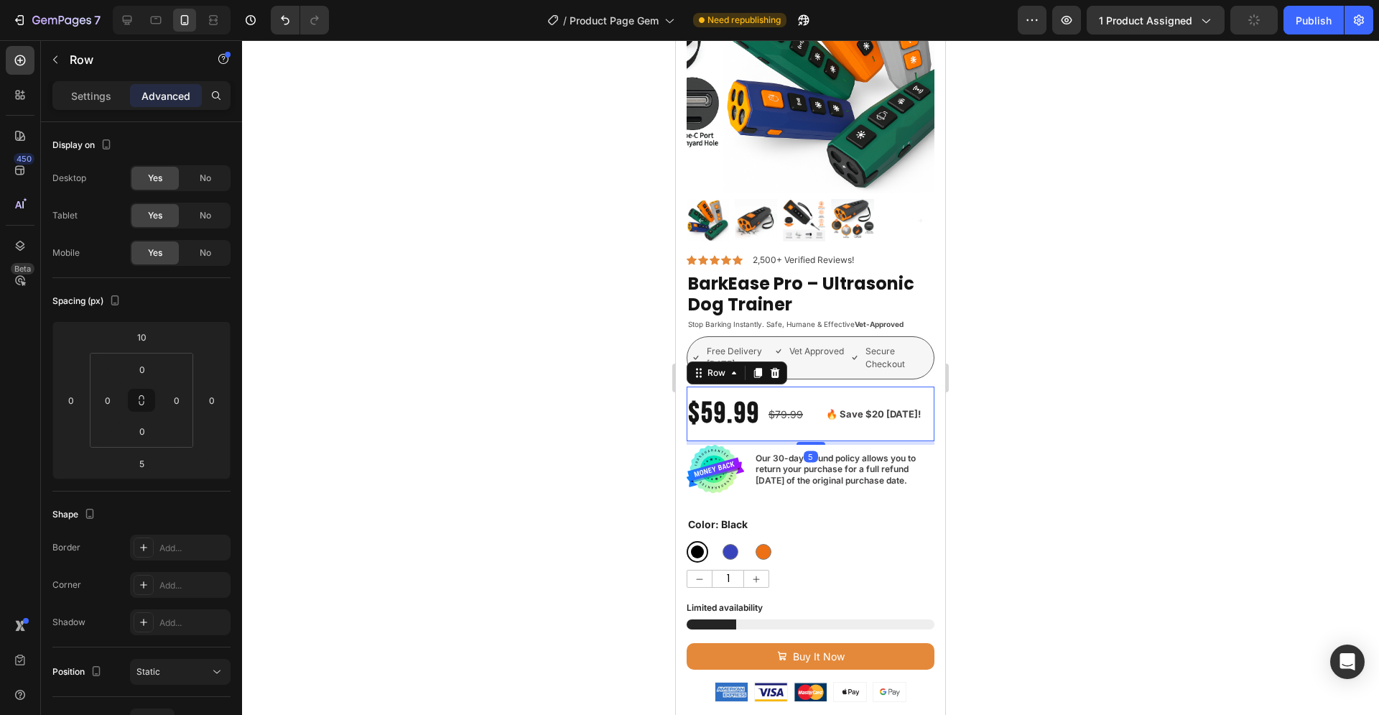
click at [816, 386] on div "$79.99 Product Price Product Price" at bounding box center [793, 413] width 52 height 55
click at [157, 338] on div "10" at bounding box center [142, 336] width 36 height 23
click at [145, 338] on input "10" at bounding box center [141, 337] width 29 height 22
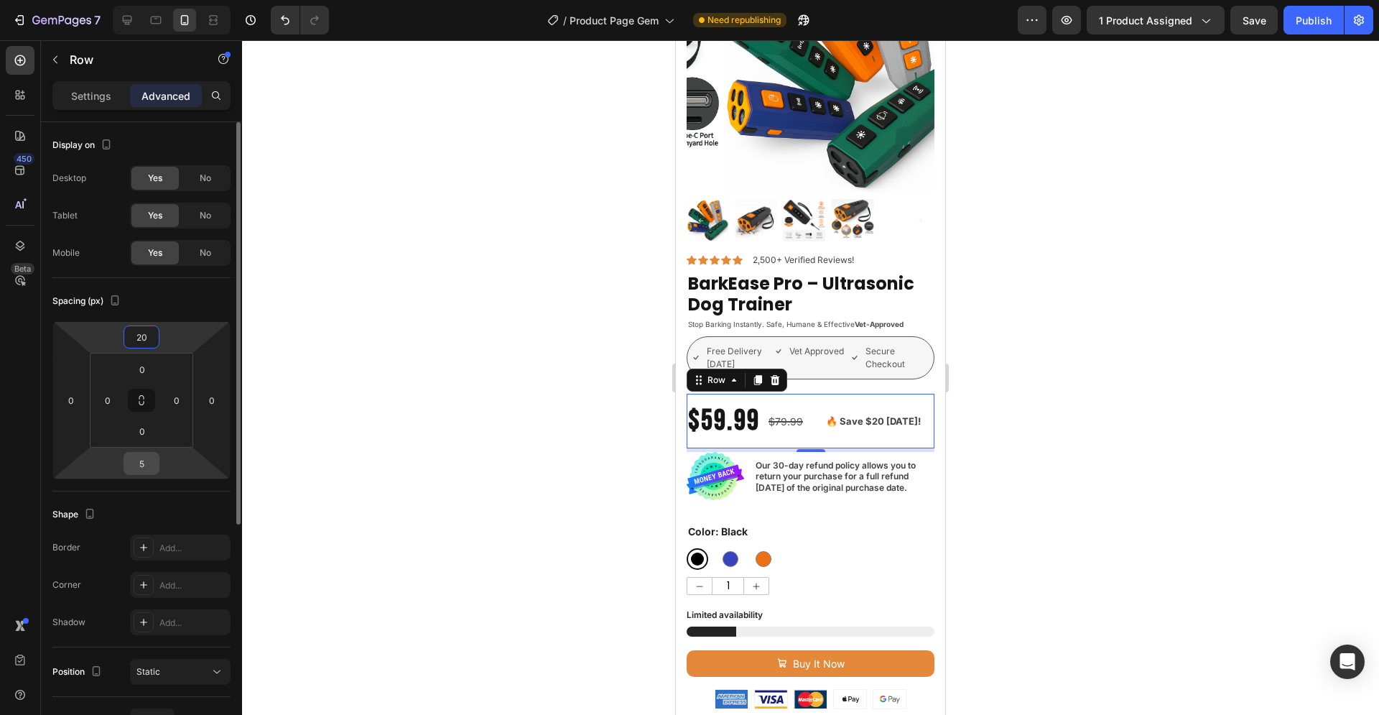
type input "20"
drag, startPoint x: 143, startPoint y: 460, endPoint x: 134, endPoint y: 460, distance: 8.6
click at [134, 460] on input "5" at bounding box center [141, 463] width 29 height 22
drag, startPoint x: 134, startPoint y: 460, endPoint x: 153, endPoint y: 465, distance: 19.2
click at [153, 465] on input "5" at bounding box center [141, 463] width 29 height 22
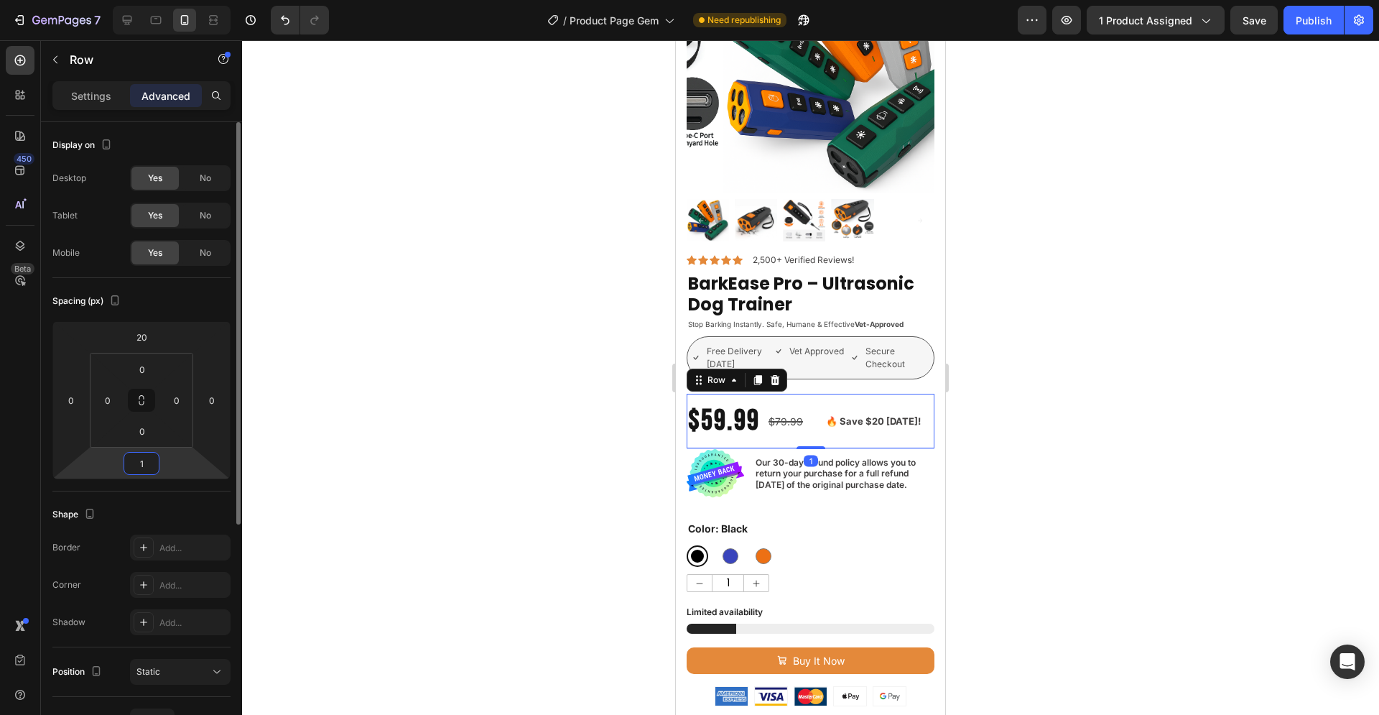
type input "10"
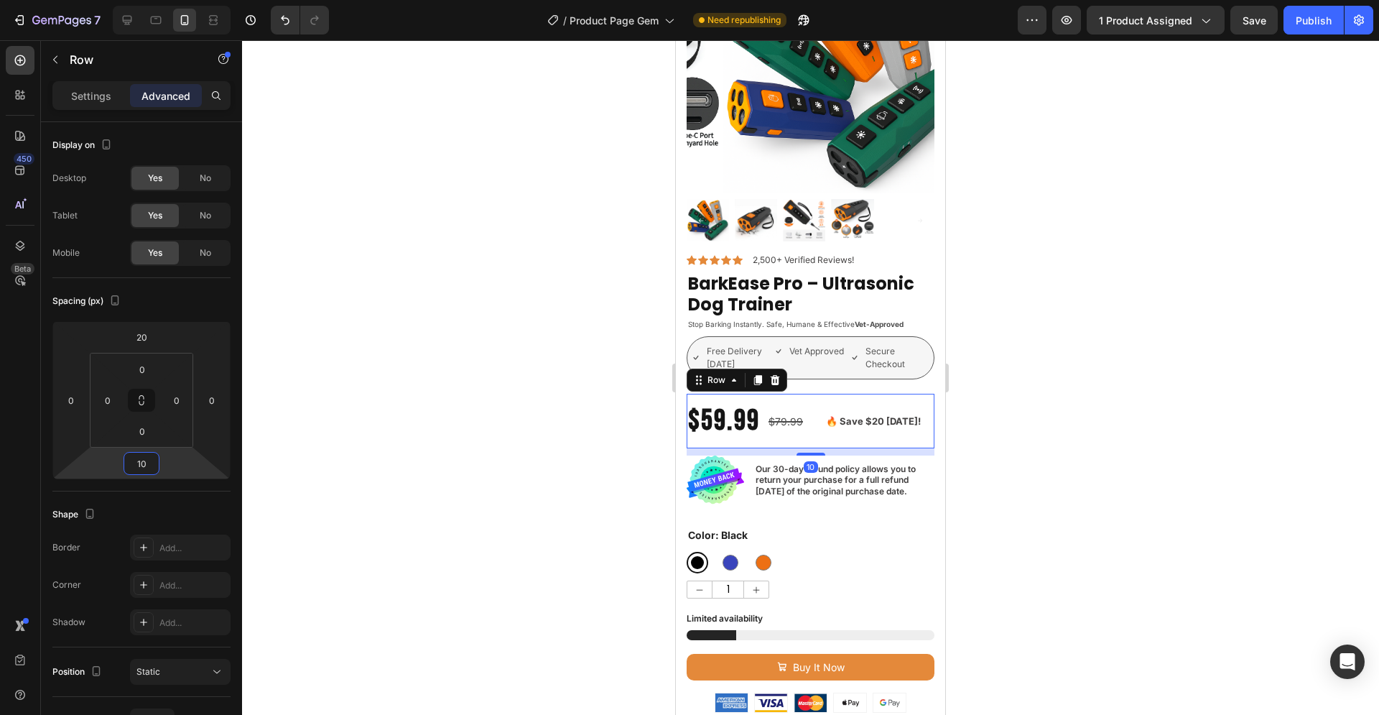
click at [1104, 414] on div at bounding box center [810, 377] width 1137 height 674
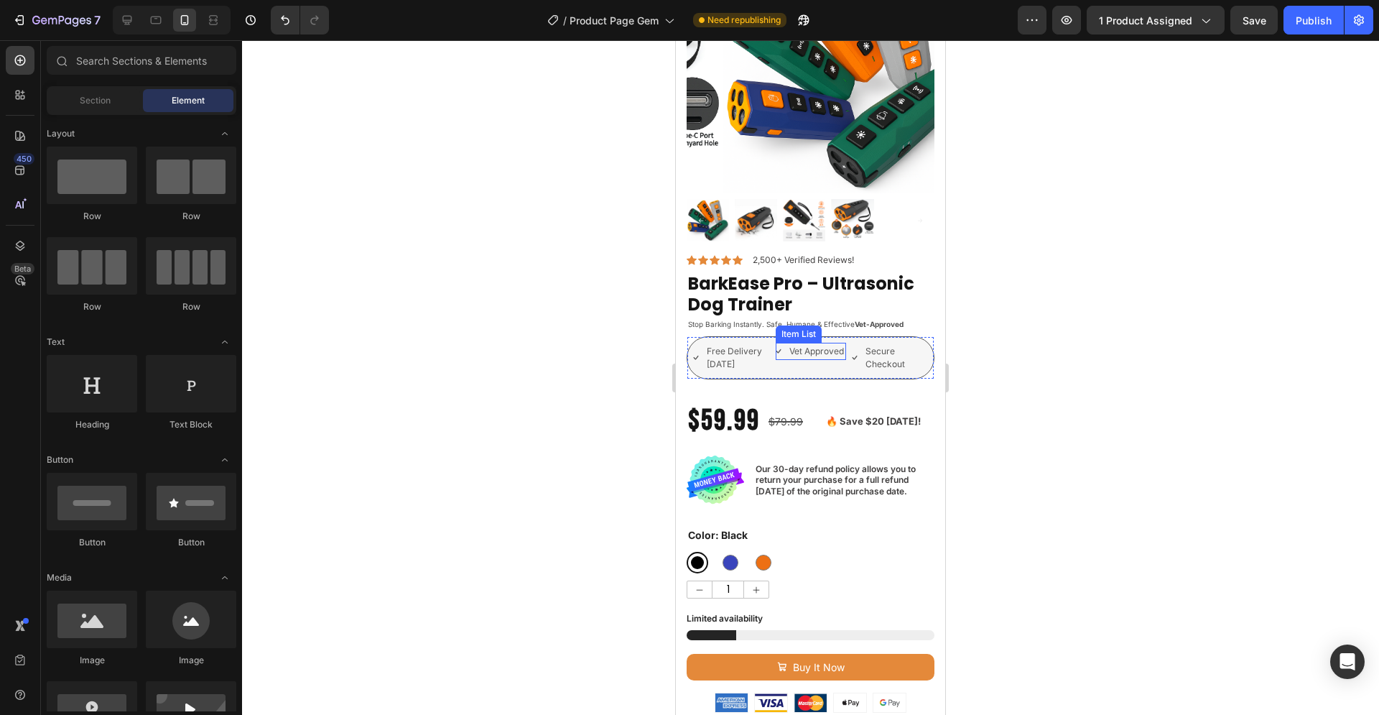
click at [834, 360] on div "Vet Approved" at bounding box center [816, 351] width 59 height 17
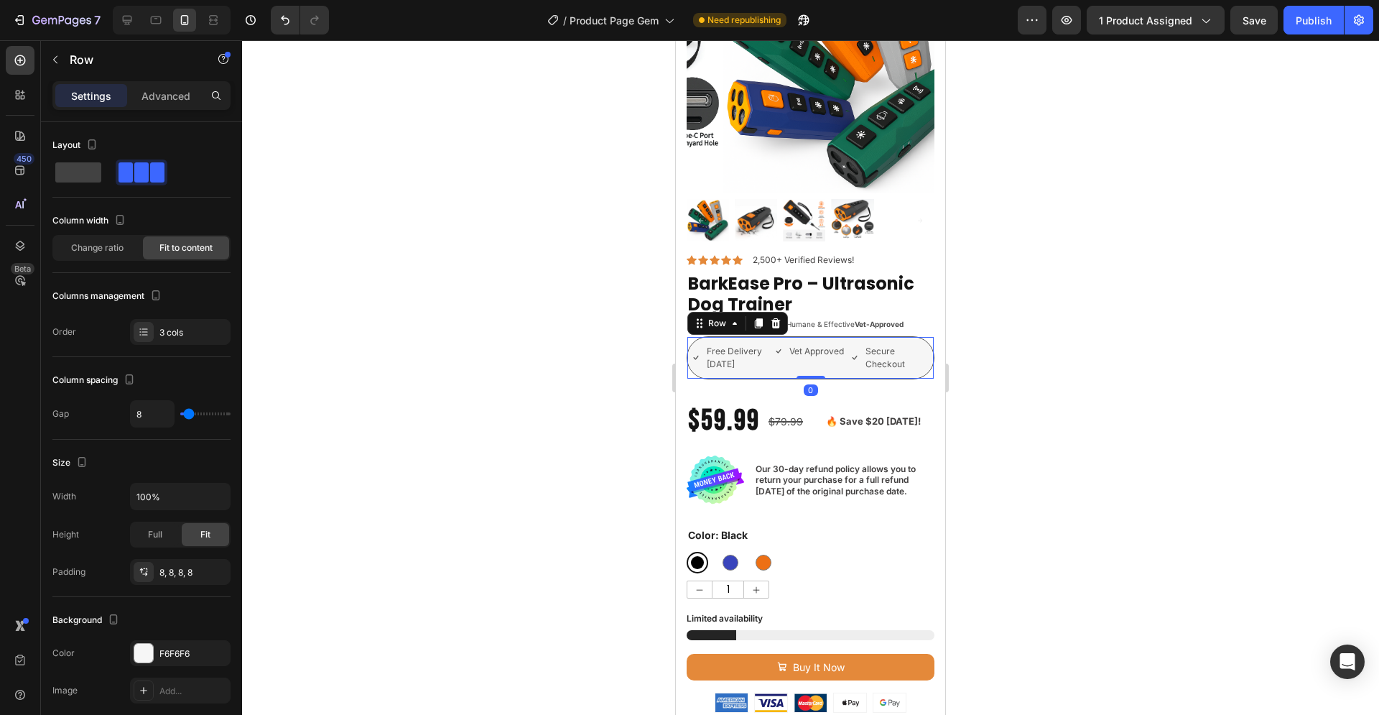
click at [858, 365] on div "Free Delivery [DATE] Item List Vet Approved Item List Secure Checkout Item List…" at bounding box center [811, 357] width 248 height 43
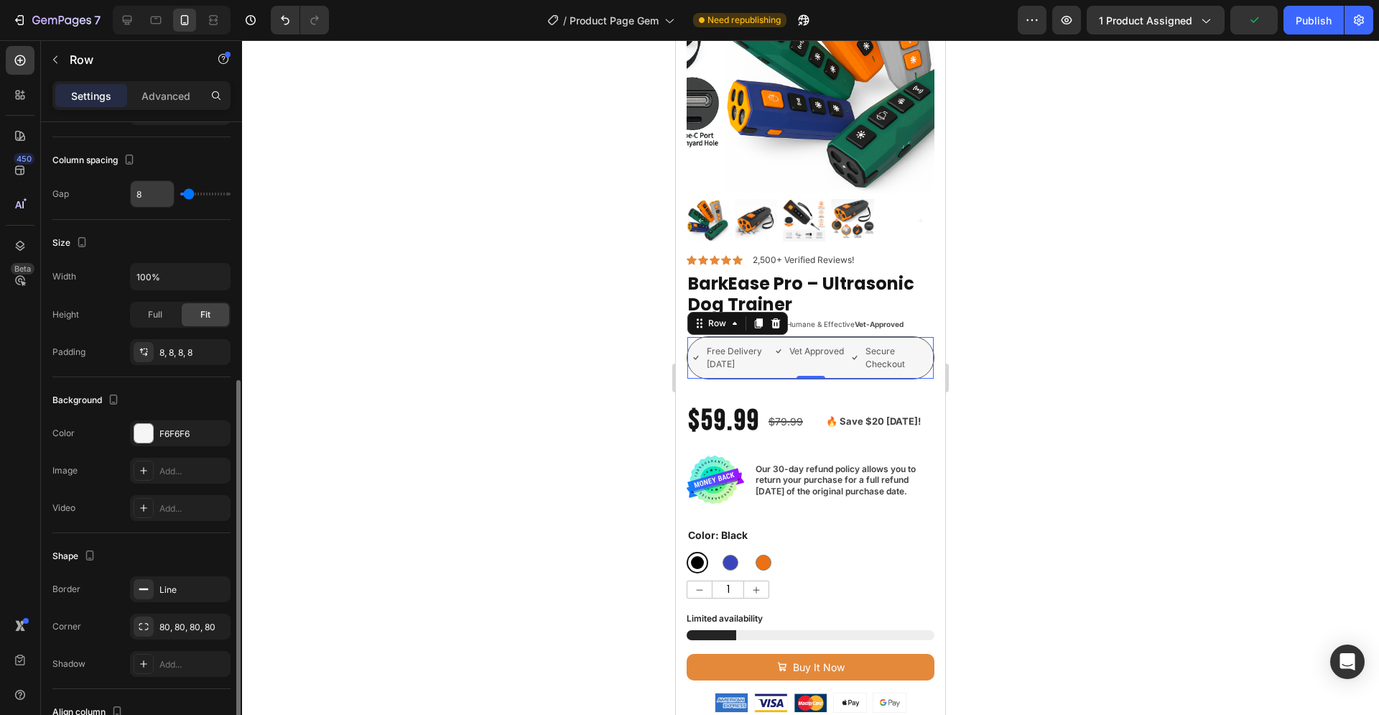
scroll to position [293, 0]
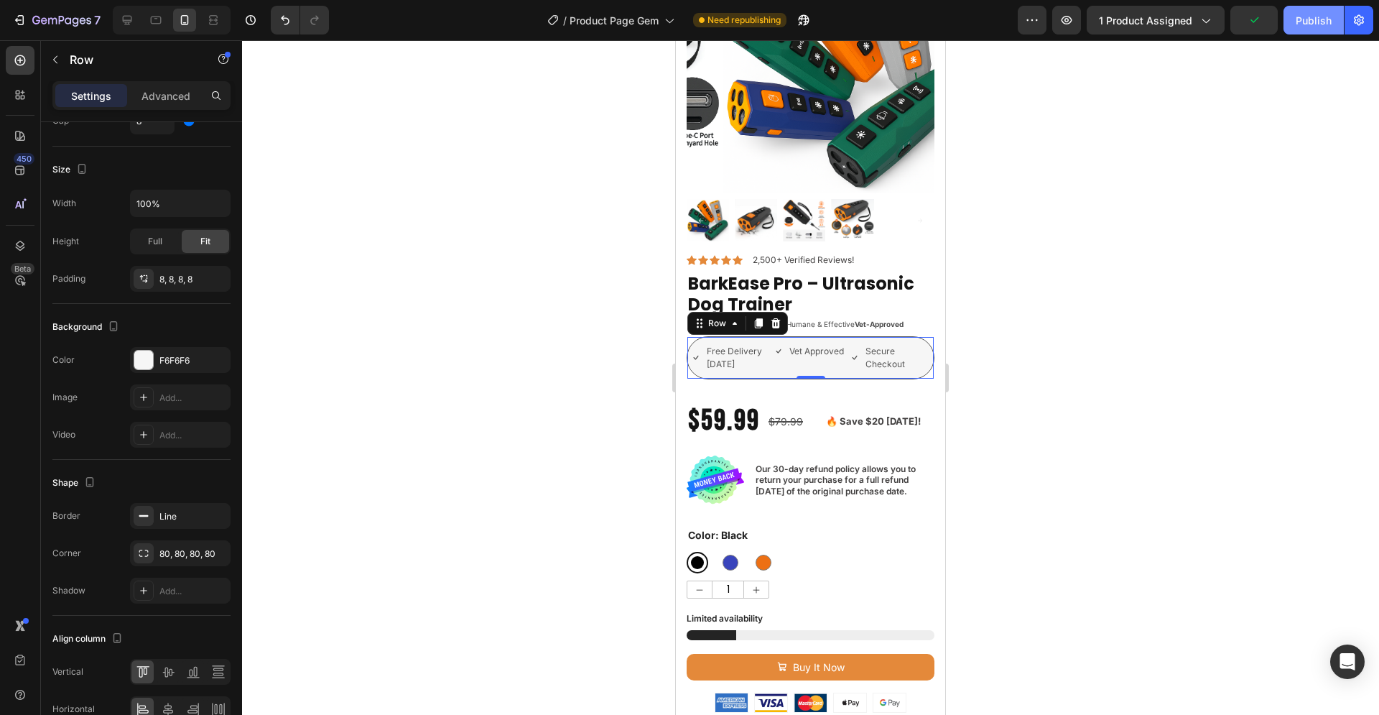
click at [1313, 18] on div "Publish" at bounding box center [1314, 20] width 36 height 15
